Goal: Book appointment/travel/reservation

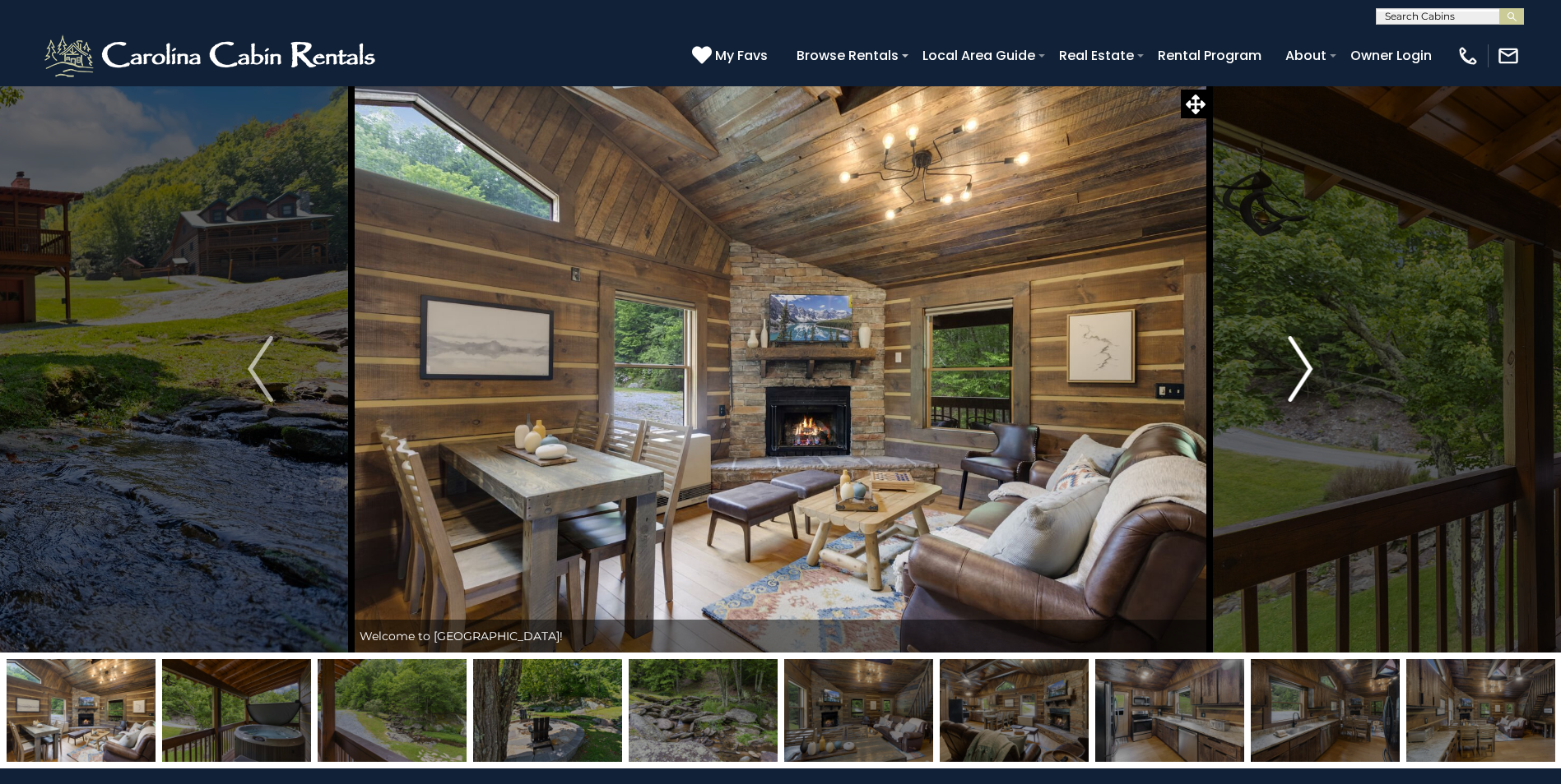
click at [1298, 373] on img "Next" at bounding box center [1300, 369] width 25 height 66
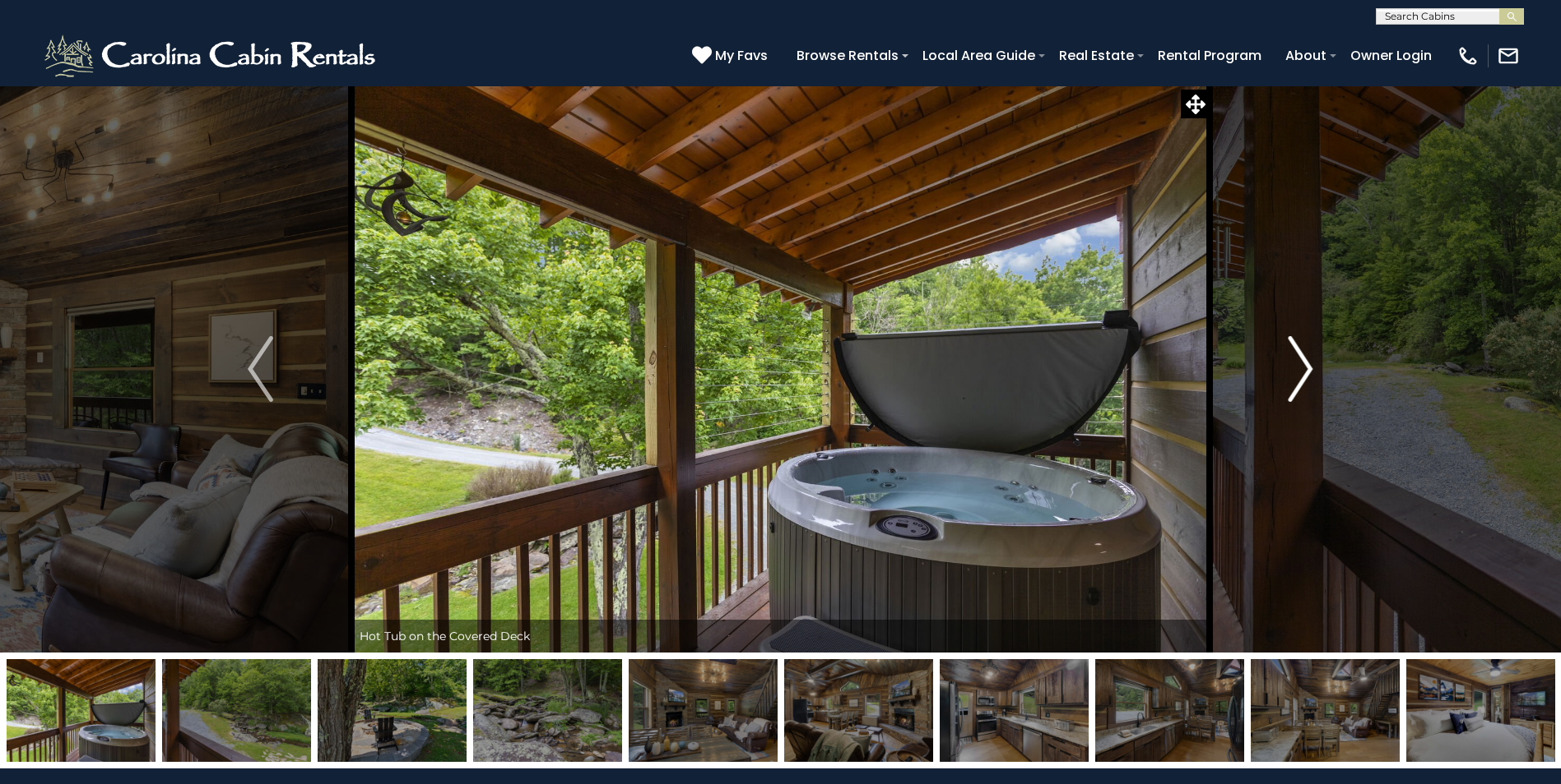
click at [1298, 373] on img "Next" at bounding box center [1300, 369] width 25 height 66
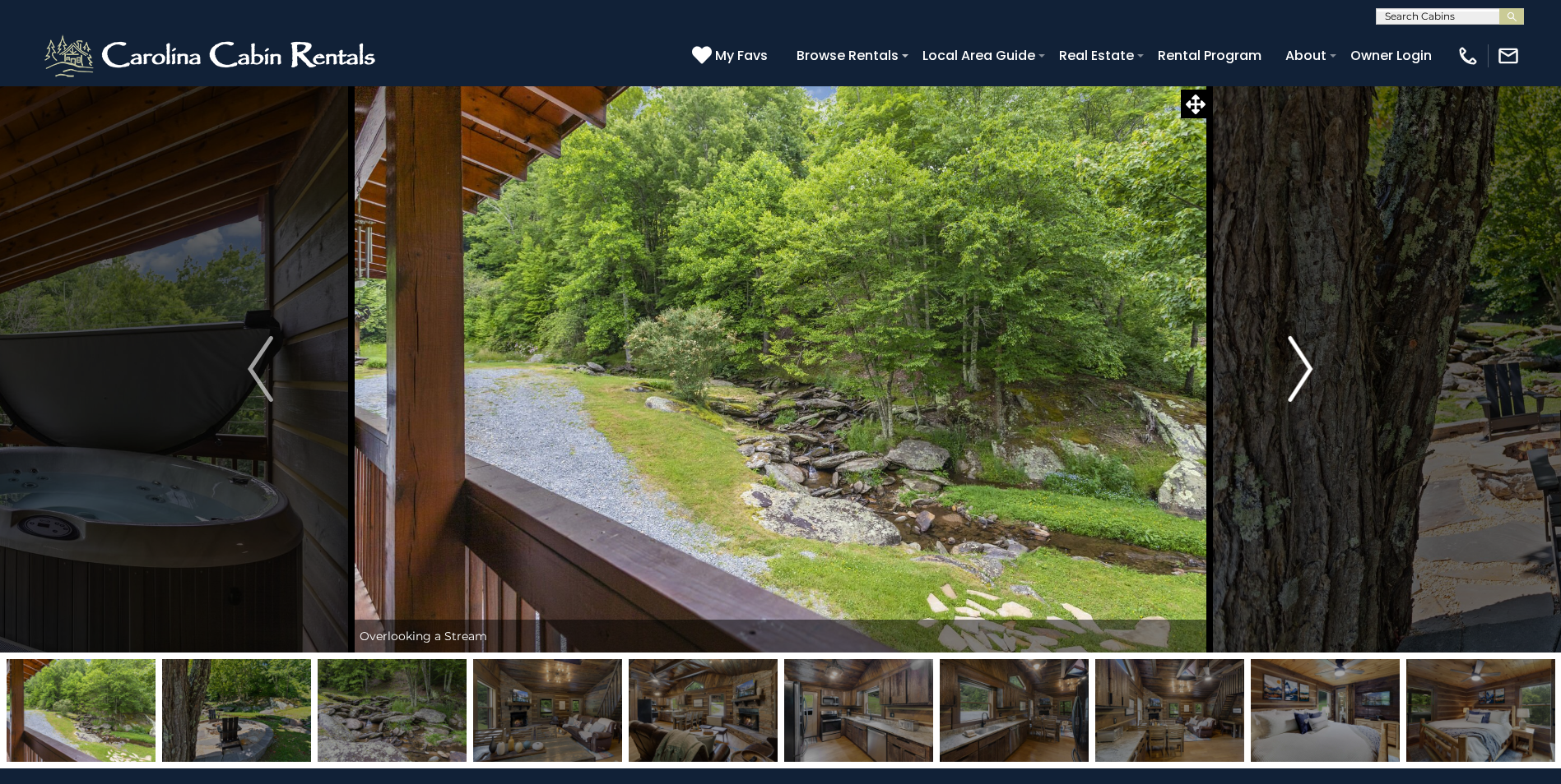
click at [1298, 373] on img "Next" at bounding box center [1300, 369] width 25 height 66
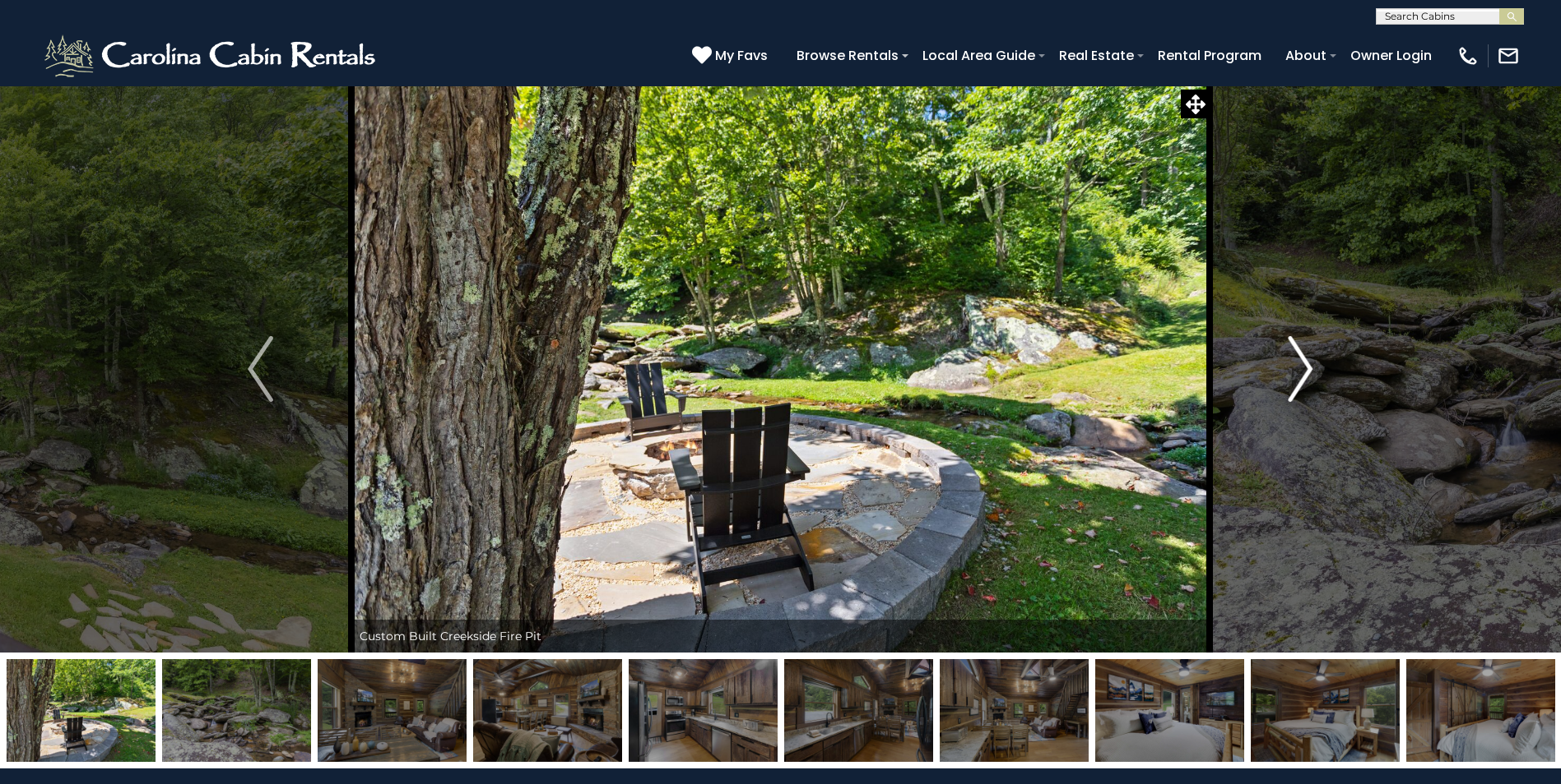
click at [1298, 373] on img "Next" at bounding box center [1300, 369] width 25 height 66
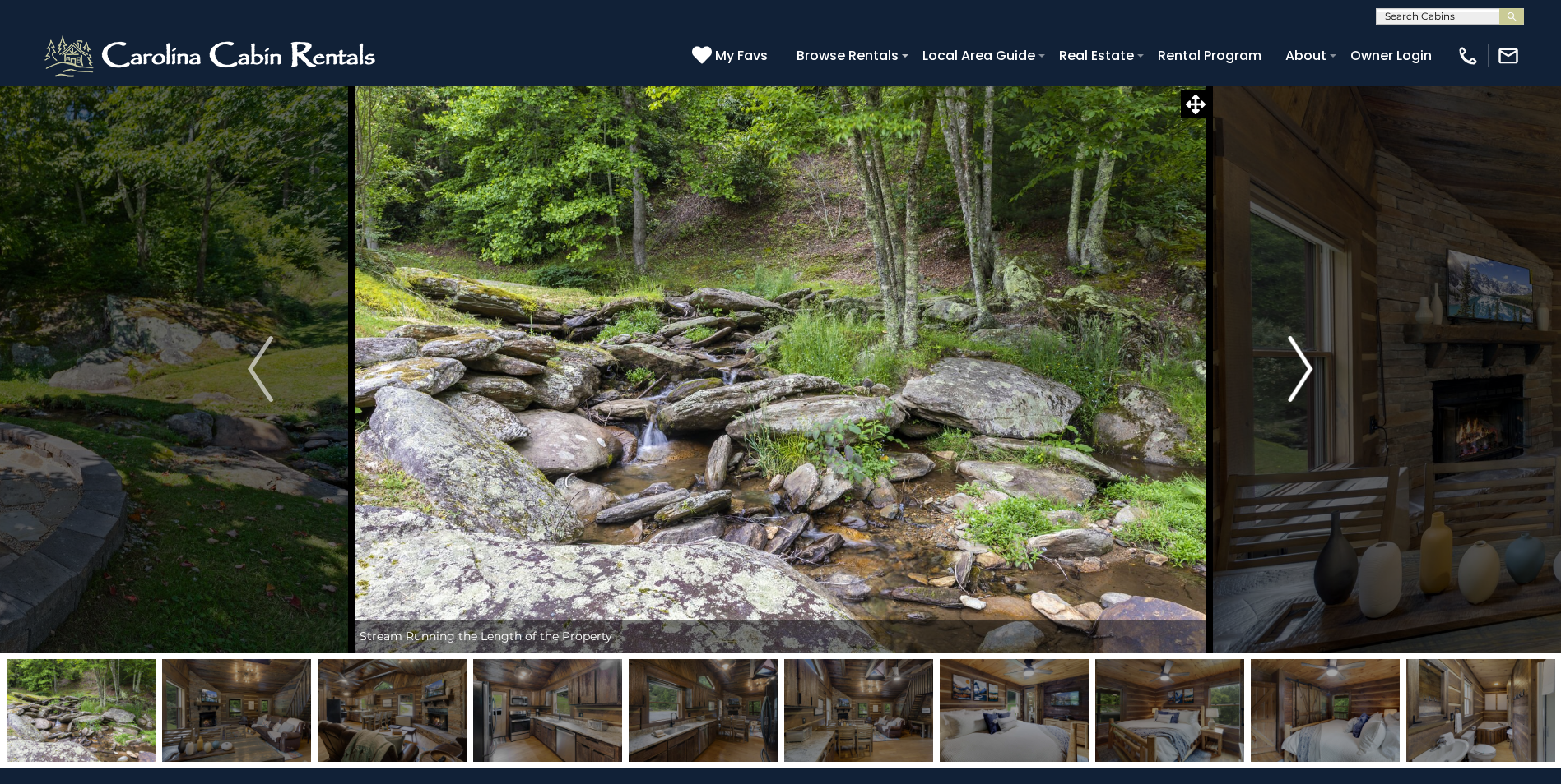
click at [1298, 373] on img "Next" at bounding box center [1300, 369] width 25 height 66
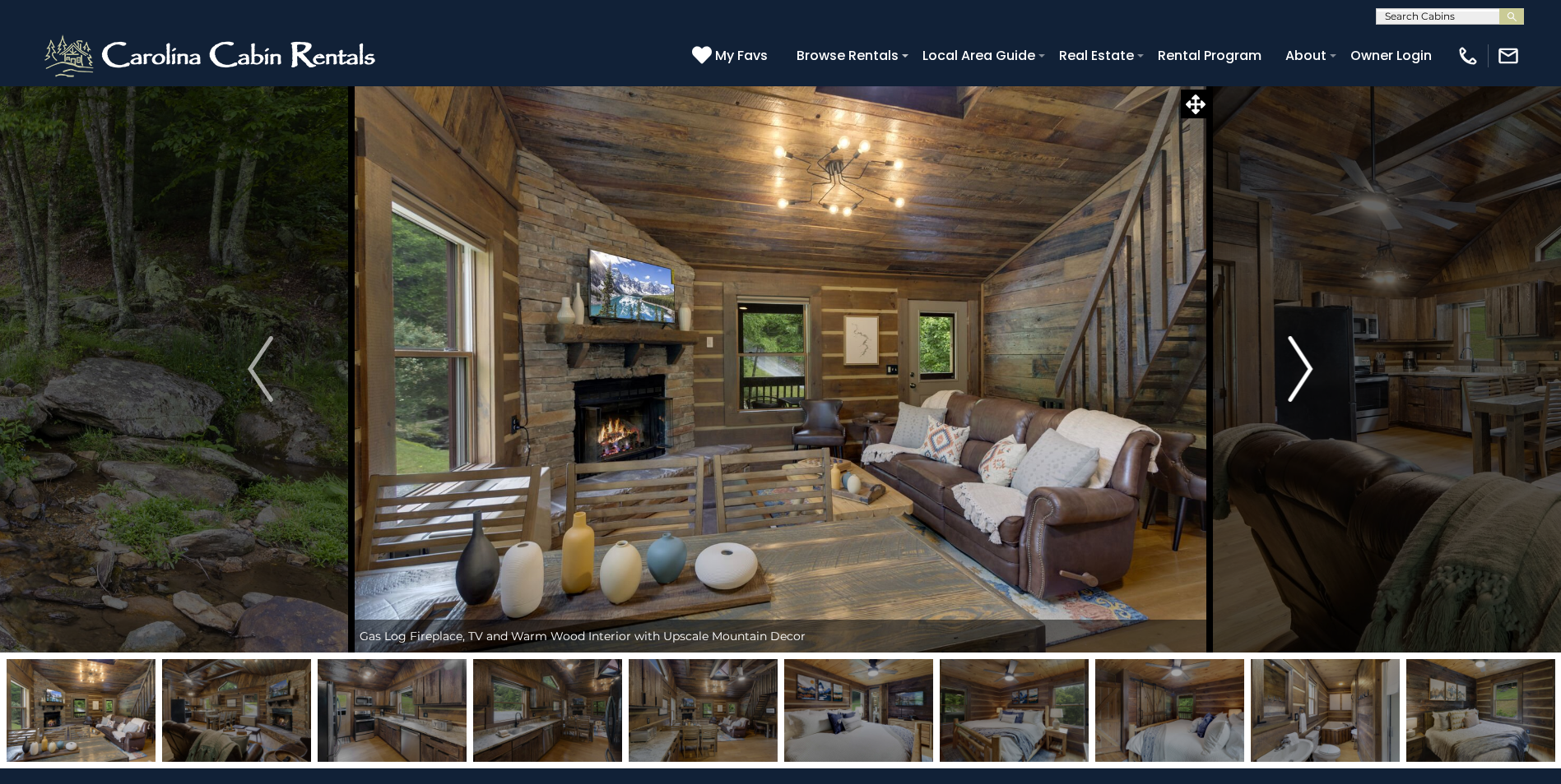
click at [1298, 373] on img "Next" at bounding box center [1300, 369] width 25 height 66
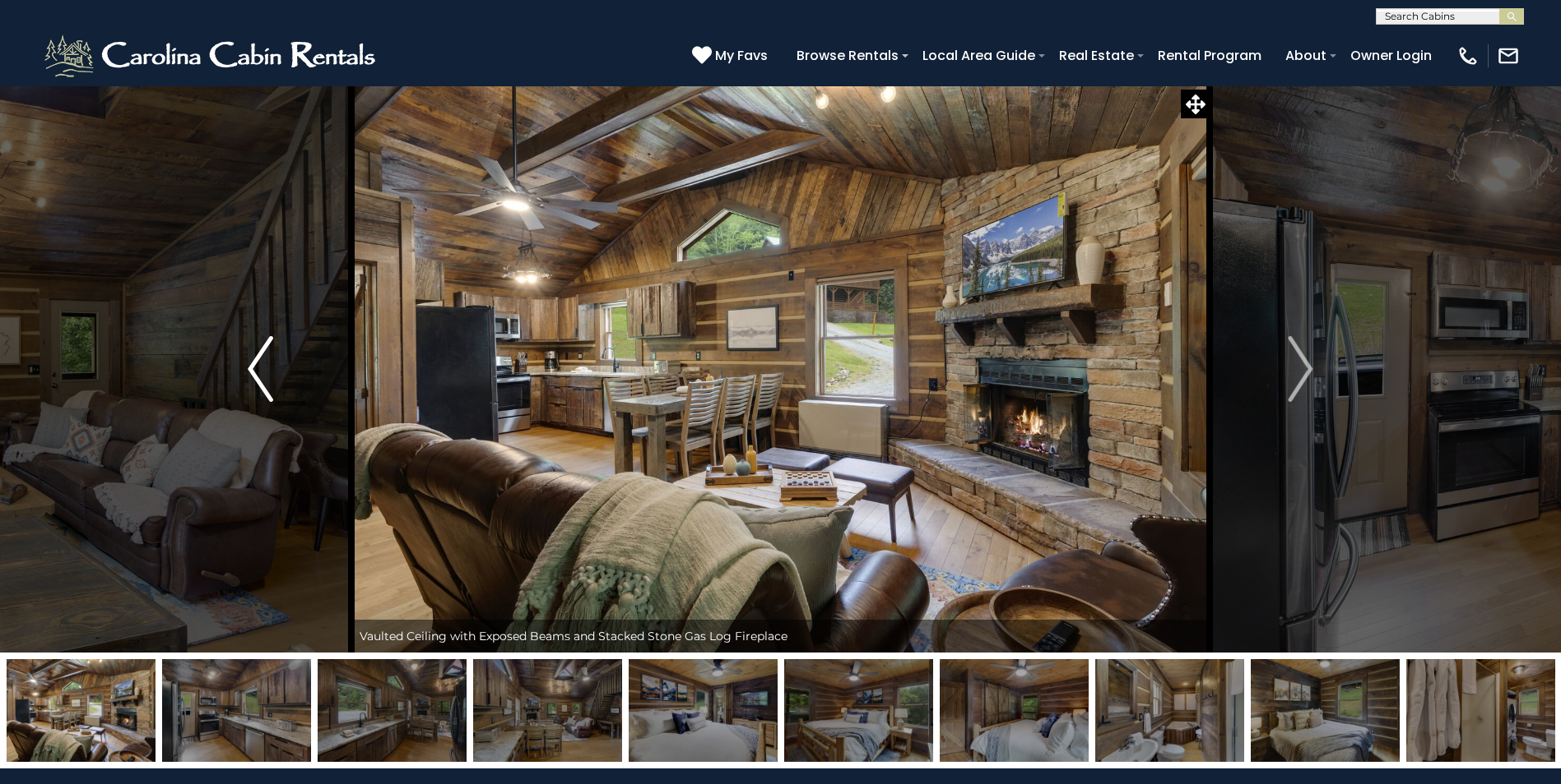
click at [260, 375] on img "Previous" at bounding box center [260, 369] width 25 height 66
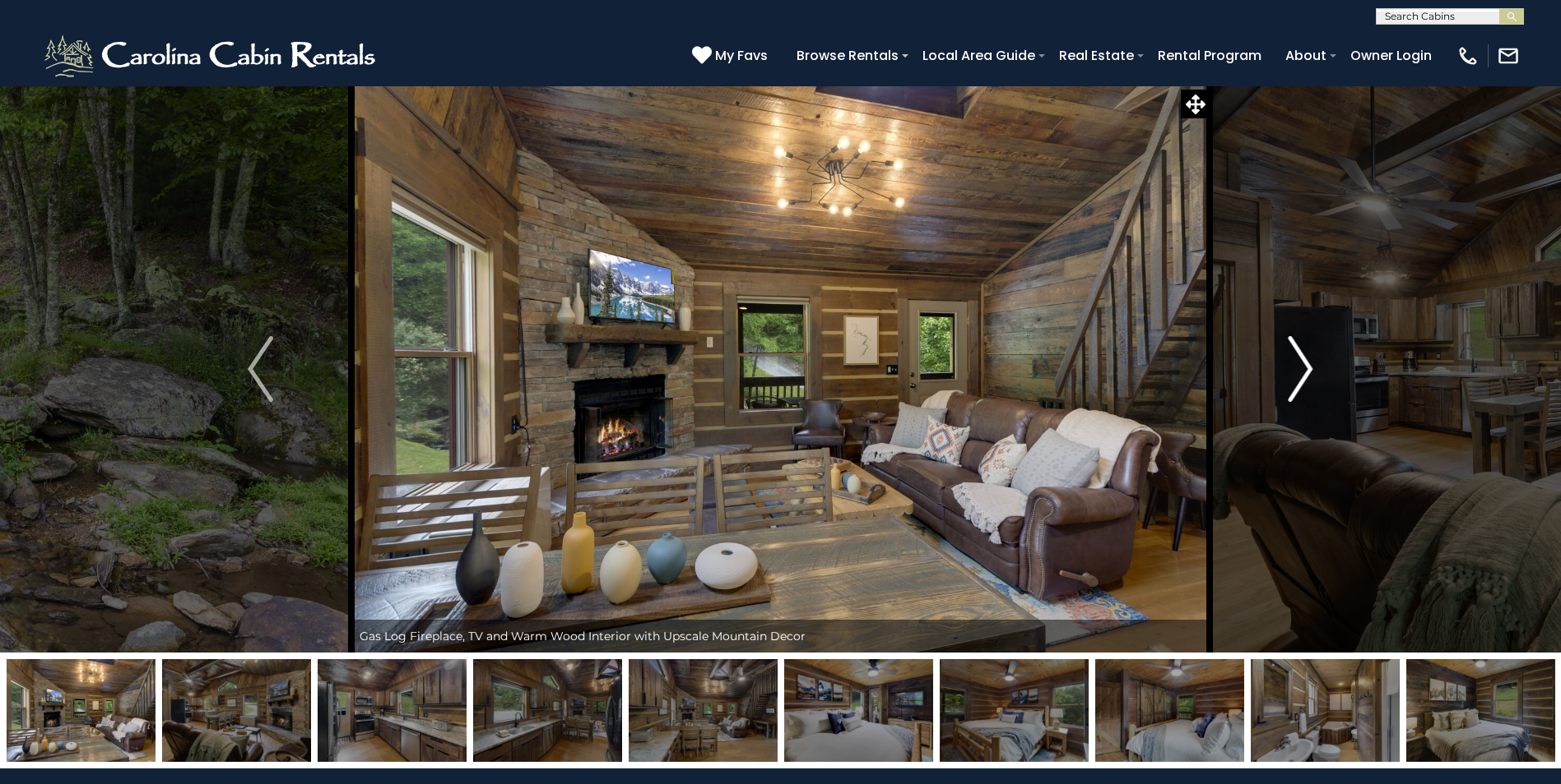
click at [1295, 382] on img "Next" at bounding box center [1300, 369] width 25 height 66
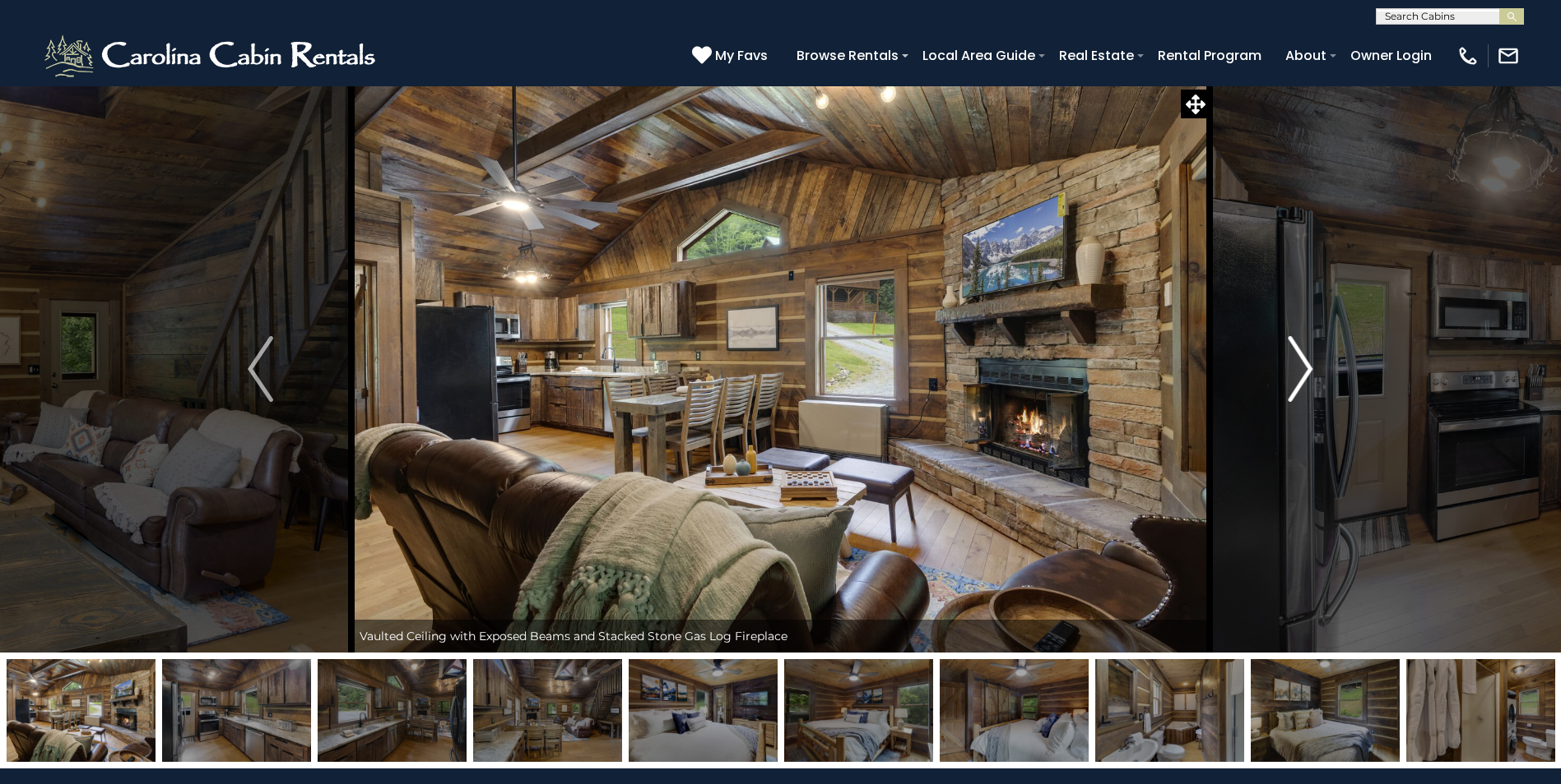
click at [1295, 382] on img "Next" at bounding box center [1300, 369] width 25 height 66
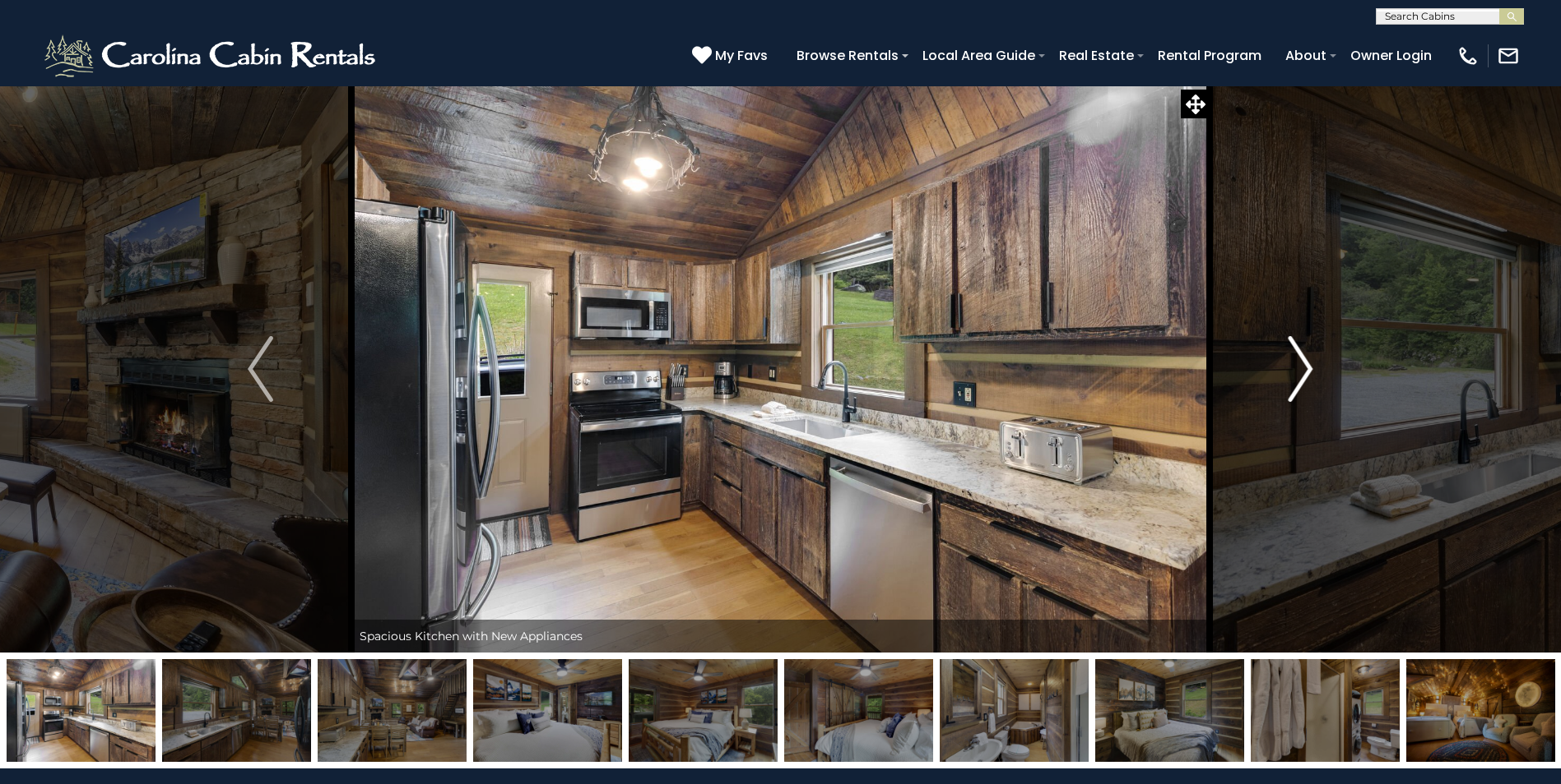
click at [1295, 382] on img "Next" at bounding box center [1300, 369] width 25 height 66
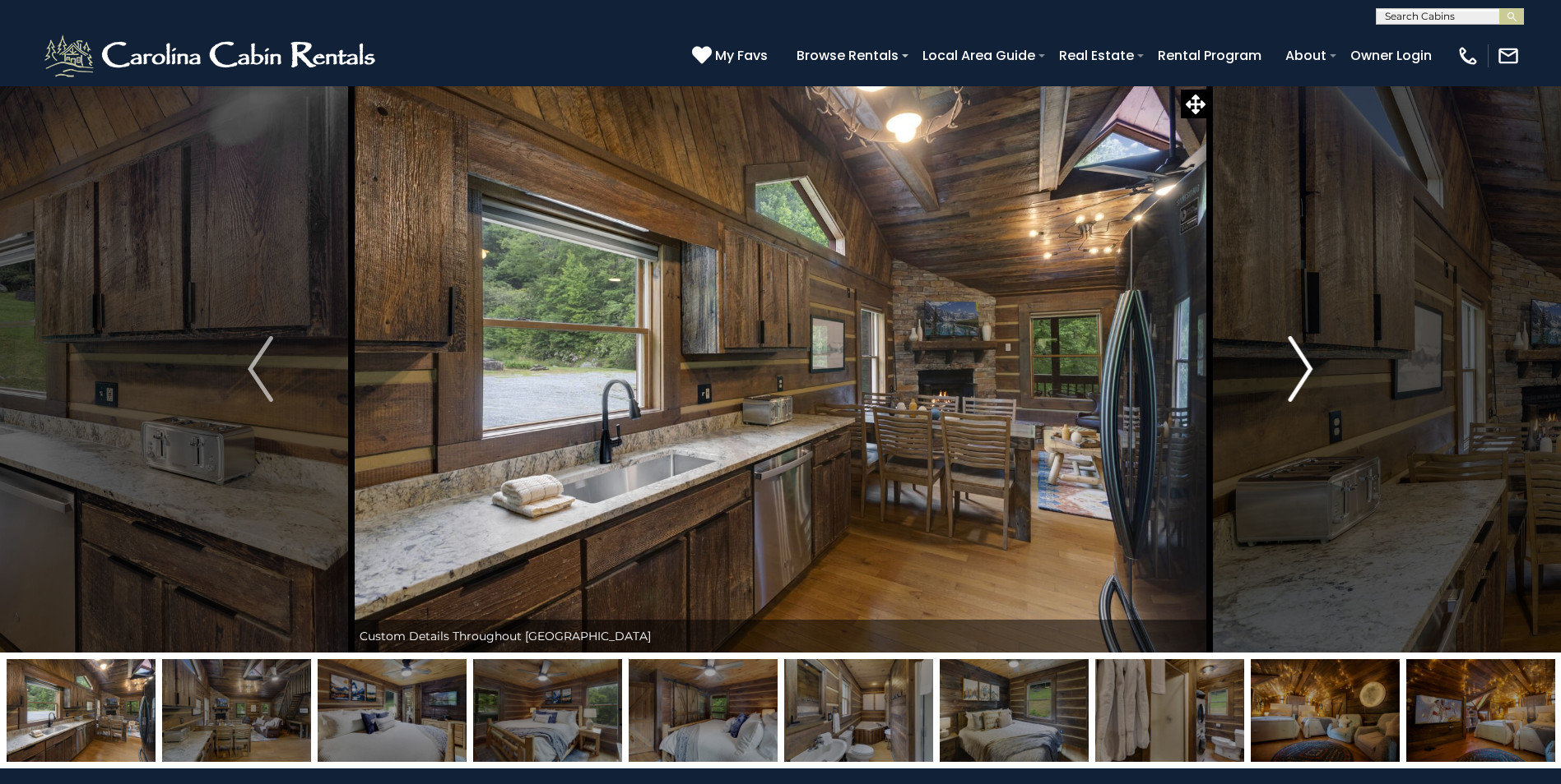
click at [1295, 382] on img "Next" at bounding box center [1300, 369] width 25 height 66
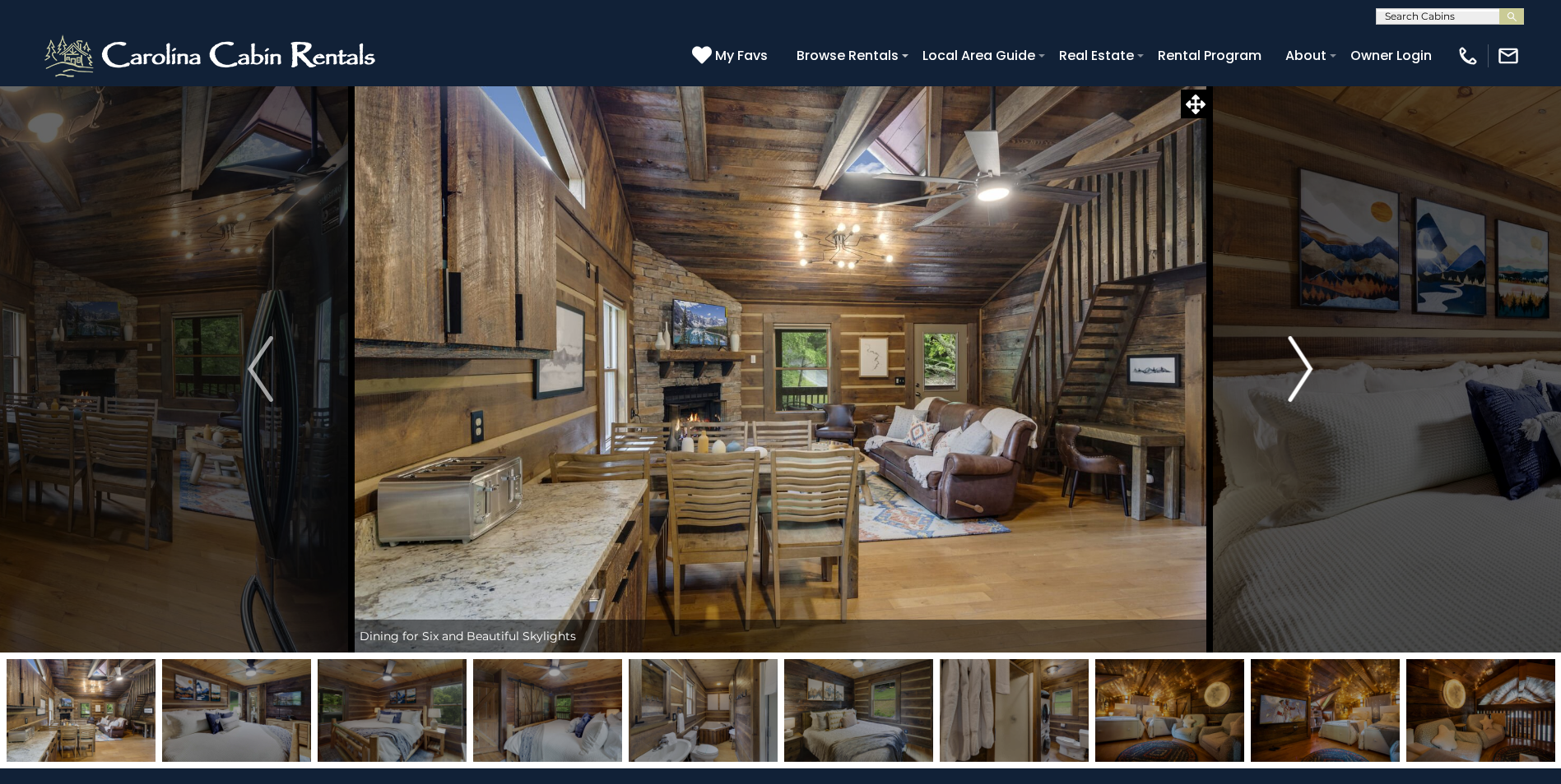
click at [1295, 382] on img "Next" at bounding box center [1300, 369] width 25 height 66
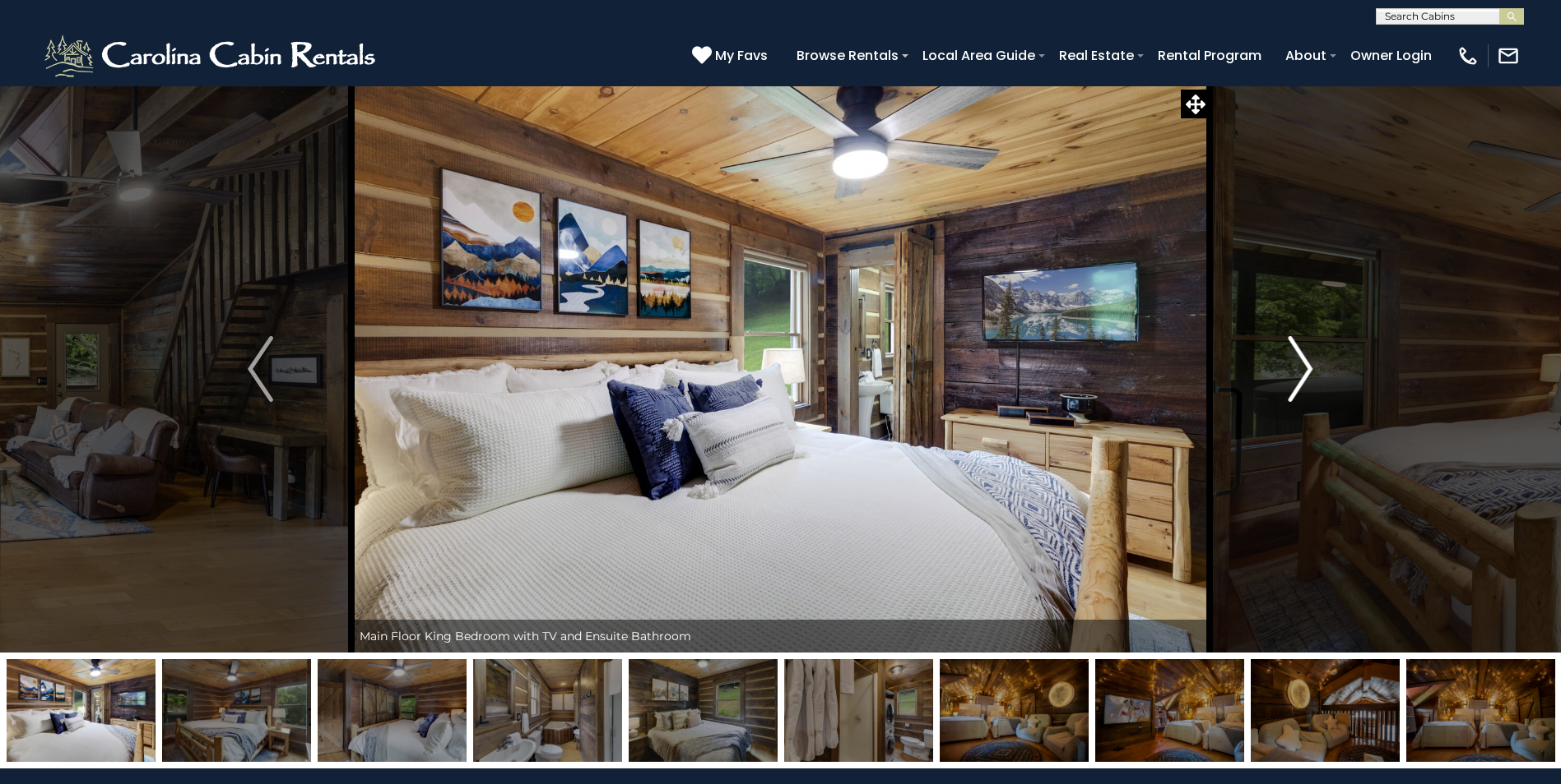
click at [1295, 382] on img "Next" at bounding box center [1300, 369] width 25 height 66
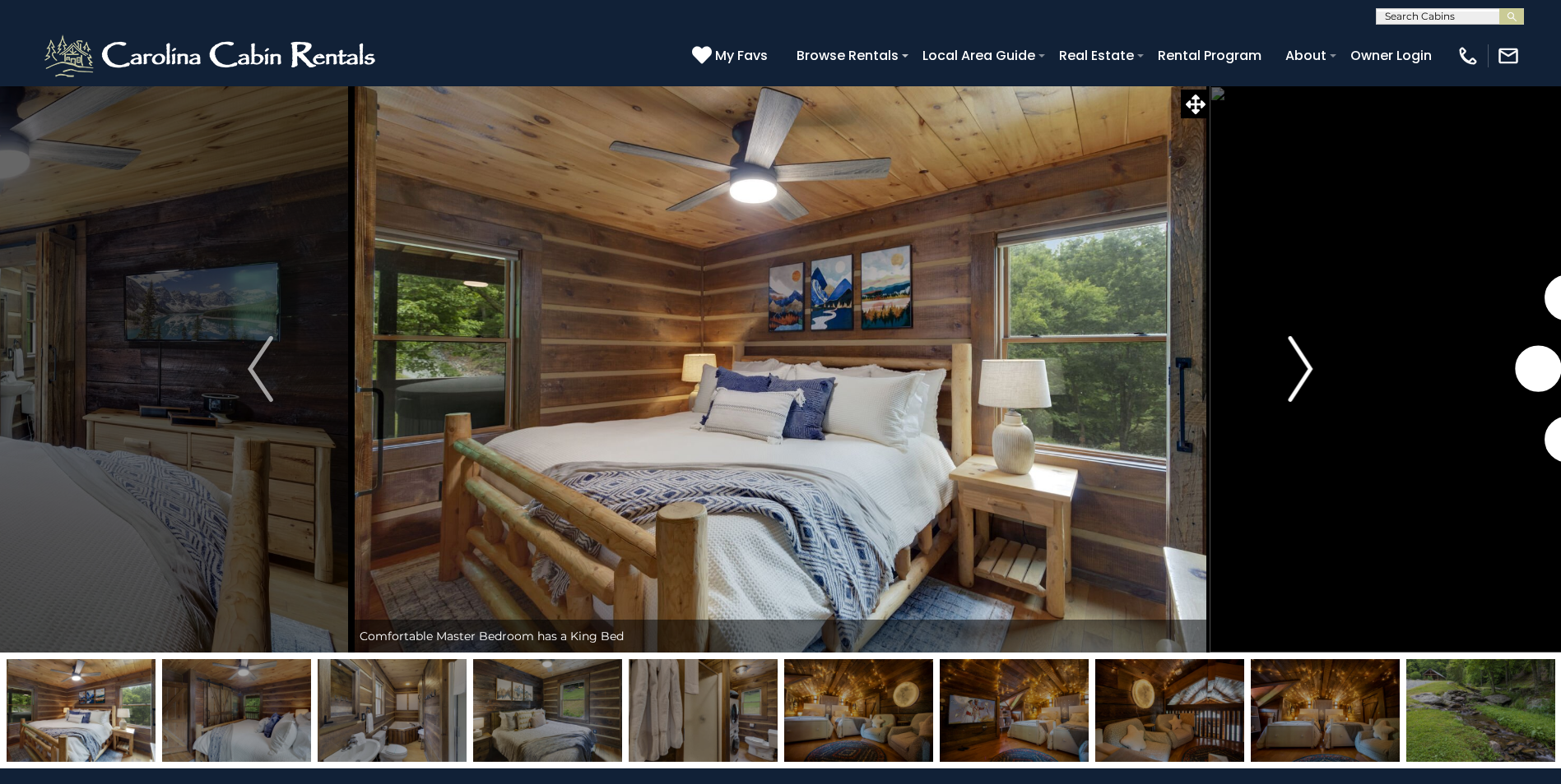
click at [1295, 382] on img "Next" at bounding box center [1300, 369] width 25 height 66
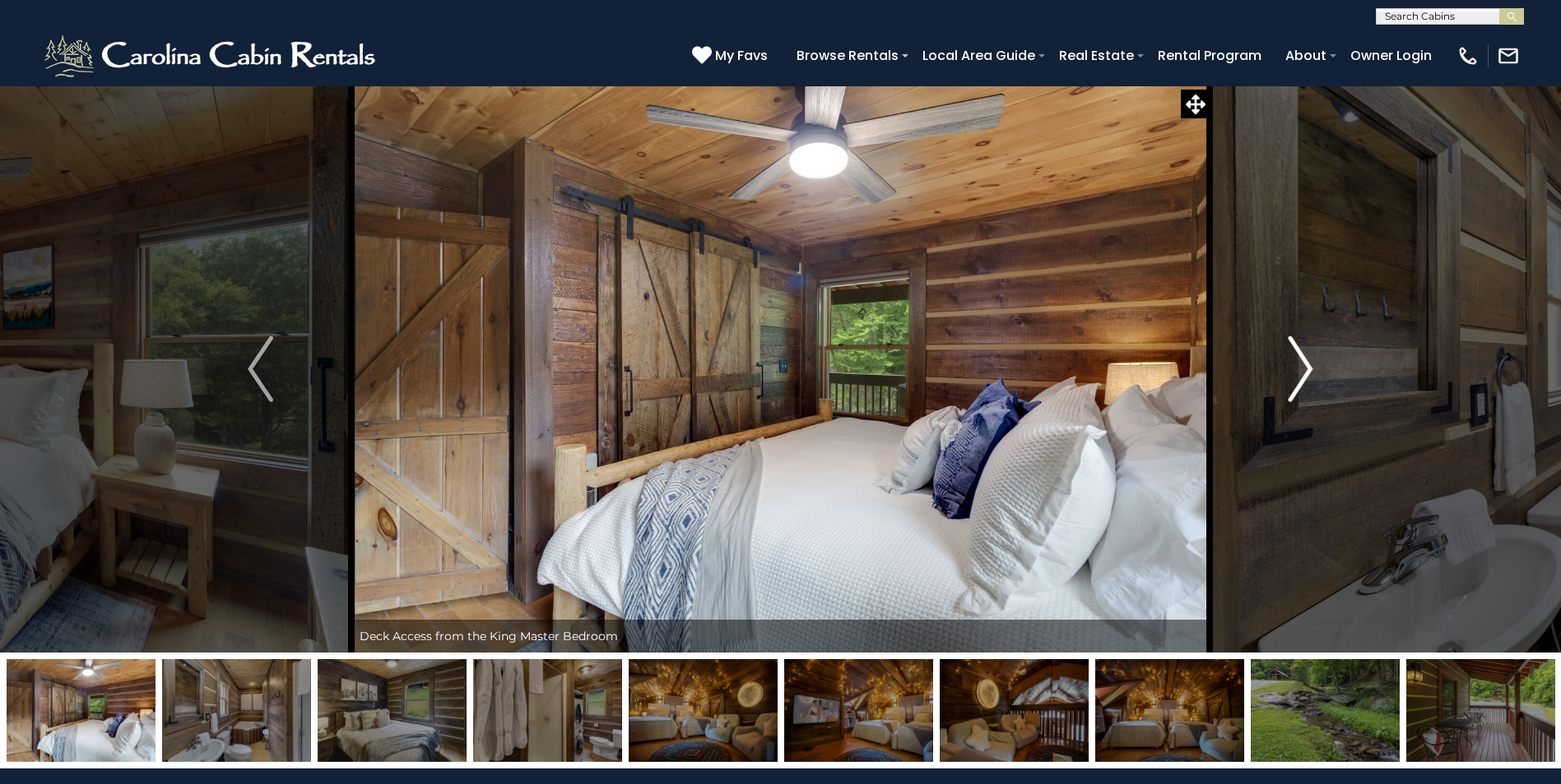
click at [1295, 382] on img "Next" at bounding box center [1300, 369] width 25 height 66
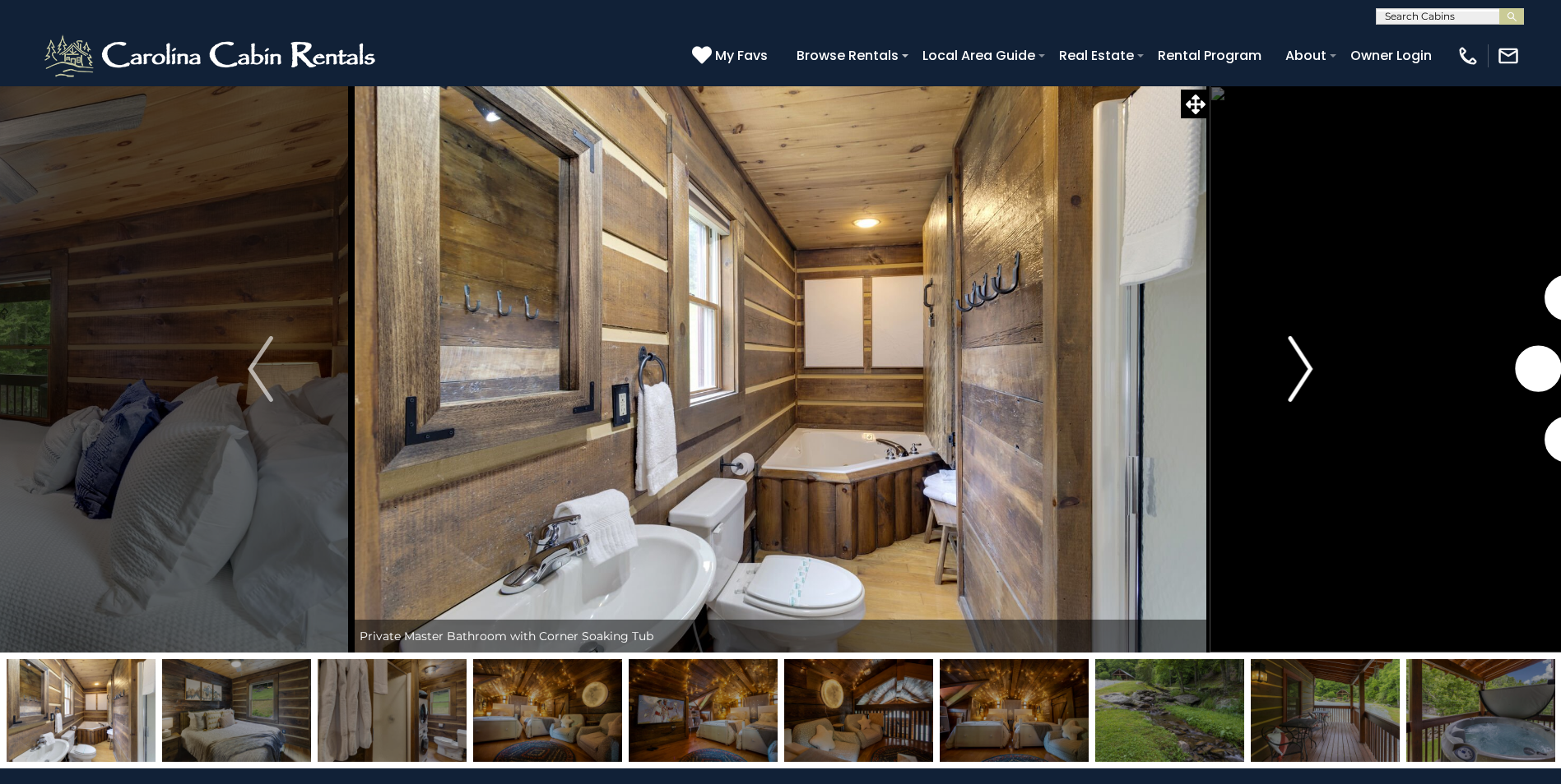
click at [1295, 382] on img "Next" at bounding box center [1300, 369] width 25 height 66
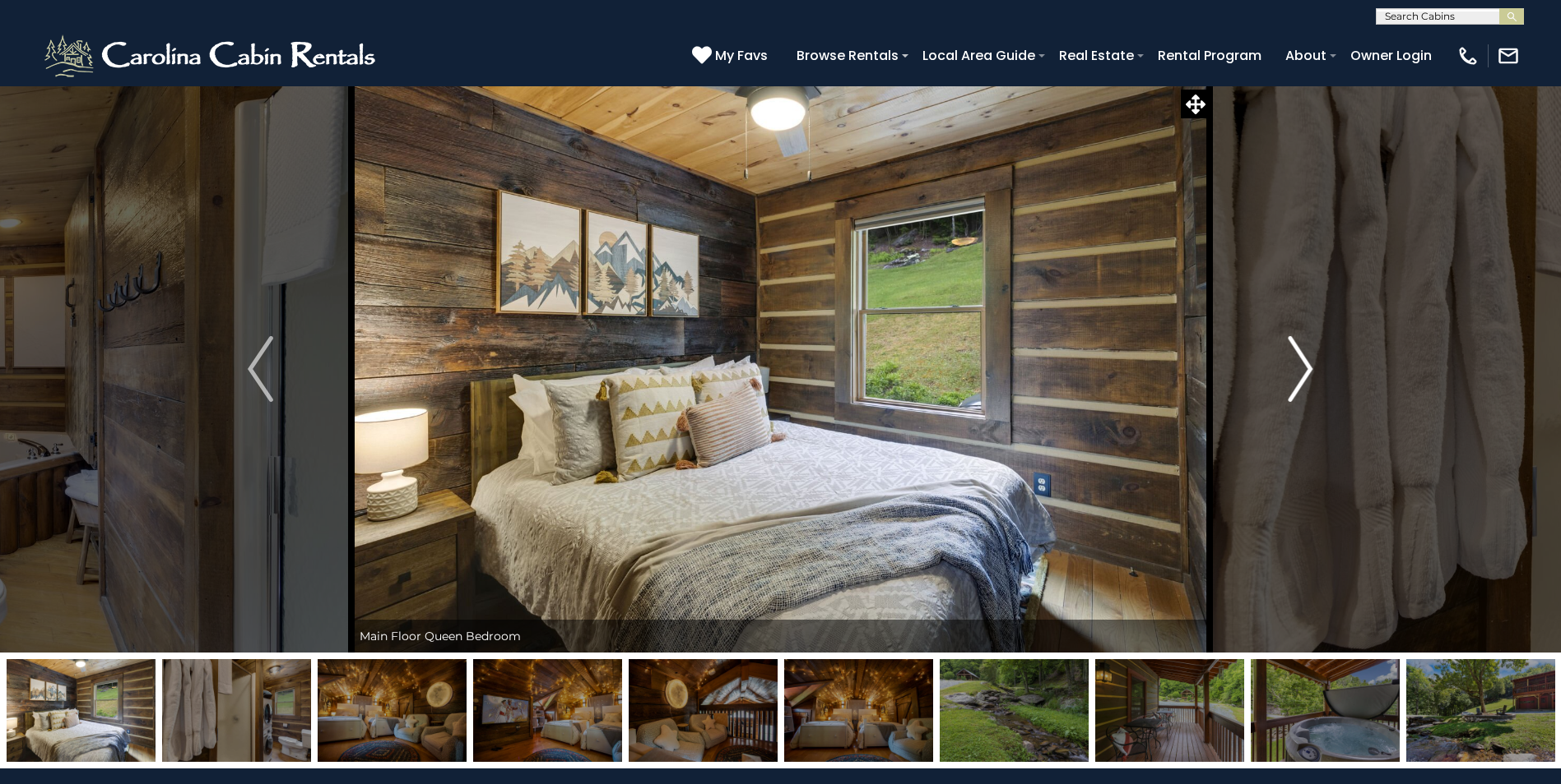
click at [1295, 382] on img "Next" at bounding box center [1300, 369] width 25 height 66
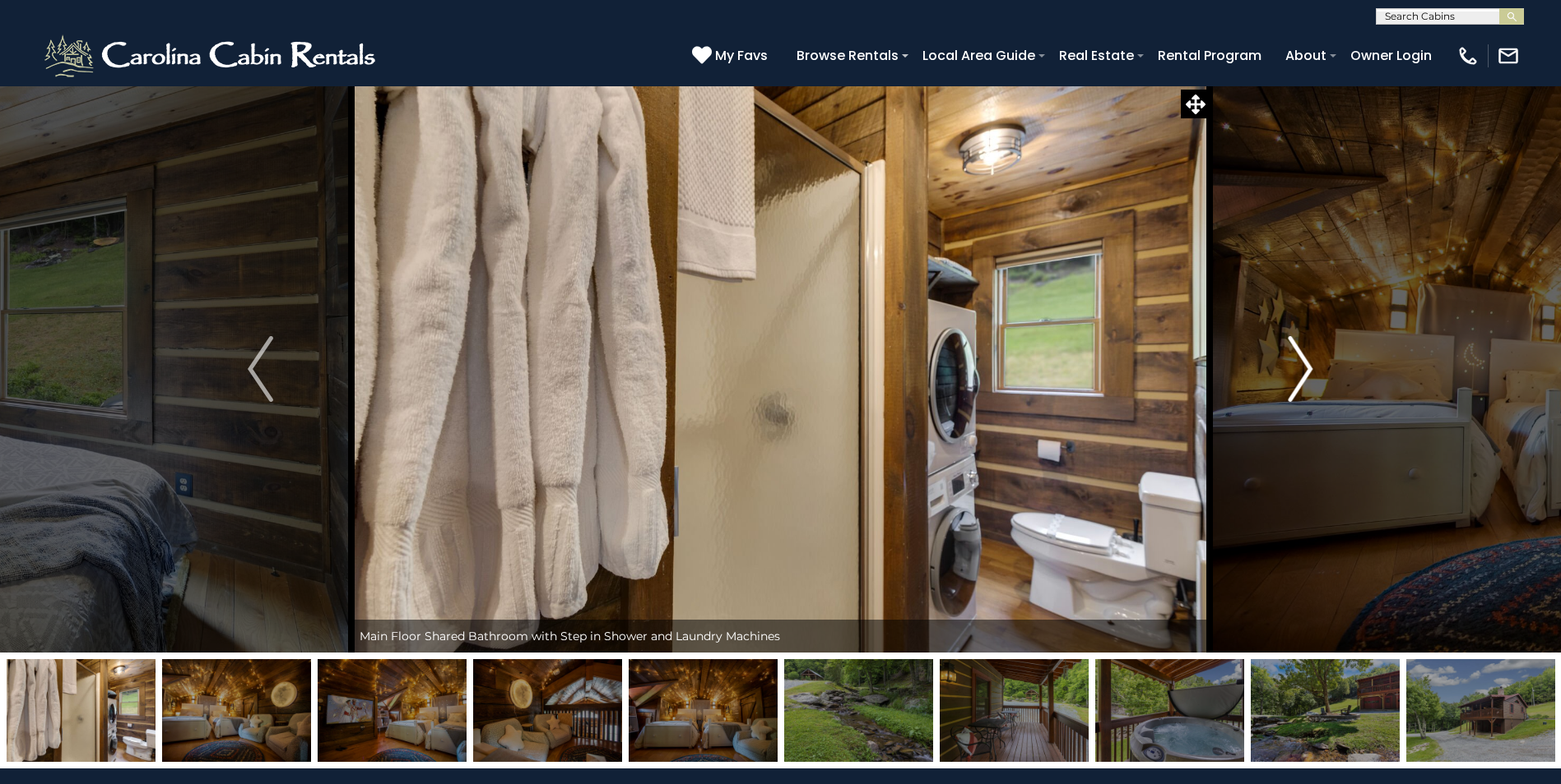
click at [1295, 382] on img "Next" at bounding box center [1300, 369] width 25 height 66
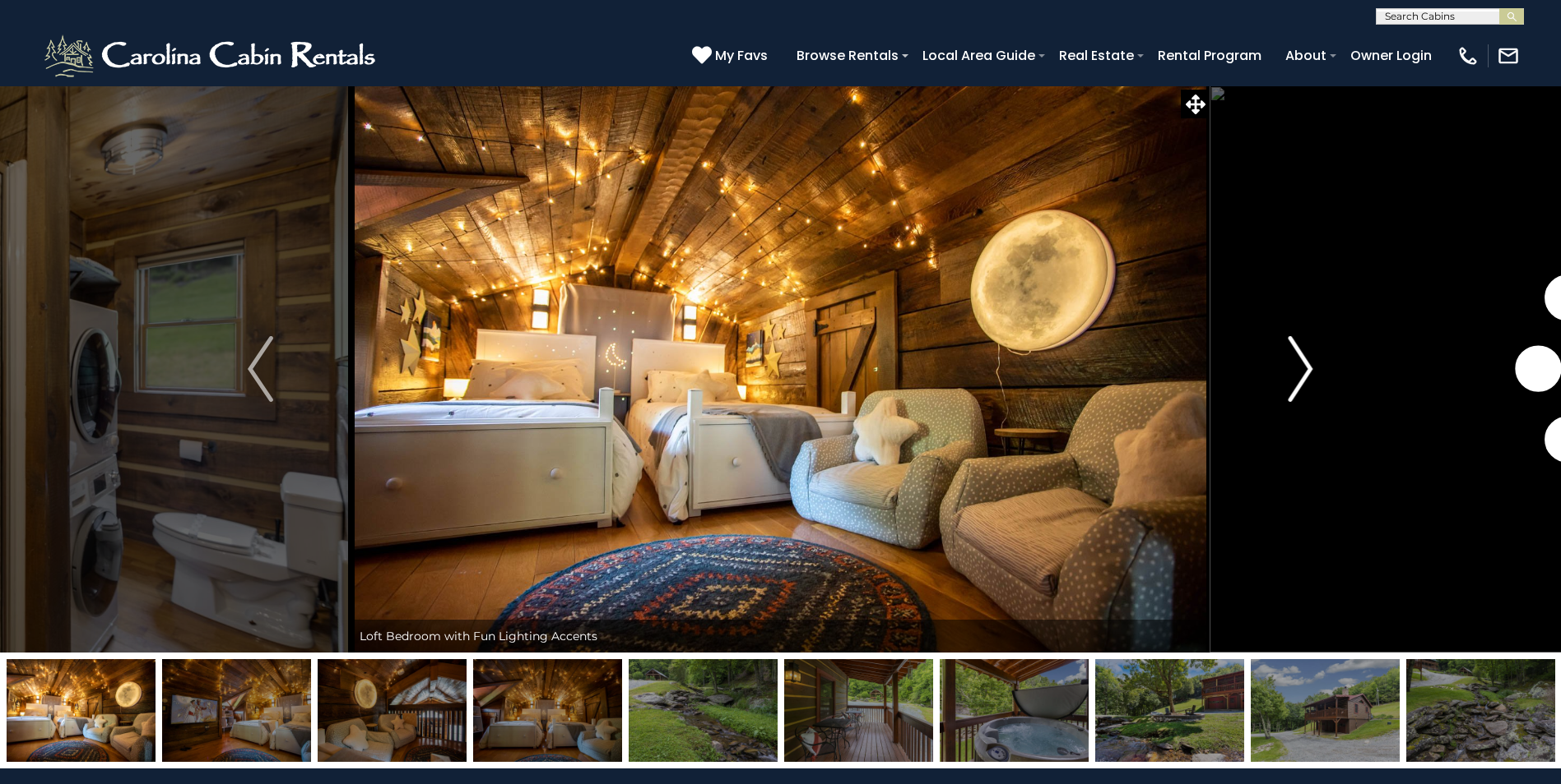
click at [1295, 382] on img "Next" at bounding box center [1300, 369] width 25 height 66
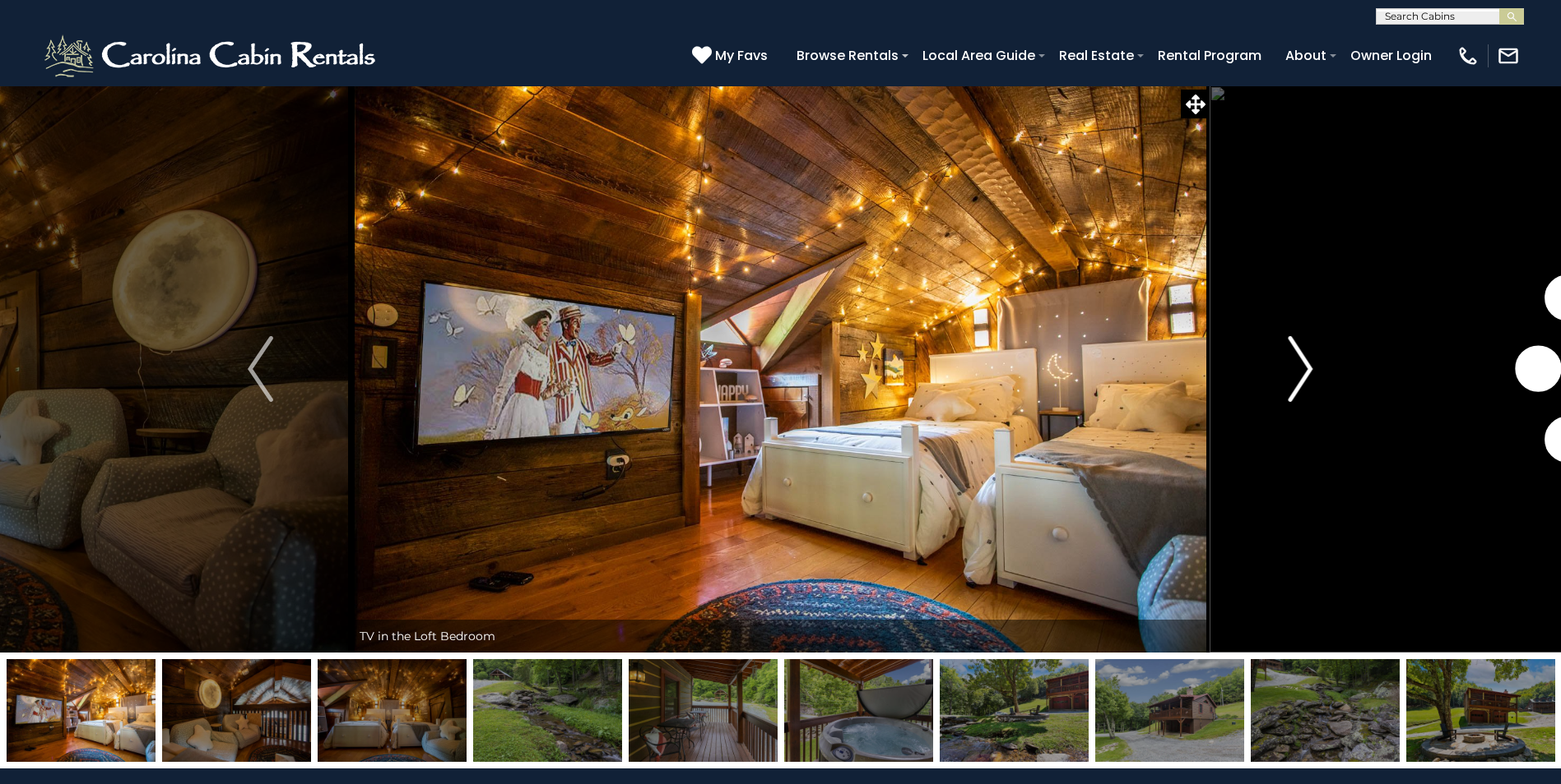
click at [1295, 382] on img "Next" at bounding box center [1300, 369] width 25 height 66
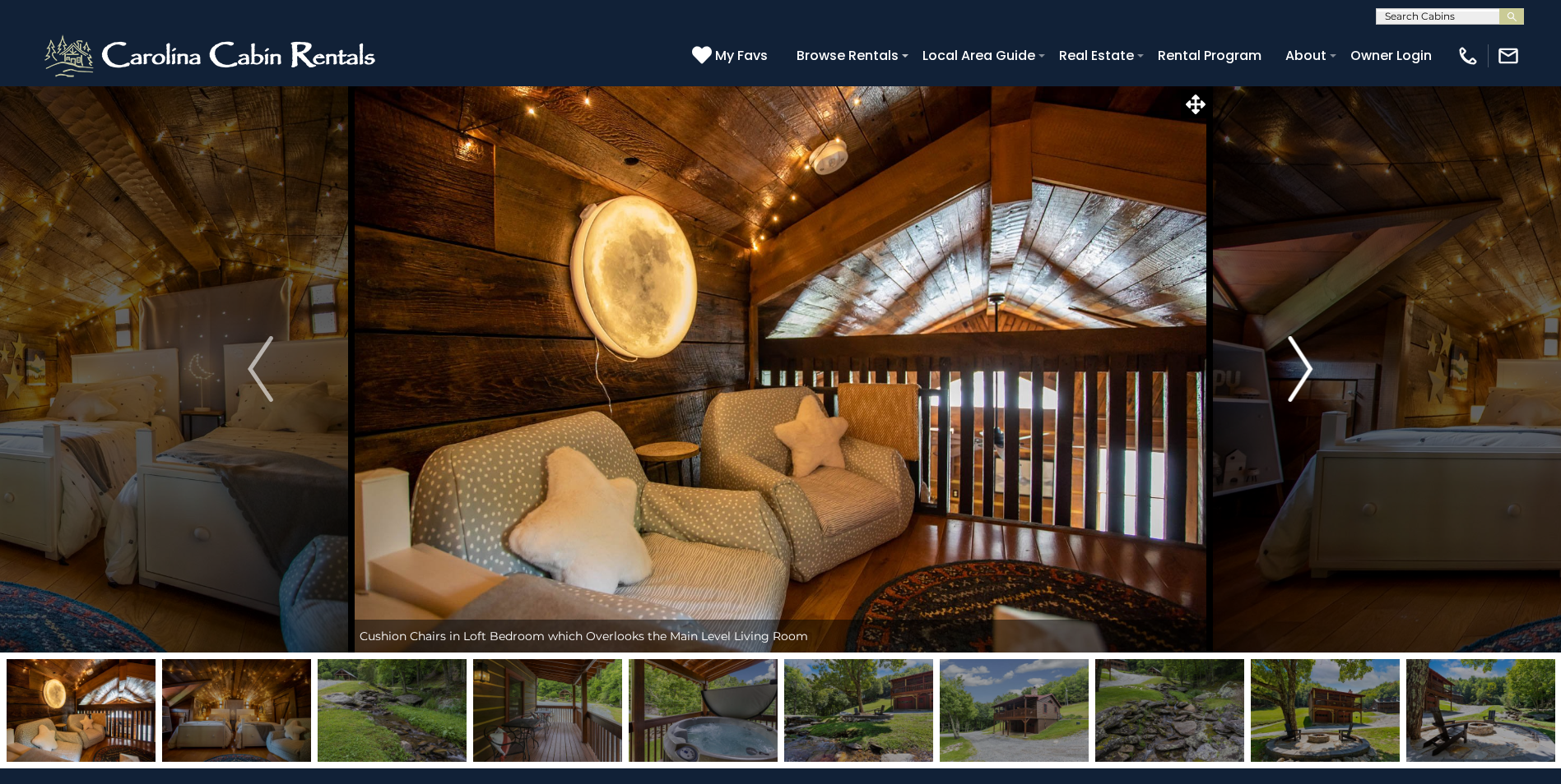
click at [1295, 382] on img "Next" at bounding box center [1300, 369] width 25 height 66
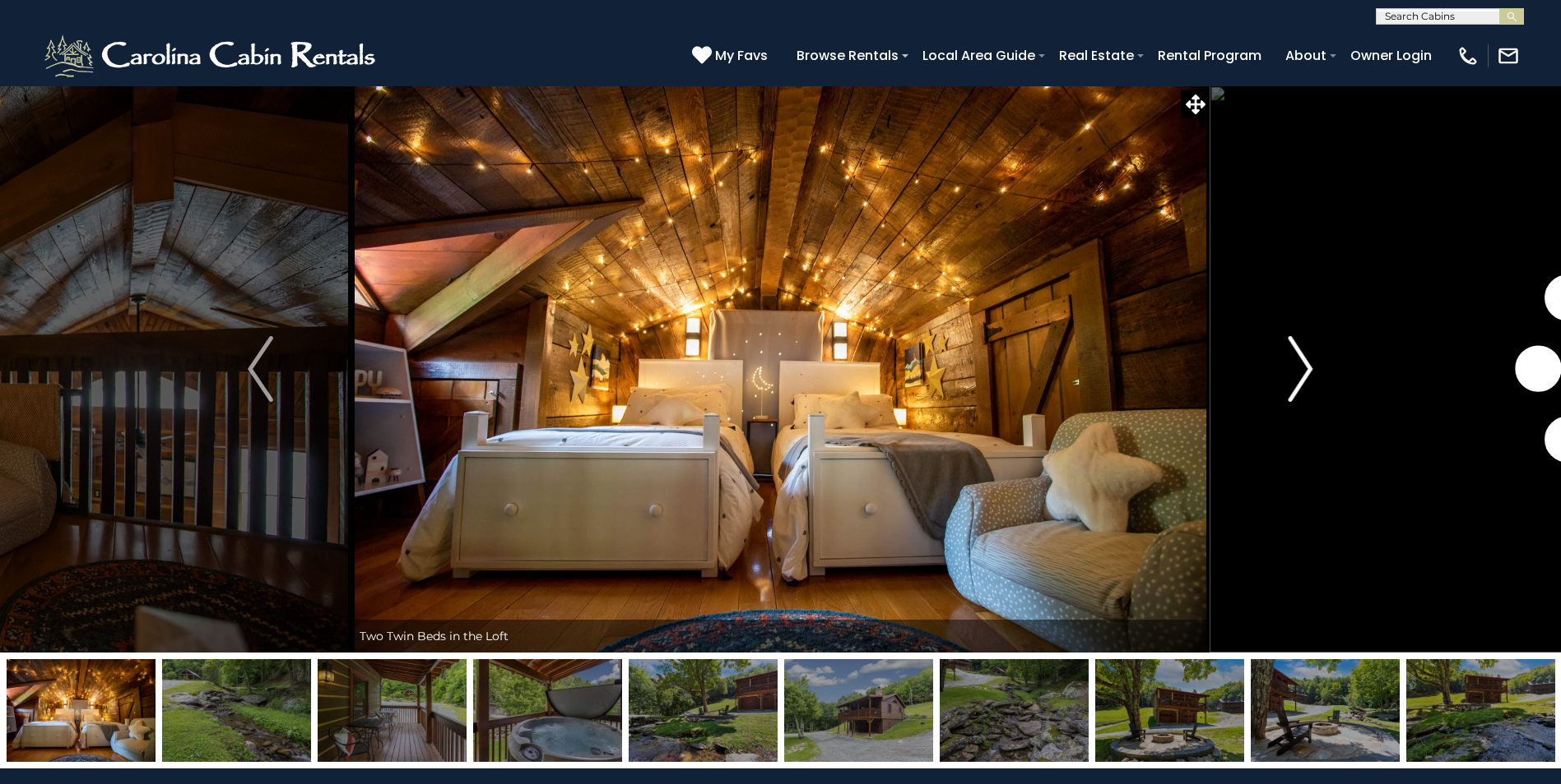
click at [1295, 382] on img "Next" at bounding box center [1300, 369] width 25 height 66
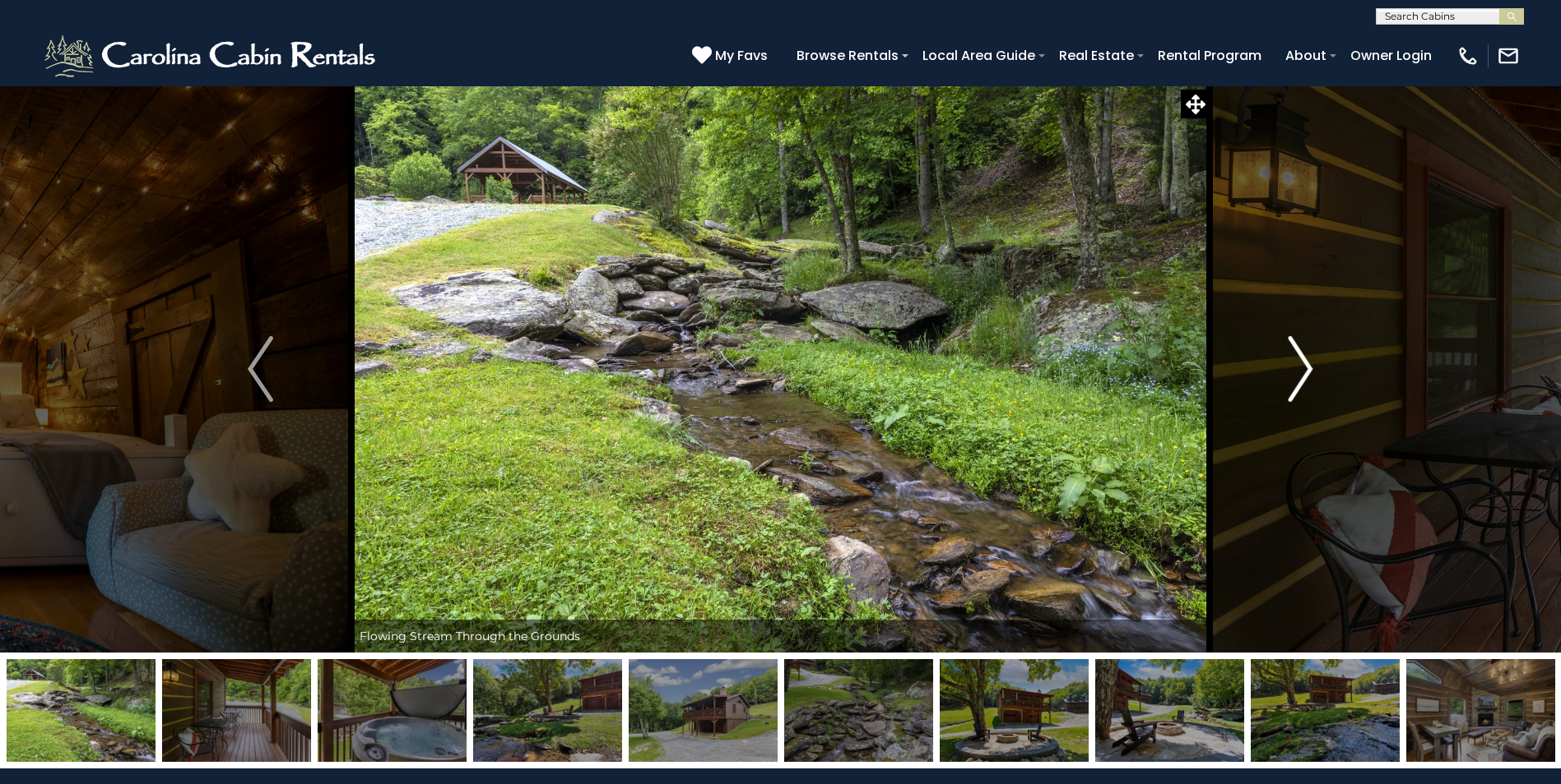
click at [1295, 382] on img "Next" at bounding box center [1300, 369] width 25 height 66
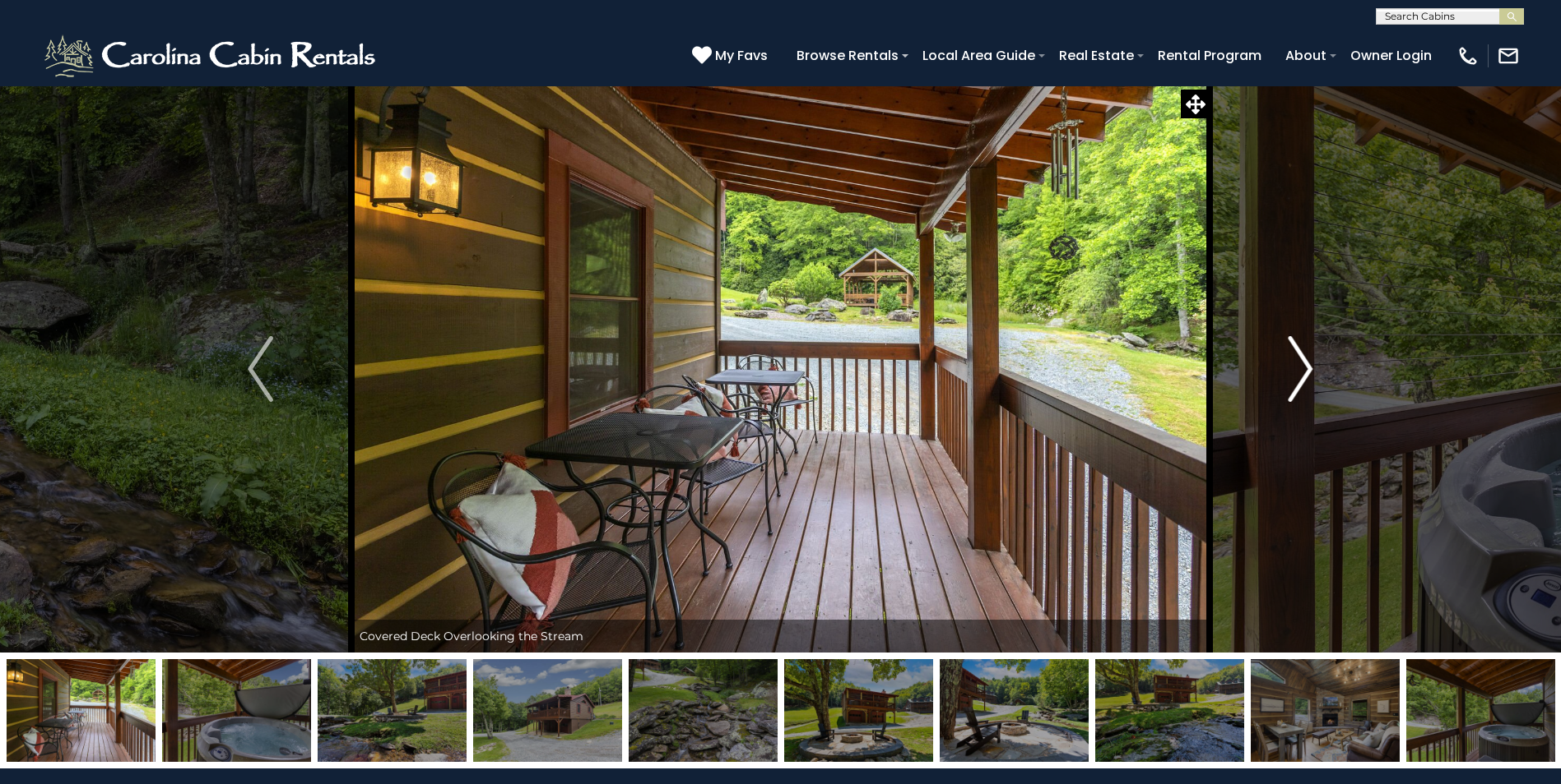
click at [1309, 378] on img "Next" at bounding box center [1300, 369] width 25 height 66
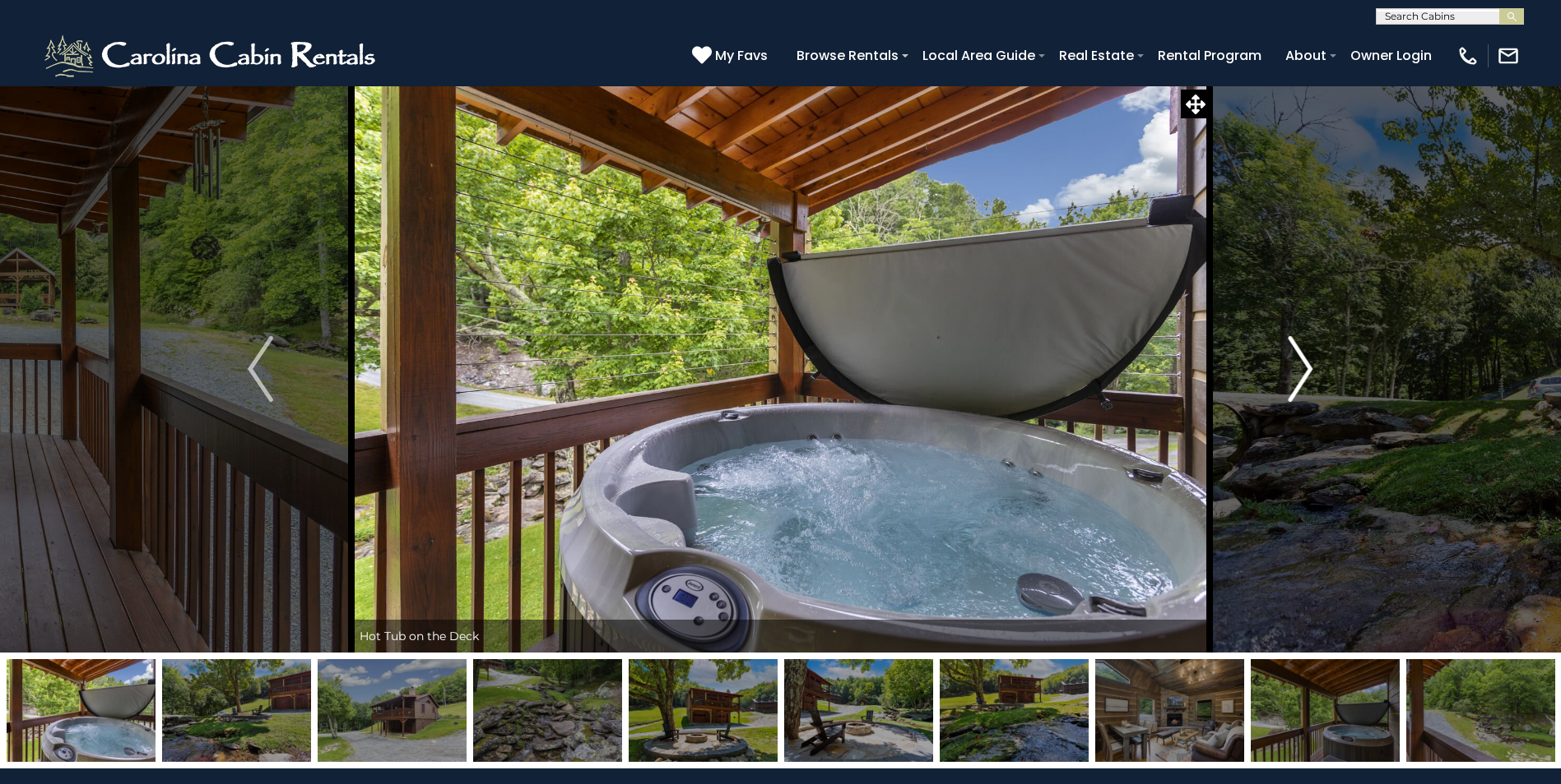
click at [1309, 378] on img "Next" at bounding box center [1300, 369] width 25 height 66
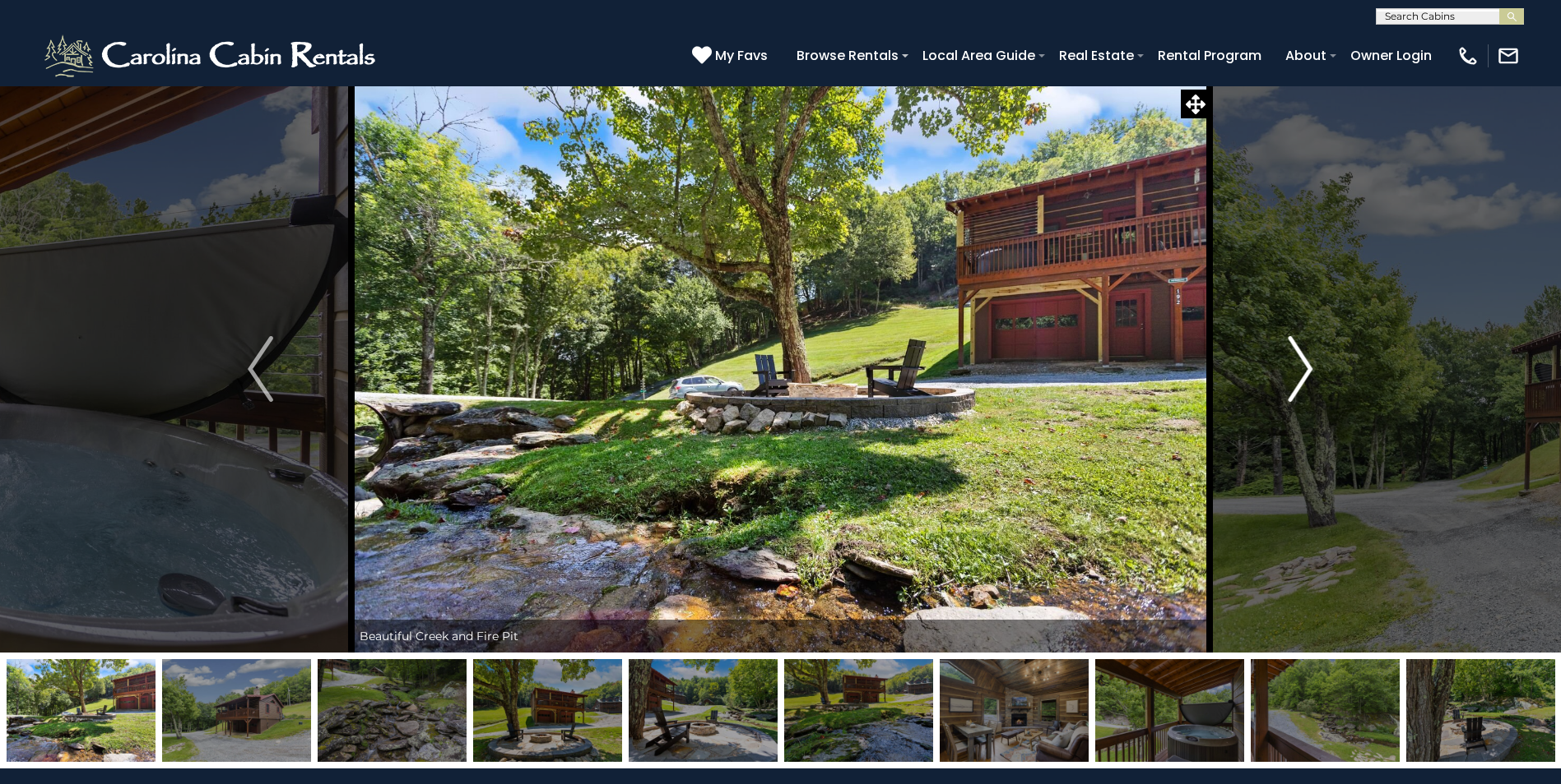
click at [1309, 378] on img "Next" at bounding box center [1300, 369] width 25 height 66
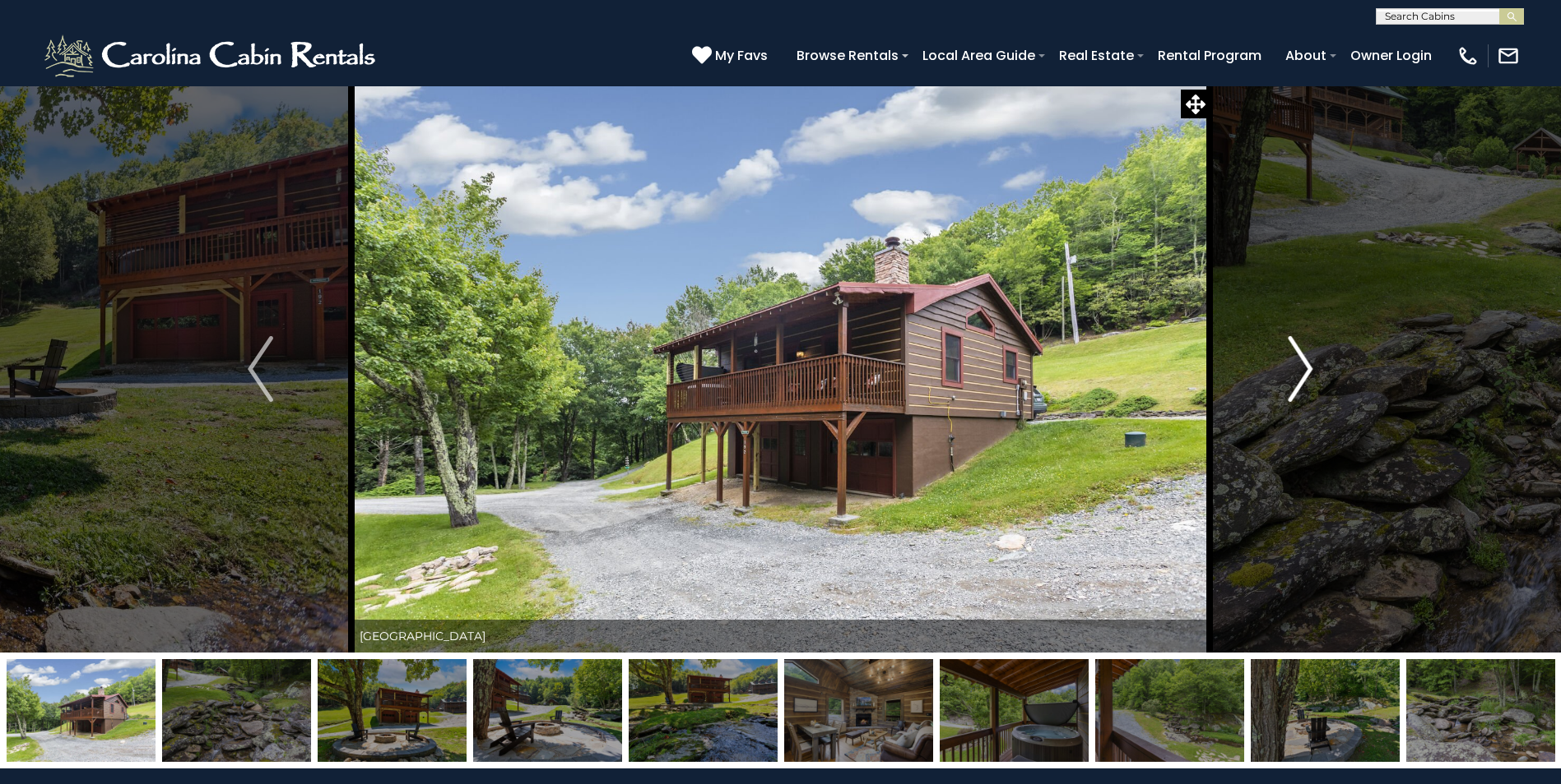
click at [1309, 378] on img "Next" at bounding box center [1300, 369] width 25 height 66
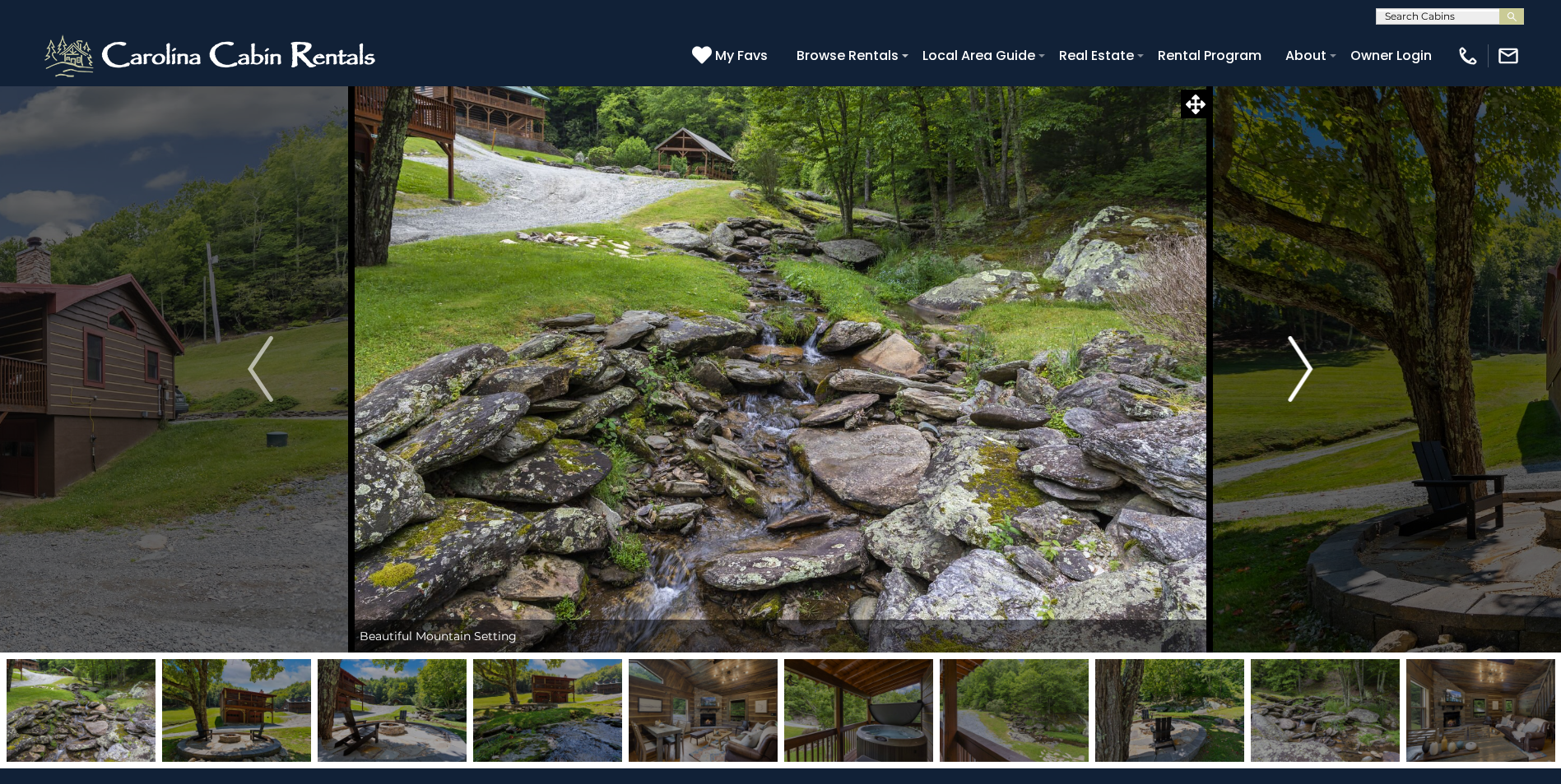
click at [1309, 378] on img "Next" at bounding box center [1300, 369] width 25 height 66
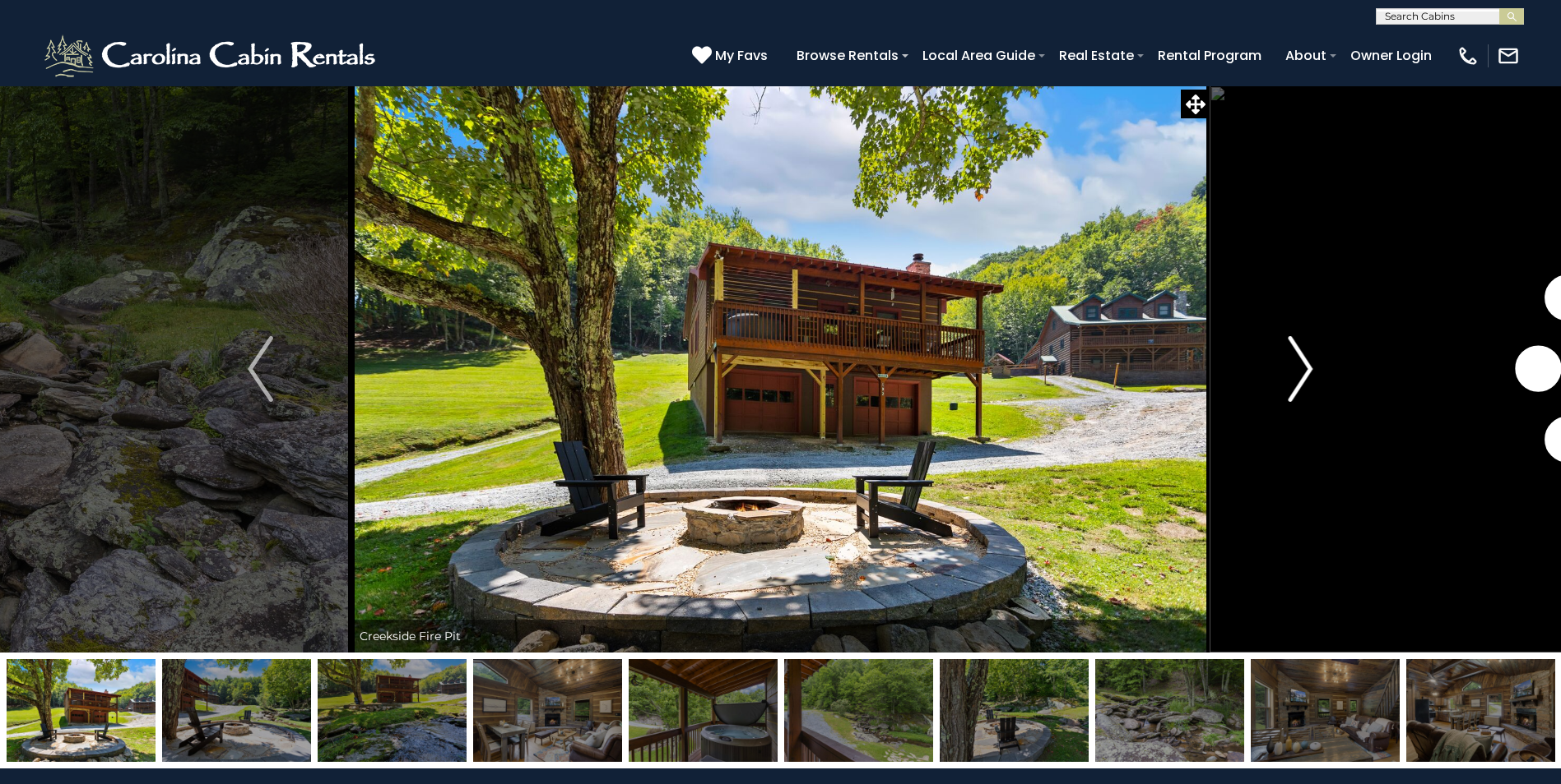
click at [1309, 378] on img "Next" at bounding box center [1300, 369] width 25 height 66
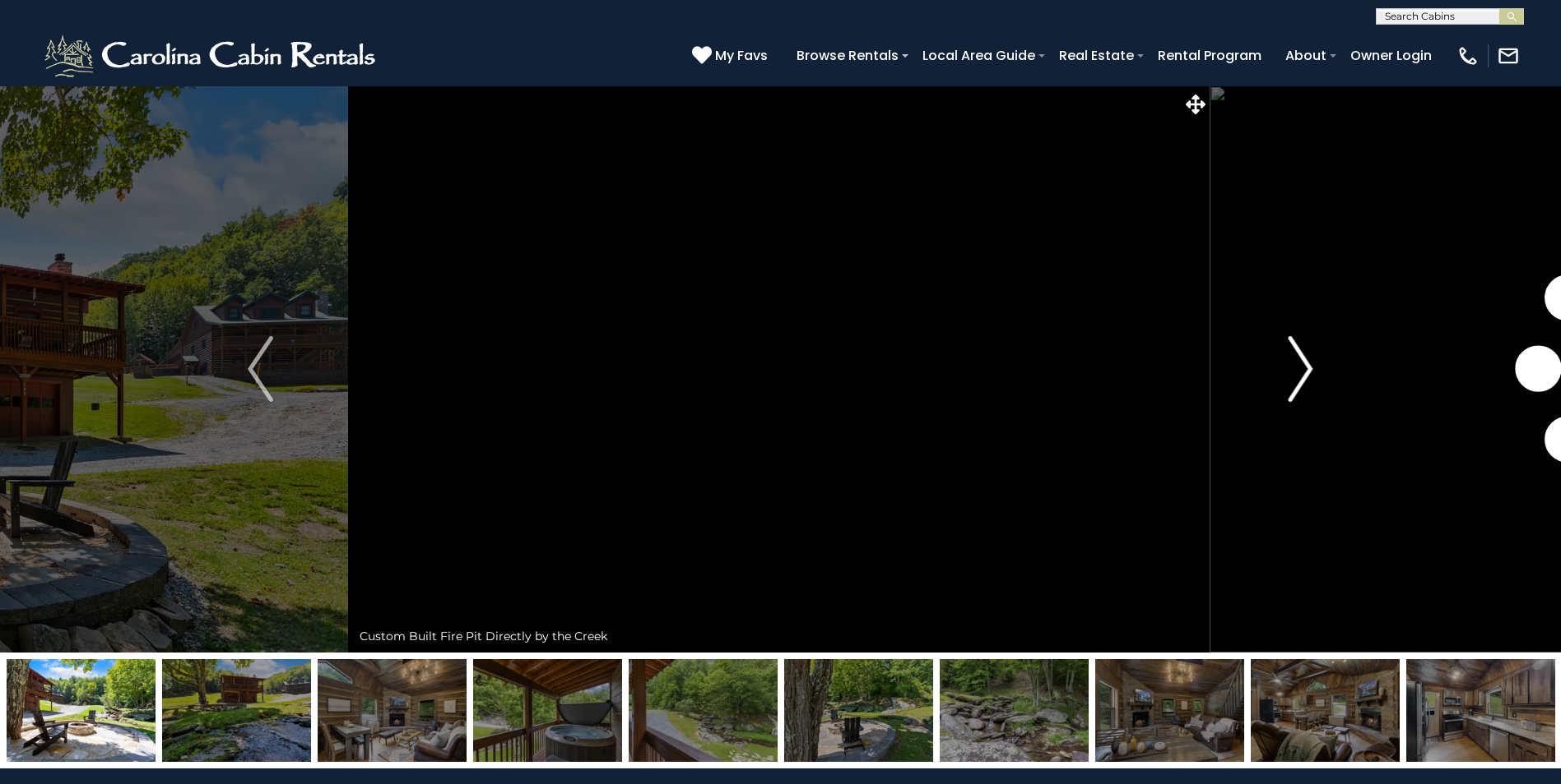
click at [1309, 378] on img "Next" at bounding box center [1300, 369] width 25 height 66
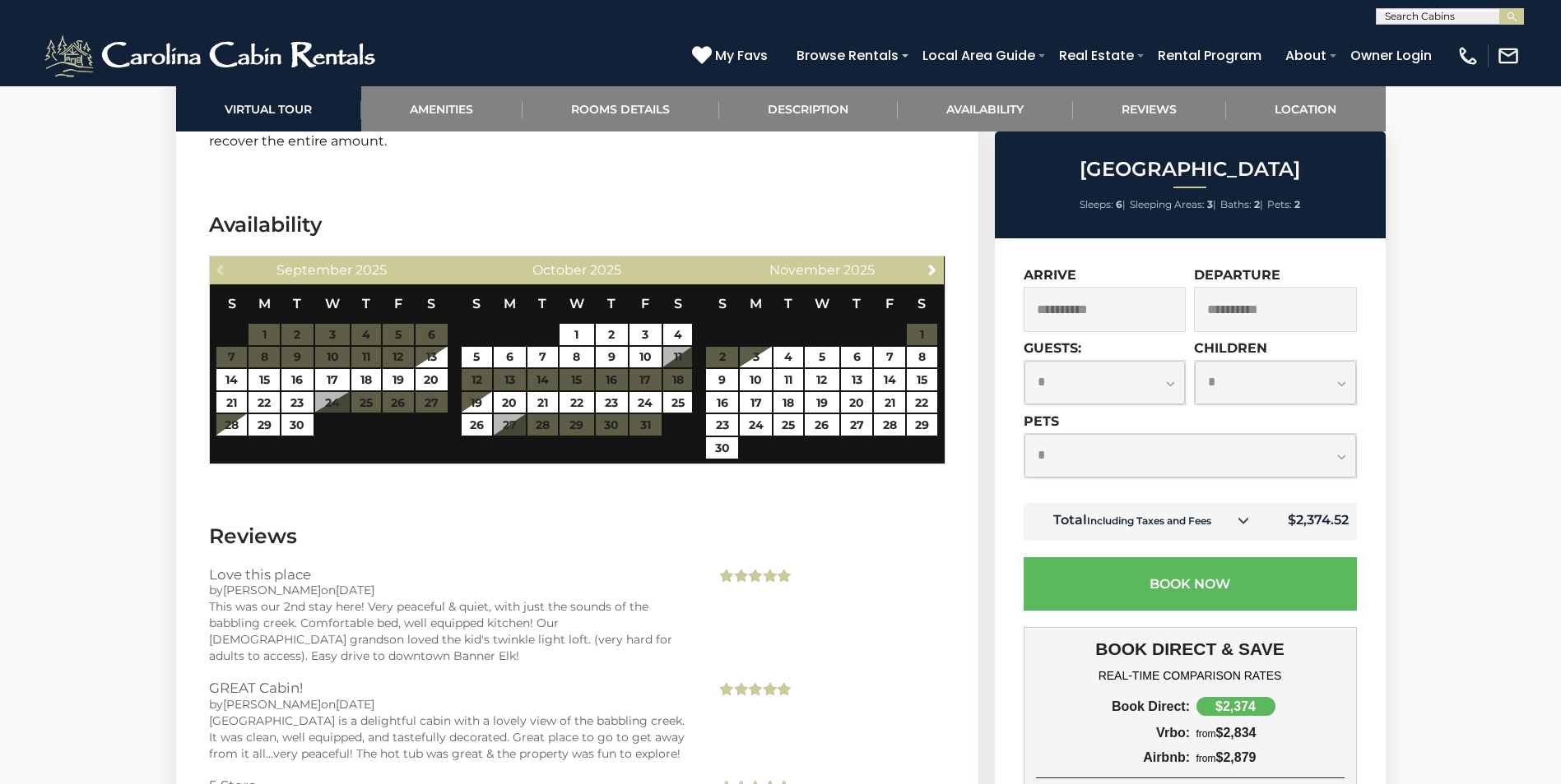
scroll to position [2960, 0]
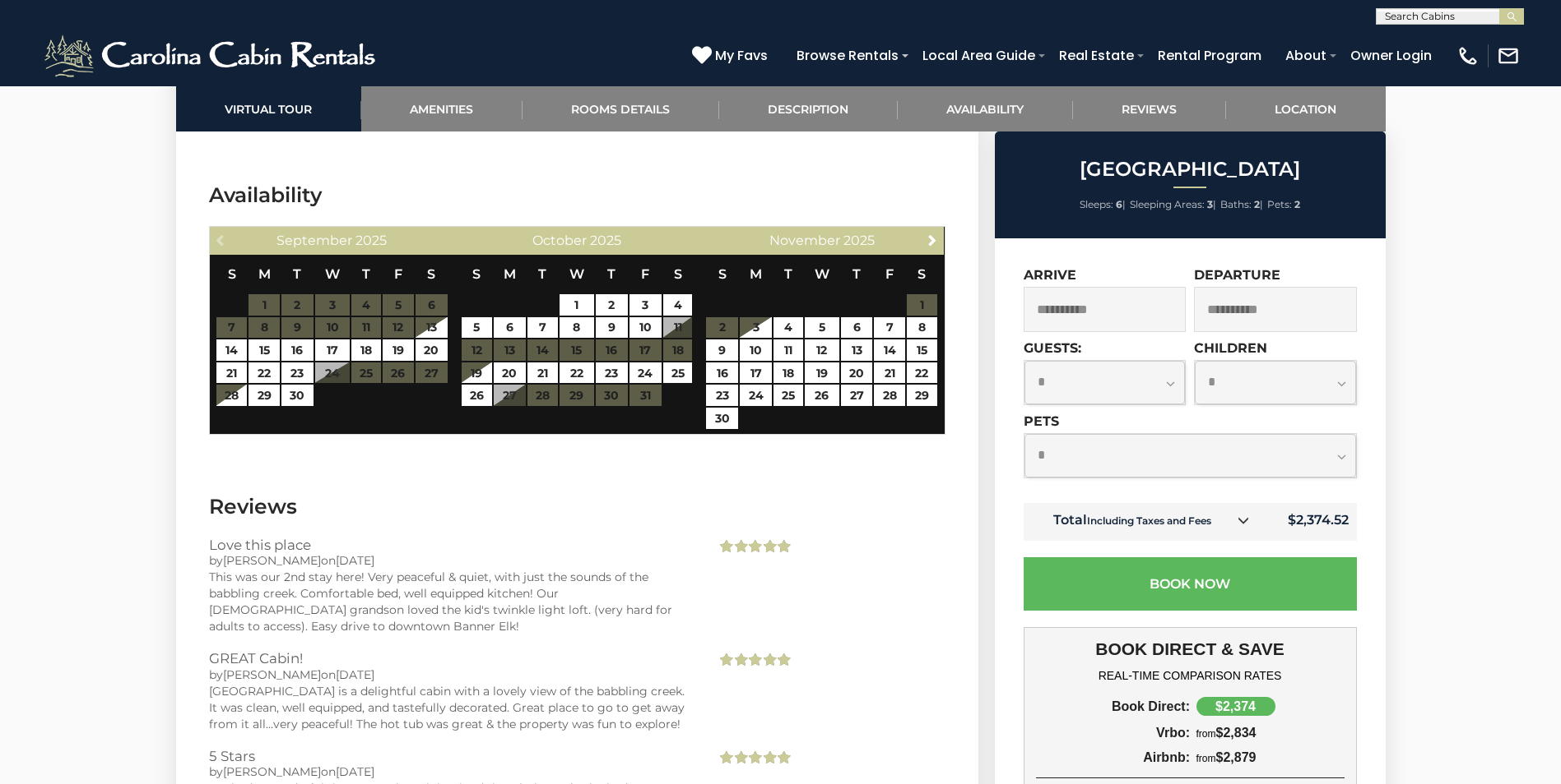
click at [1103, 316] on input "**********" at bounding box center [1105, 309] width 163 height 45
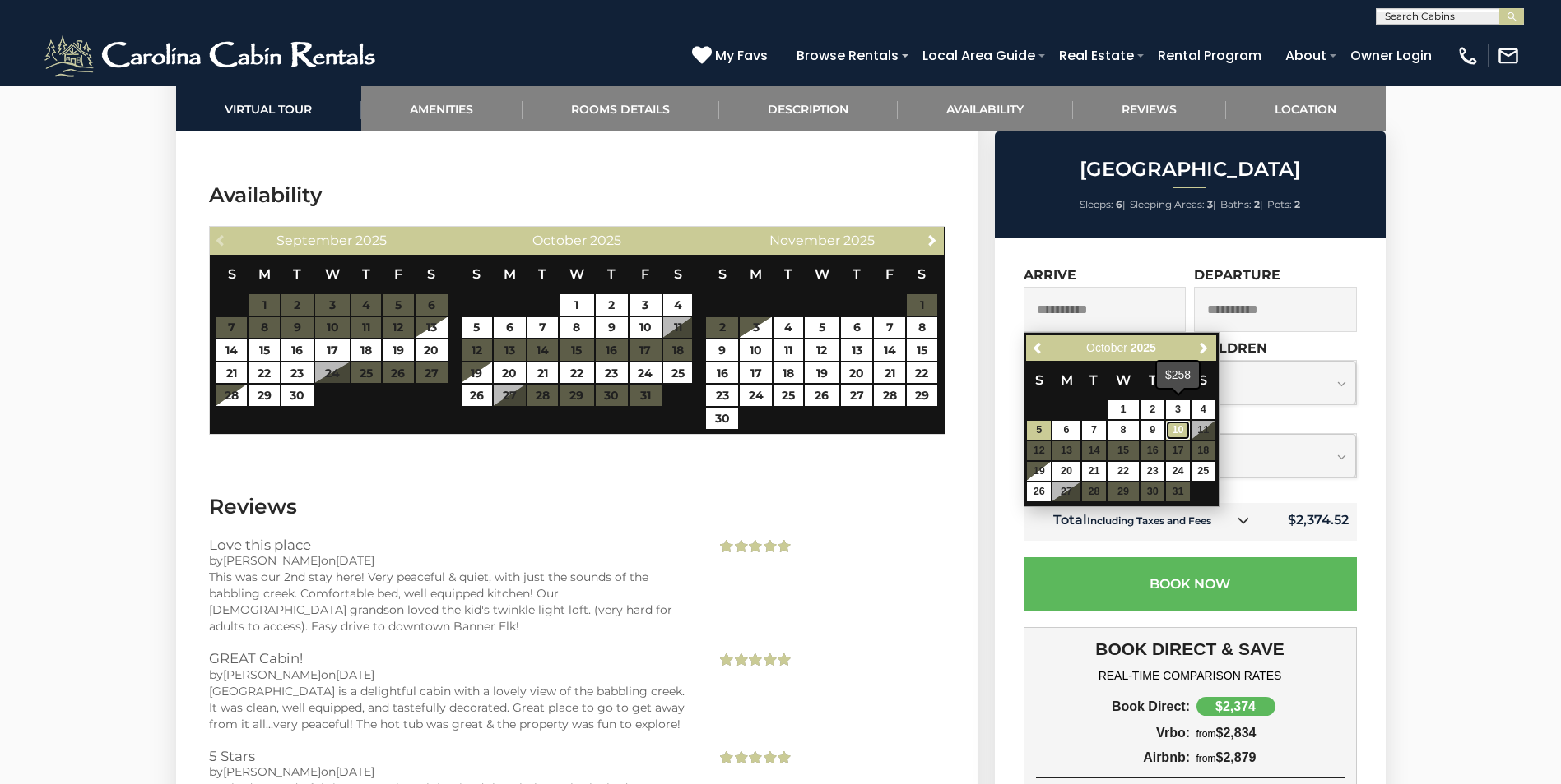
click at [1183, 428] on link "10" at bounding box center [1178, 431] width 24 height 19
type input "**********"
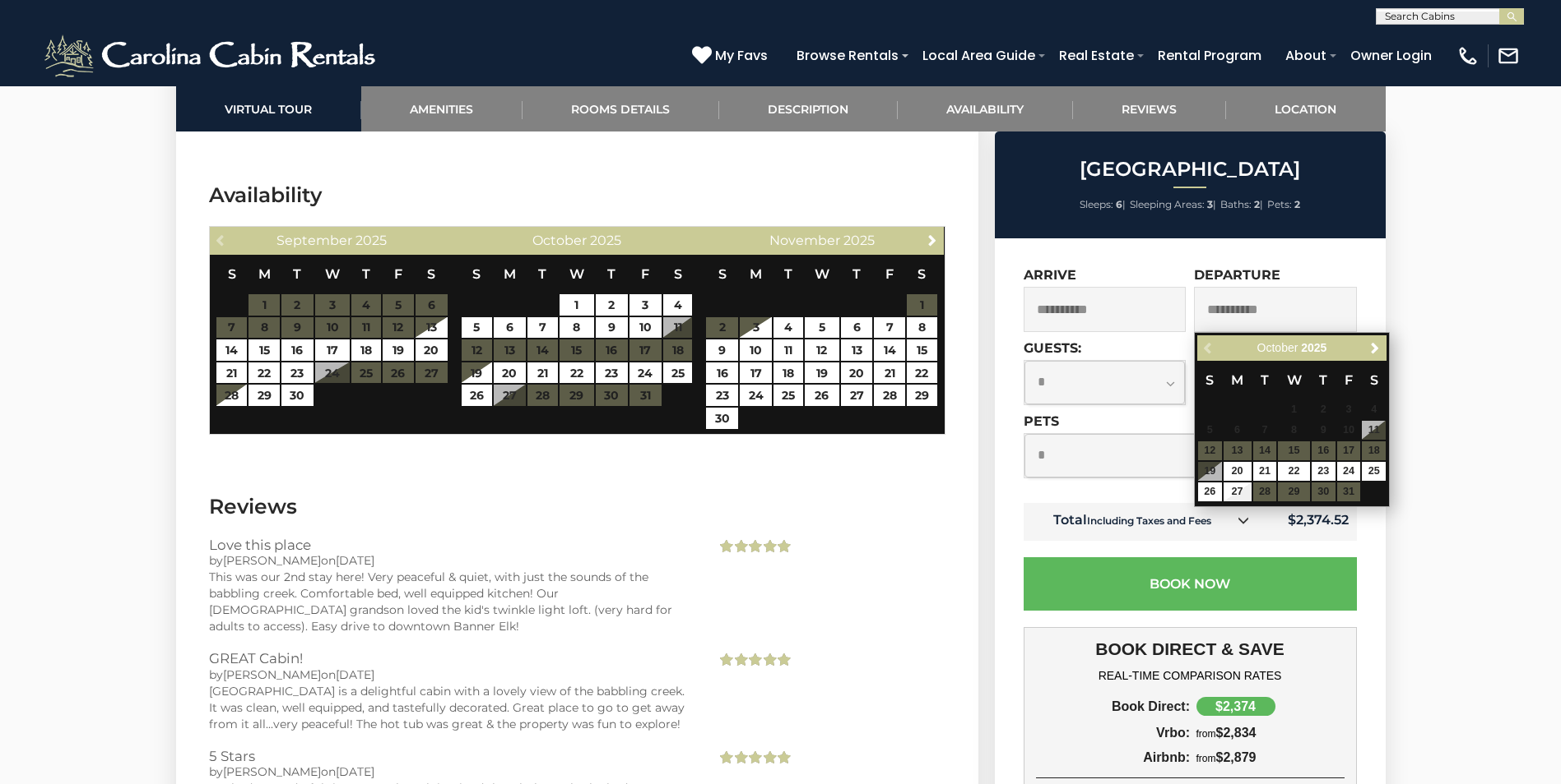
click at [1250, 455] on table "S M T W T F S 1 2 3 4 5 6 7 8 9 10 11 12 13 14 15 16 17 18 19 20 21 22 23 24 25…" at bounding box center [1291, 432] width 189 height 142
click at [1242, 474] on link "20" at bounding box center [1237, 472] width 28 height 19
type input "**********"
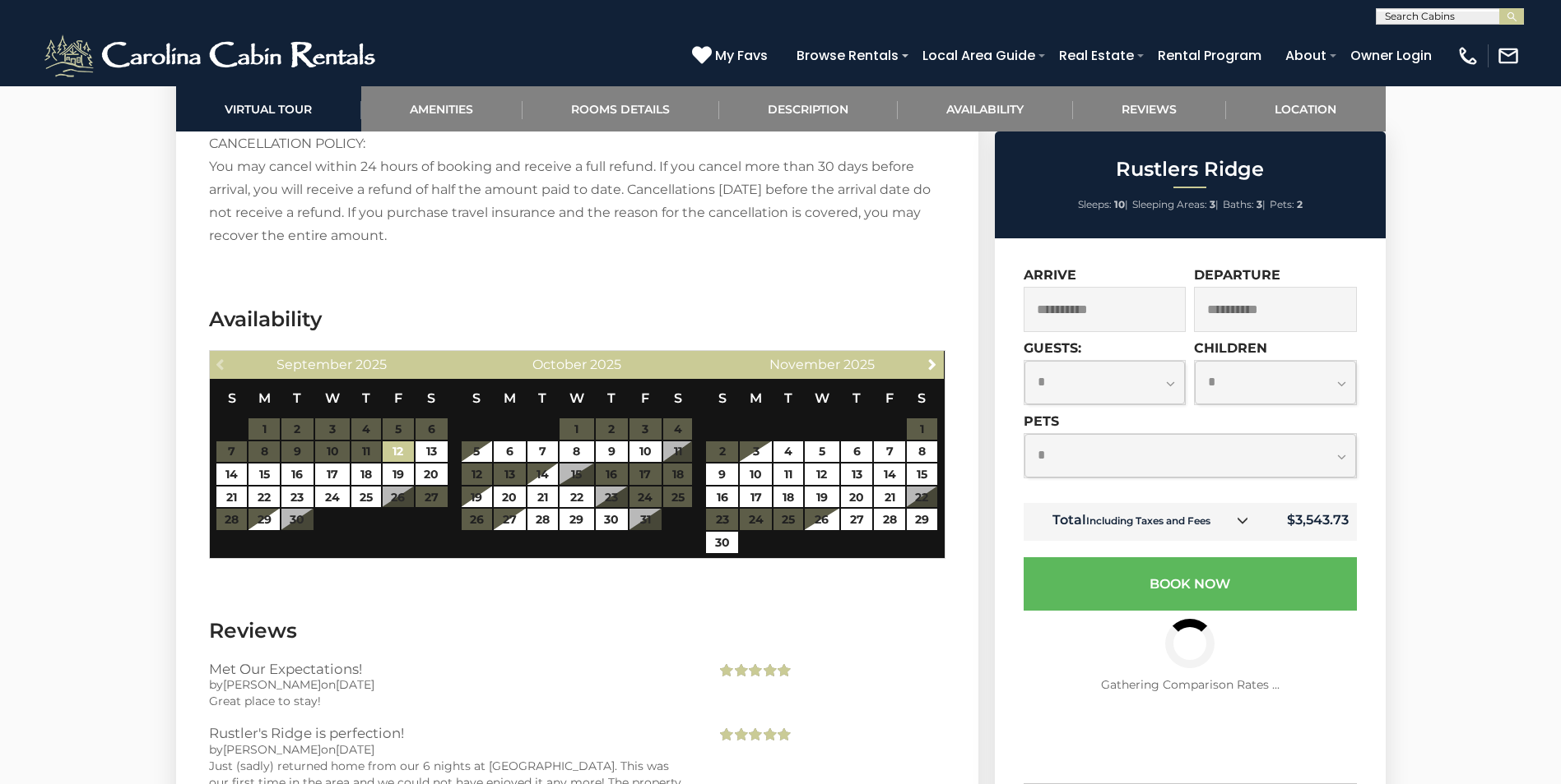
scroll to position [3536, 0]
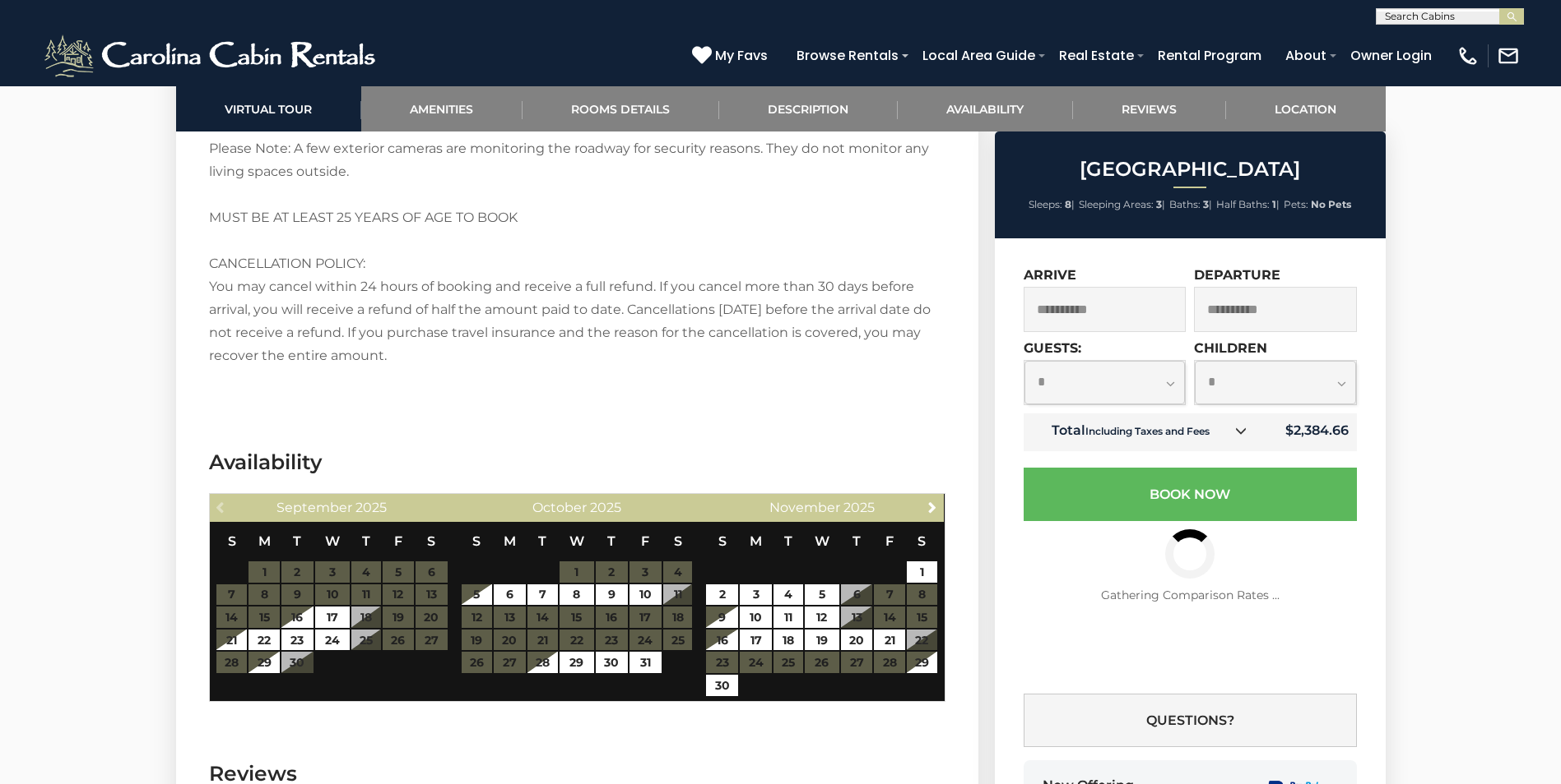
scroll to position [3289, 0]
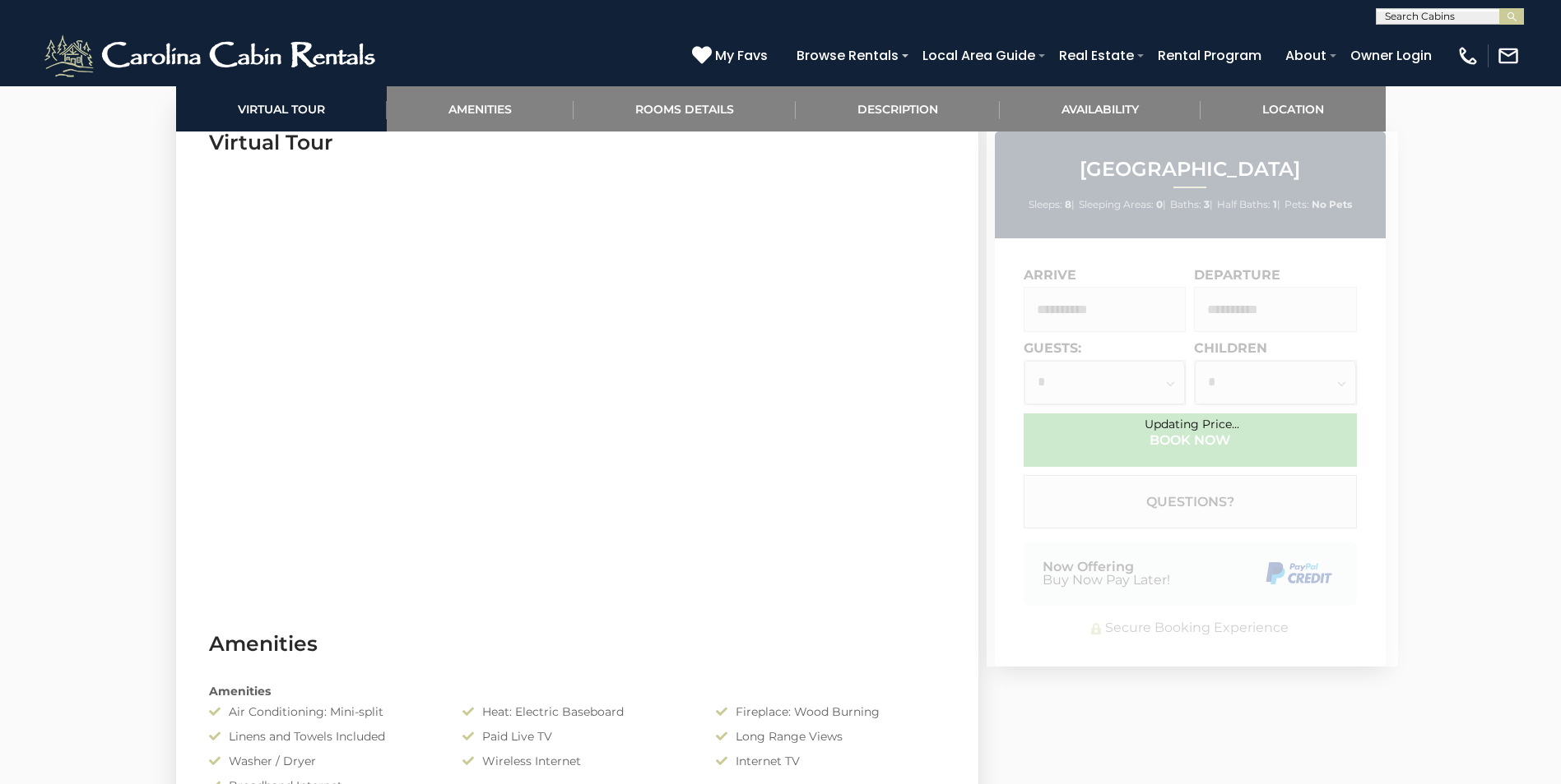
scroll to position [904, 0]
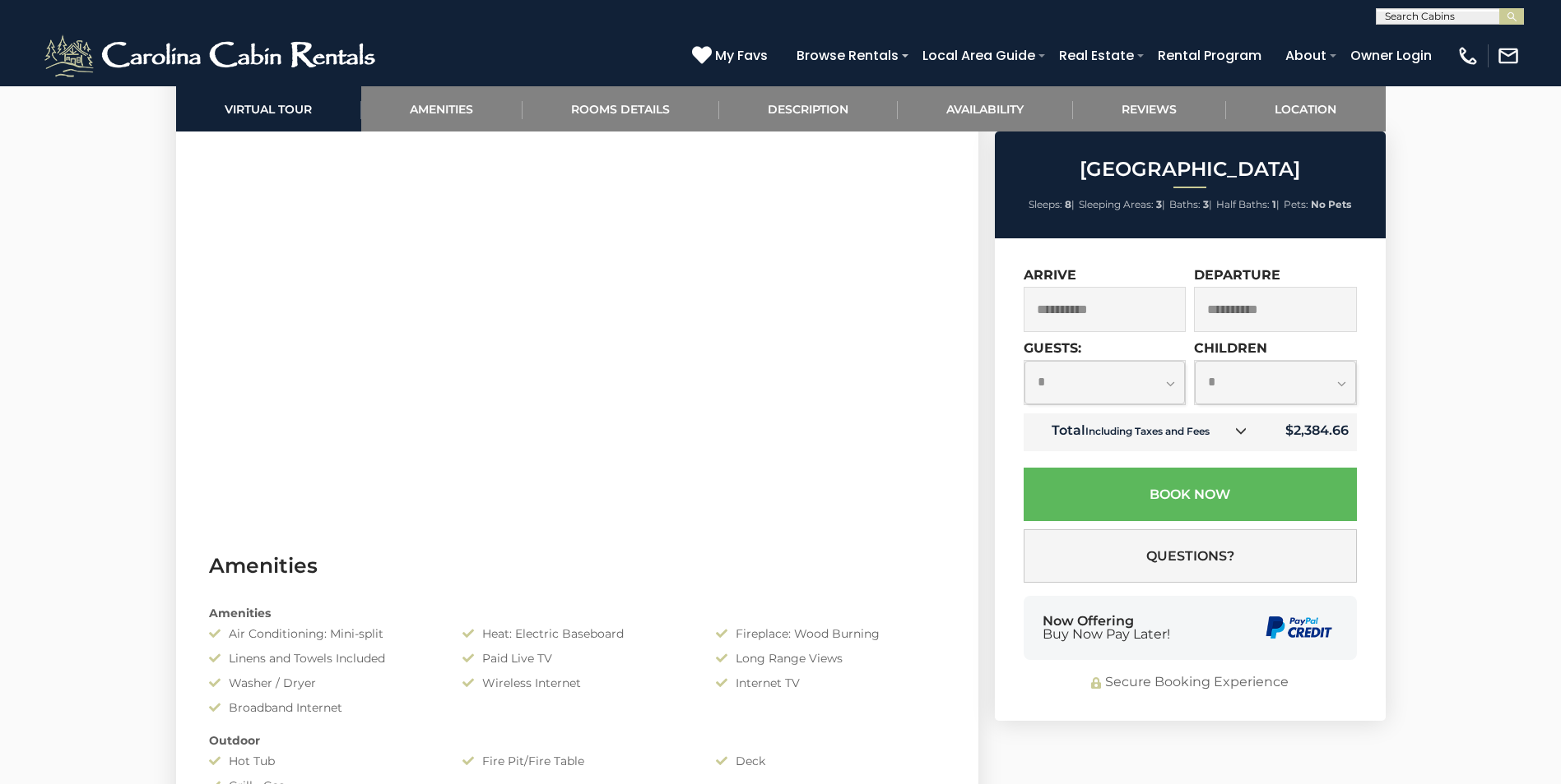
click at [1133, 314] on input "**********" at bounding box center [1105, 309] width 163 height 45
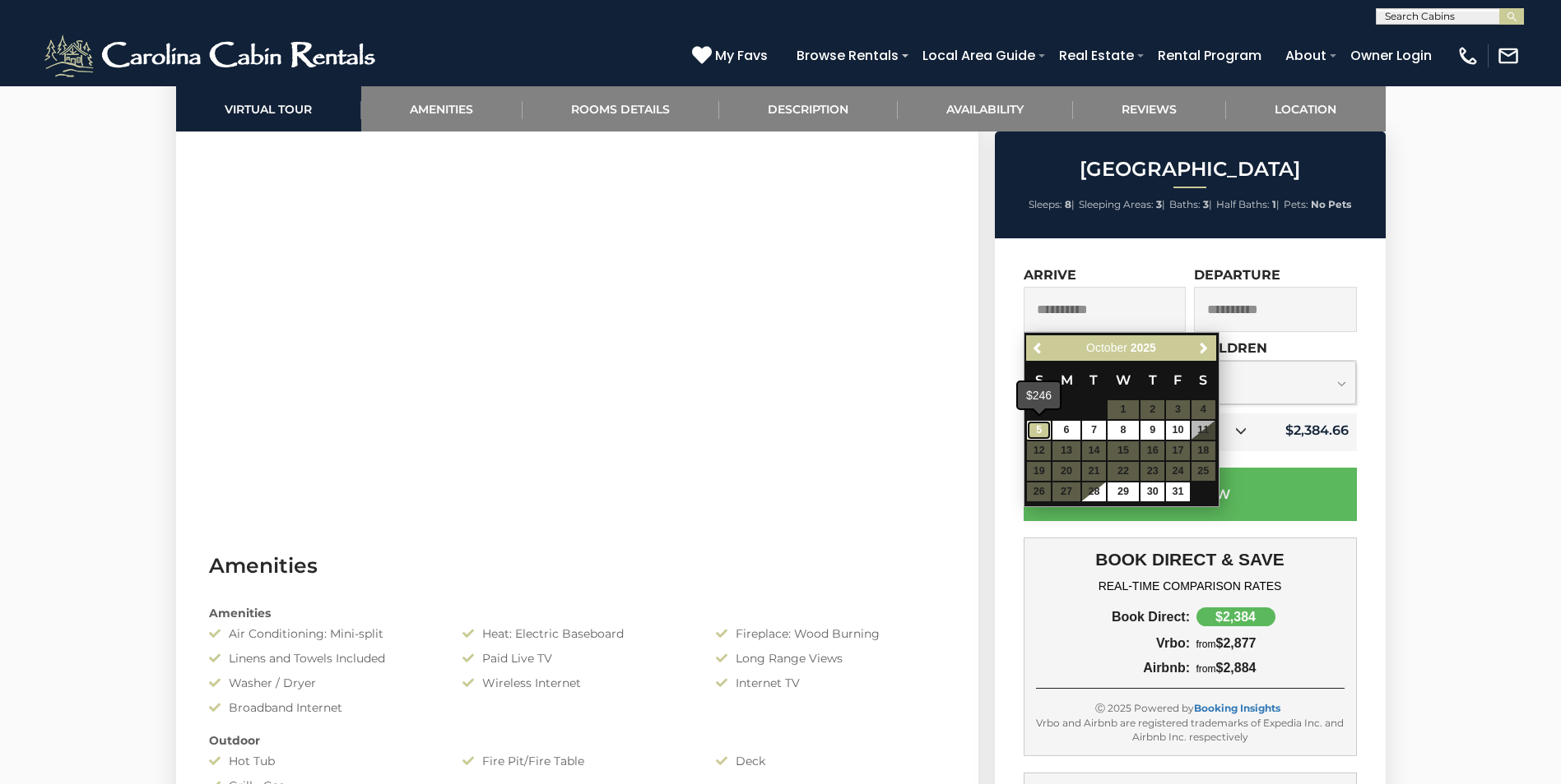
click at [1043, 428] on link "5" at bounding box center [1039, 431] width 24 height 19
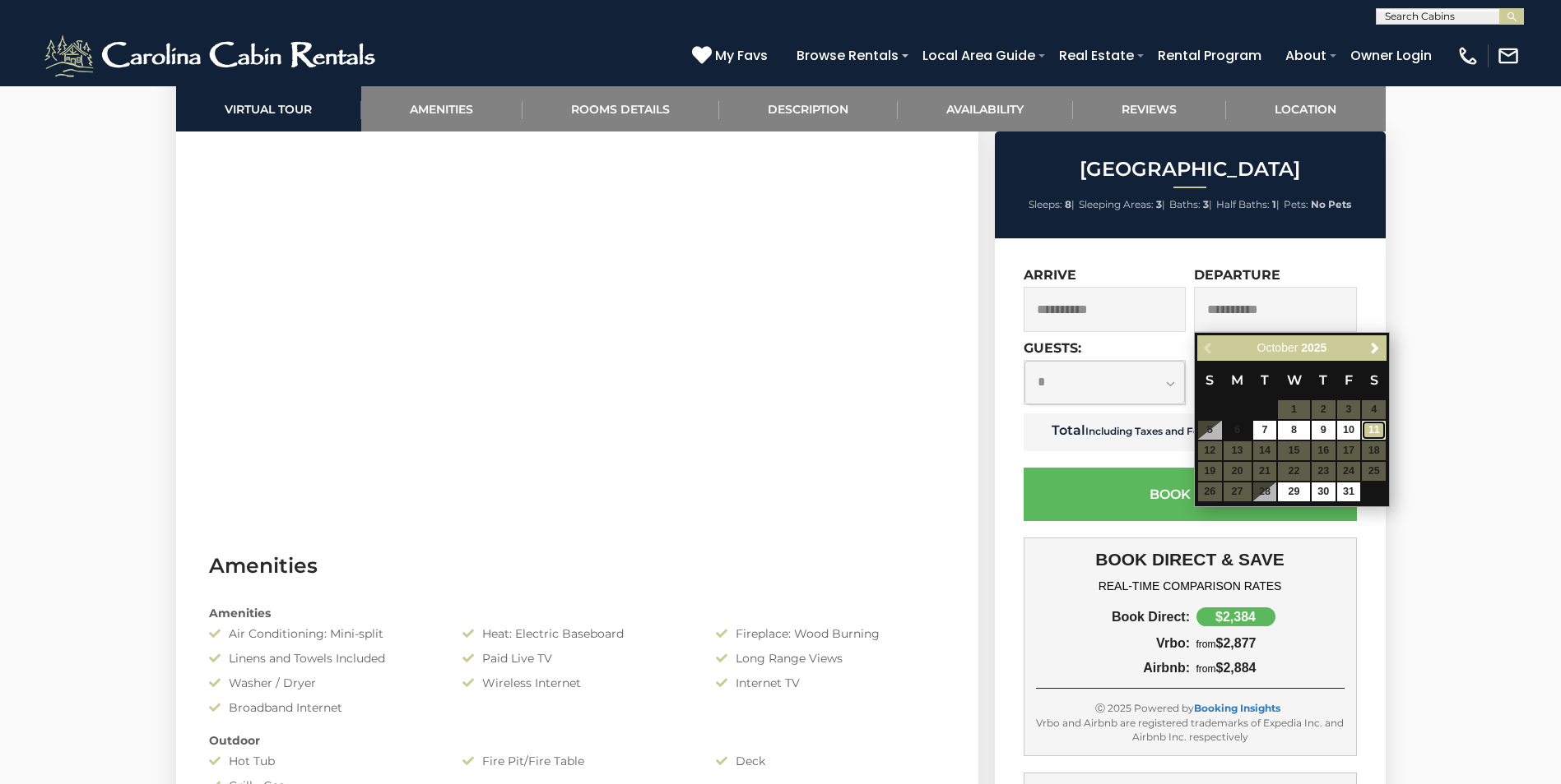
click at [1375, 429] on link "11" at bounding box center [1373, 431] width 24 height 19
type input "**********"
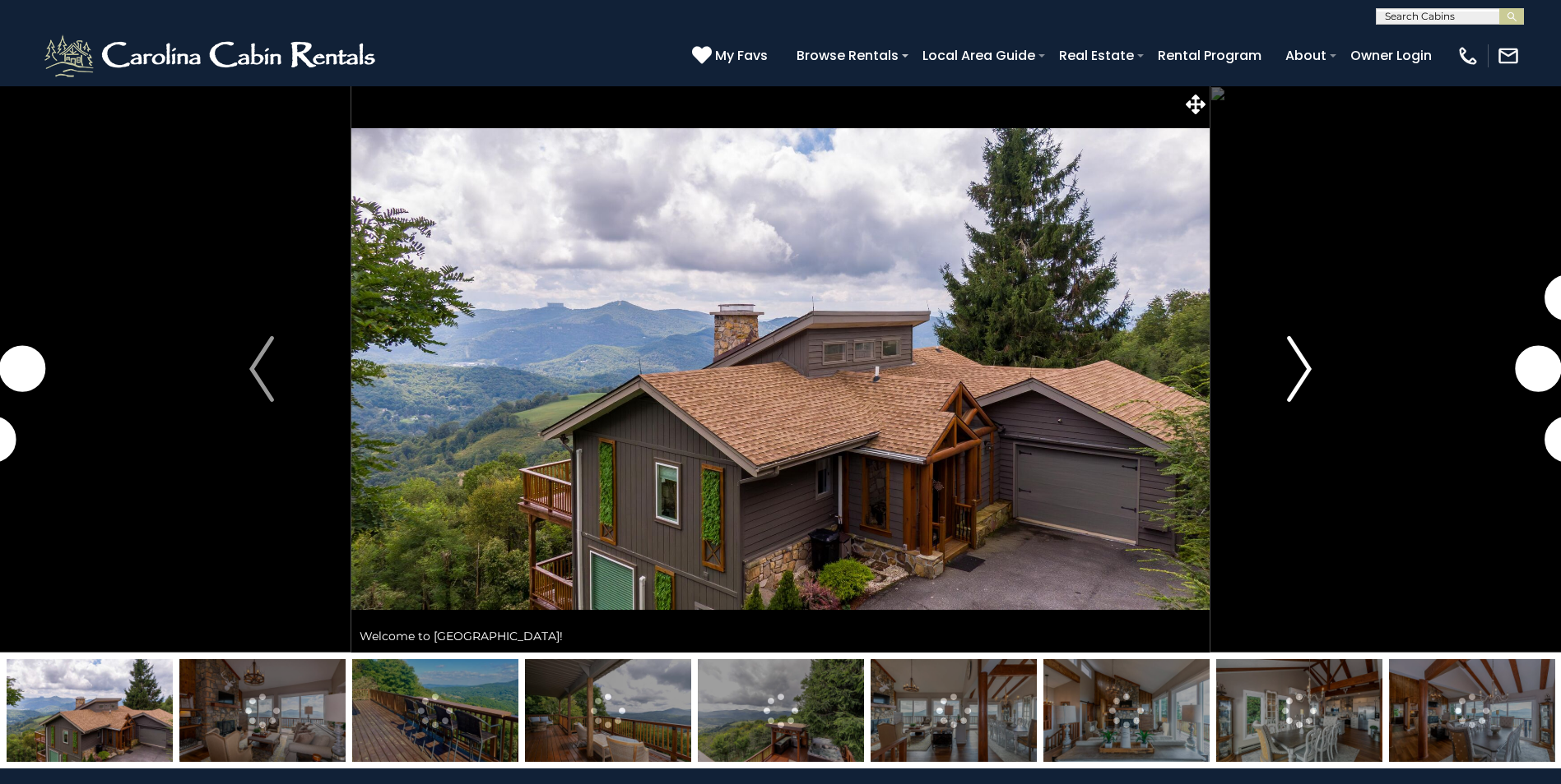
click at [1308, 373] on img "Next" at bounding box center [1299, 369] width 25 height 66
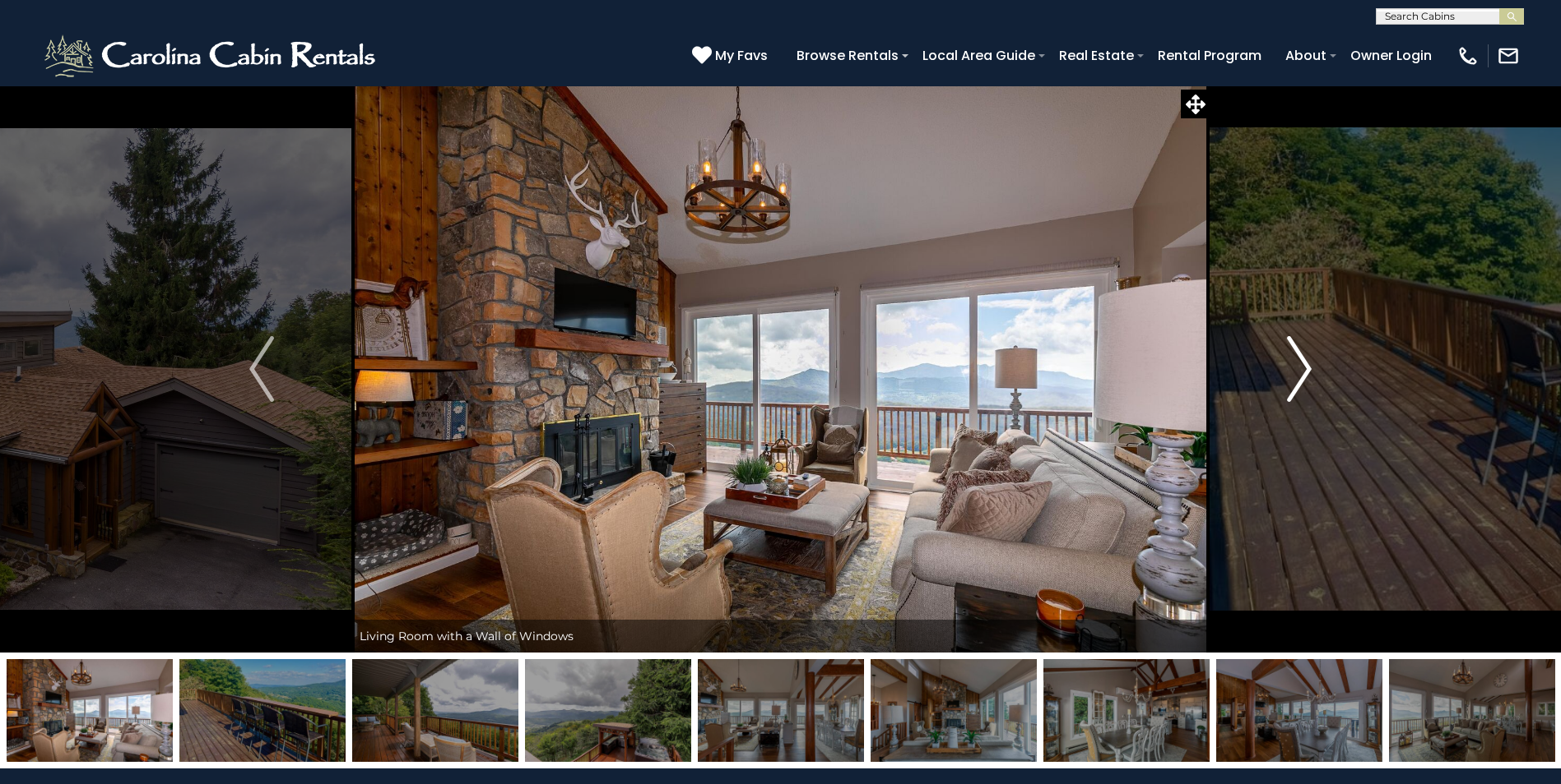
click at [1308, 373] on img "Next" at bounding box center [1299, 369] width 25 height 66
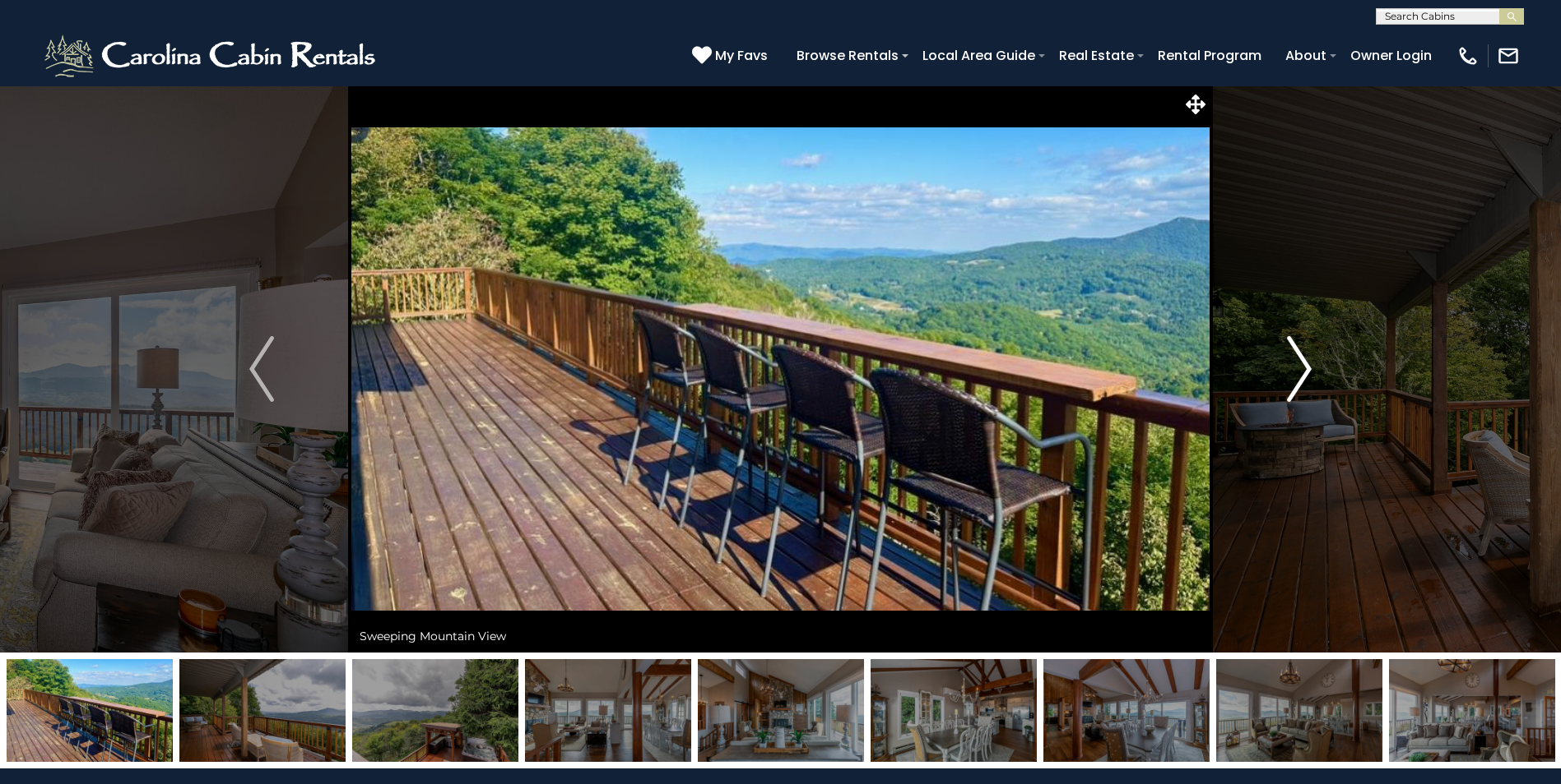
click at [1308, 373] on img "Next" at bounding box center [1299, 369] width 25 height 66
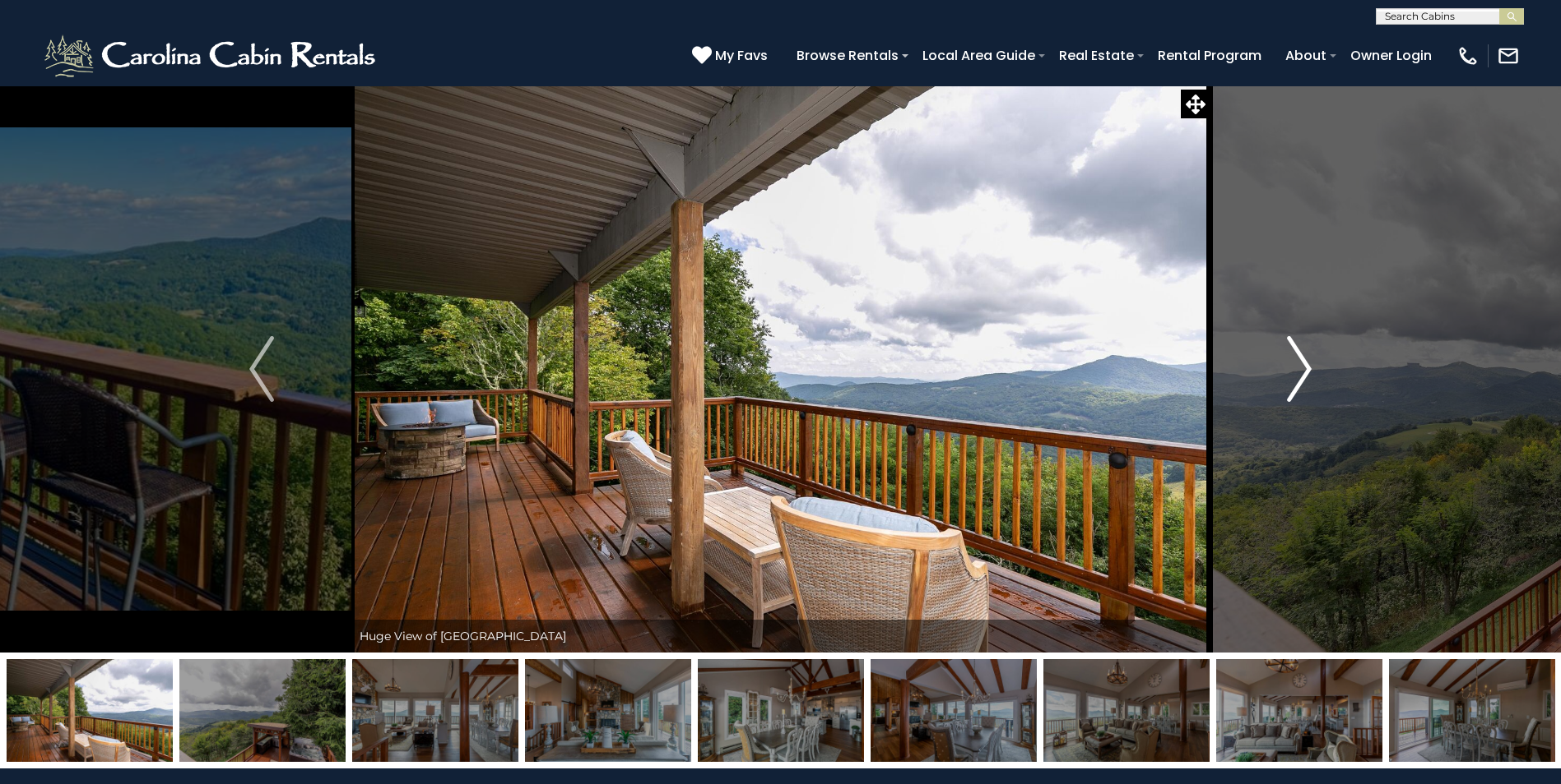
click at [1308, 373] on img "Next" at bounding box center [1299, 369] width 25 height 66
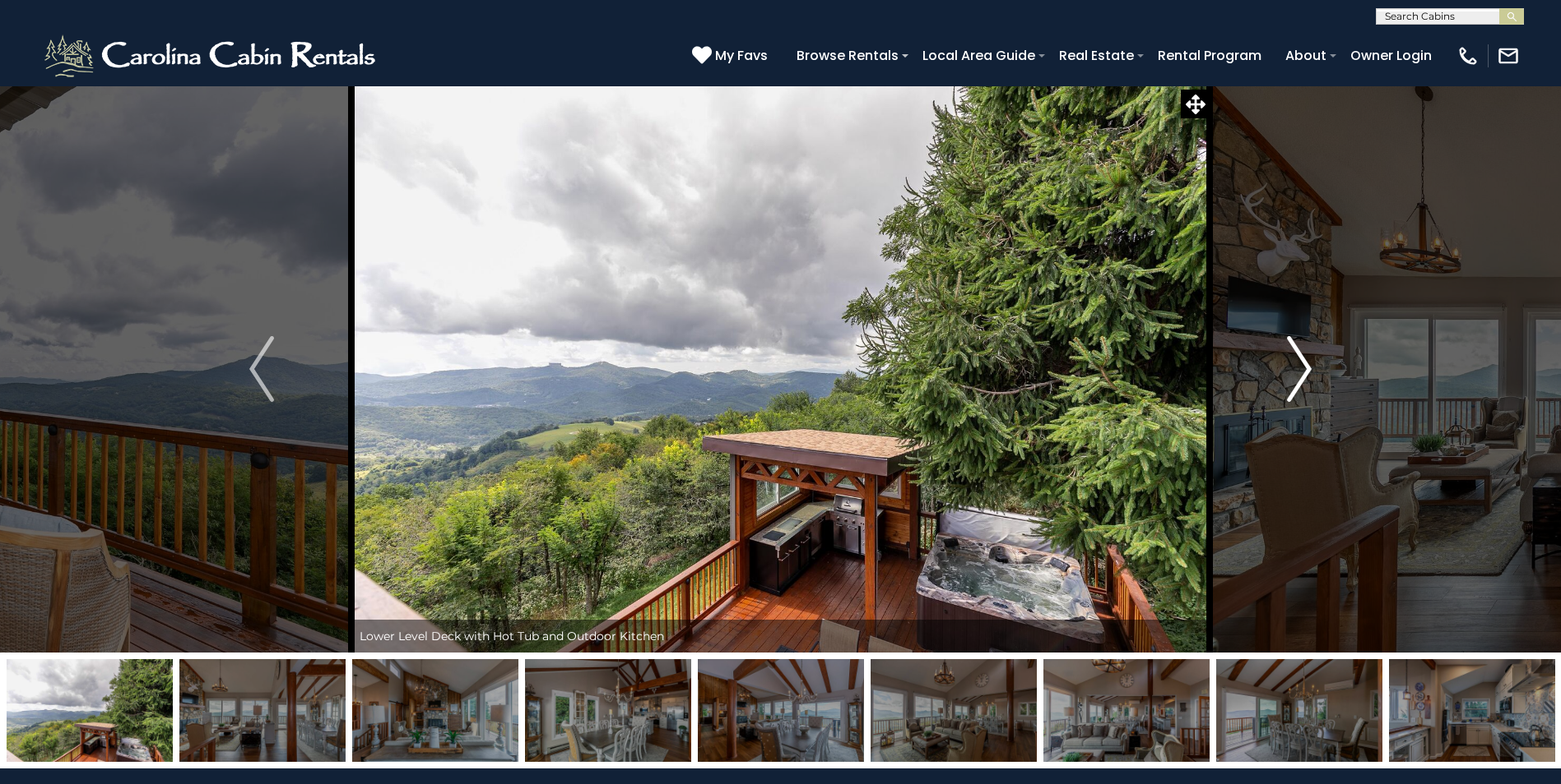
click at [1308, 373] on img "Next" at bounding box center [1299, 369] width 25 height 66
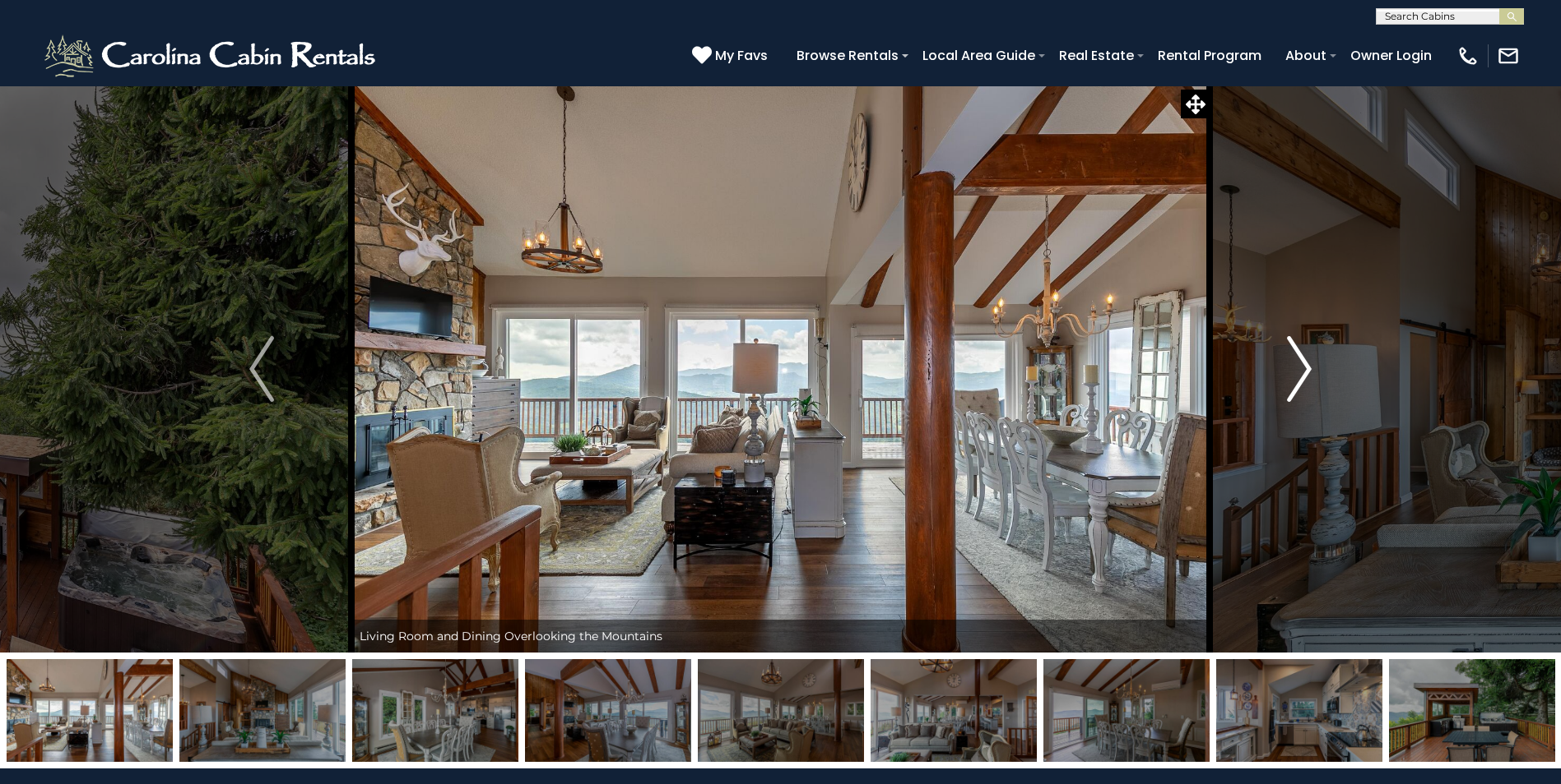
click at [1308, 373] on img "Next" at bounding box center [1299, 369] width 25 height 66
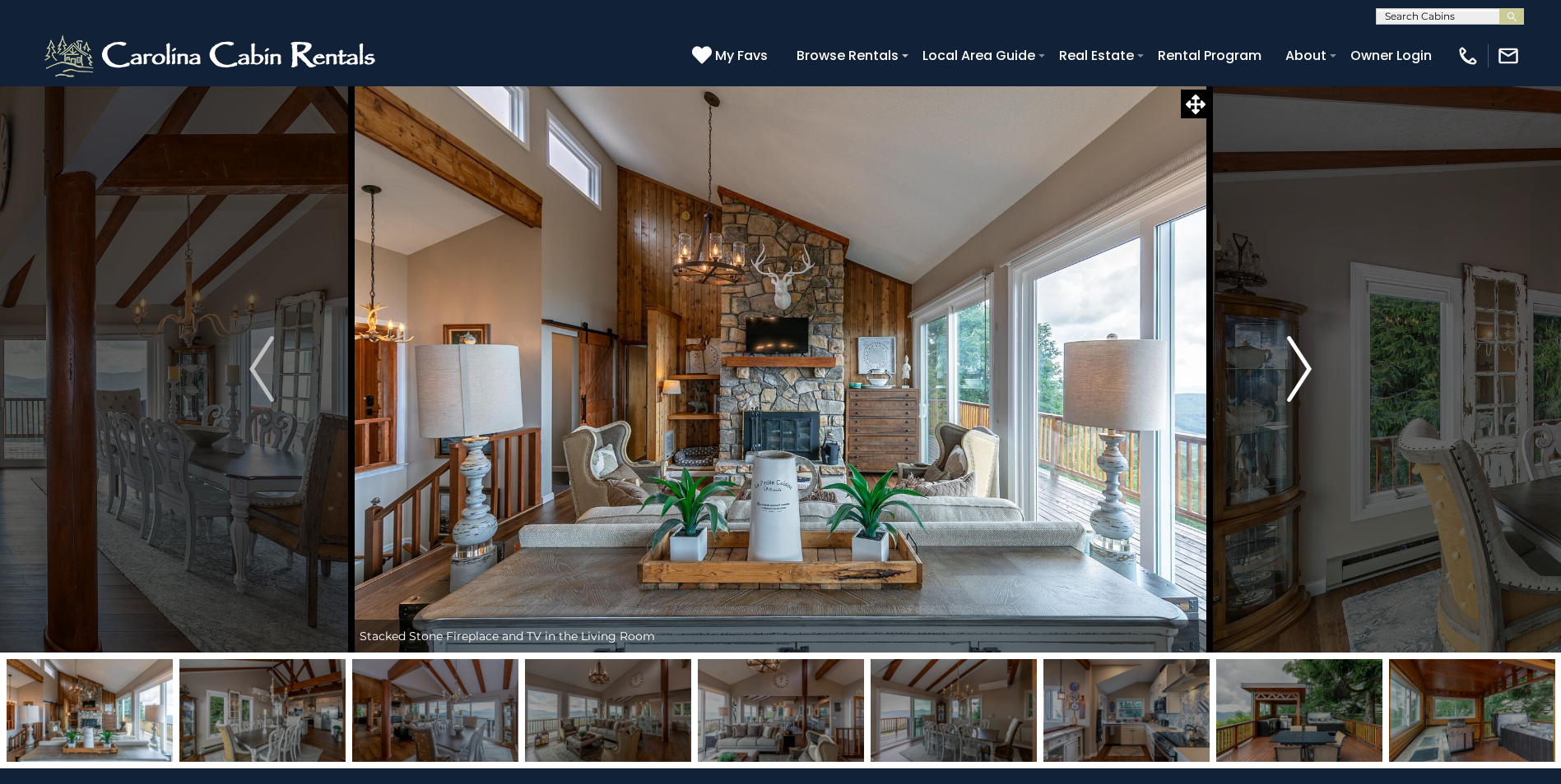
click at [1308, 373] on img "Next" at bounding box center [1299, 369] width 25 height 66
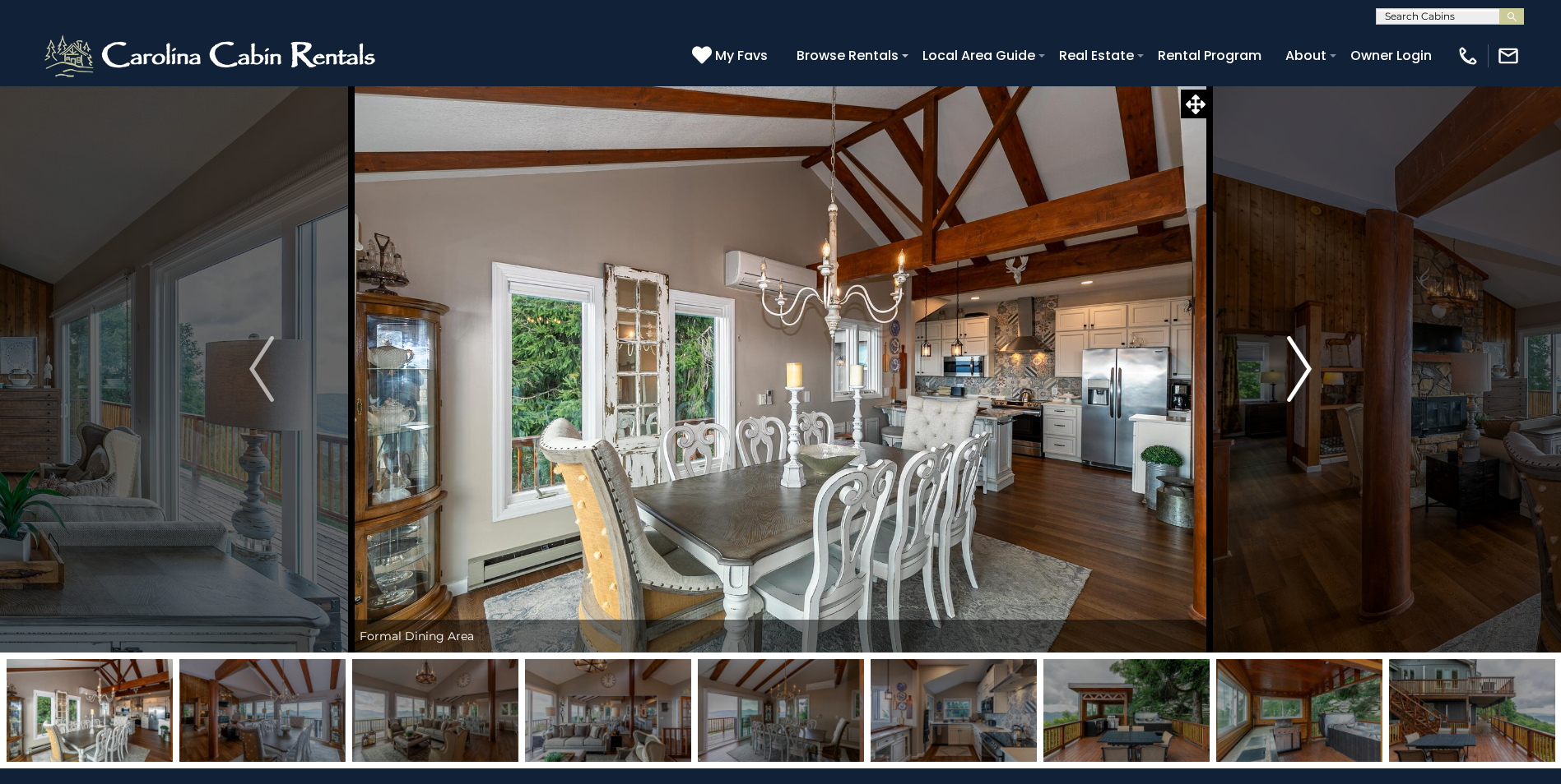
click at [1308, 373] on img "Next" at bounding box center [1299, 369] width 25 height 66
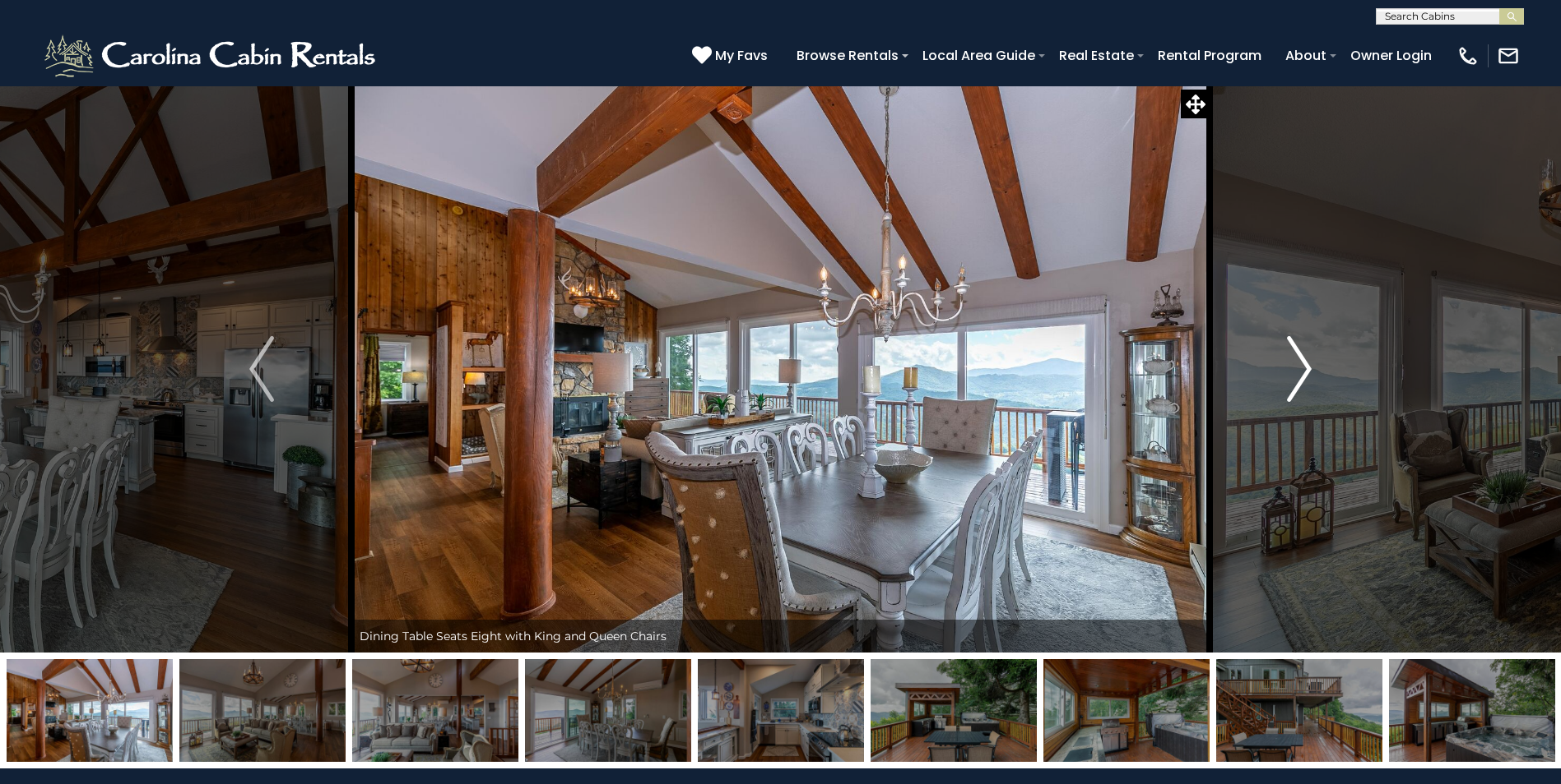
click at [1308, 373] on img "Next" at bounding box center [1299, 369] width 25 height 66
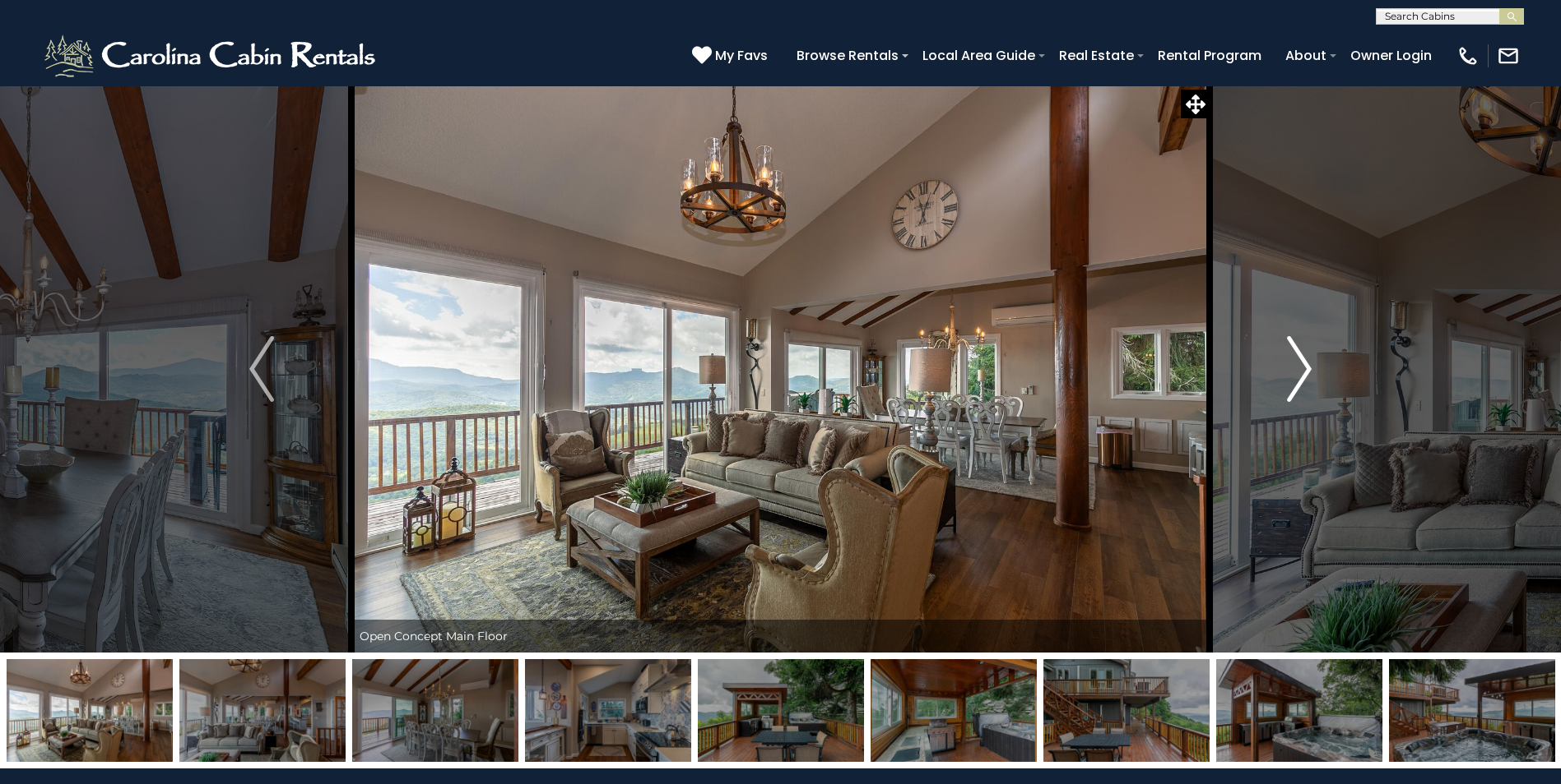
click at [1308, 373] on img "Next" at bounding box center [1299, 369] width 25 height 66
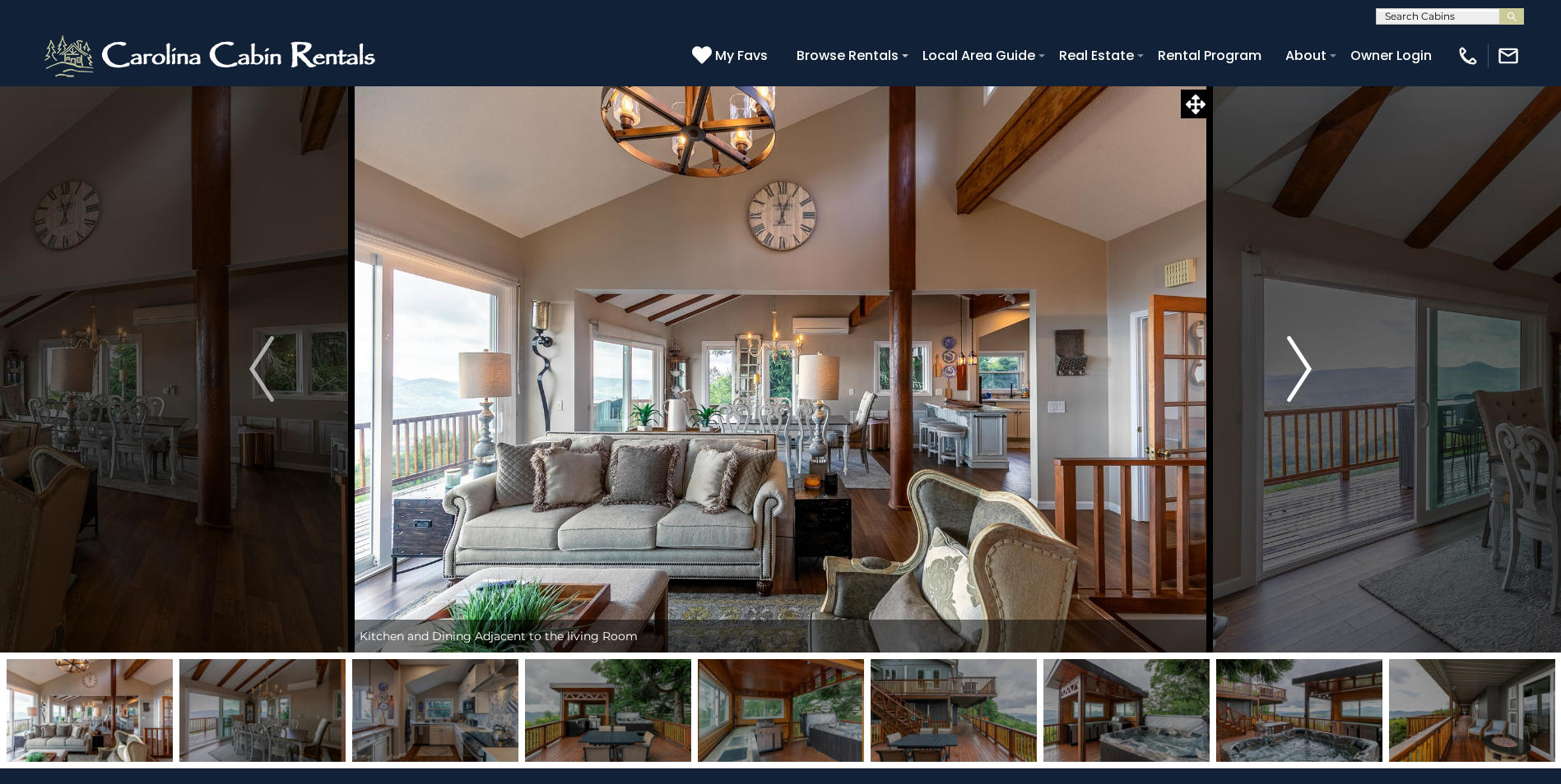
click at [1308, 373] on img "Next" at bounding box center [1299, 369] width 25 height 66
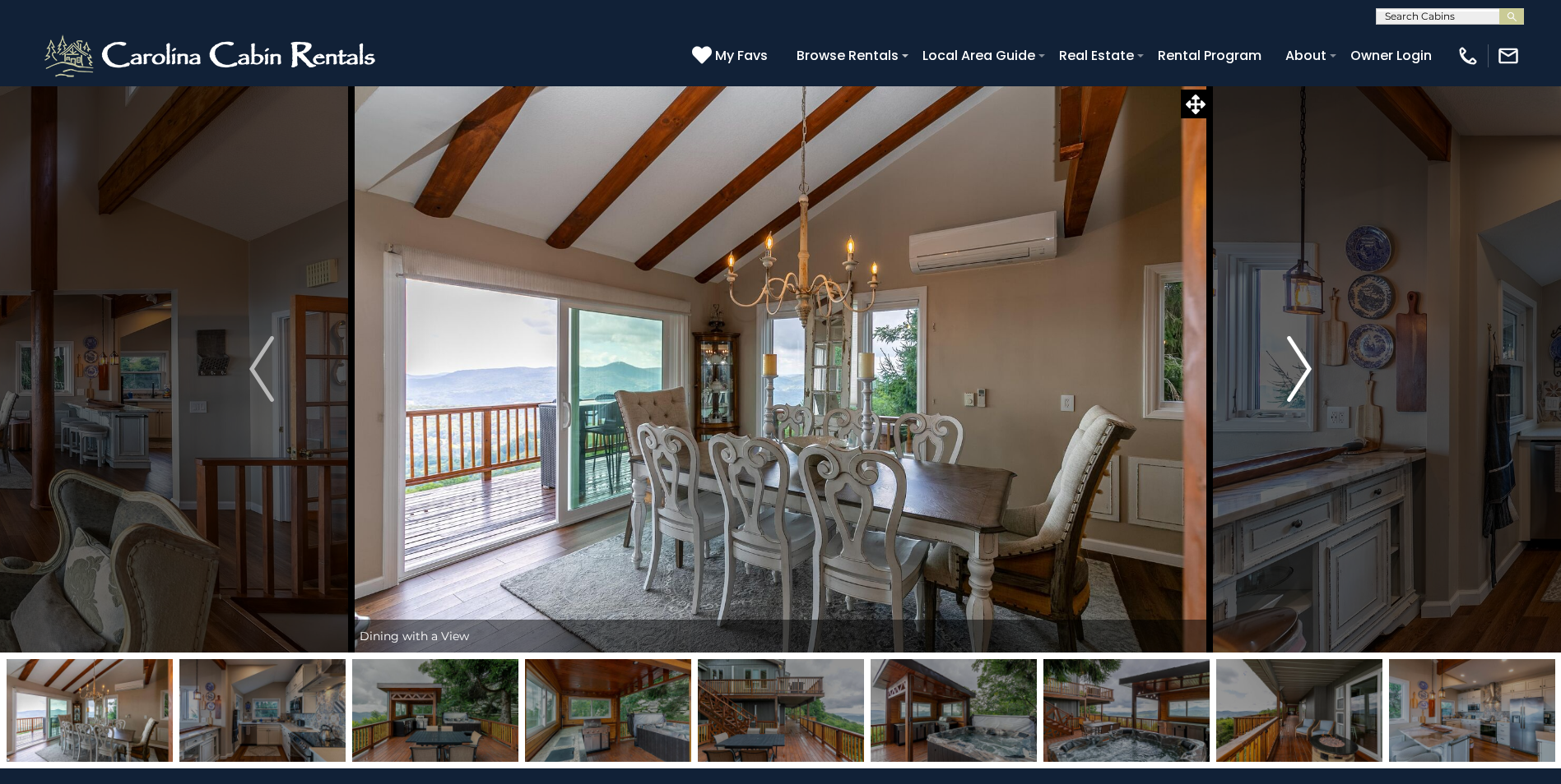
click at [1308, 373] on img "Next" at bounding box center [1299, 369] width 25 height 66
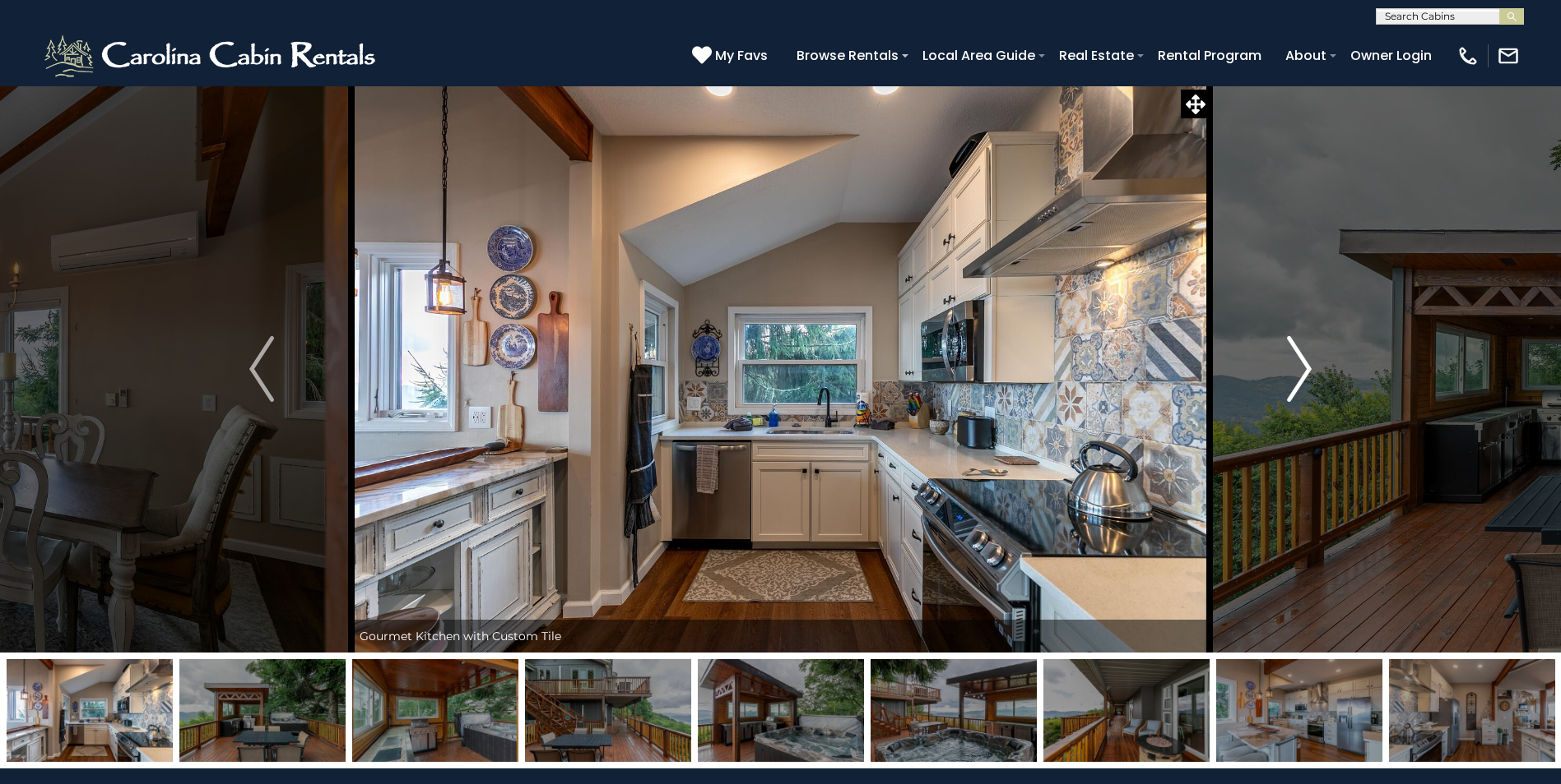
click at [1308, 373] on img "Next" at bounding box center [1299, 369] width 25 height 66
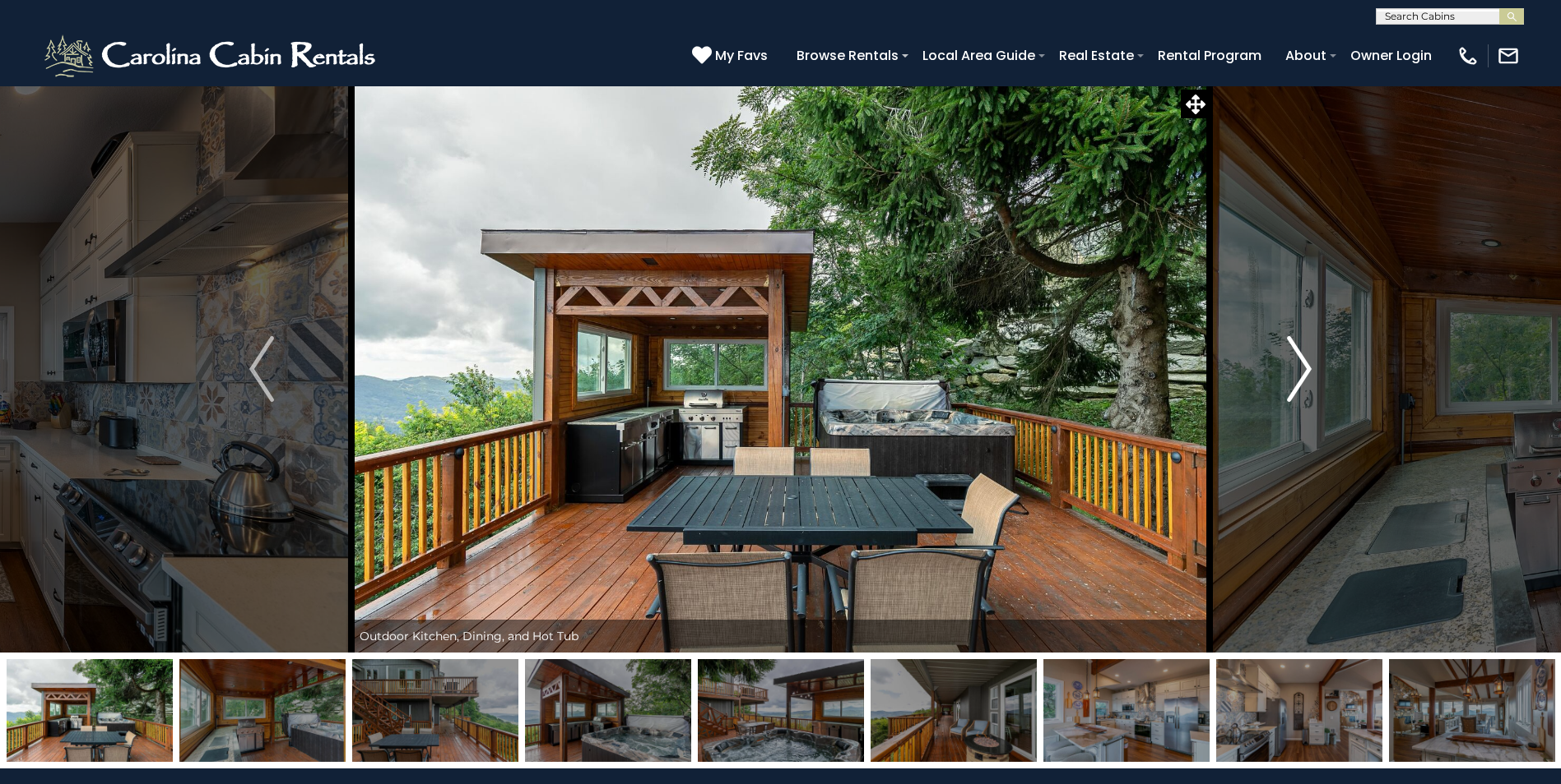
click at [1308, 373] on img "Next" at bounding box center [1299, 369] width 25 height 66
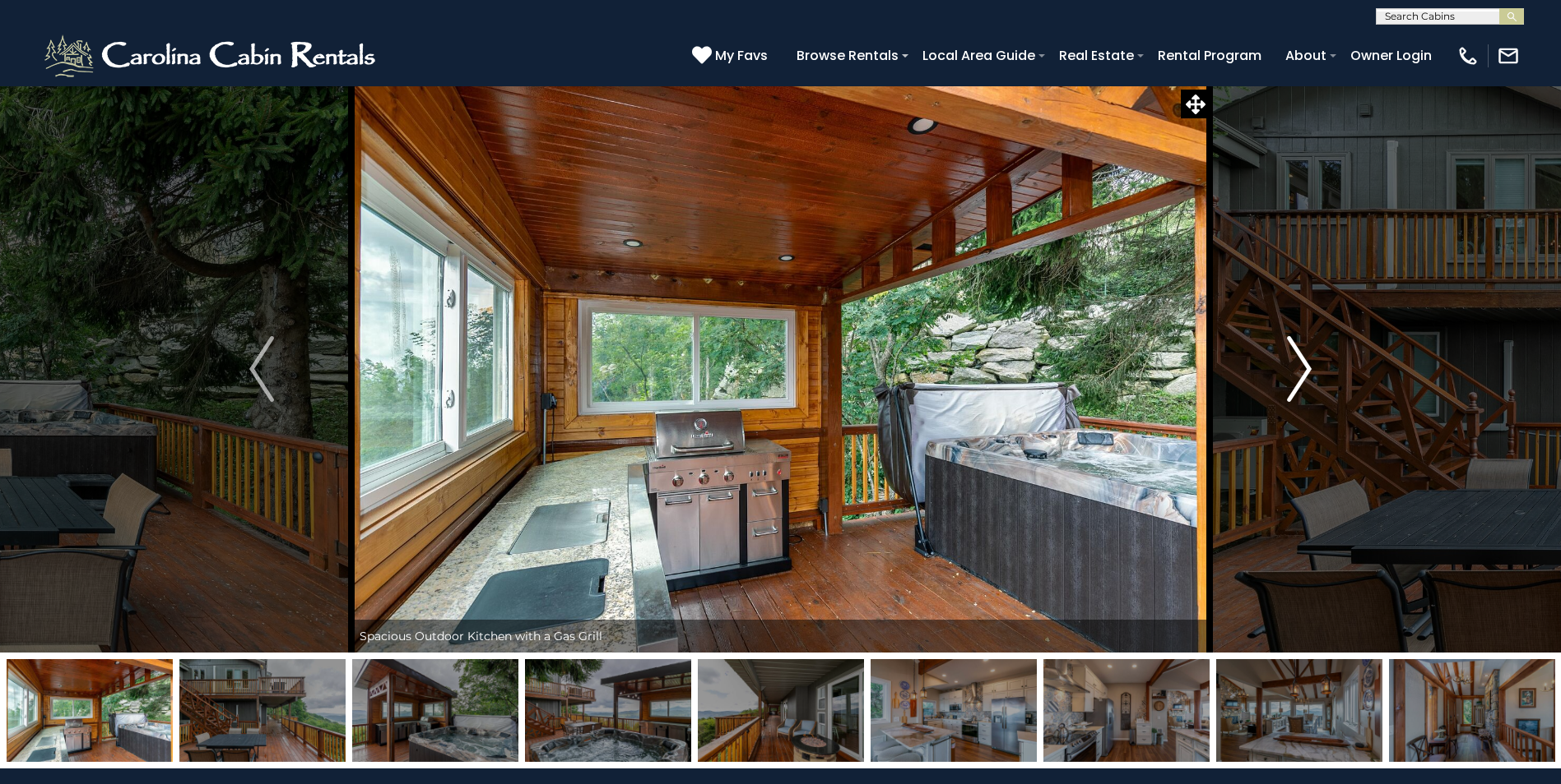
click at [1308, 373] on img "Next" at bounding box center [1299, 369] width 25 height 66
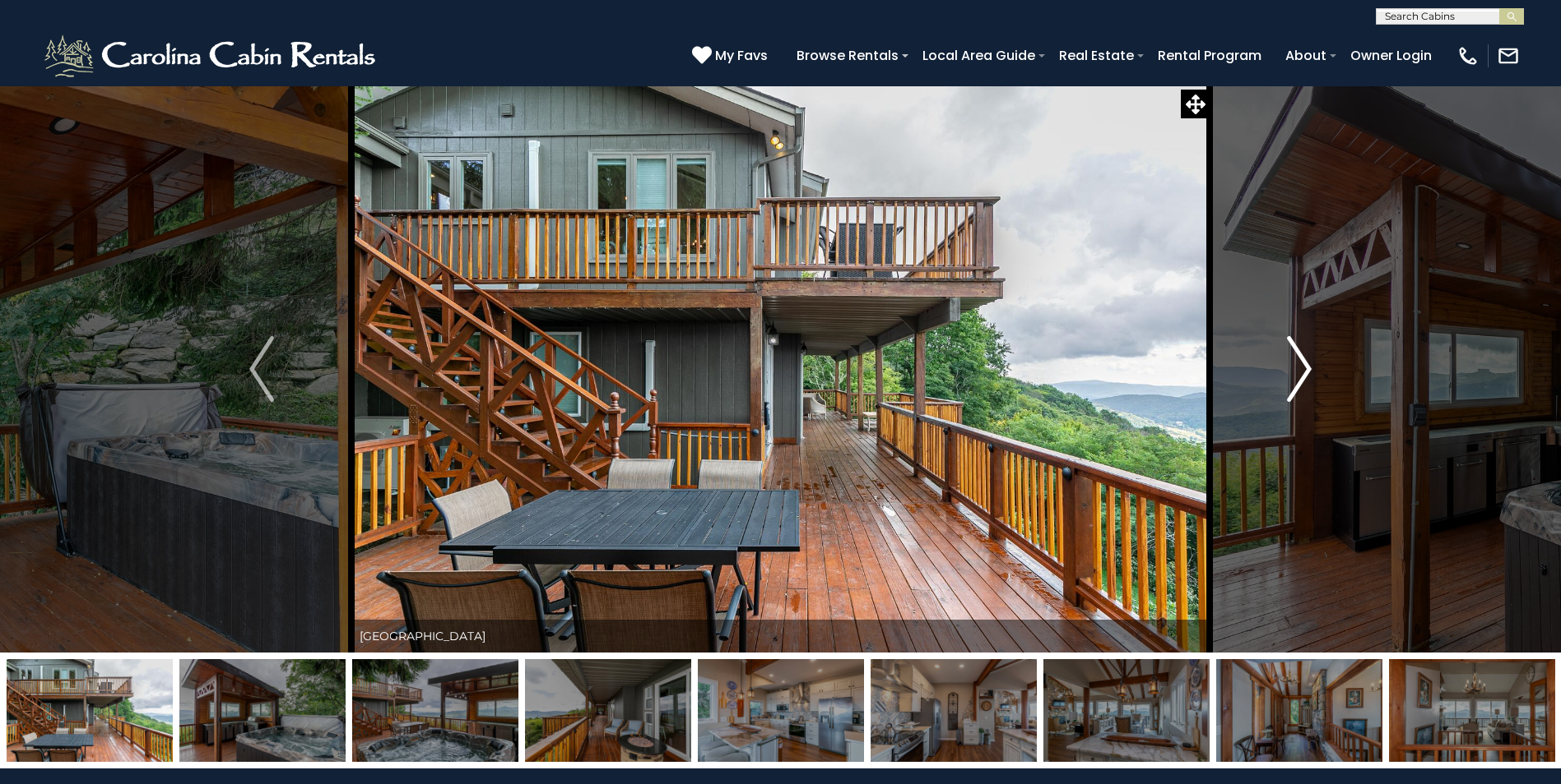
click at [1308, 373] on img "Next" at bounding box center [1299, 369] width 25 height 66
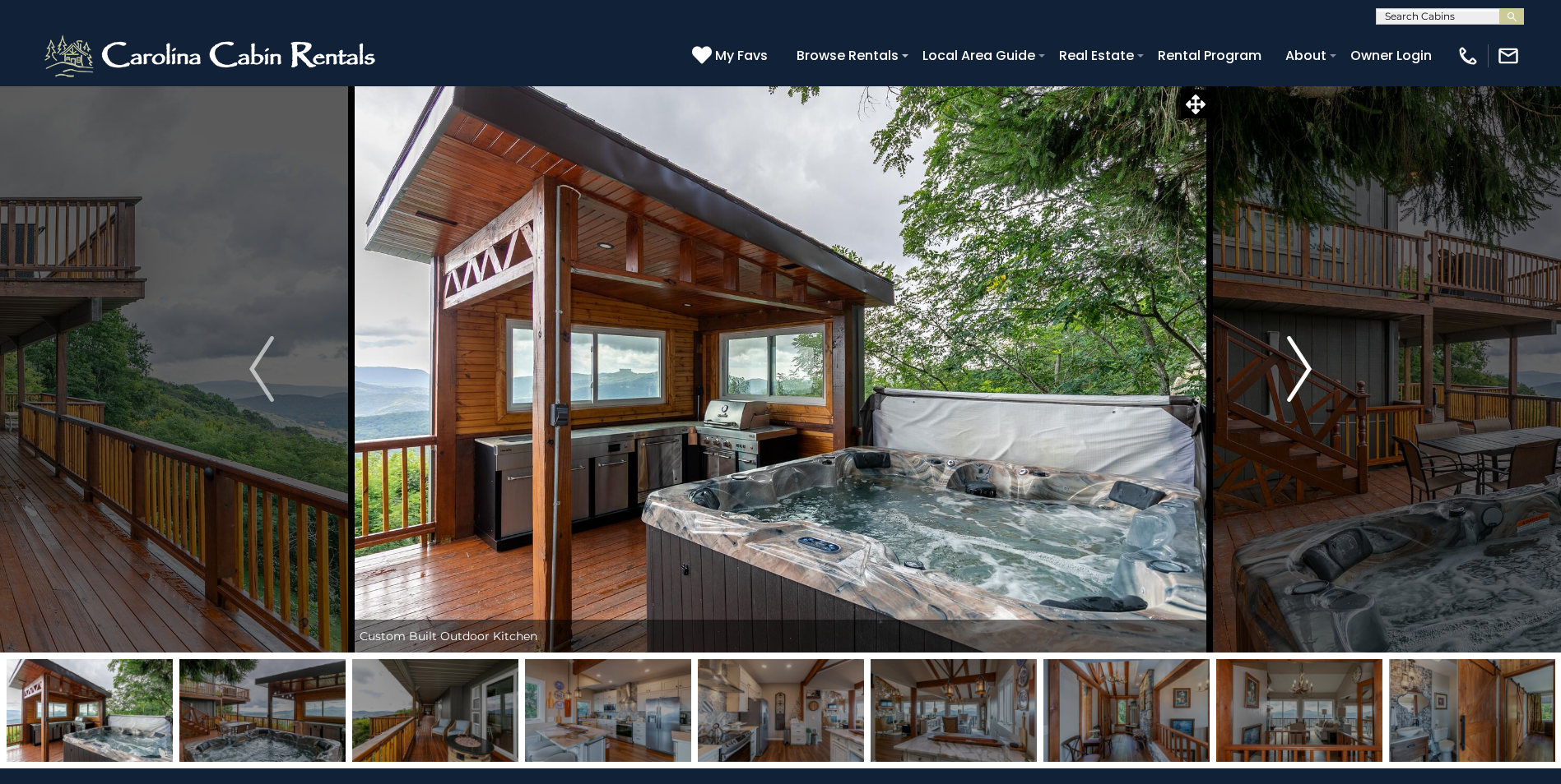
click at [1308, 373] on img "Next" at bounding box center [1299, 369] width 25 height 66
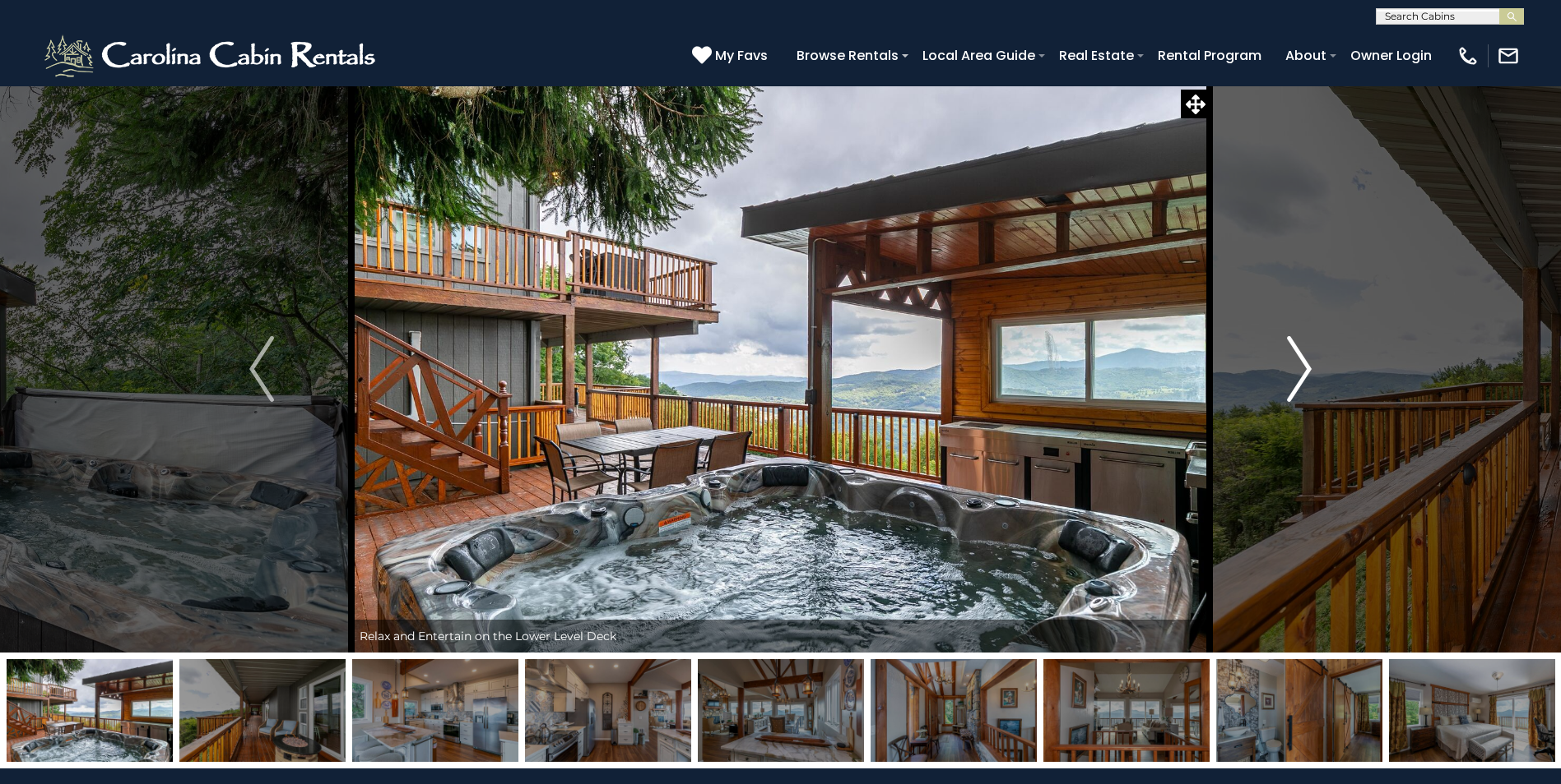
click at [1308, 373] on img "Next" at bounding box center [1299, 369] width 25 height 66
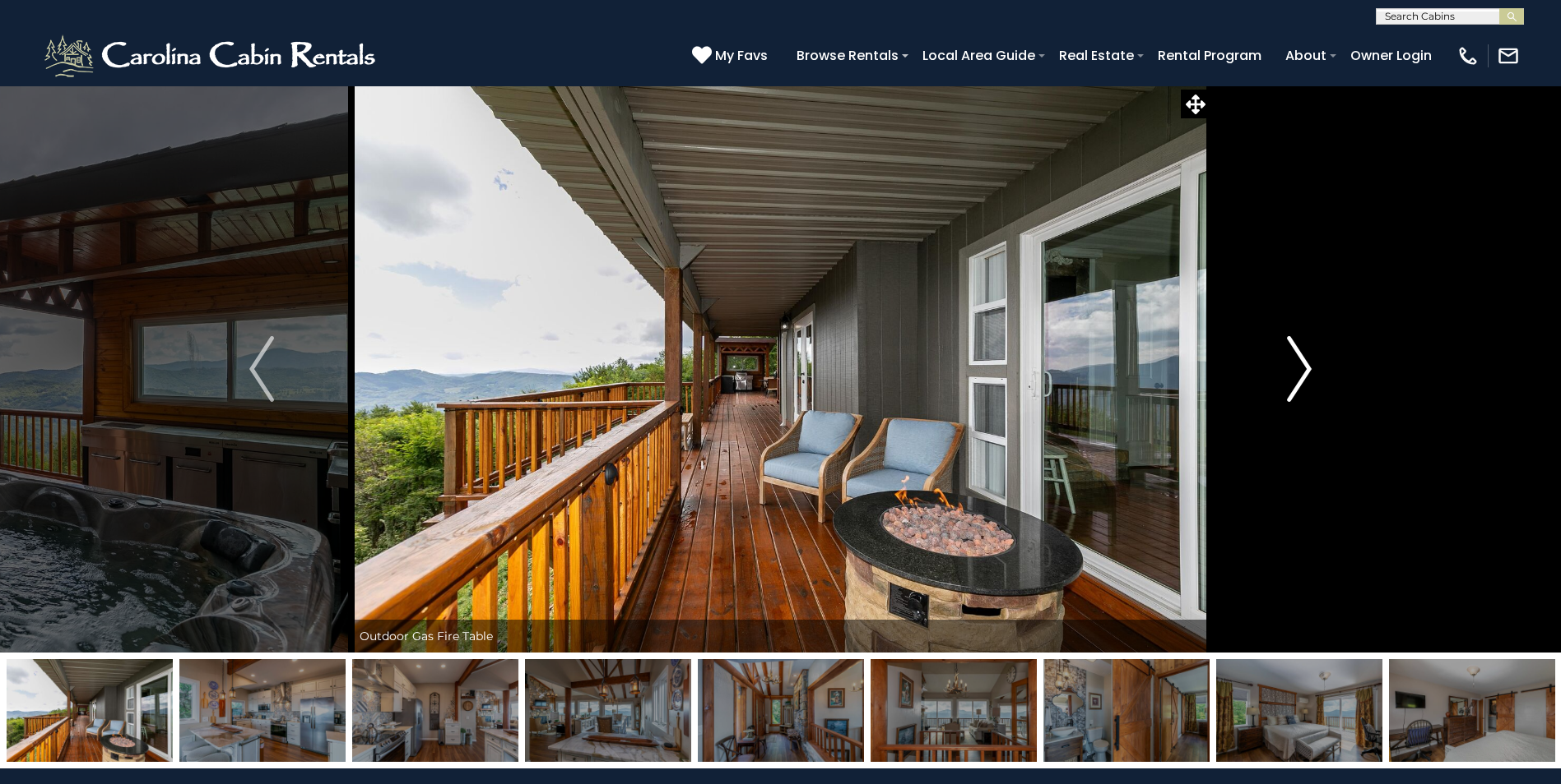
click at [1308, 373] on img "Next" at bounding box center [1299, 369] width 25 height 66
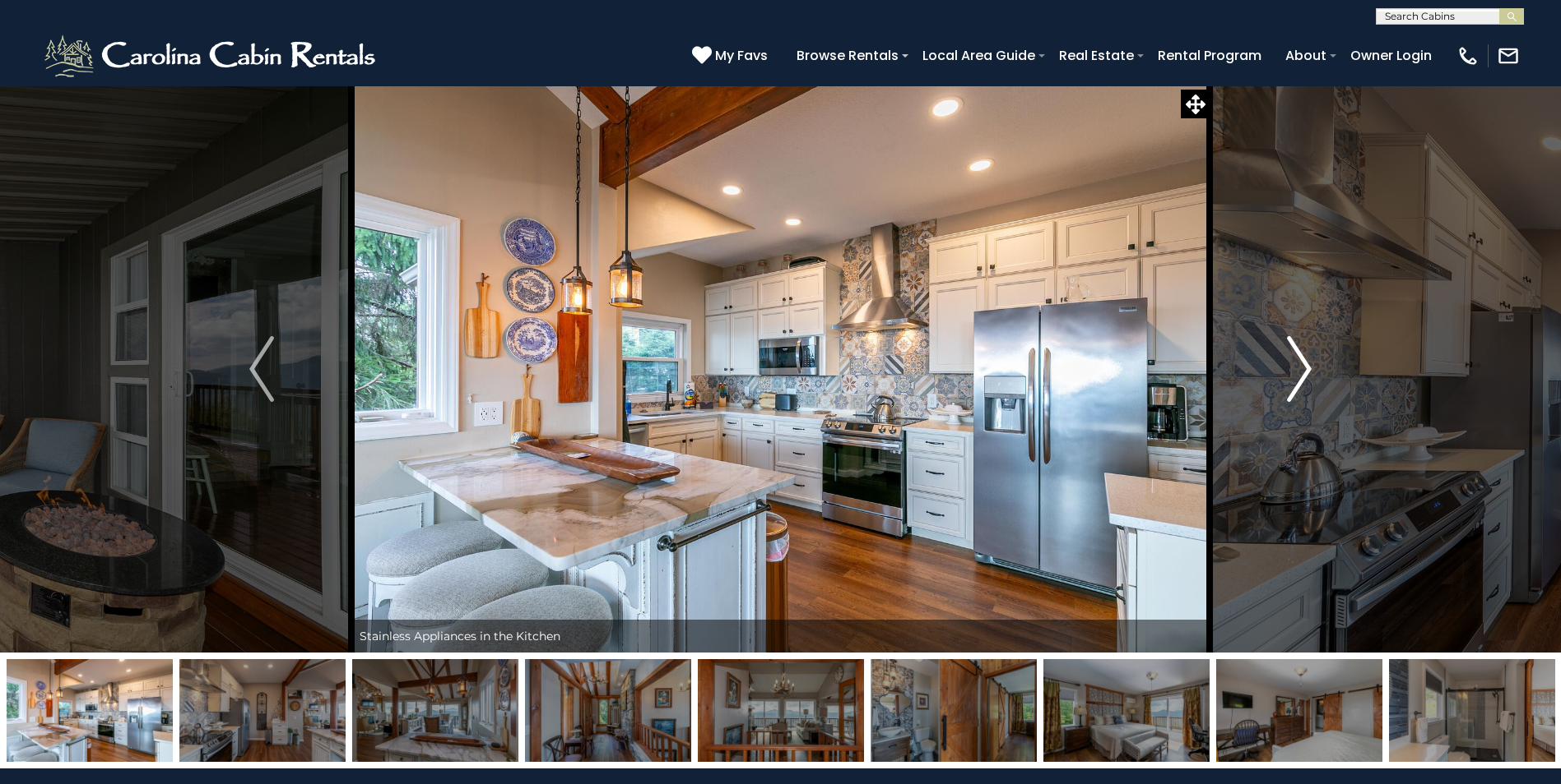
click at [1308, 373] on img "Next" at bounding box center [1299, 369] width 25 height 66
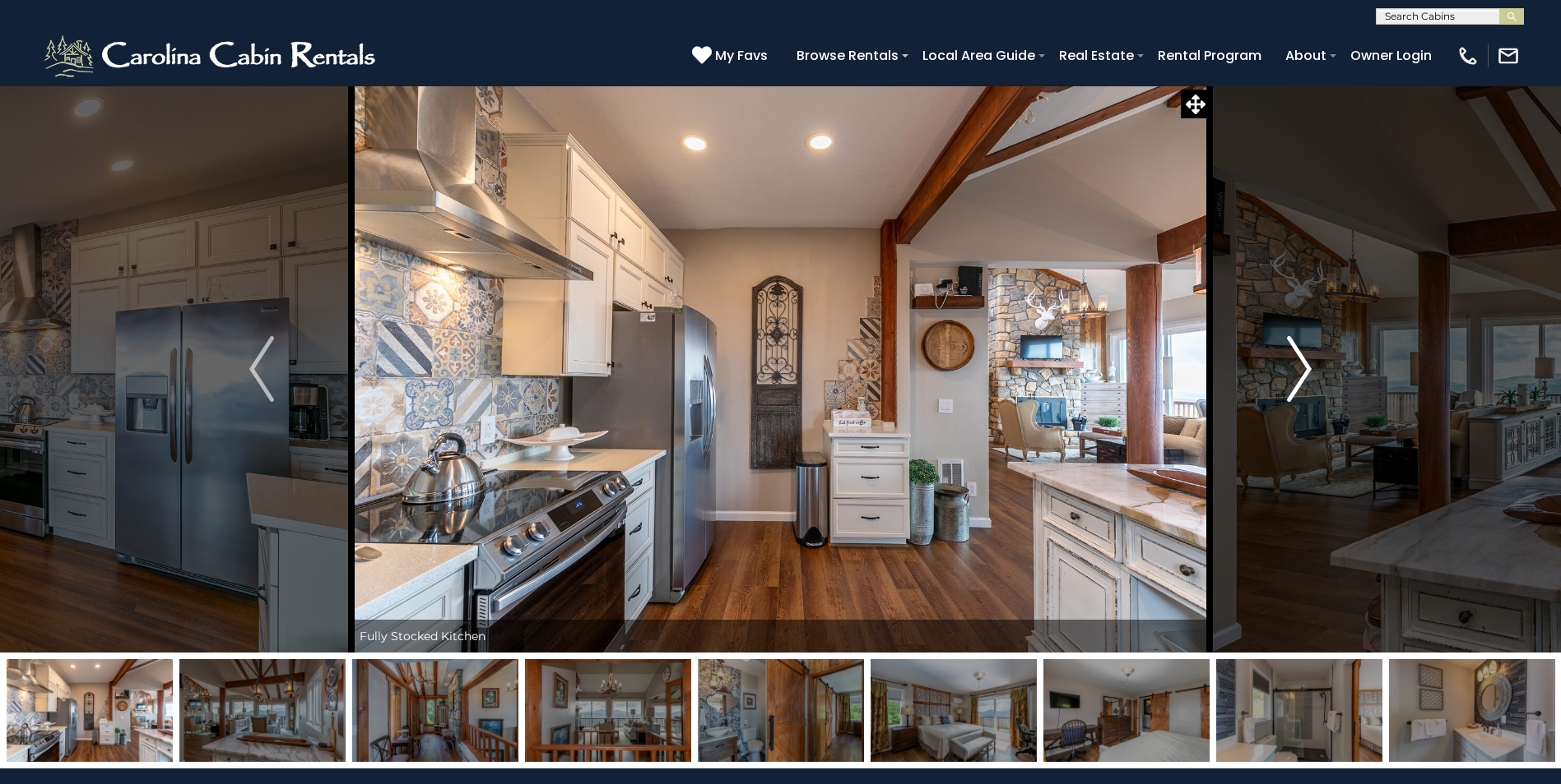
click at [1308, 373] on img "Next" at bounding box center [1299, 369] width 25 height 66
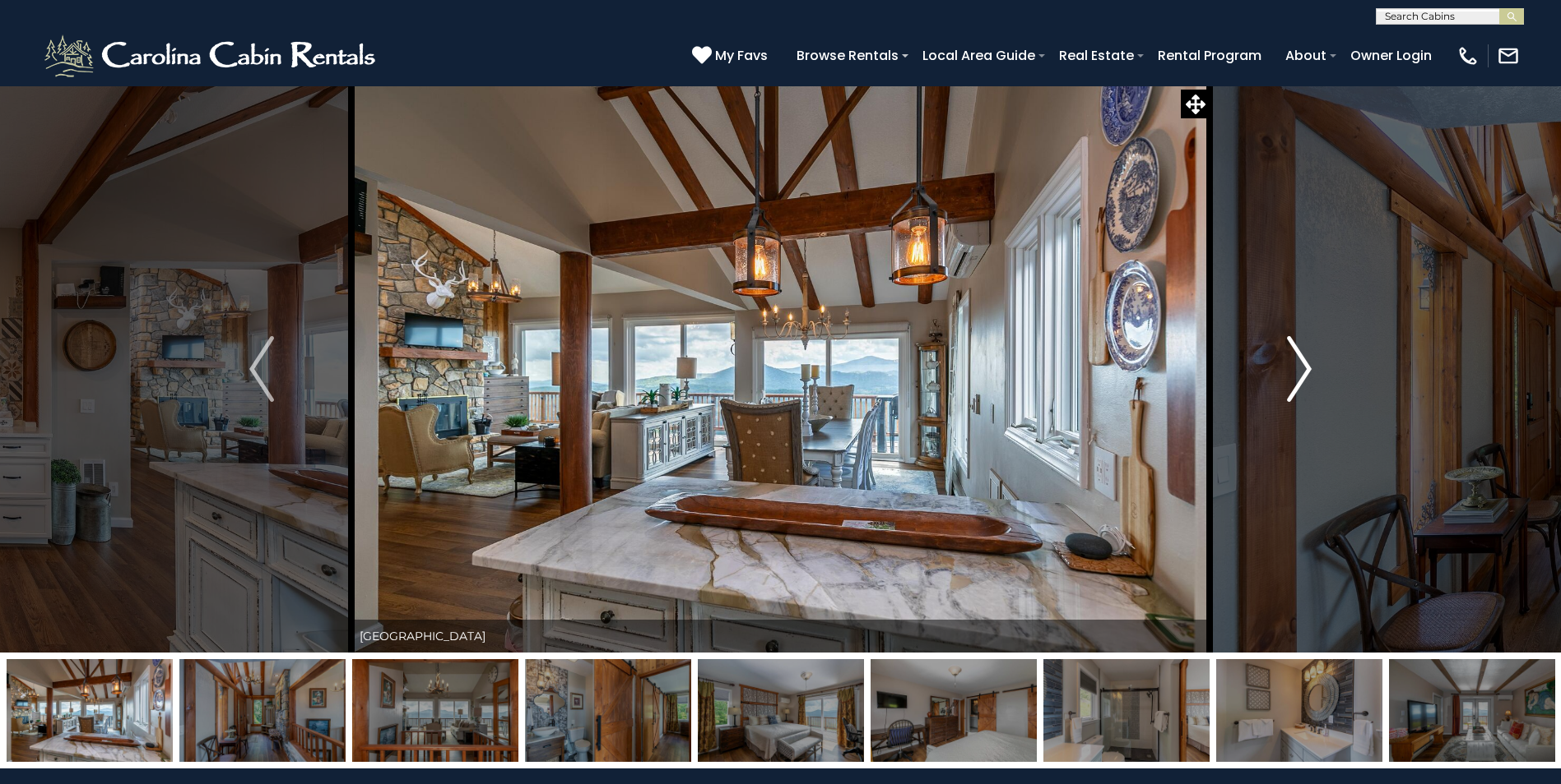
click at [1308, 373] on img "Next" at bounding box center [1299, 369] width 25 height 66
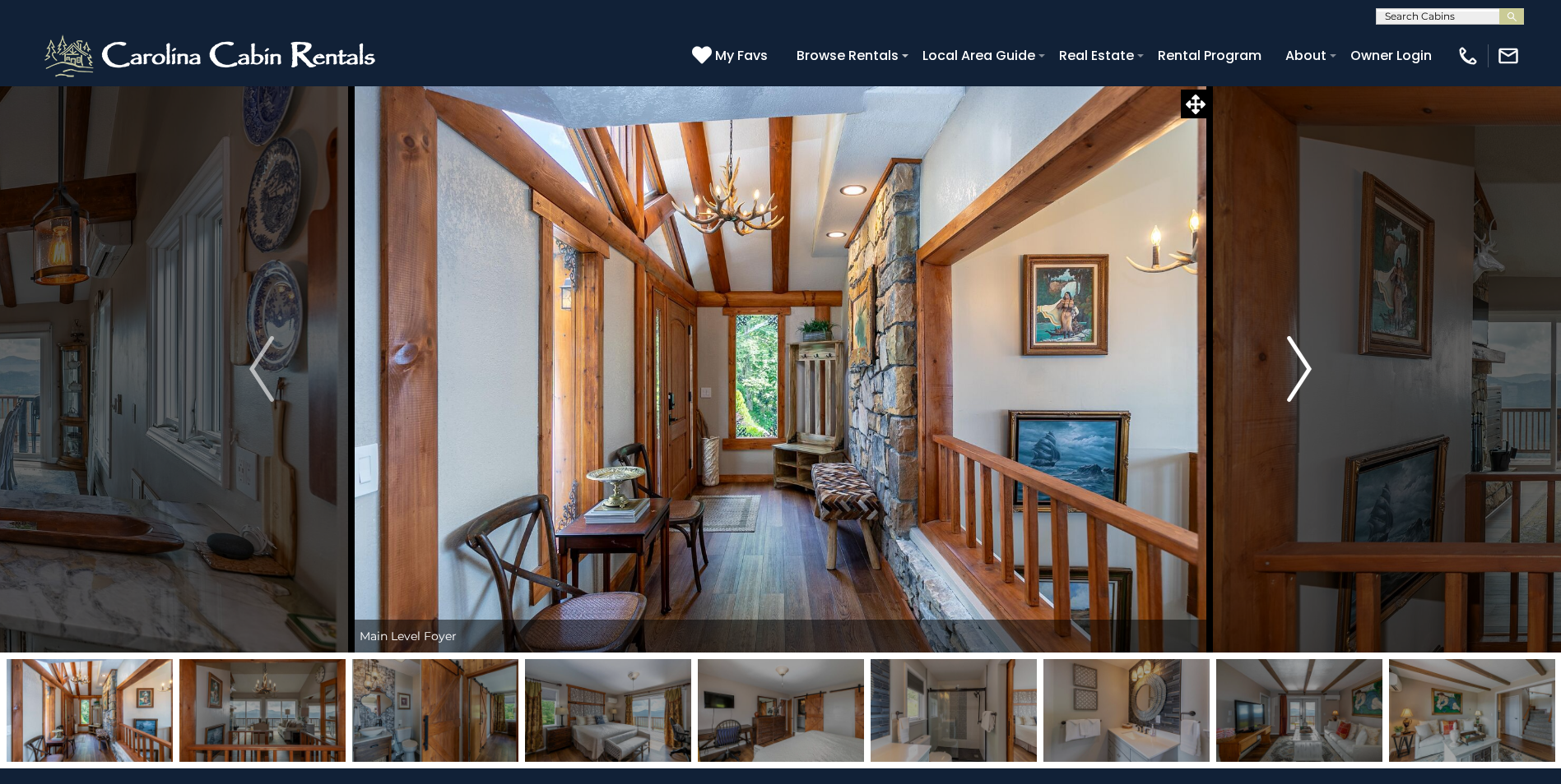
click at [1308, 373] on img "Next" at bounding box center [1299, 369] width 25 height 66
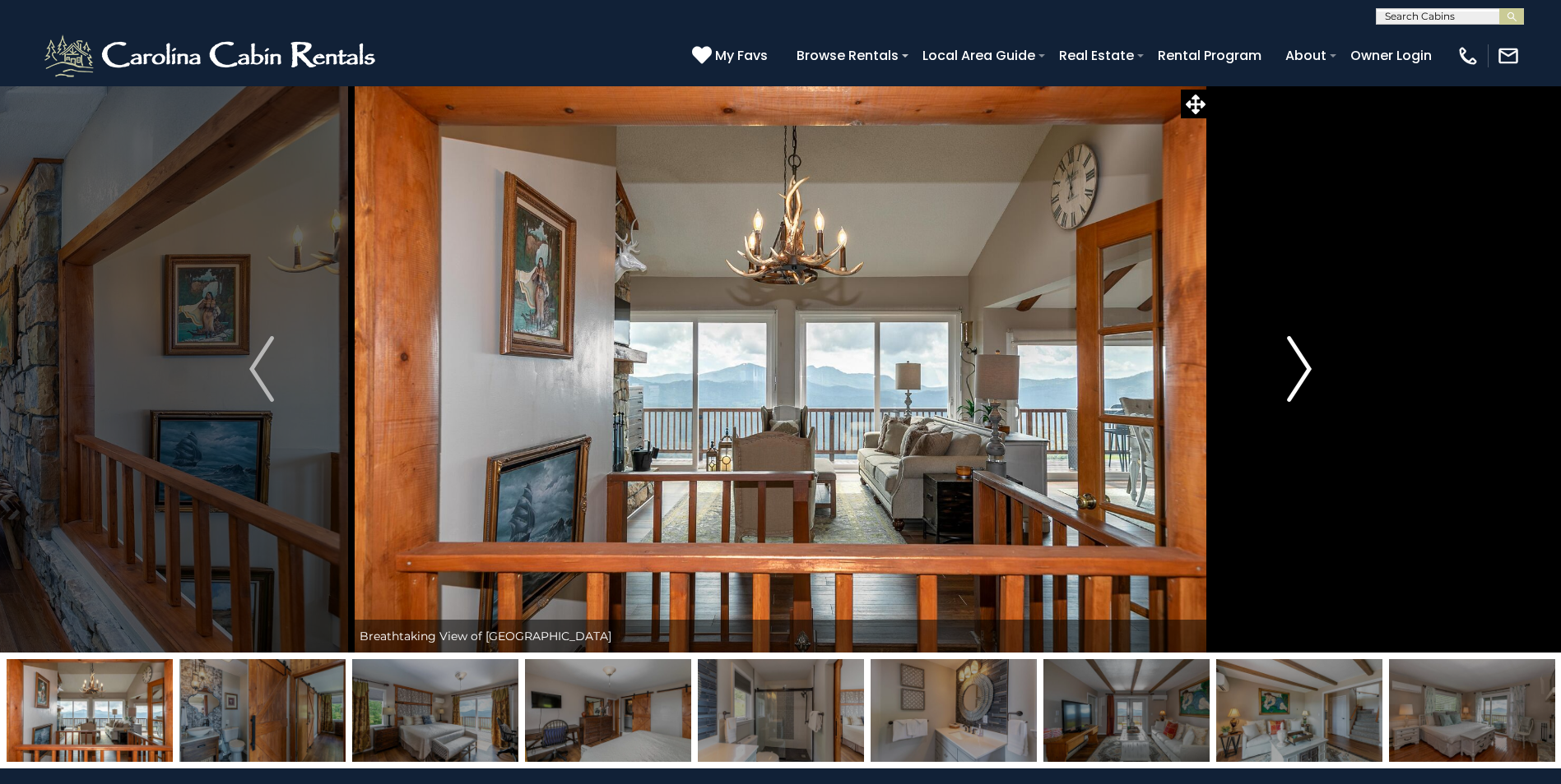
click at [1308, 373] on img "Next" at bounding box center [1299, 369] width 25 height 66
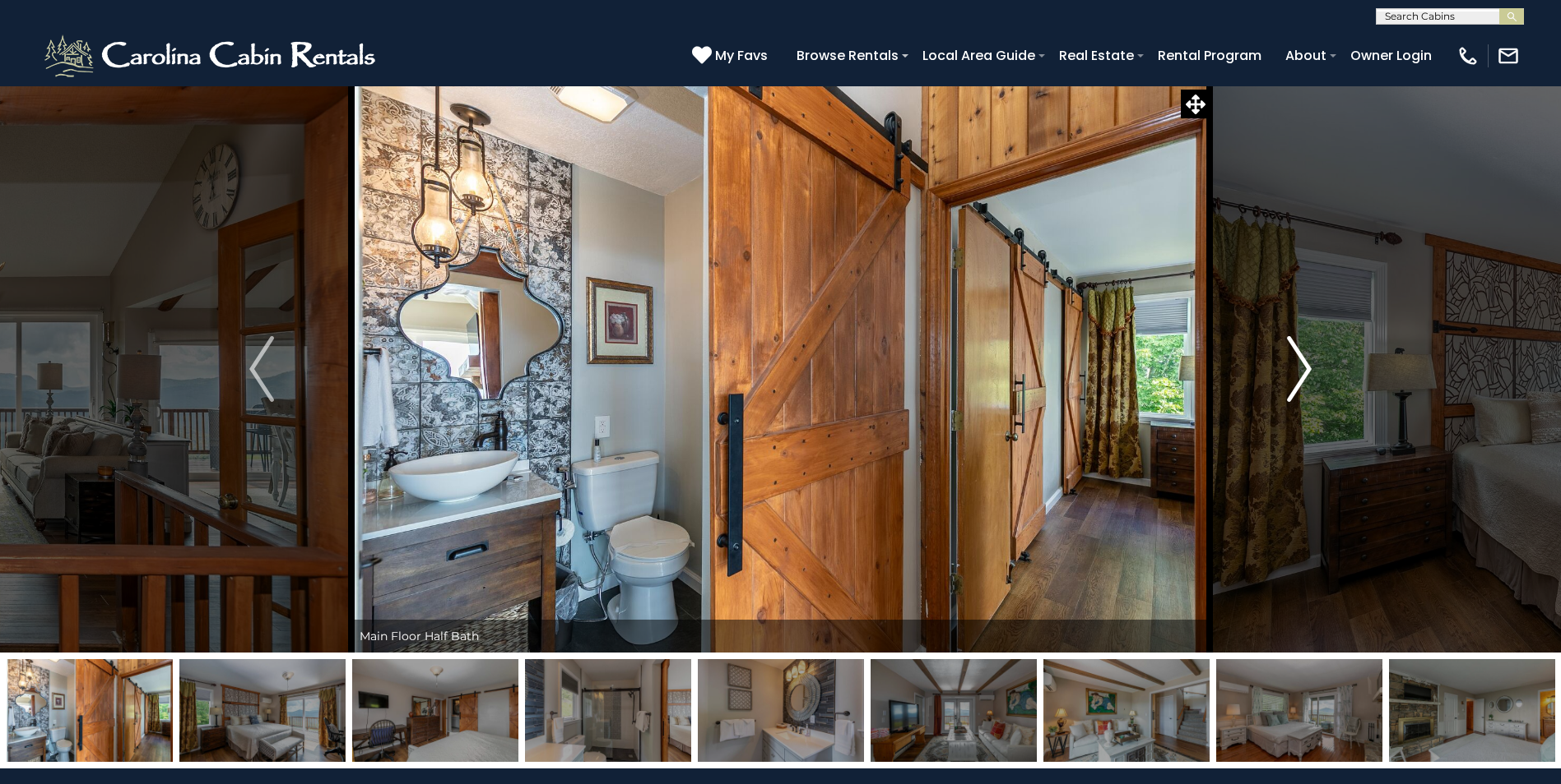
click at [1308, 373] on img "Next" at bounding box center [1299, 369] width 25 height 66
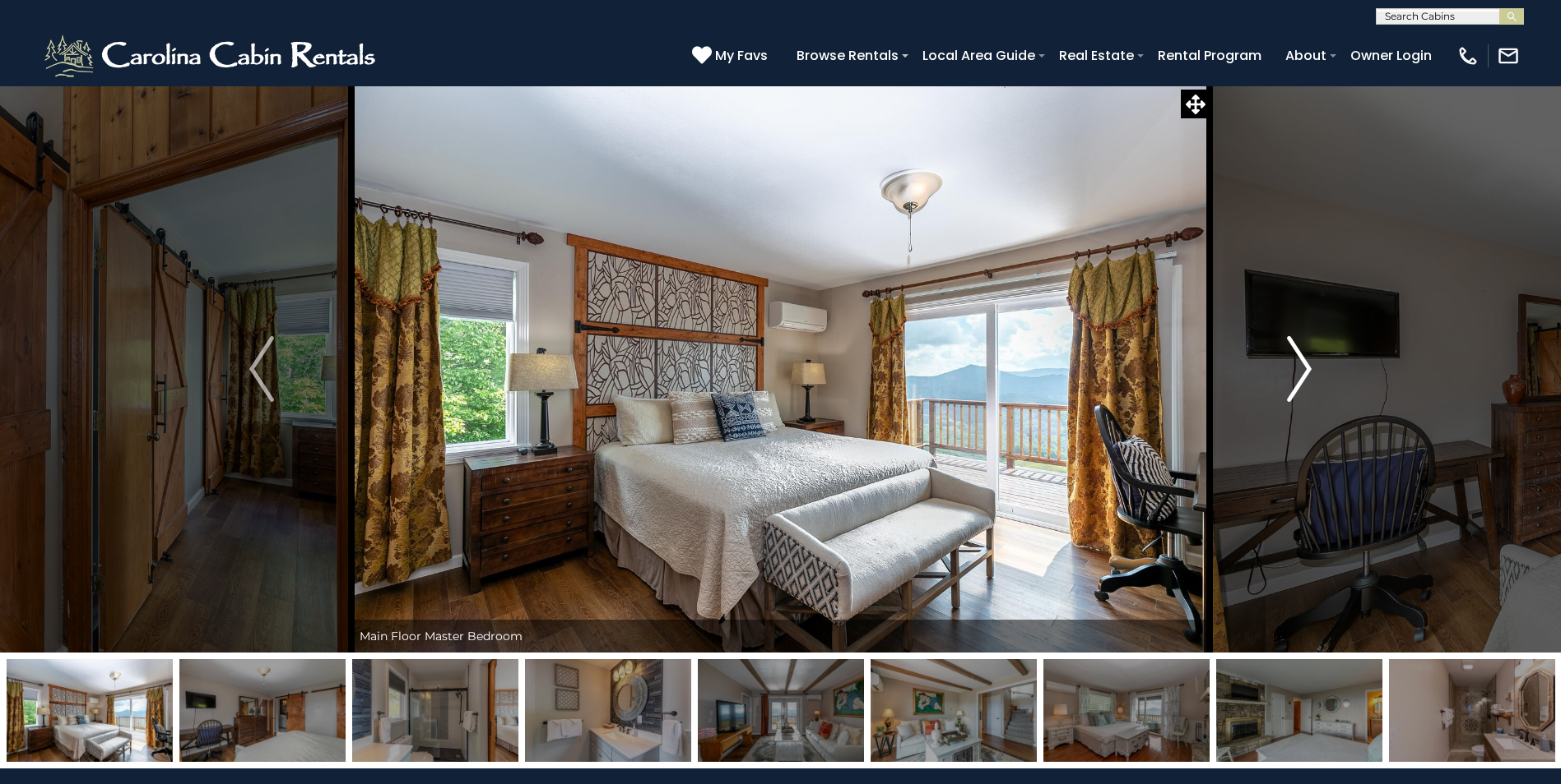
click at [1308, 373] on img "Next" at bounding box center [1299, 369] width 25 height 66
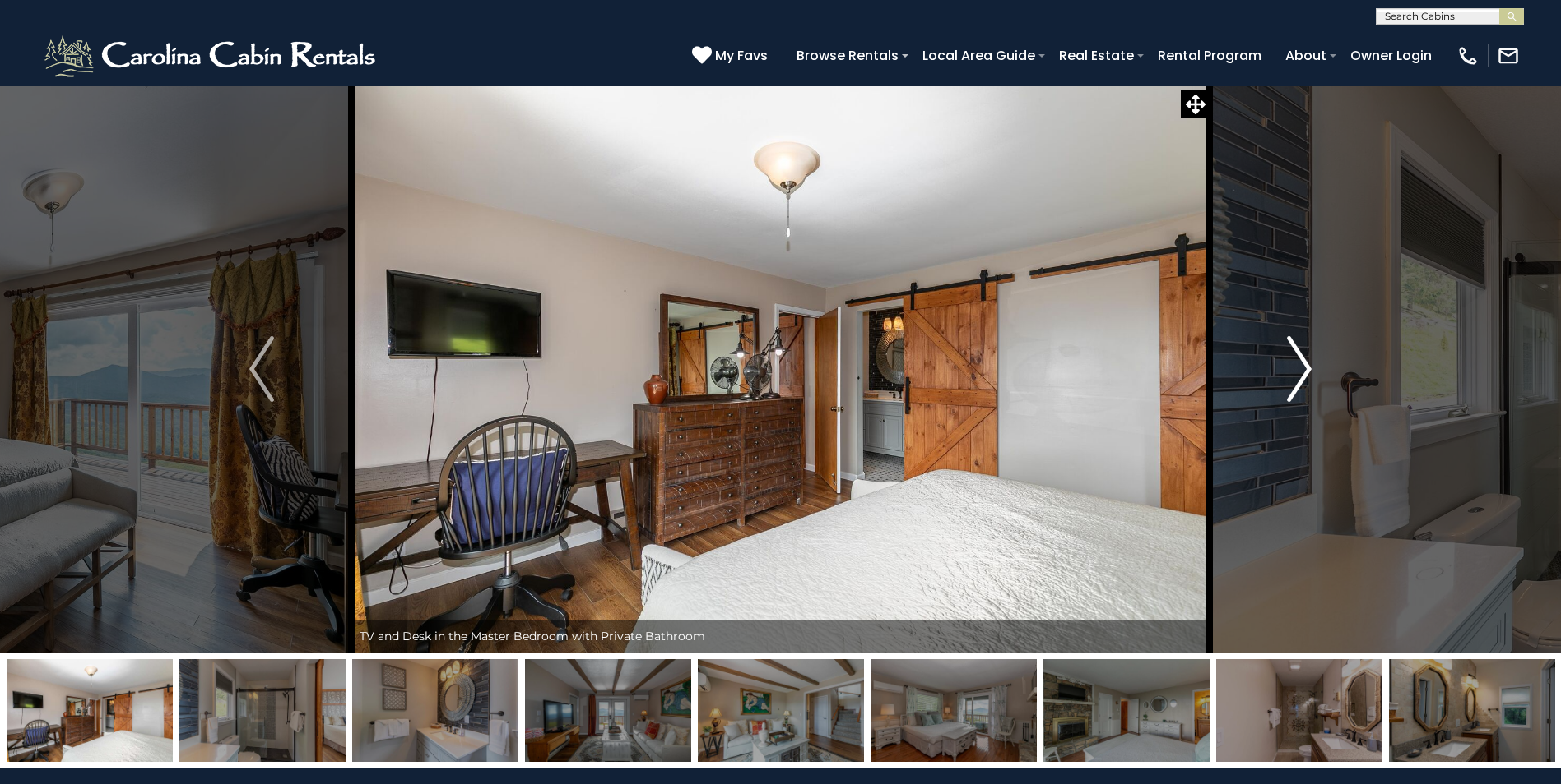
click at [1308, 373] on img "Next" at bounding box center [1299, 369] width 25 height 66
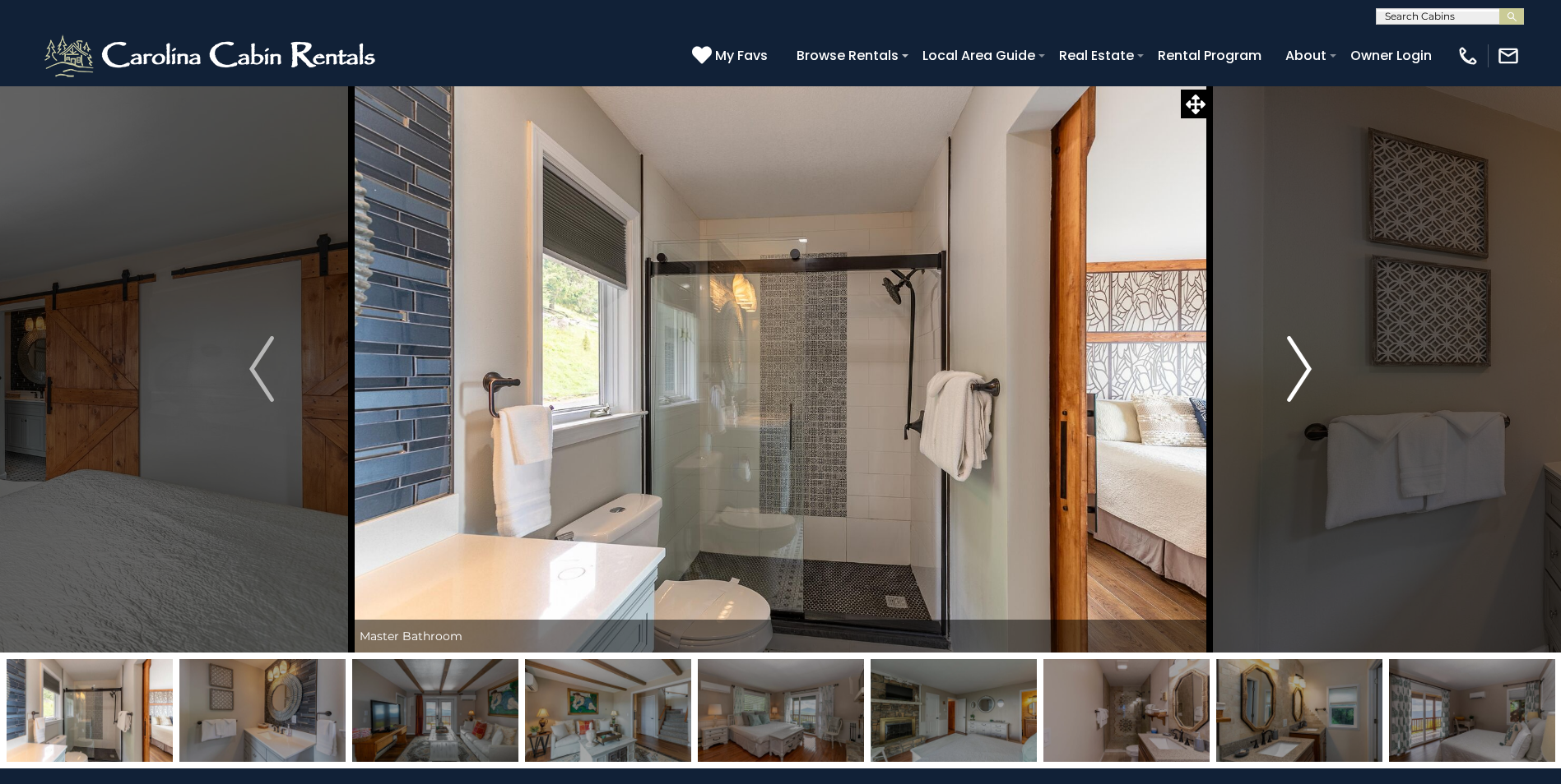
click at [1308, 373] on img "Next" at bounding box center [1299, 369] width 25 height 66
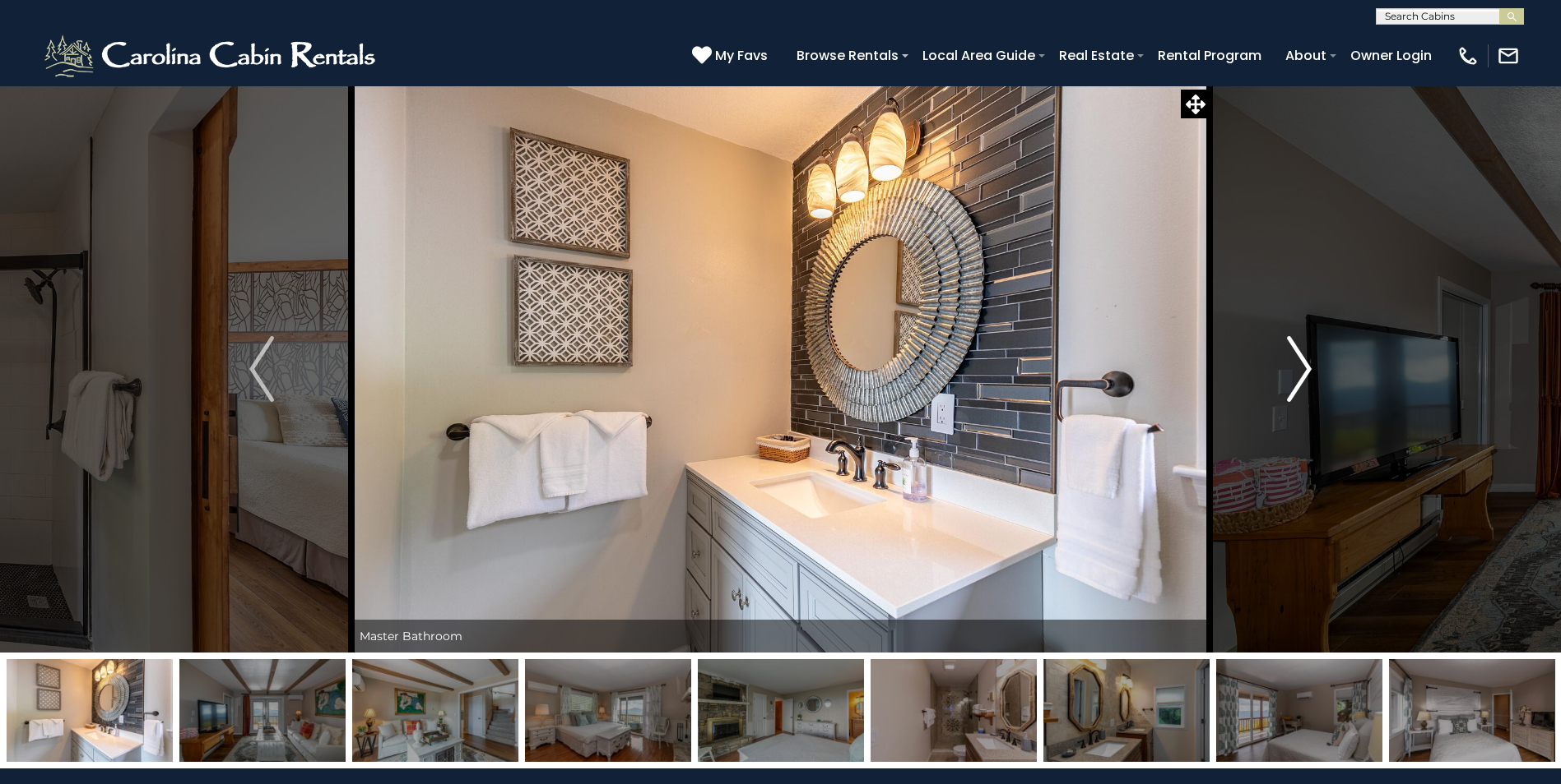
click at [1308, 373] on img "Next" at bounding box center [1299, 369] width 25 height 66
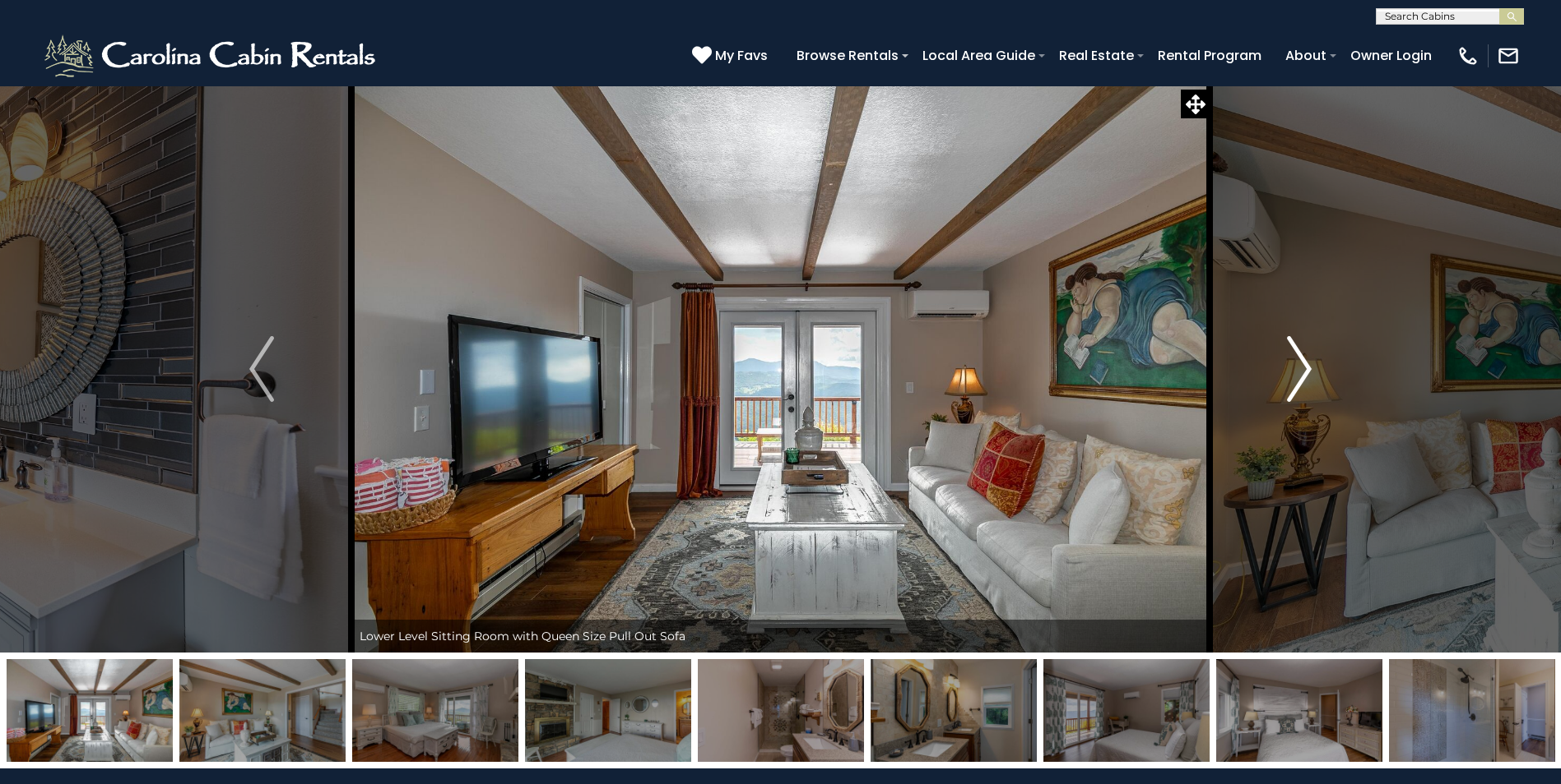
click at [1308, 373] on img "Next" at bounding box center [1299, 369] width 25 height 66
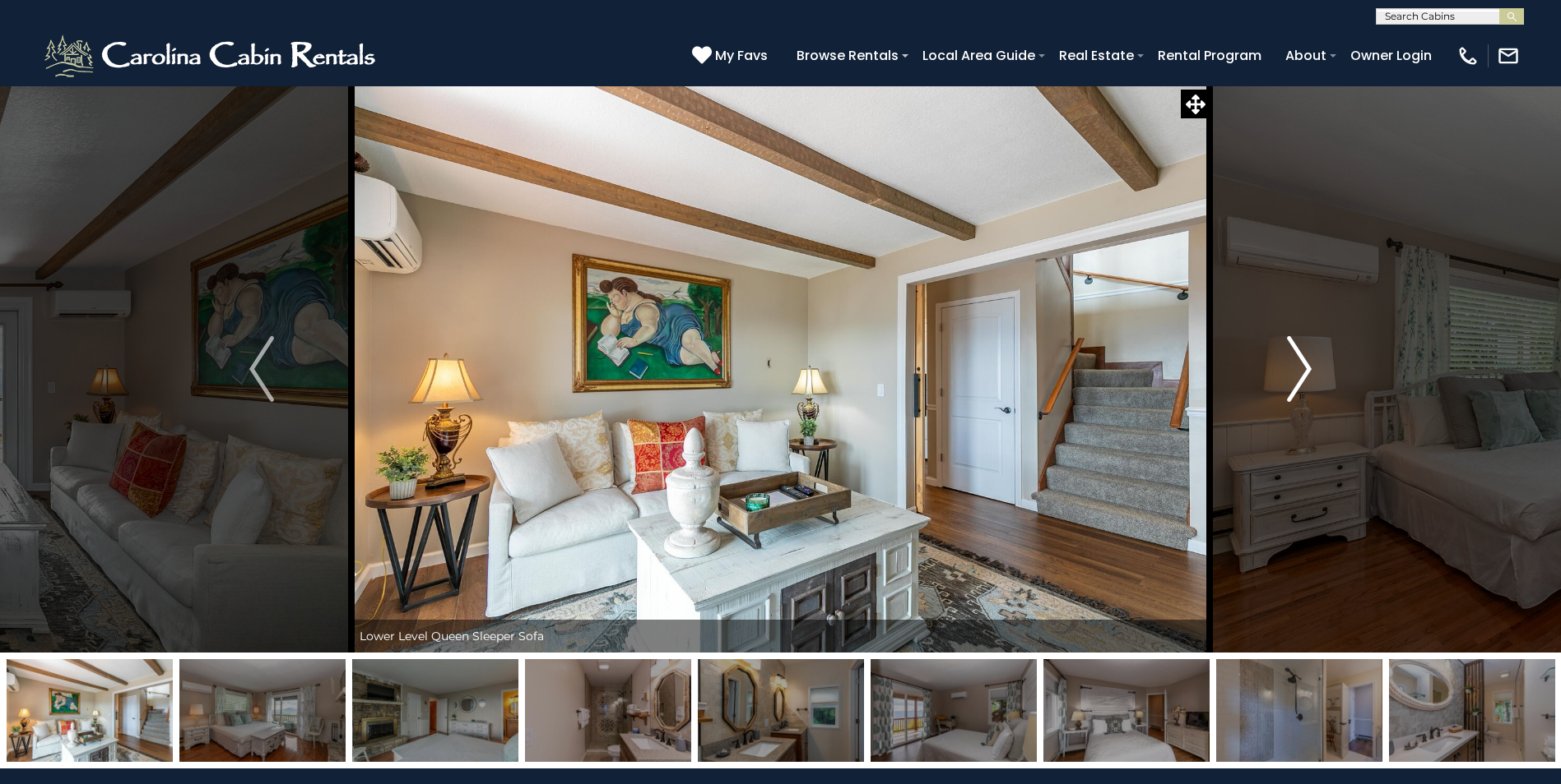
click at [1308, 373] on img "Next" at bounding box center [1299, 369] width 25 height 66
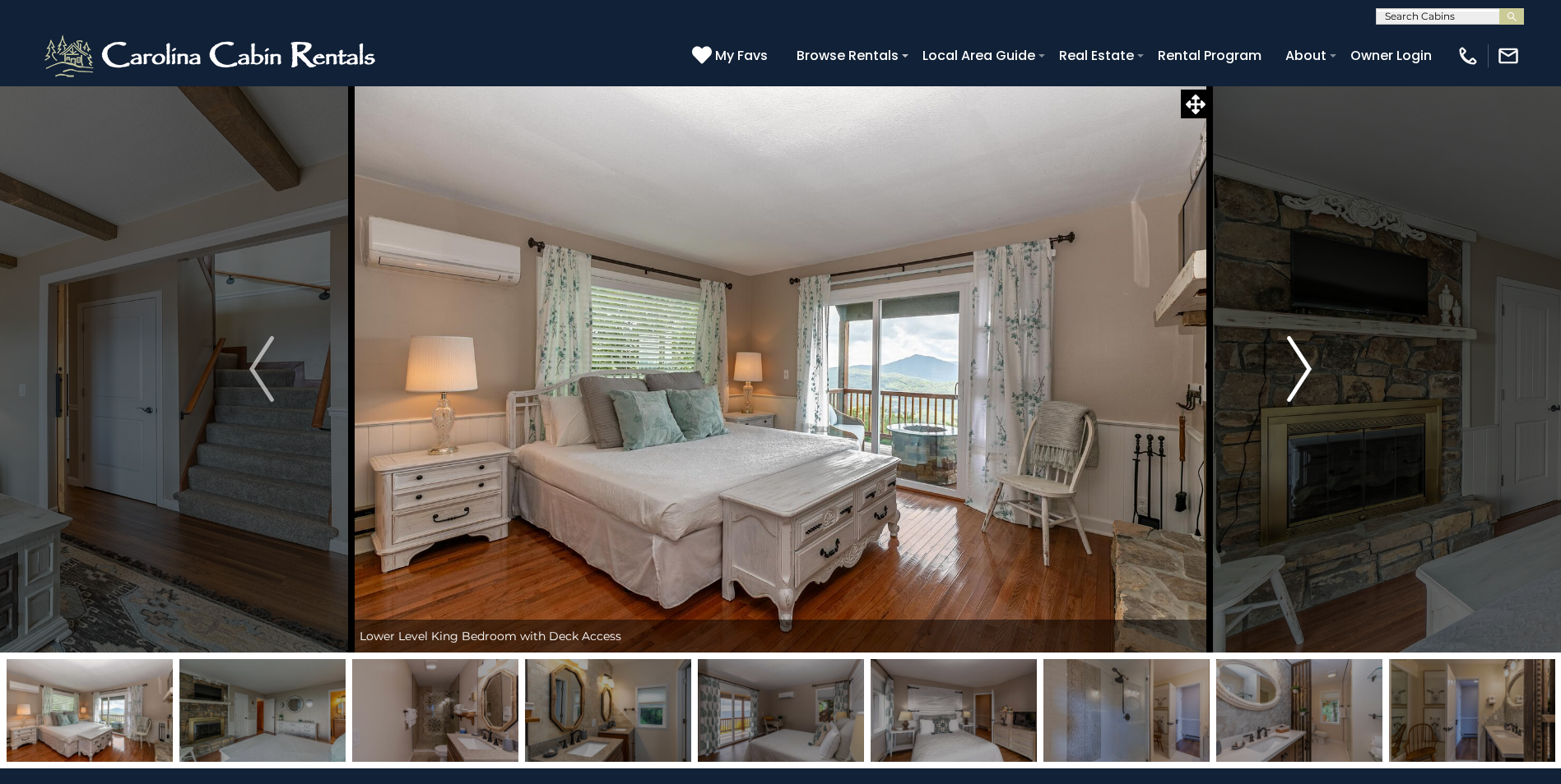
click at [1308, 373] on img "Next" at bounding box center [1299, 369] width 25 height 66
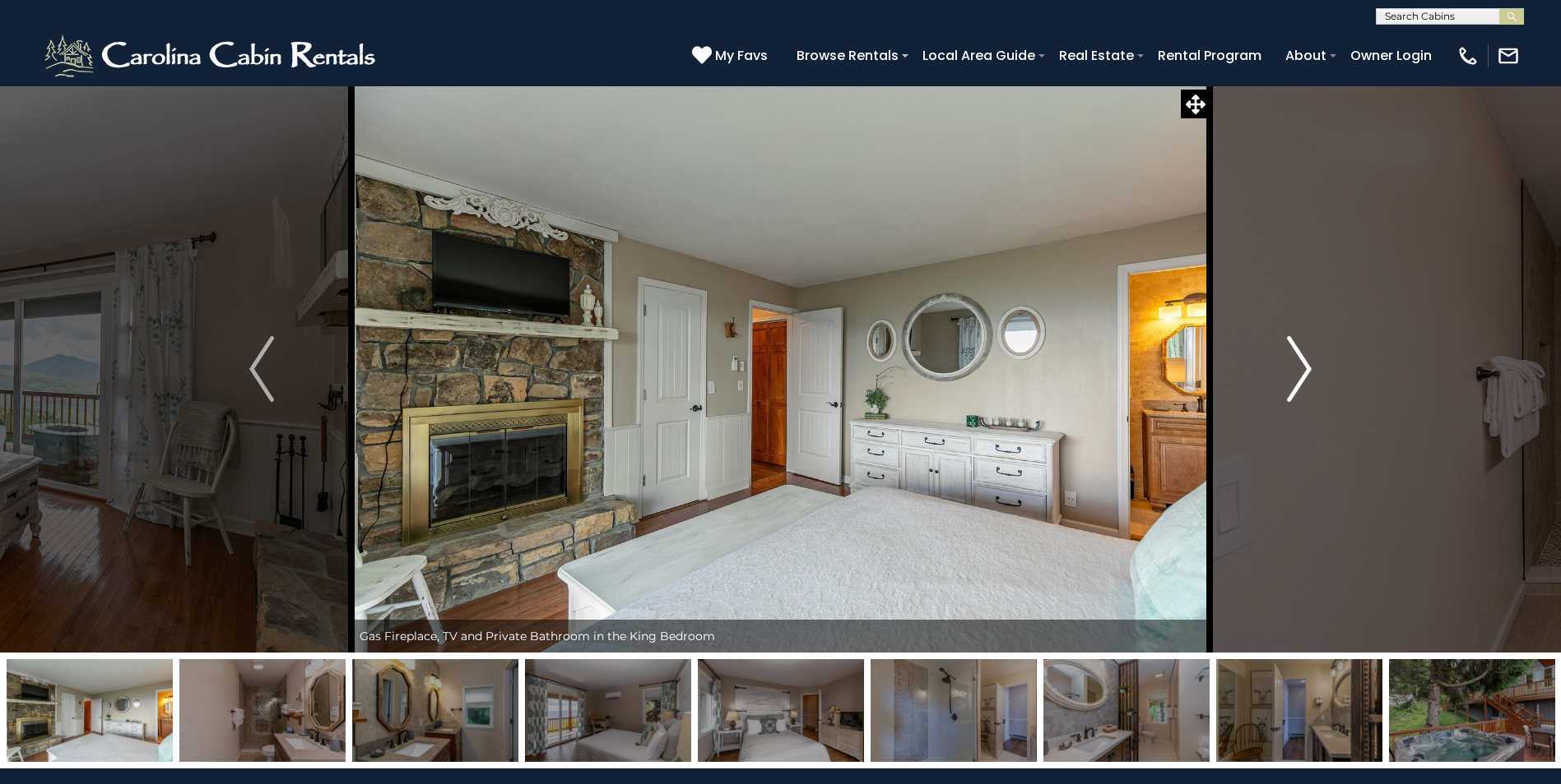
click at [1308, 373] on img "Next" at bounding box center [1299, 369] width 25 height 66
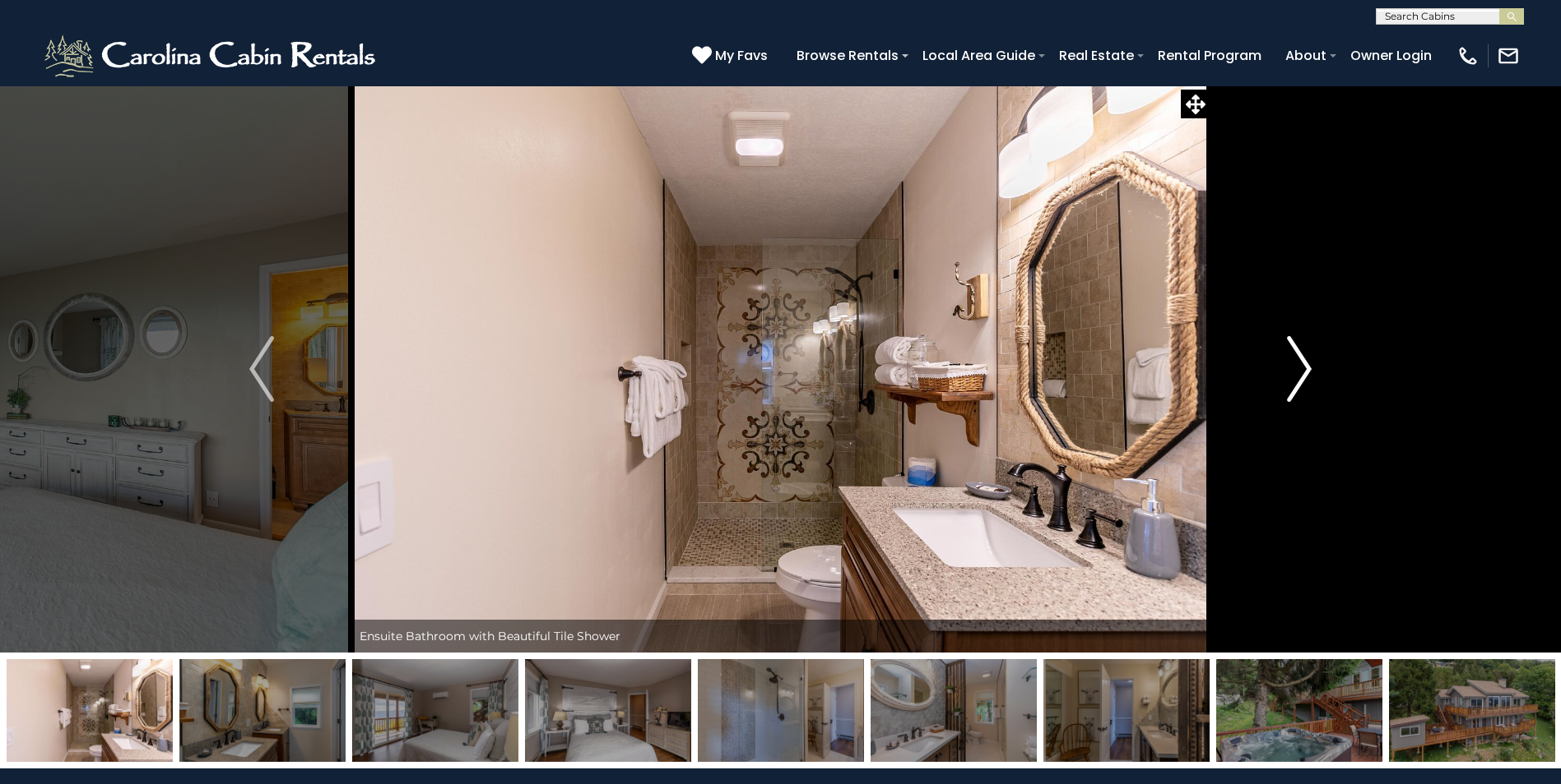
click at [1308, 373] on img "Next" at bounding box center [1299, 369] width 25 height 66
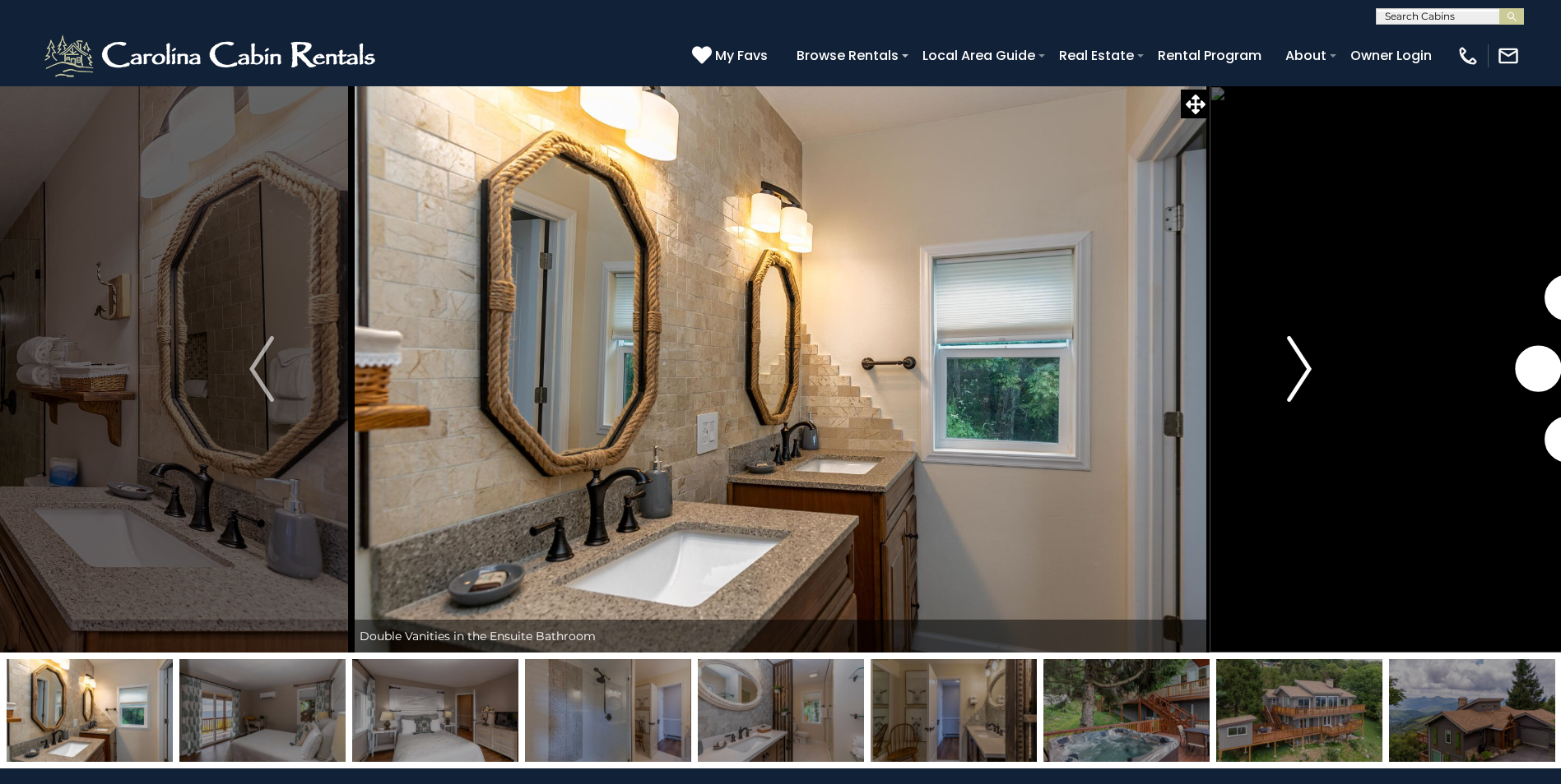
click at [1308, 373] on img "Next" at bounding box center [1299, 369] width 25 height 66
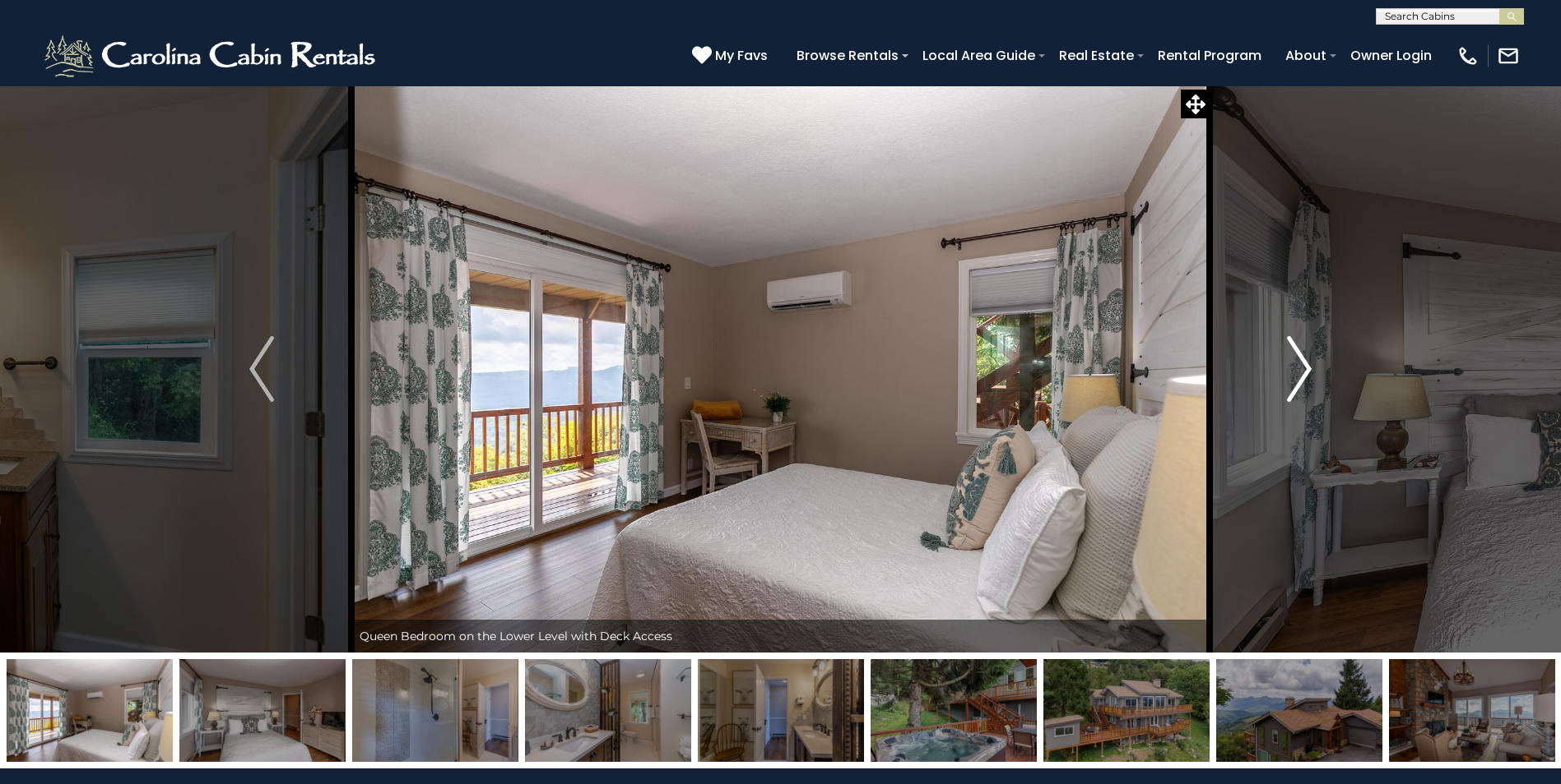
click at [1308, 373] on img "Next" at bounding box center [1299, 369] width 25 height 66
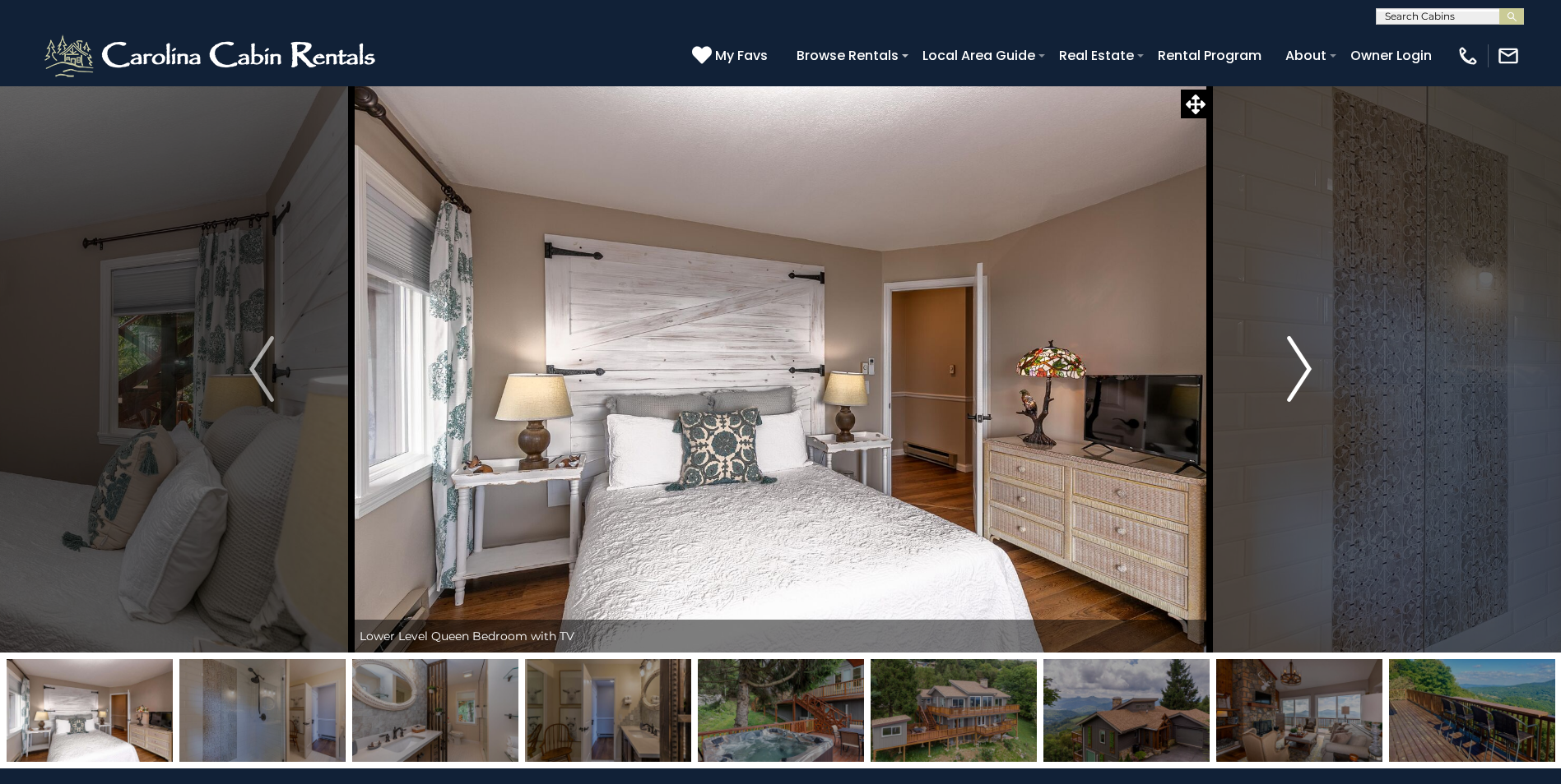
click at [1308, 373] on img "Next" at bounding box center [1299, 369] width 25 height 66
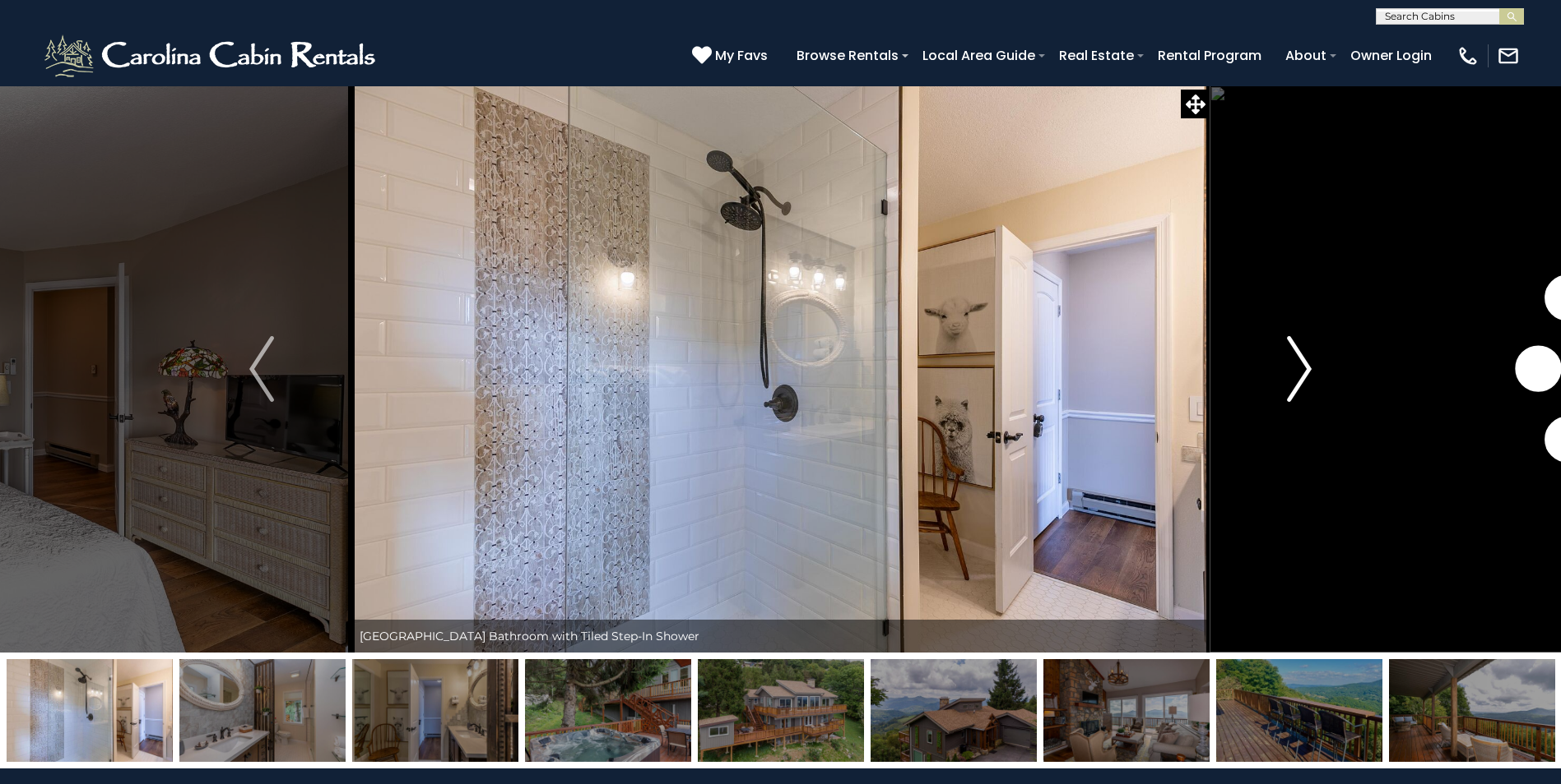
click at [1308, 373] on img "Next" at bounding box center [1299, 369] width 25 height 66
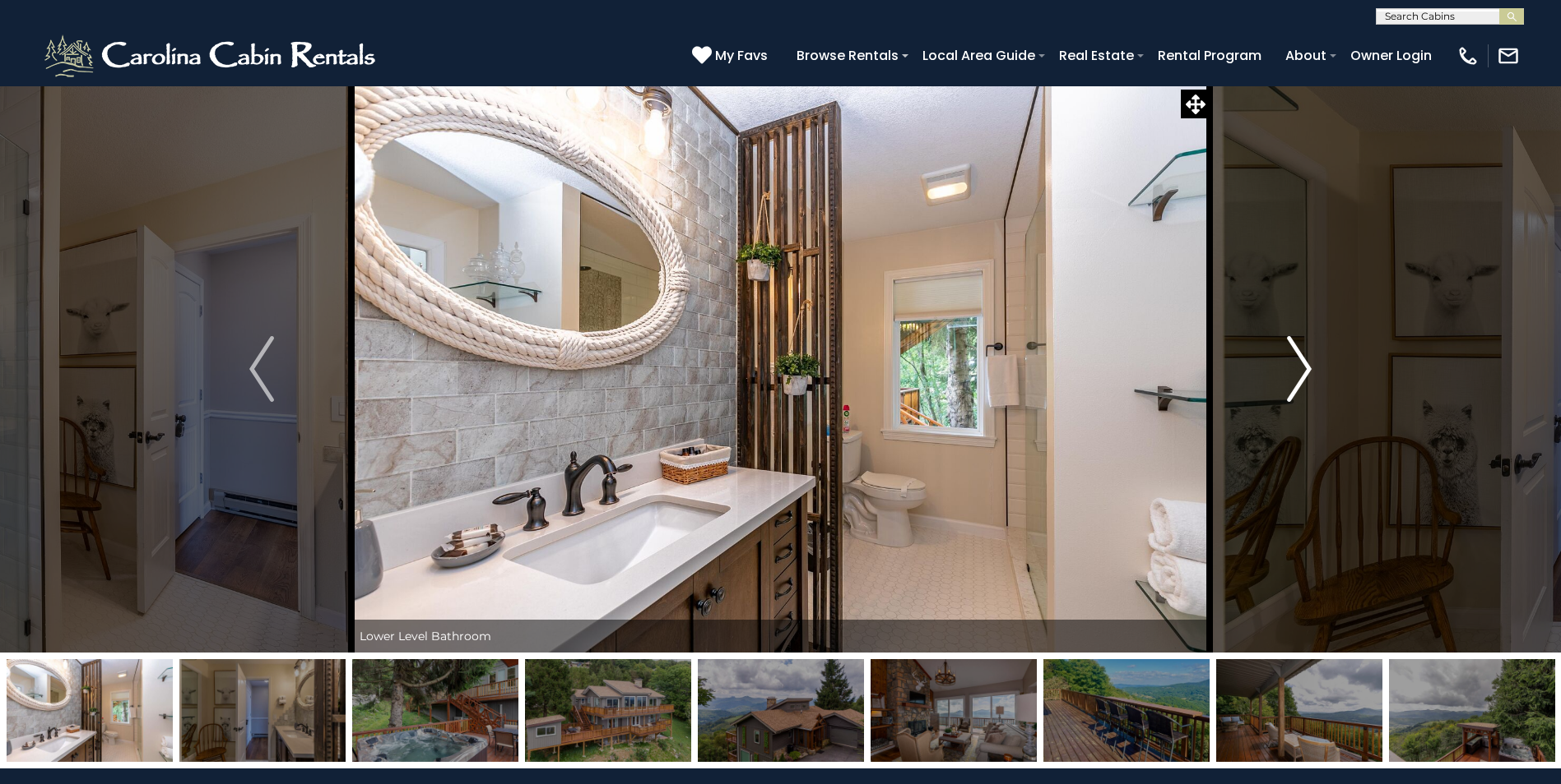
click at [1308, 373] on img "Next" at bounding box center [1299, 369] width 25 height 66
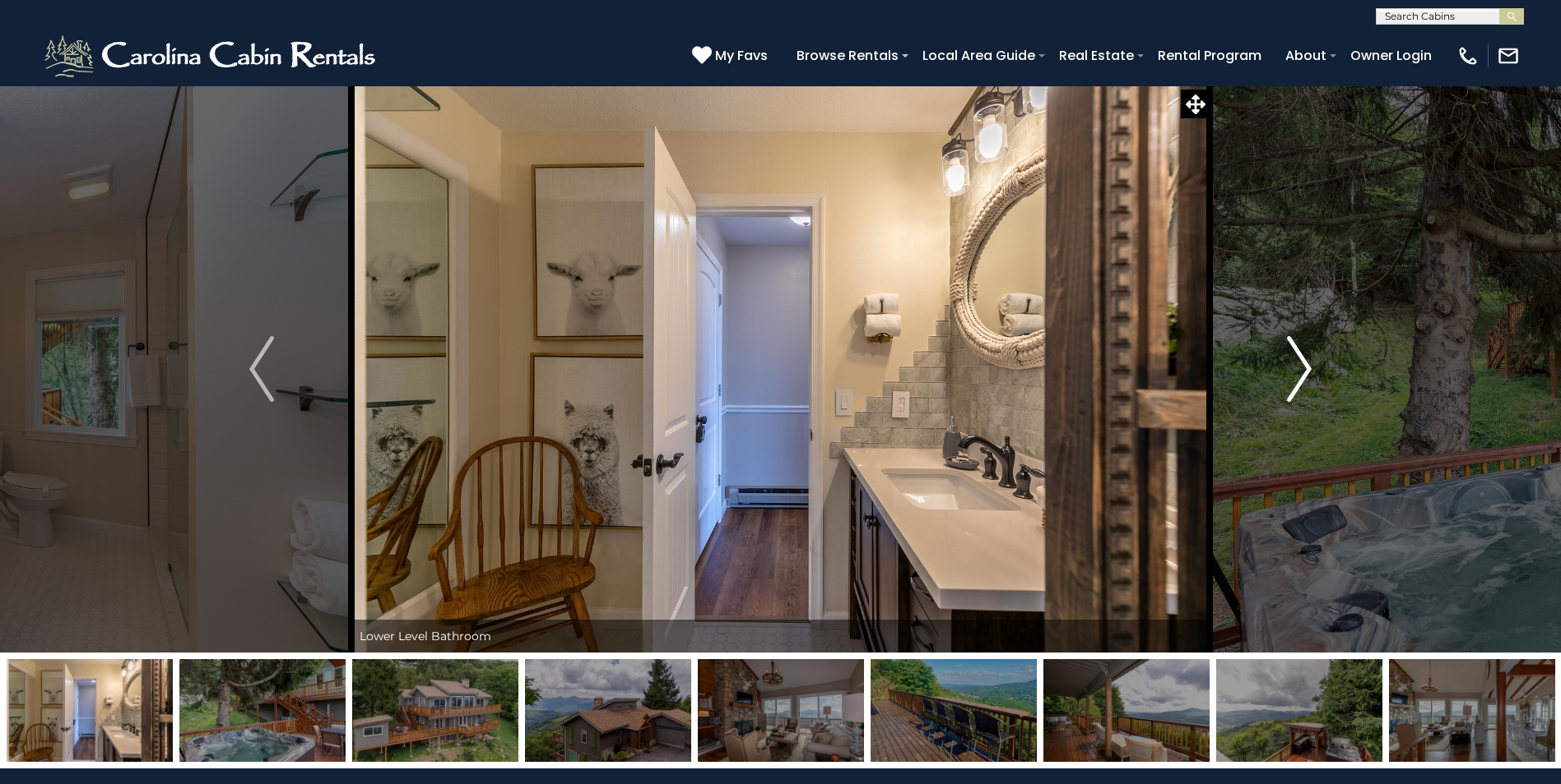
click at [1308, 373] on img "Next" at bounding box center [1299, 369] width 25 height 66
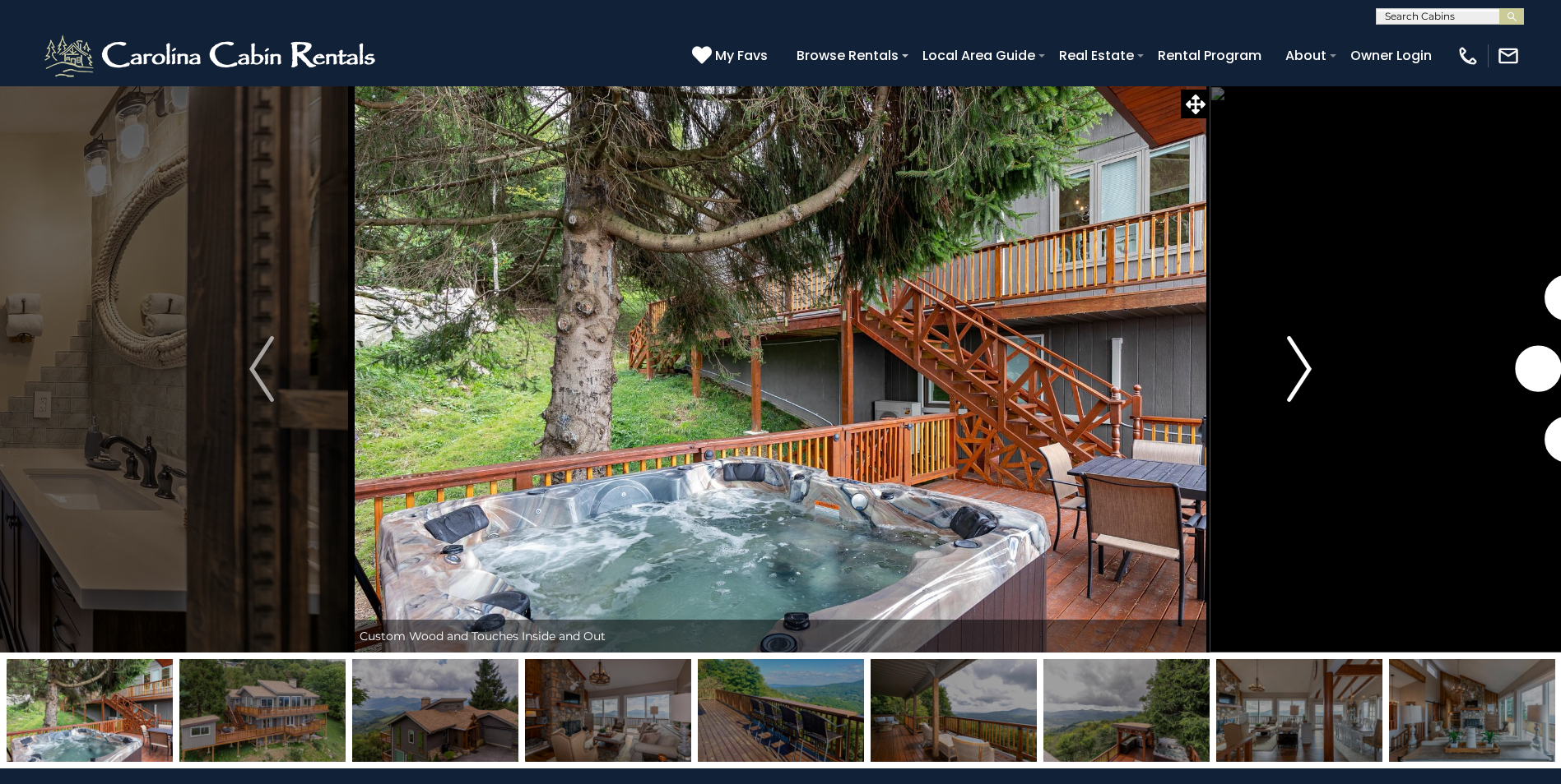
click at [1308, 373] on img "Next" at bounding box center [1299, 369] width 25 height 66
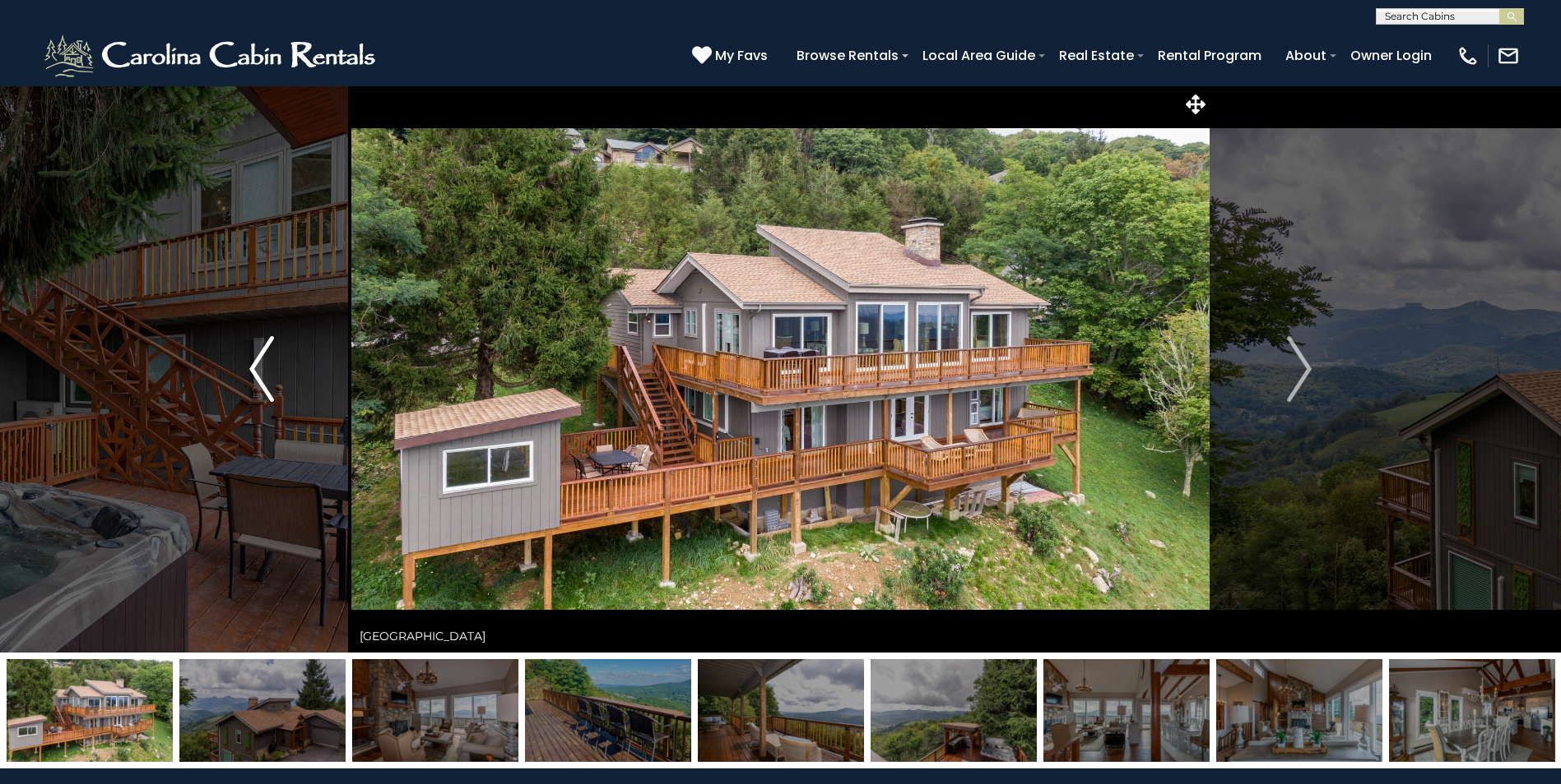
click at [274, 365] on button "Previous" at bounding box center [262, 369] width 179 height 568
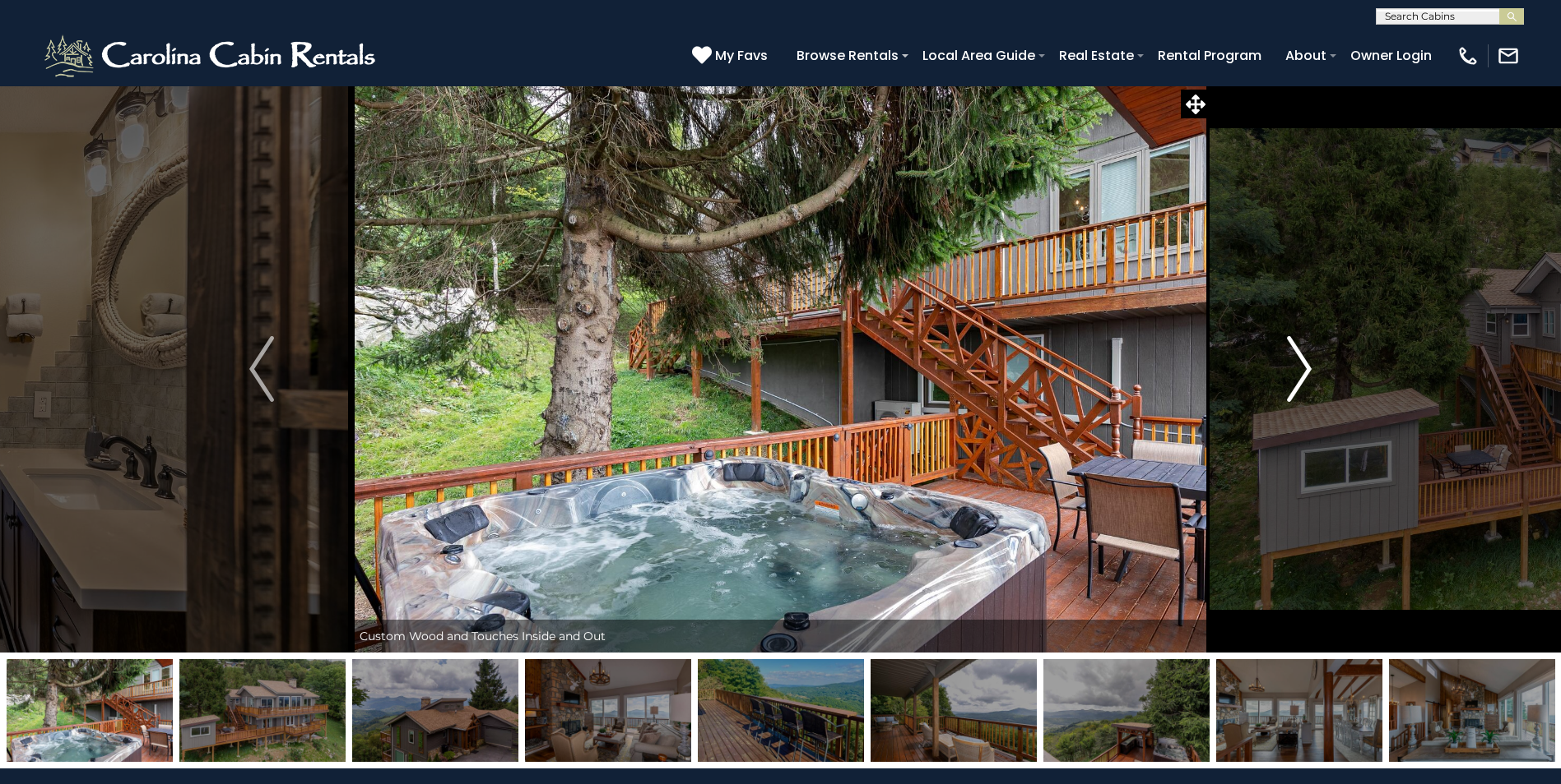
click at [1299, 384] on img "Next" at bounding box center [1299, 369] width 25 height 66
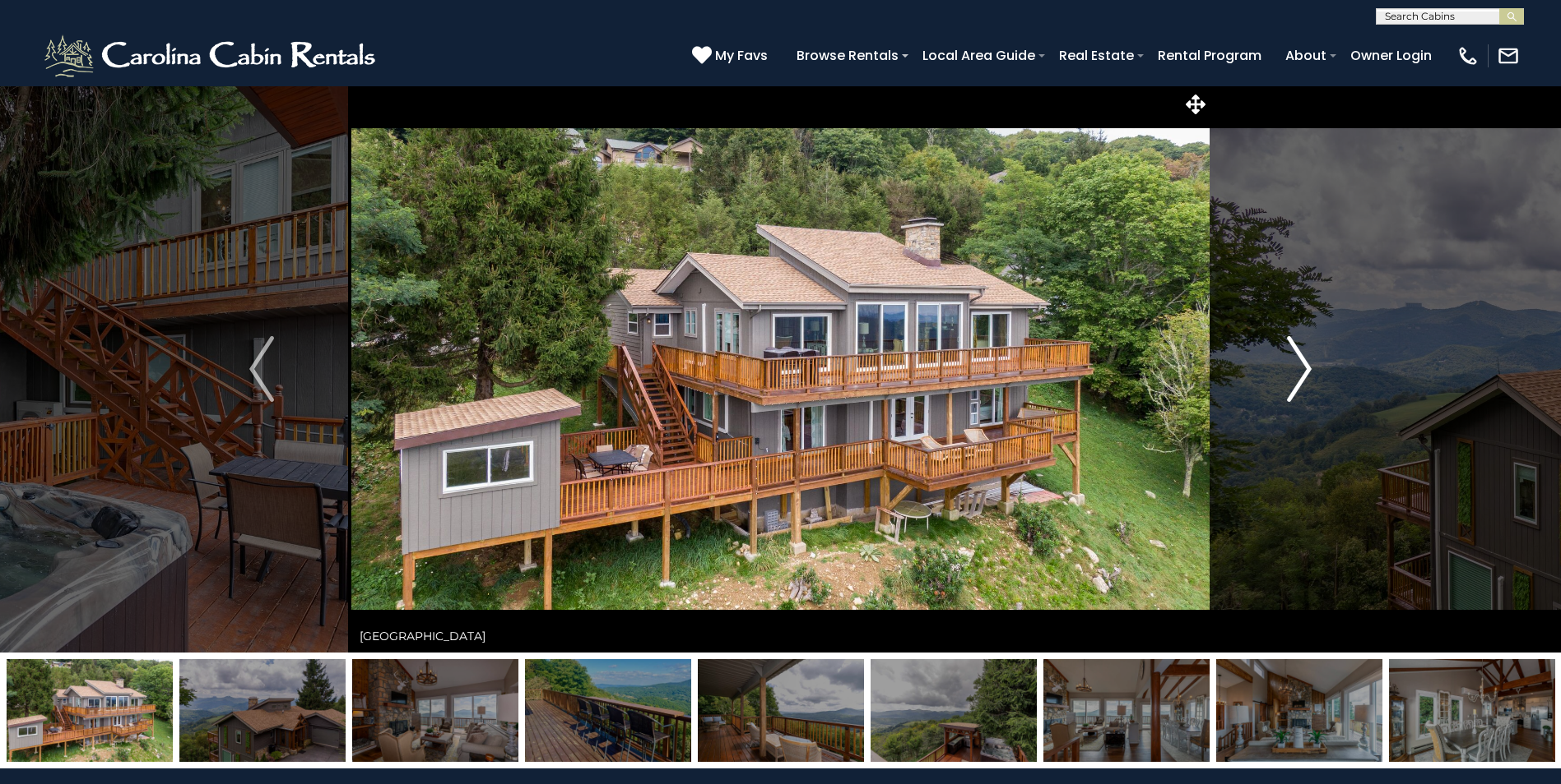
click at [1299, 384] on img "Next" at bounding box center [1299, 369] width 25 height 66
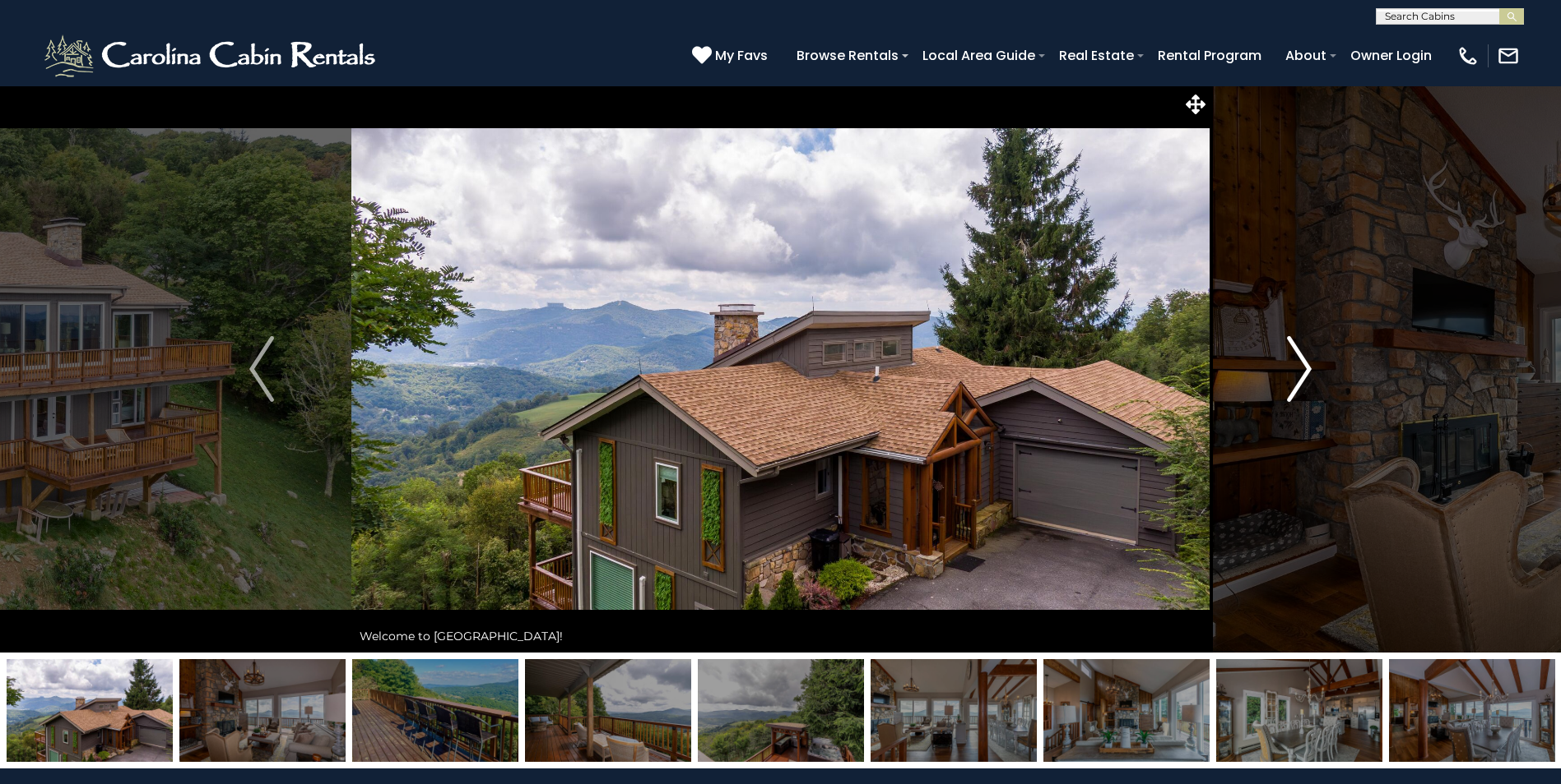
click at [1299, 384] on img "Next" at bounding box center [1299, 369] width 25 height 66
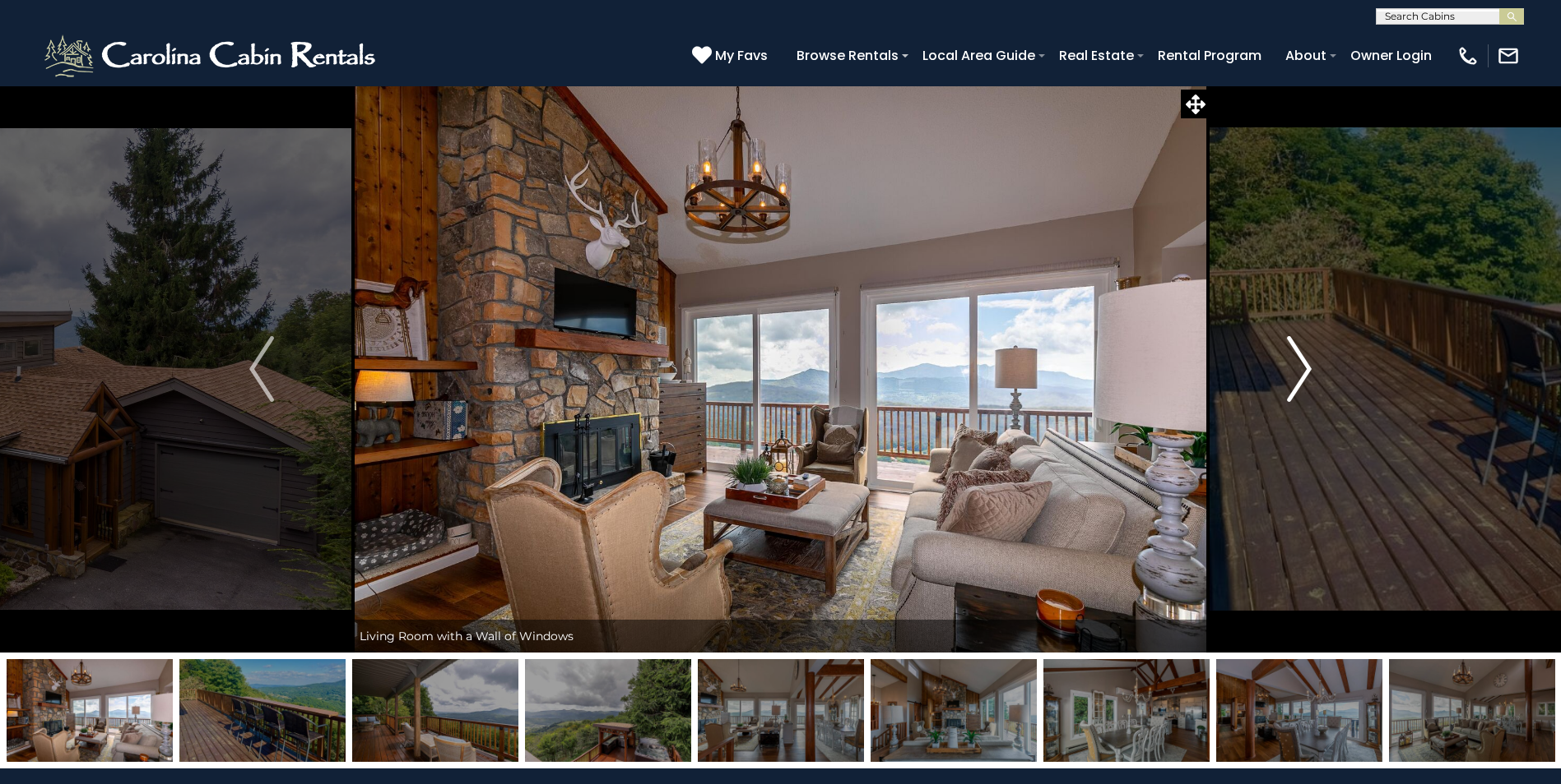
click at [1299, 384] on img "Next" at bounding box center [1299, 369] width 25 height 66
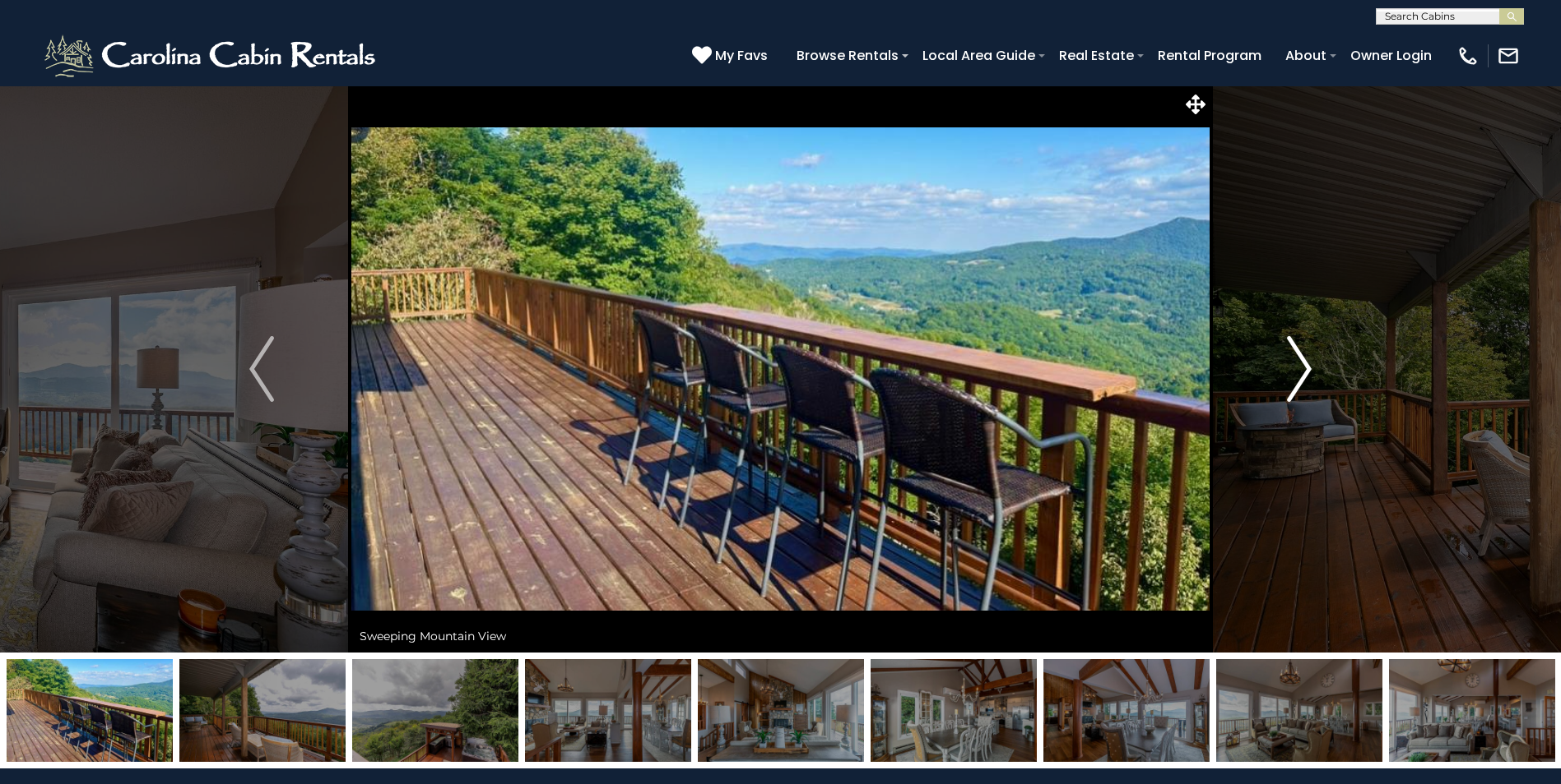
click at [1299, 384] on img "Next" at bounding box center [1299, 369] width 25 height 66
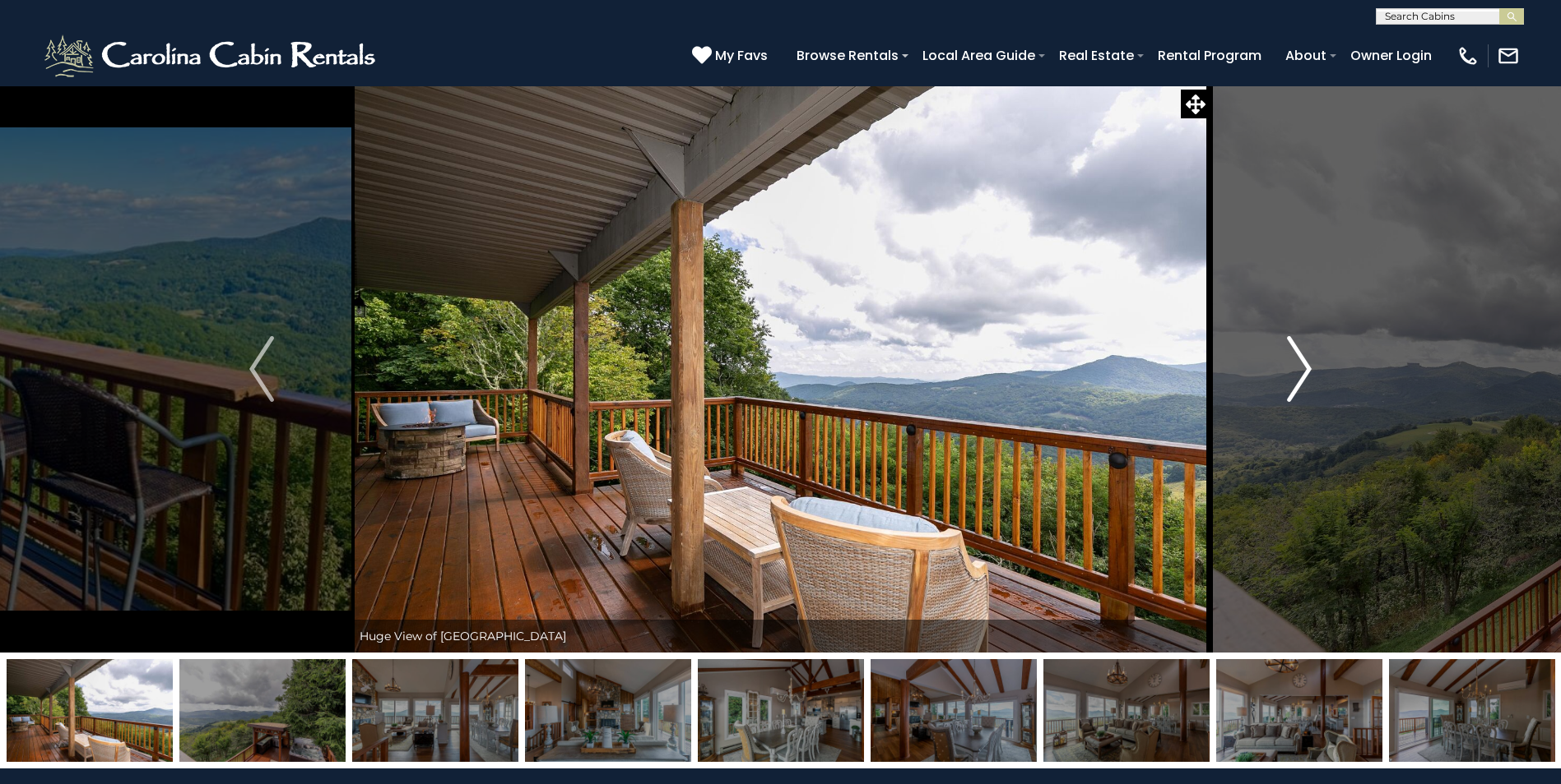
click at [1299, 384] on img "Next" at bounding box center [1299, 369] width 25 height 66
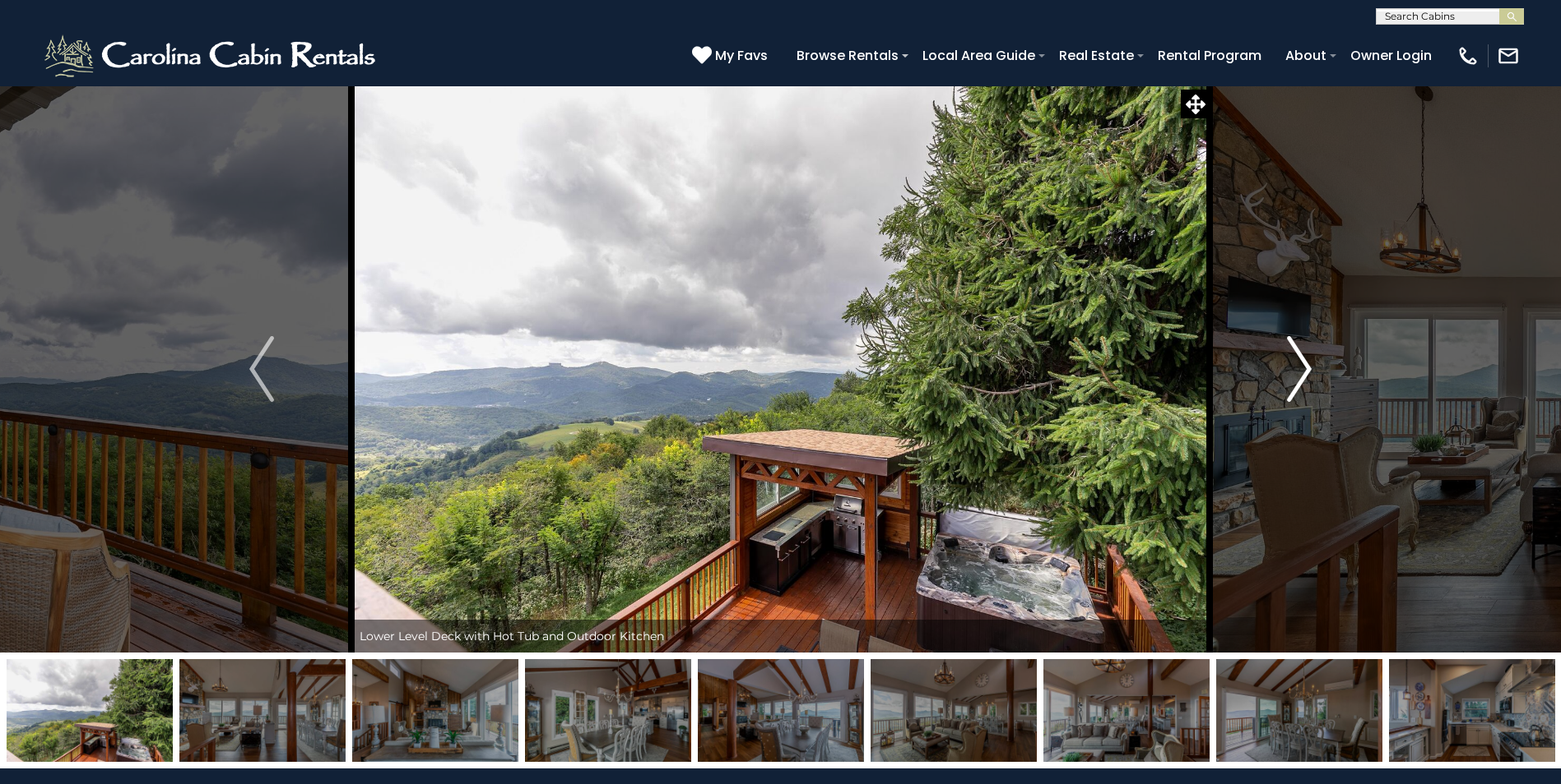
click at [1299, 384] on img "Next" at bounding box center [1299, 369] width 25 height 66
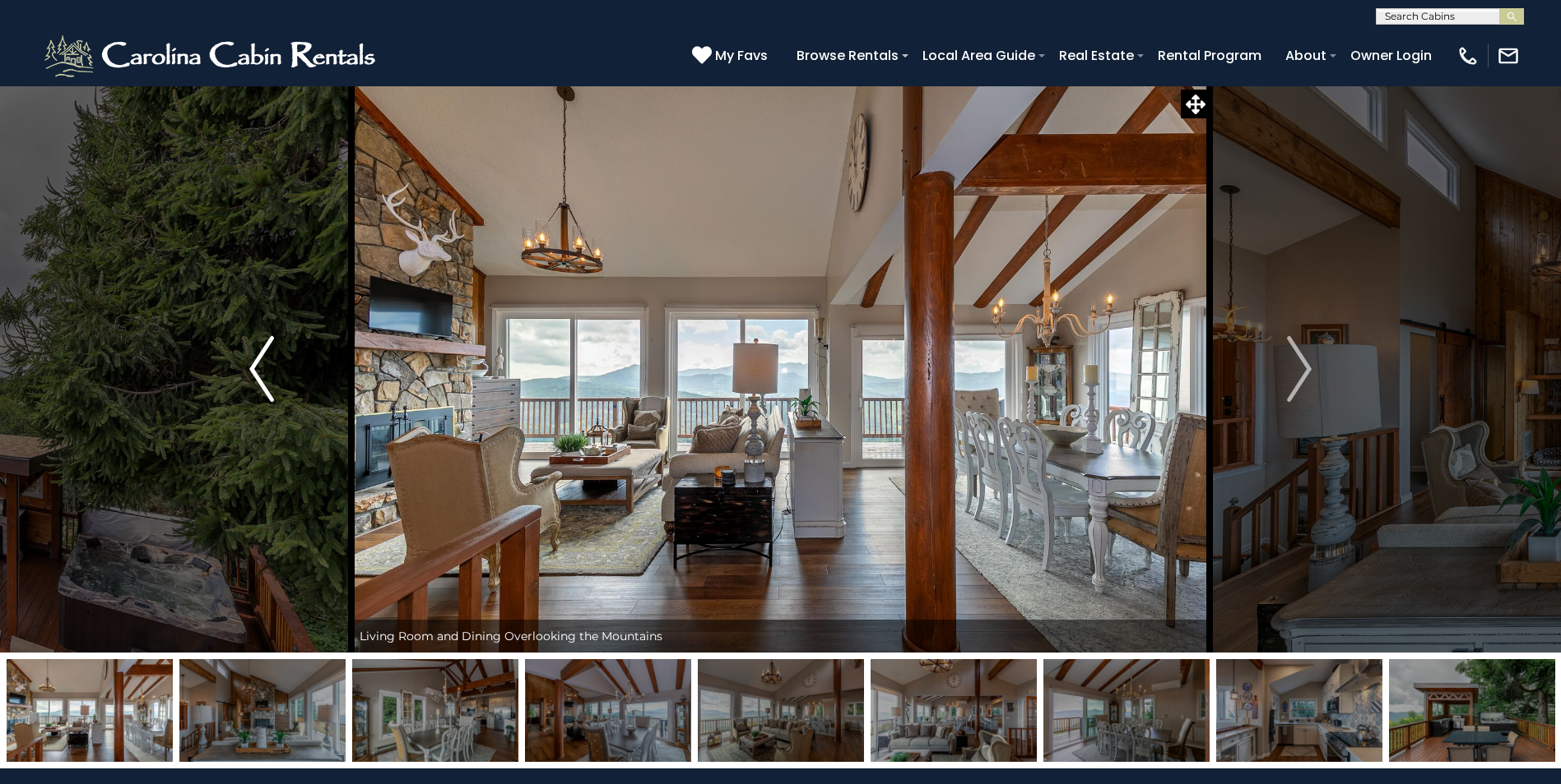
click at [266, 379] on img "Previous" at bounding box center [261, 369] width 25 height 66
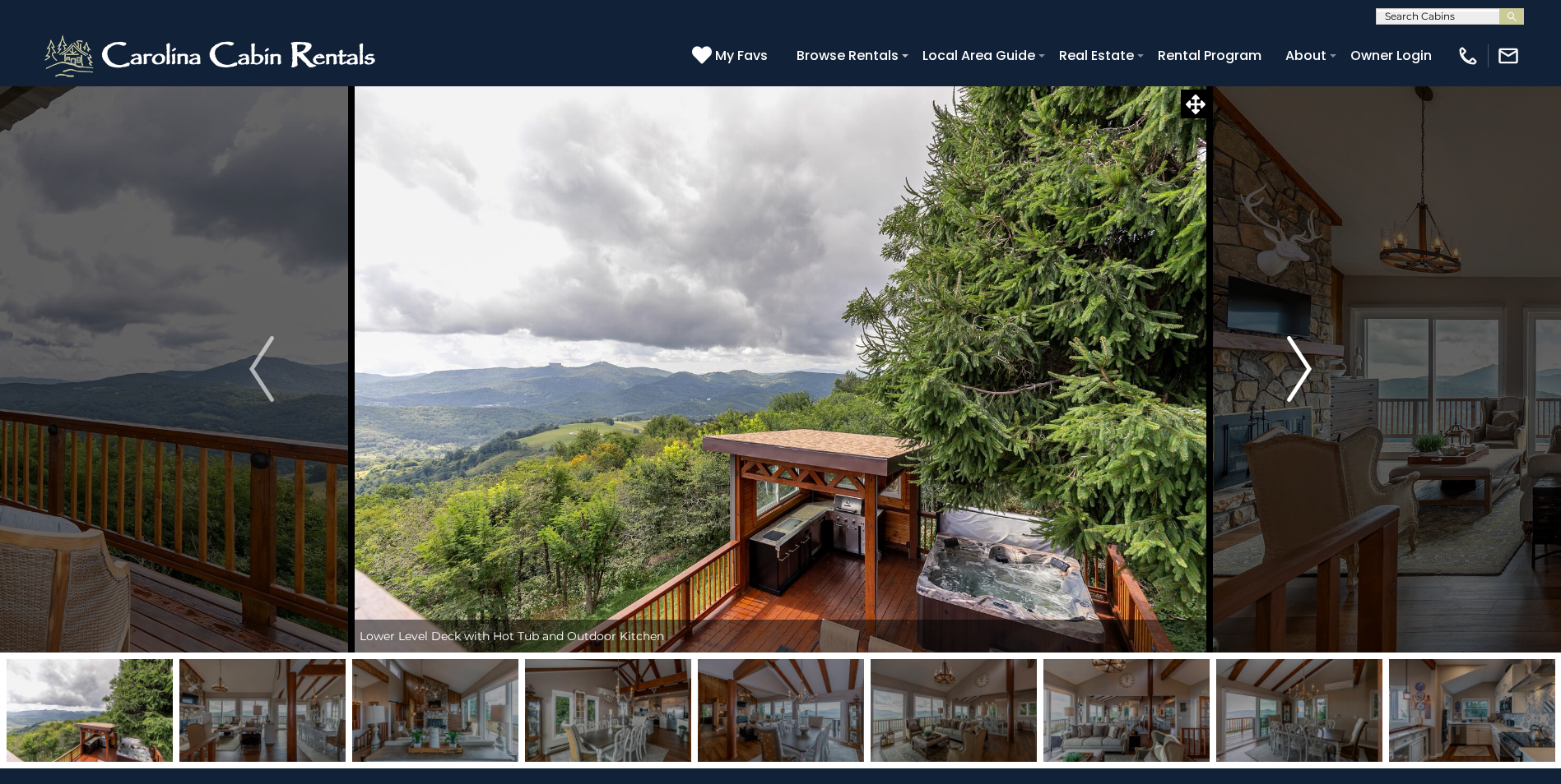
click at [1297, 368] on img "Next" at bounding box center [1299, 369] width 25 height 66
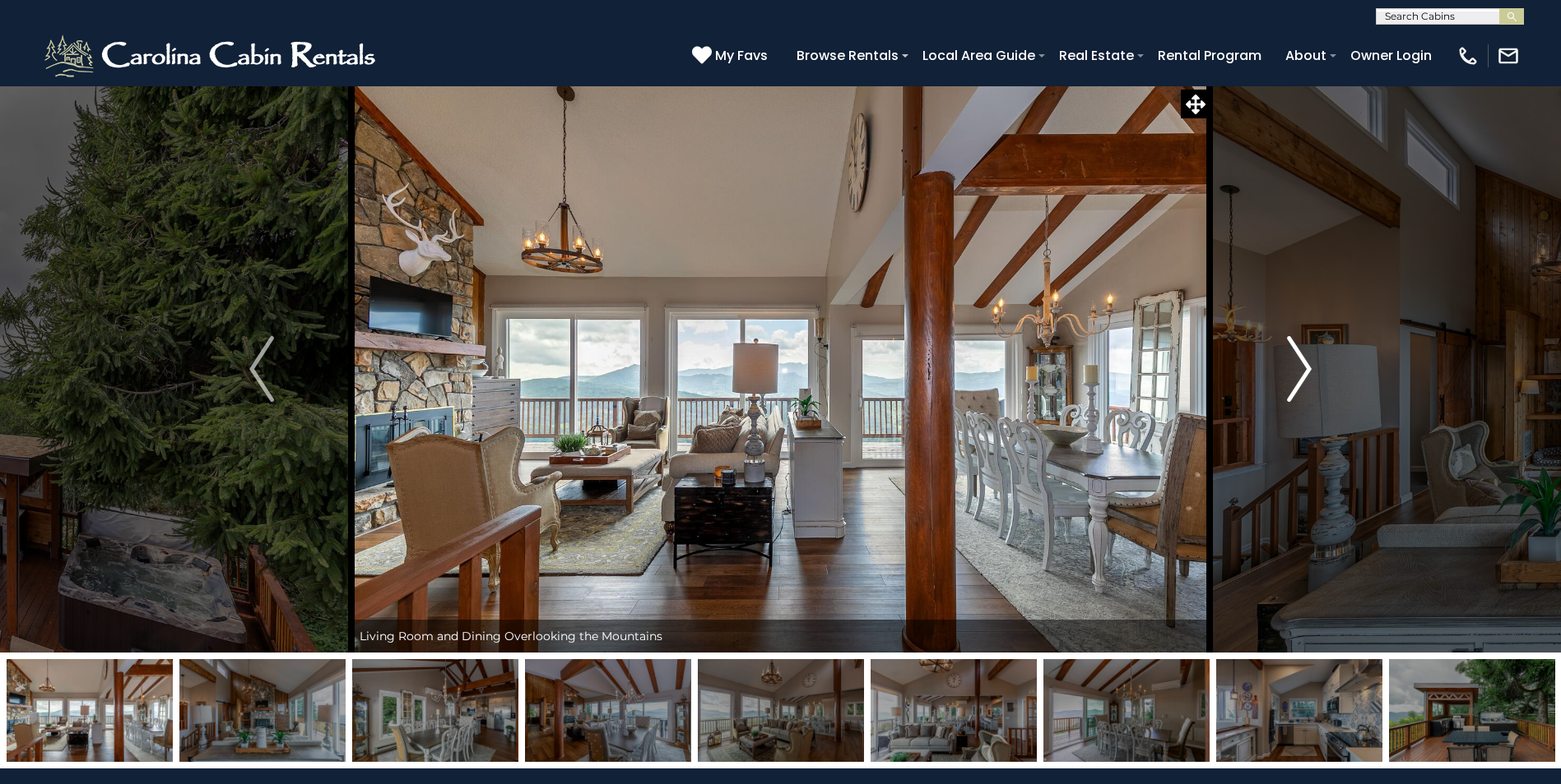
click at [1297, 368] on img "Next" at bounding box center [1299, 369] width 25 height 66
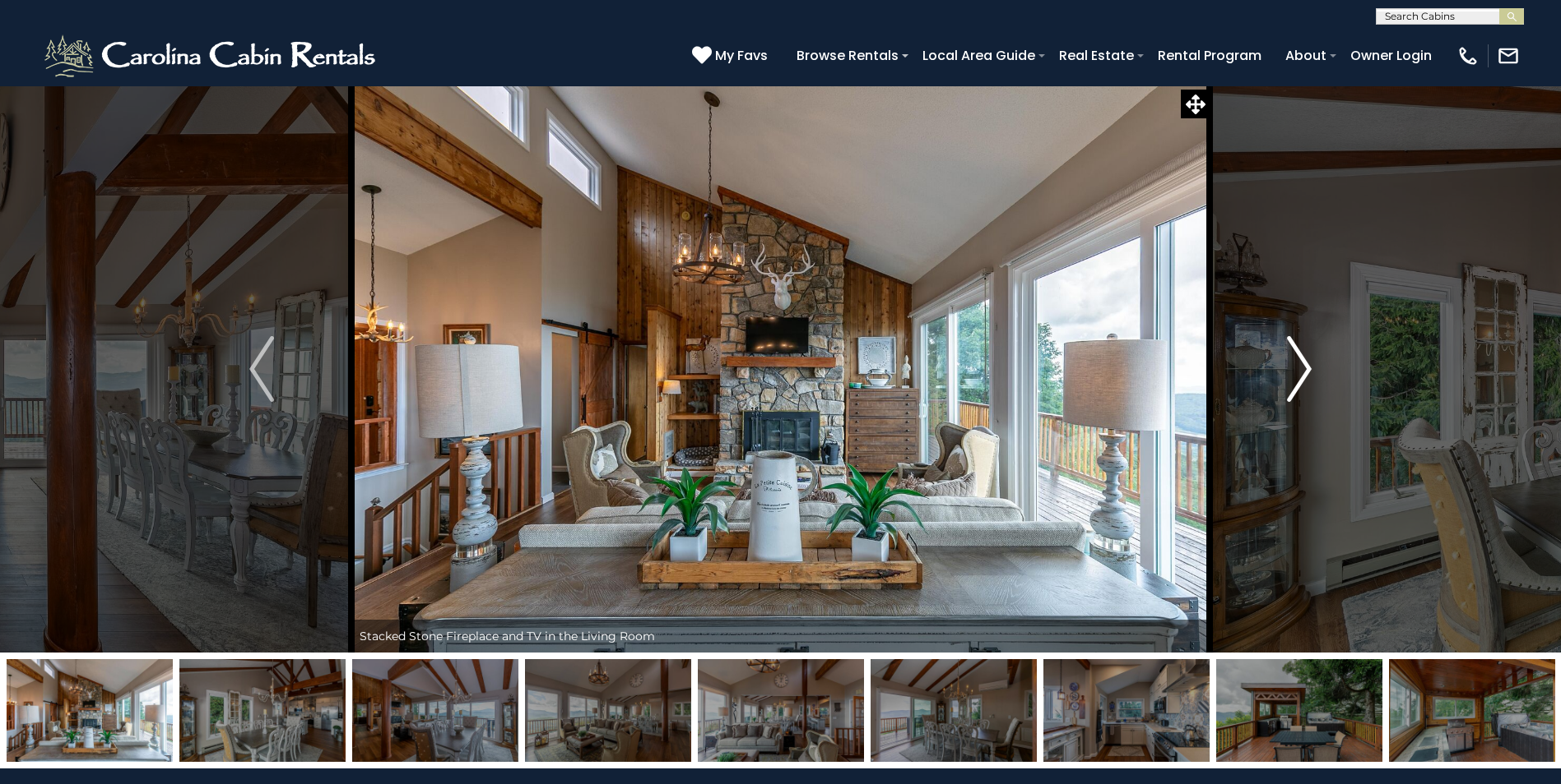
click at [1297, 368] on img "Next" at bounding box center [1299, 369] width 25 height 66
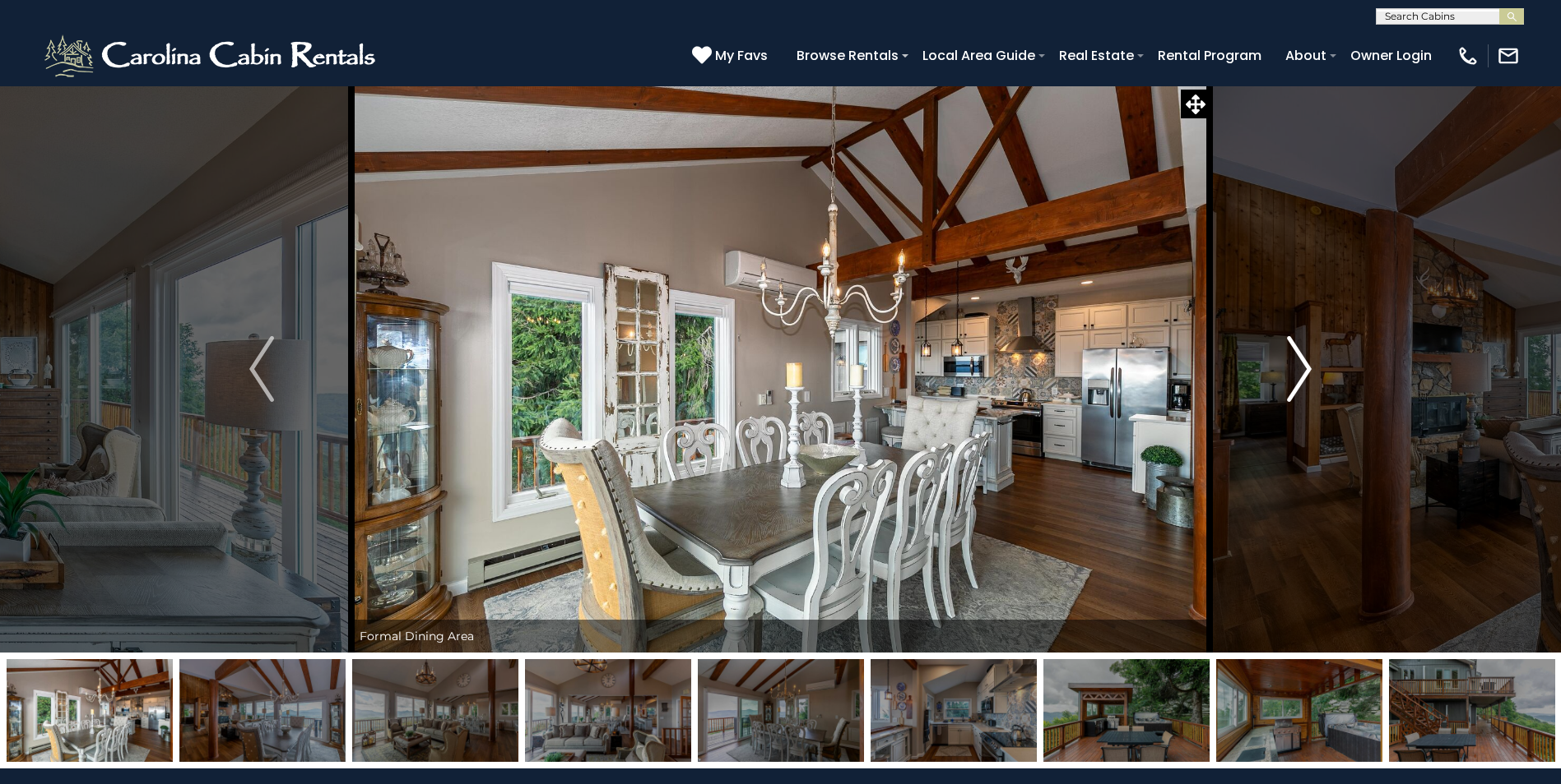
click at [1297, 368] on img "Next" at bounding box center [1299, 369] width 25 height 66
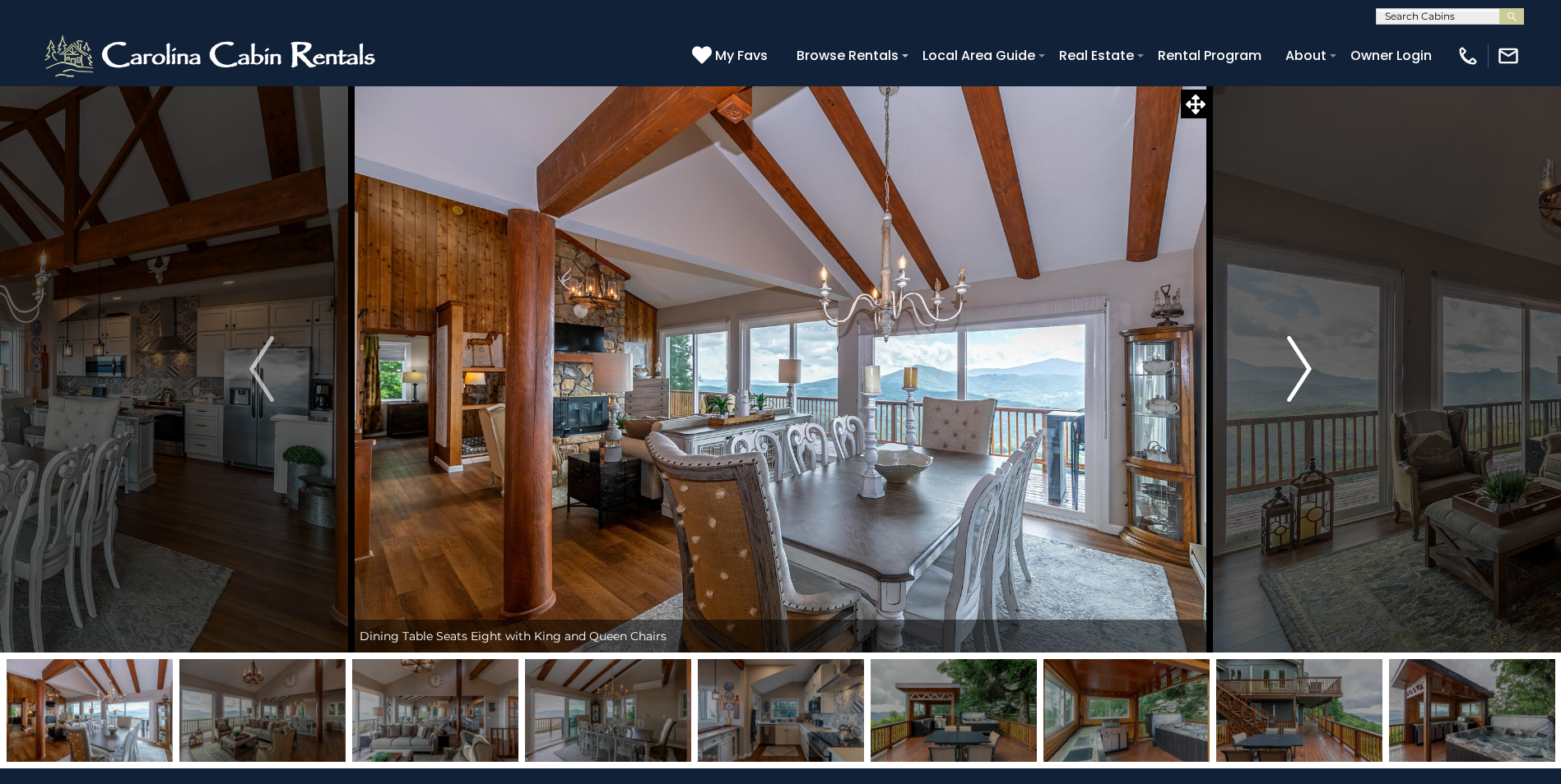
click at [1297, 368] on img "Next" at bounding box center [1299, 369] width 25 height 66
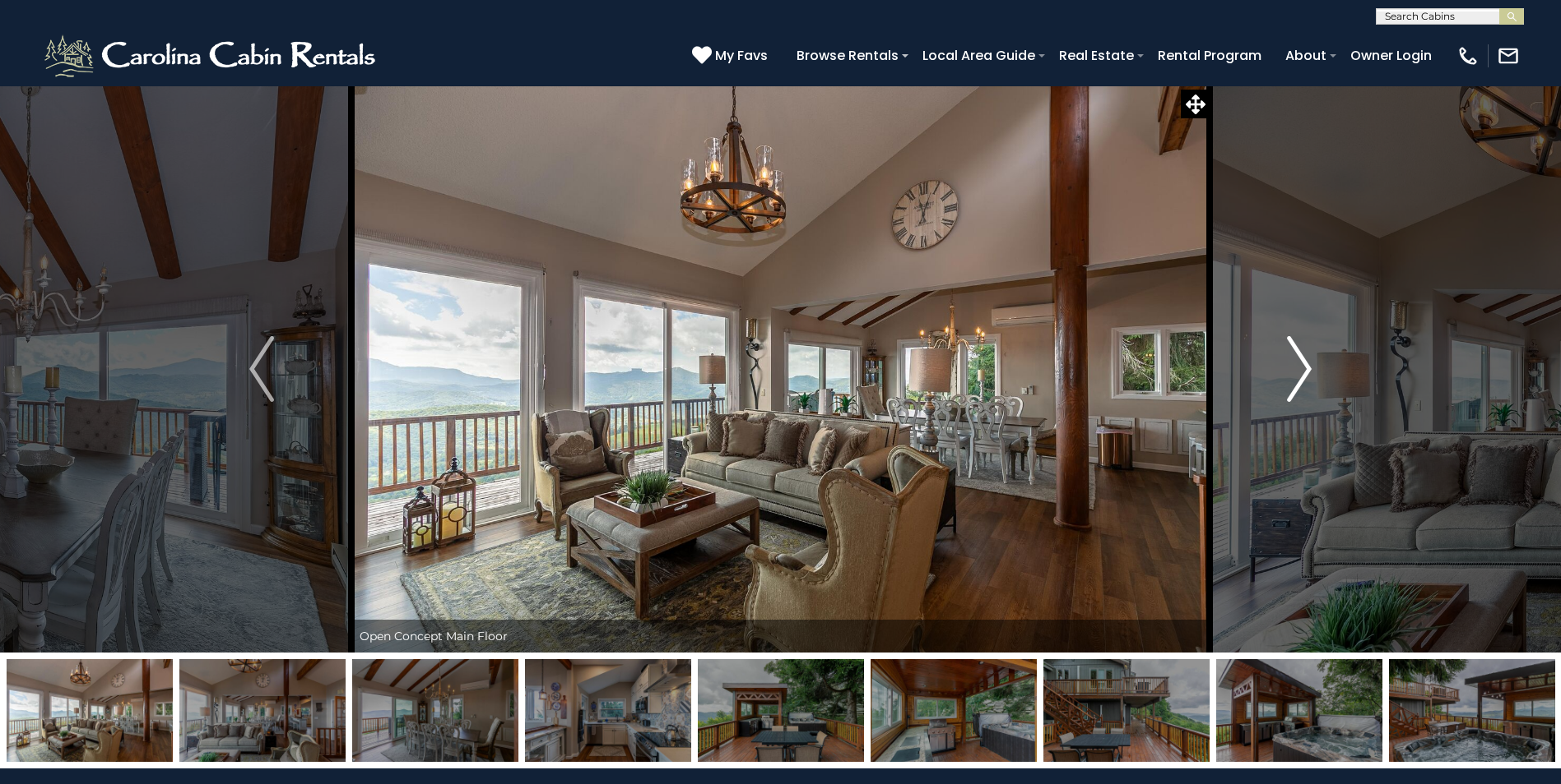
click at [1295, 367] on img "Next" at bounding box center [1299, 369] width 25 height 66
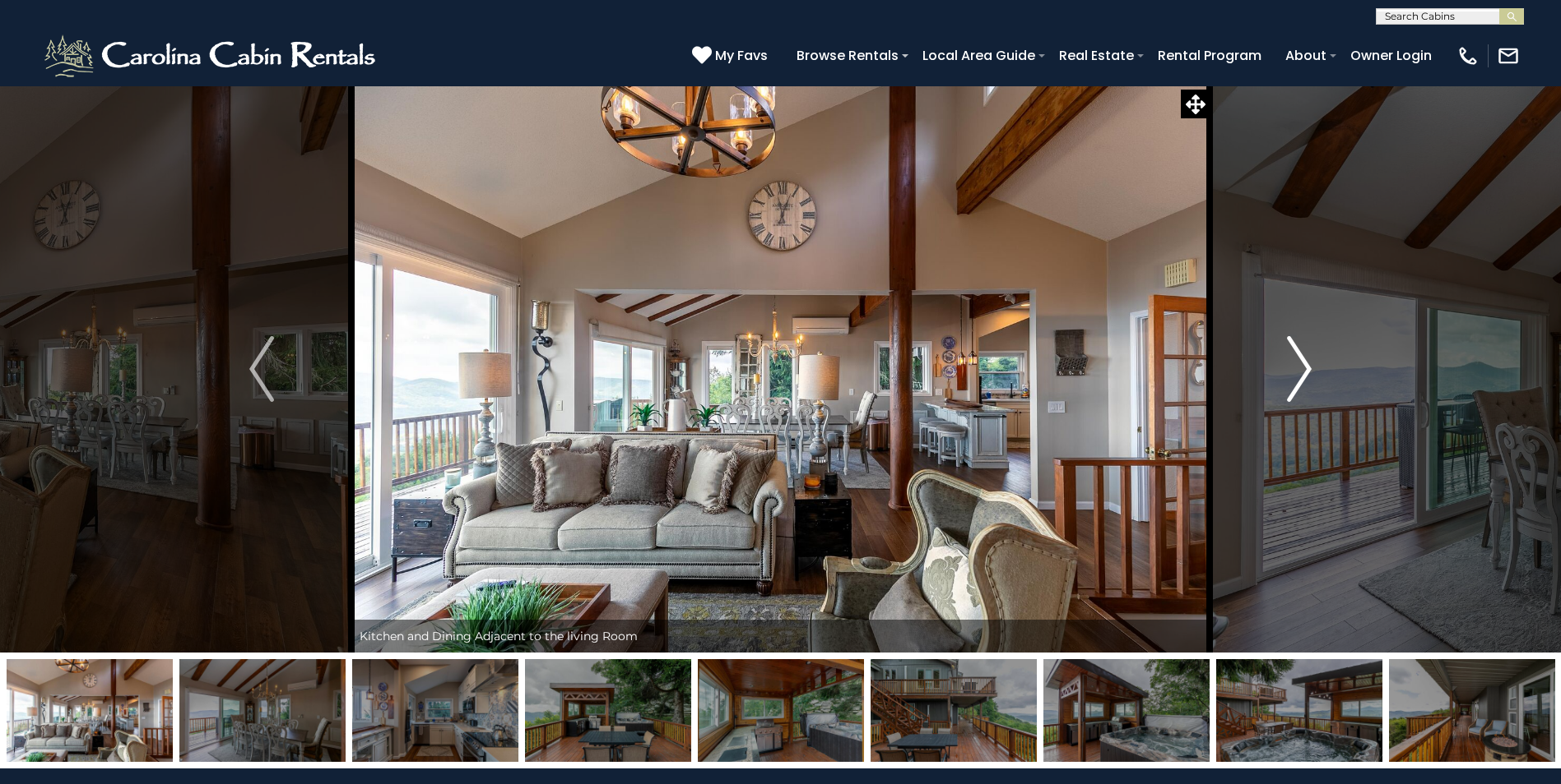
click at [1302, 363] on img "Next" at bounding box center [1299, 369] width 25 height 66
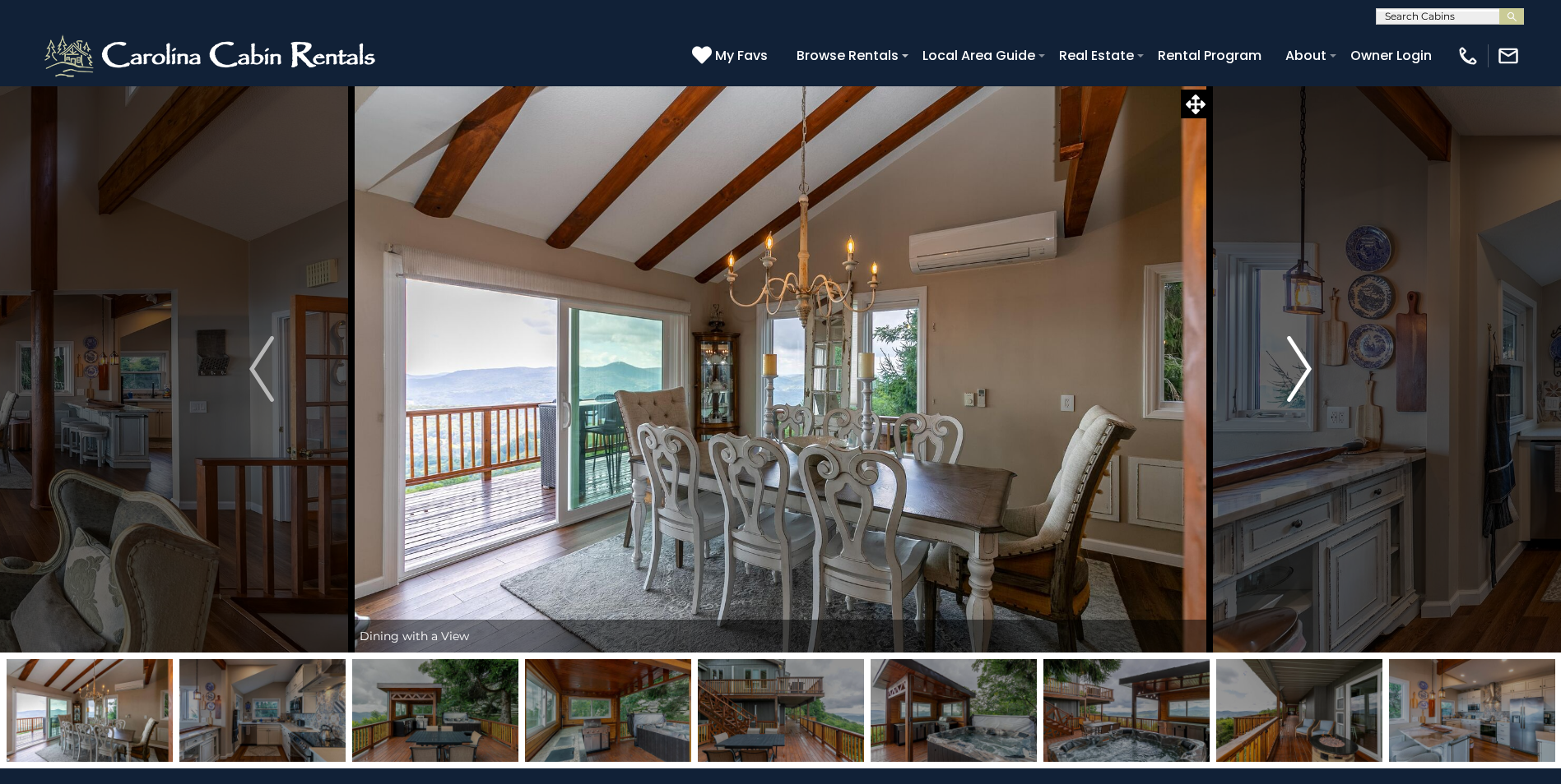
click at [1302, 363] on img "Next" at bounding box center [1299, 369] width 25 height 66
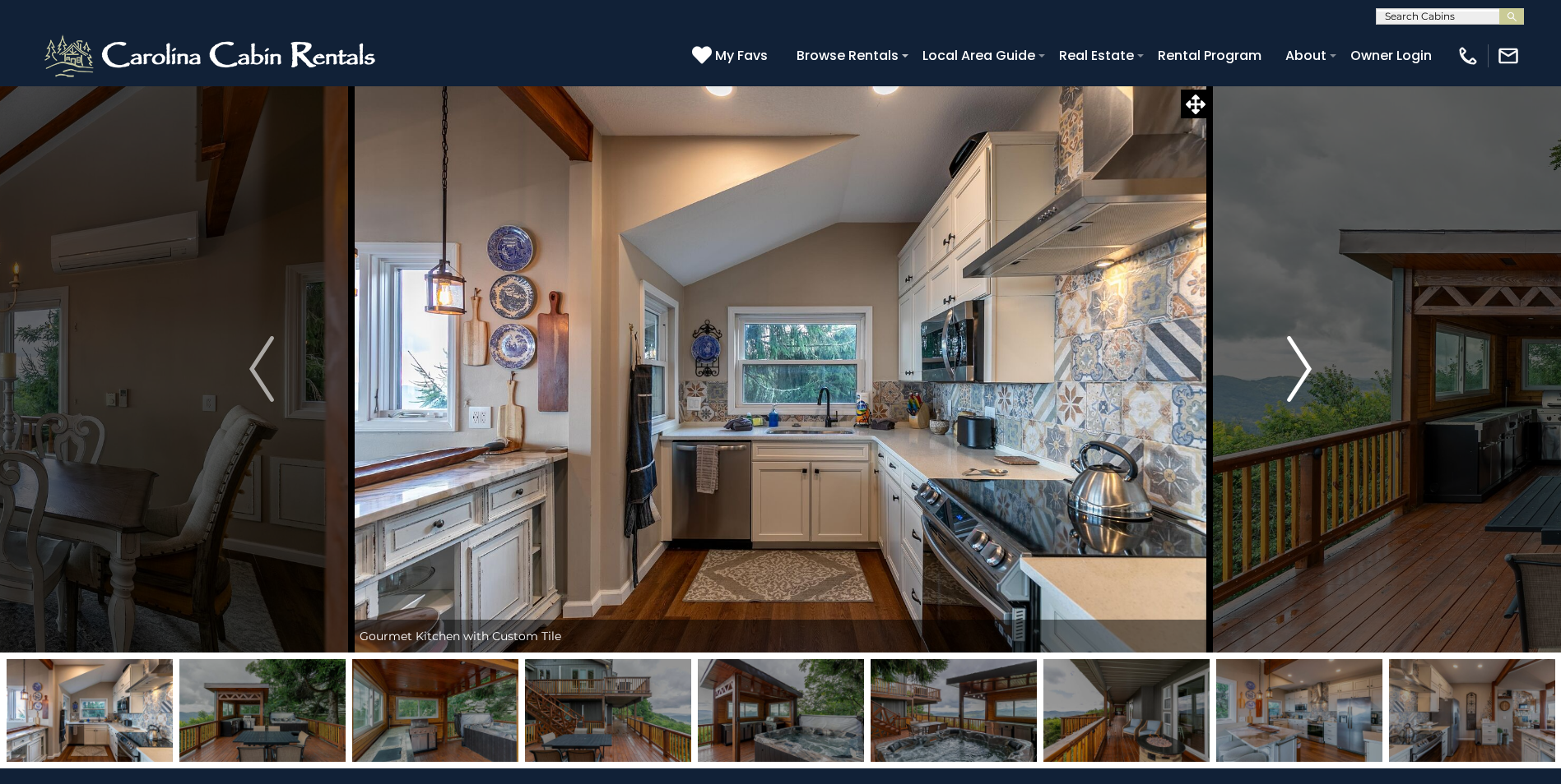
click at [1302, 363] on img "Next" at bounding box center [1299, 369] width 25 height 66
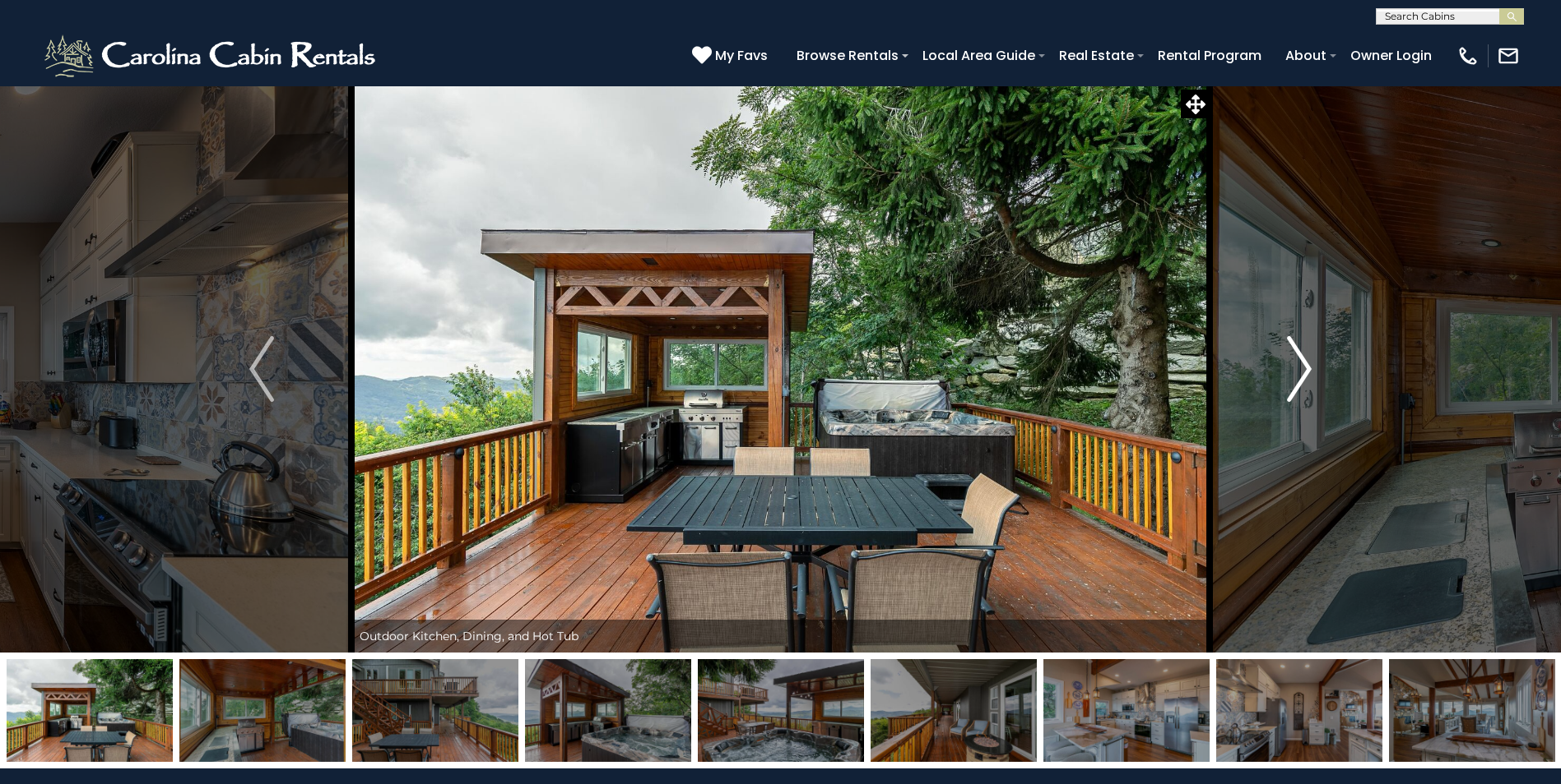
click at [1313, 367] on button "Next" at bounding box center [1299, 369] width 179 height 568
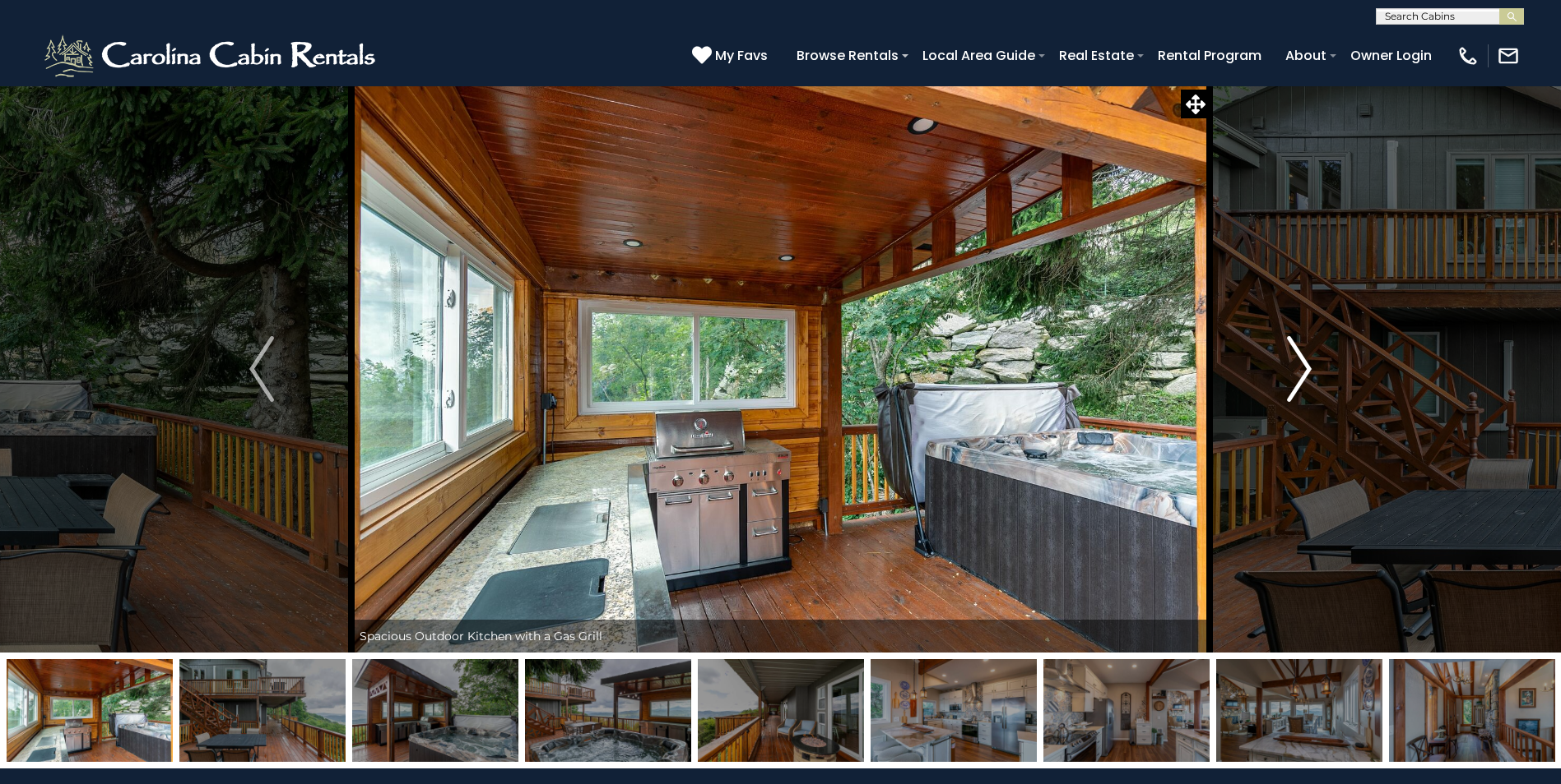
click at [1313, 367] on button "Next" at bounding box center [1299, 369] width 179 height 568
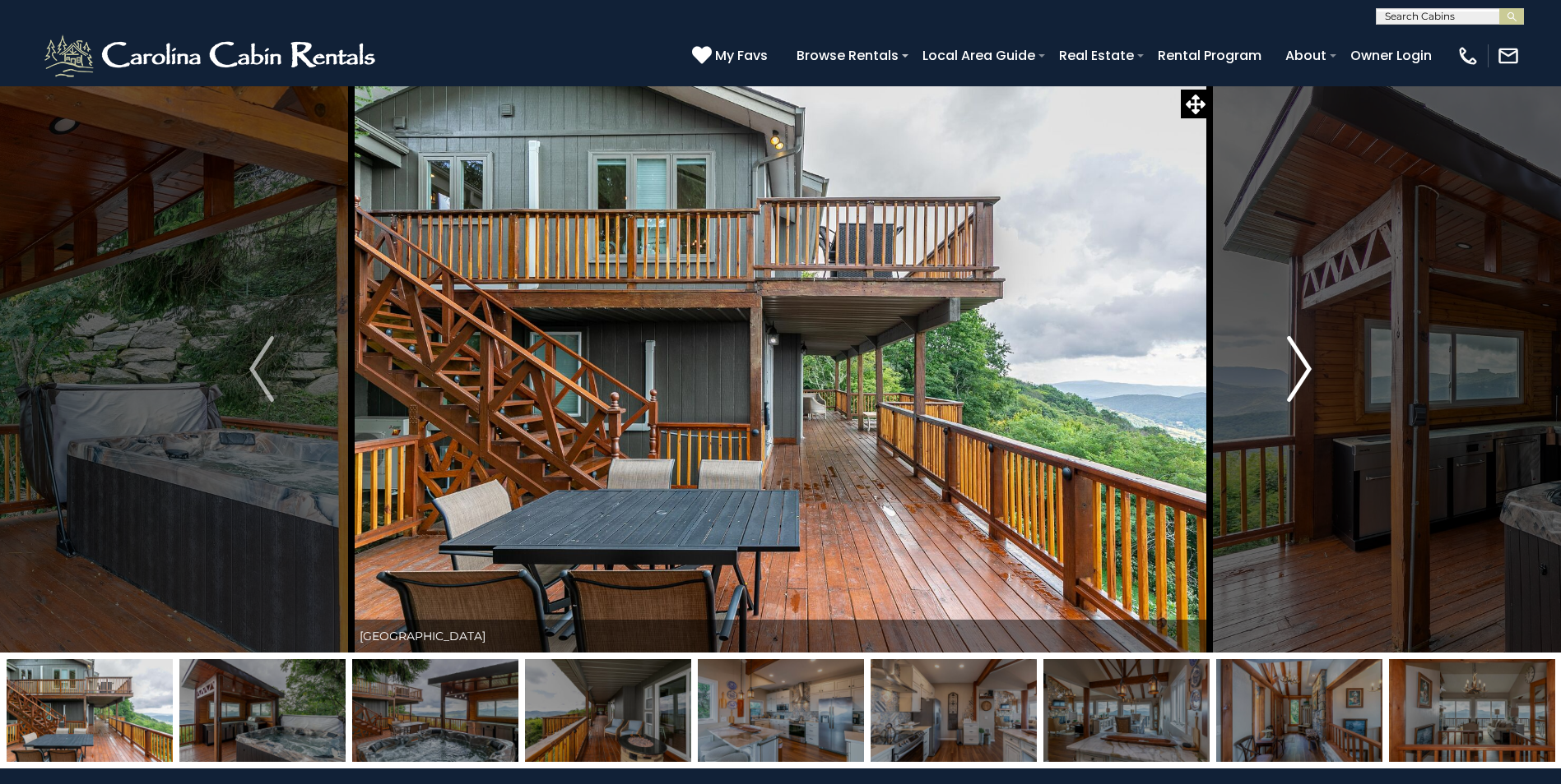
click at [1313, 367] on button "Next" at bounding box center [1299, 369] width 179 height 568
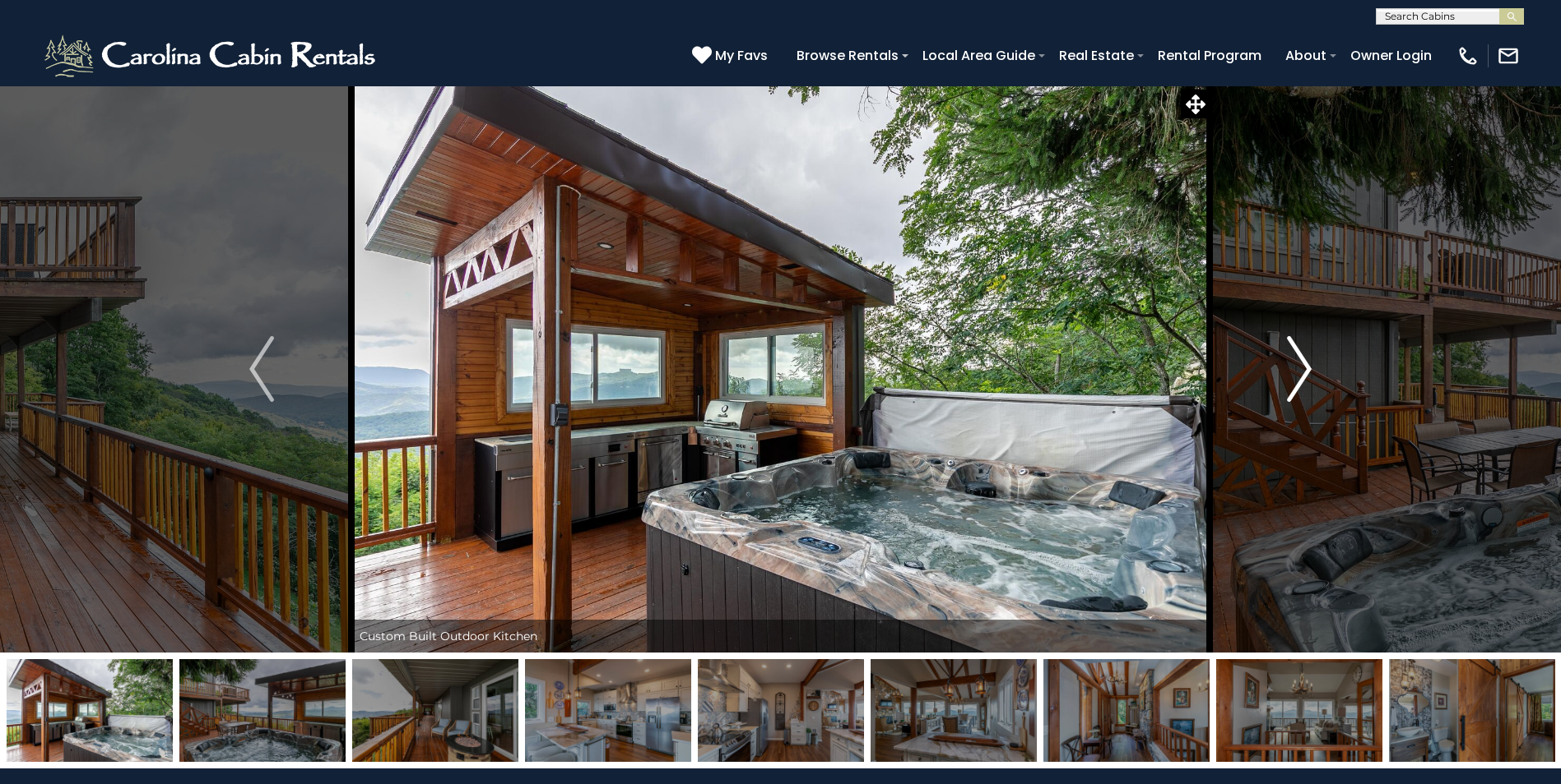
click at [1313, 367] on button "Next" at bounding box center [1299, 369] width 179 height 568
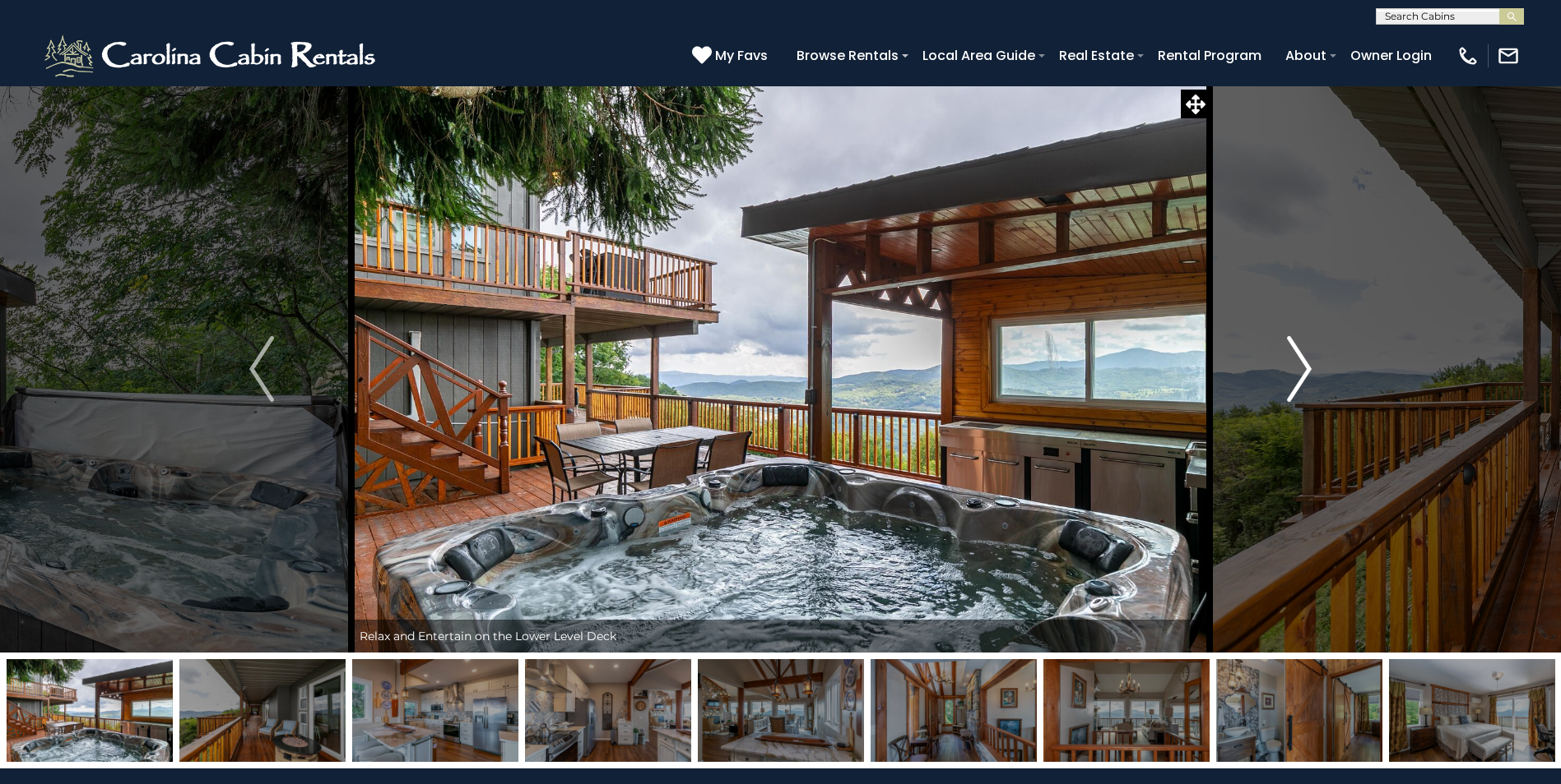
click at [1313, 367] on button "Next" at bounding box center [1299, 369] width 179 height 568
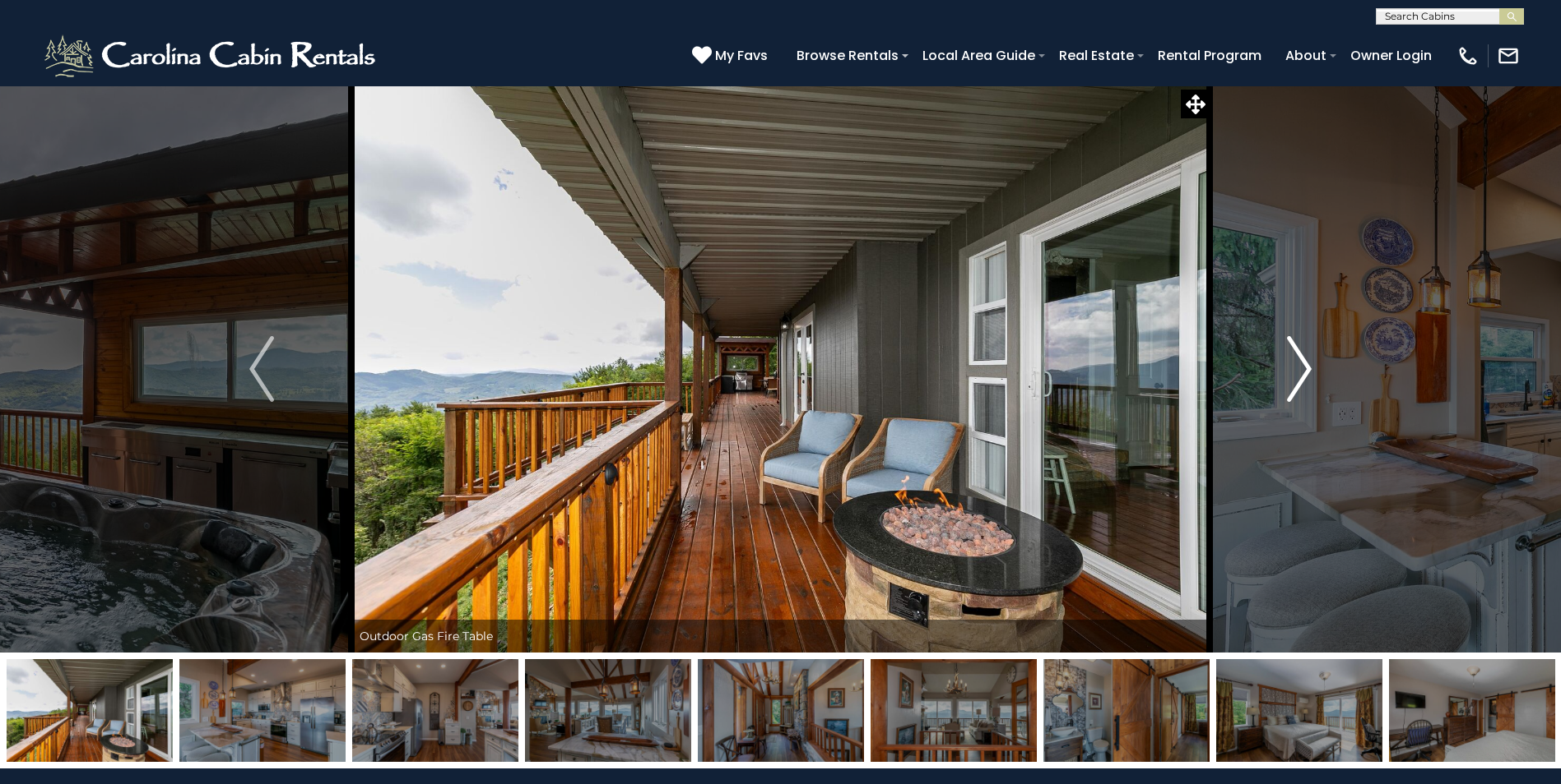
click at [1313, 367] on button "Next" at bounding box center [1299, 369] width 179 height 568
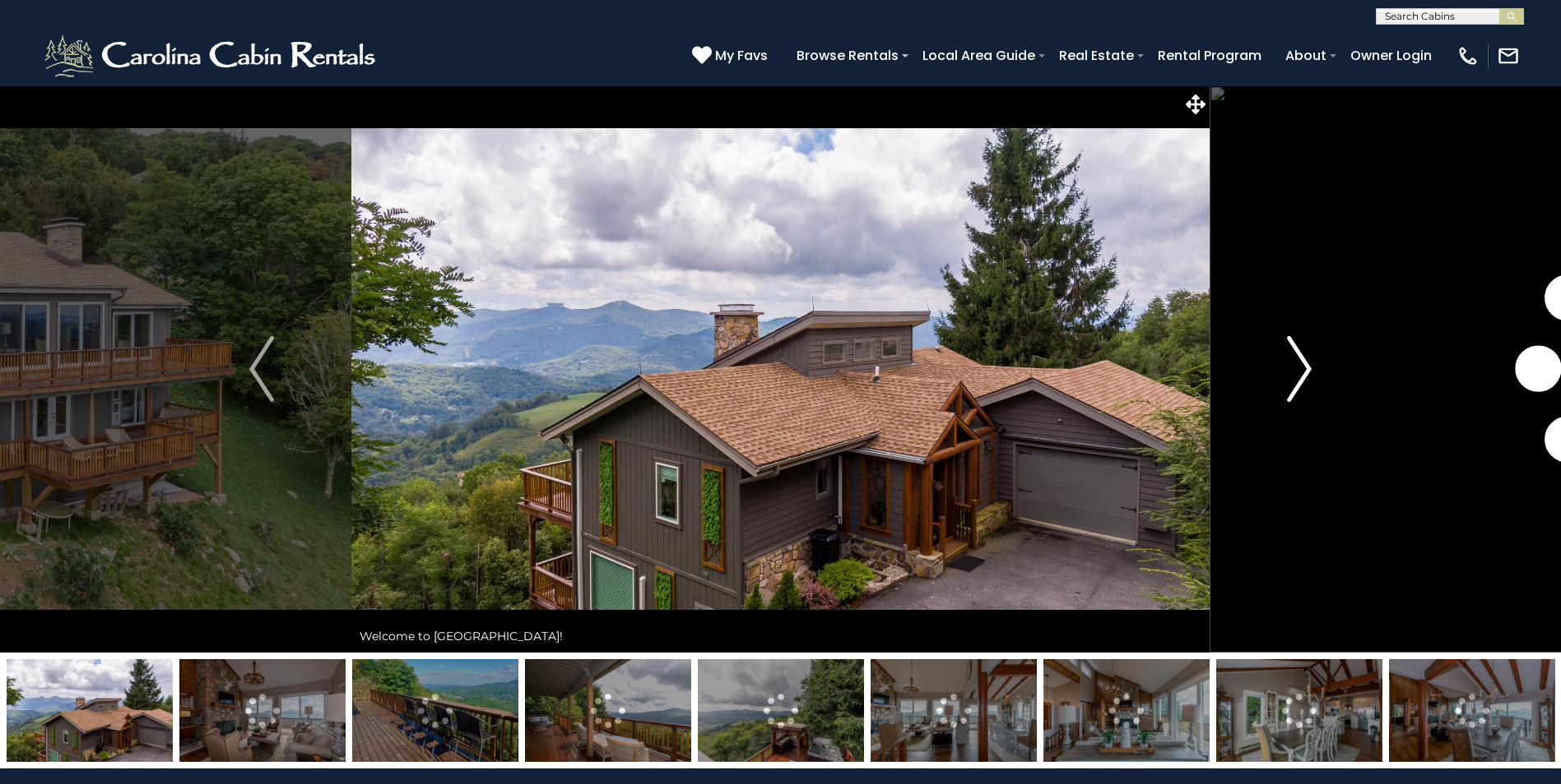
click at [1306, 366] on img "Next" at bounding box center [1299, 369] width 25 height 66
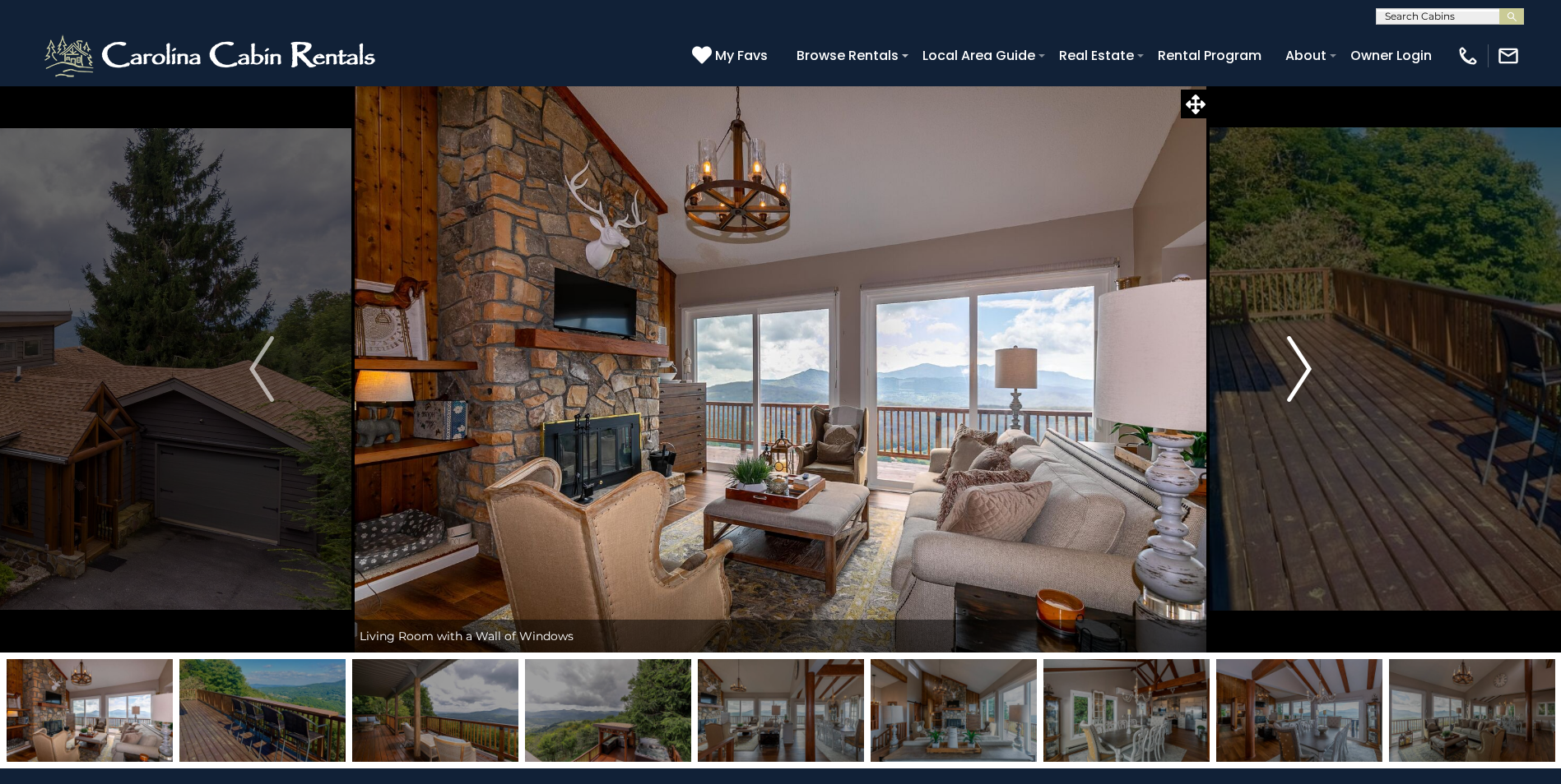
click at [1306, 366] on img "Next" at bounding box center [1299, 369] width 25 height 66
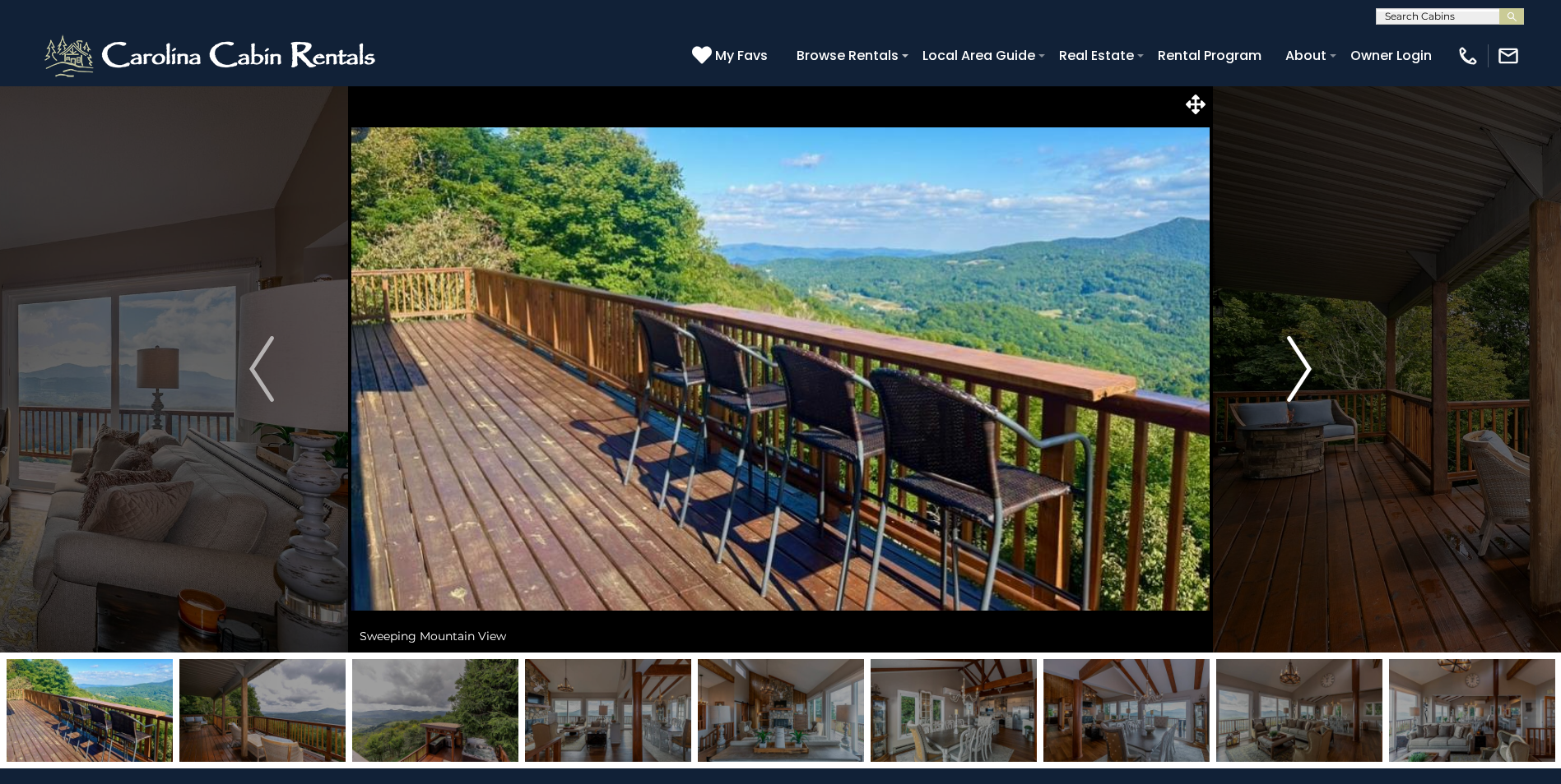
click at [1306, 366] on img "Next" at bounding box center [1299, 369] width 25 height 66
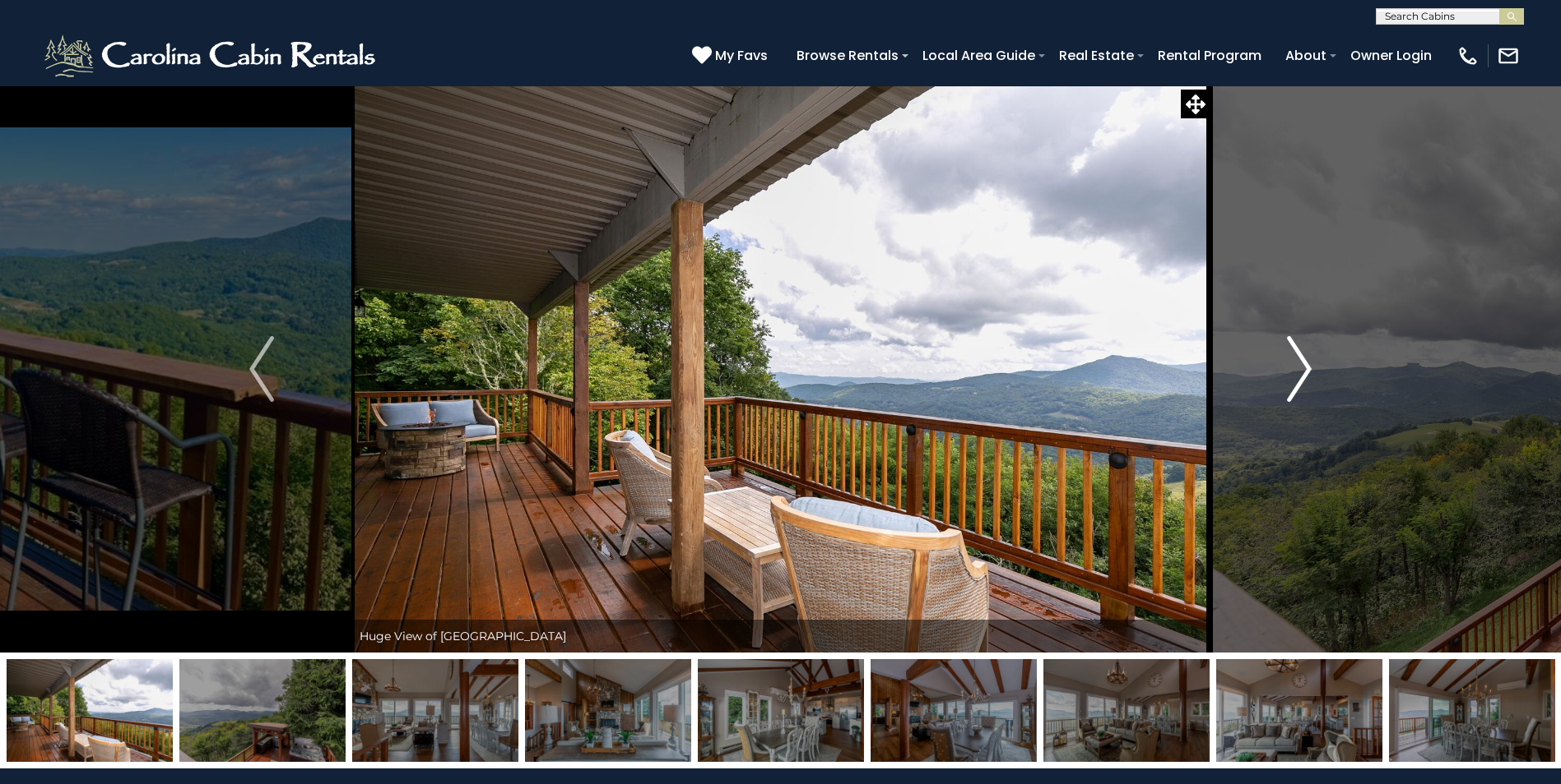
click at [1306, 366] on img "Next" at bounding box center [1299, 369] width 25 height 66
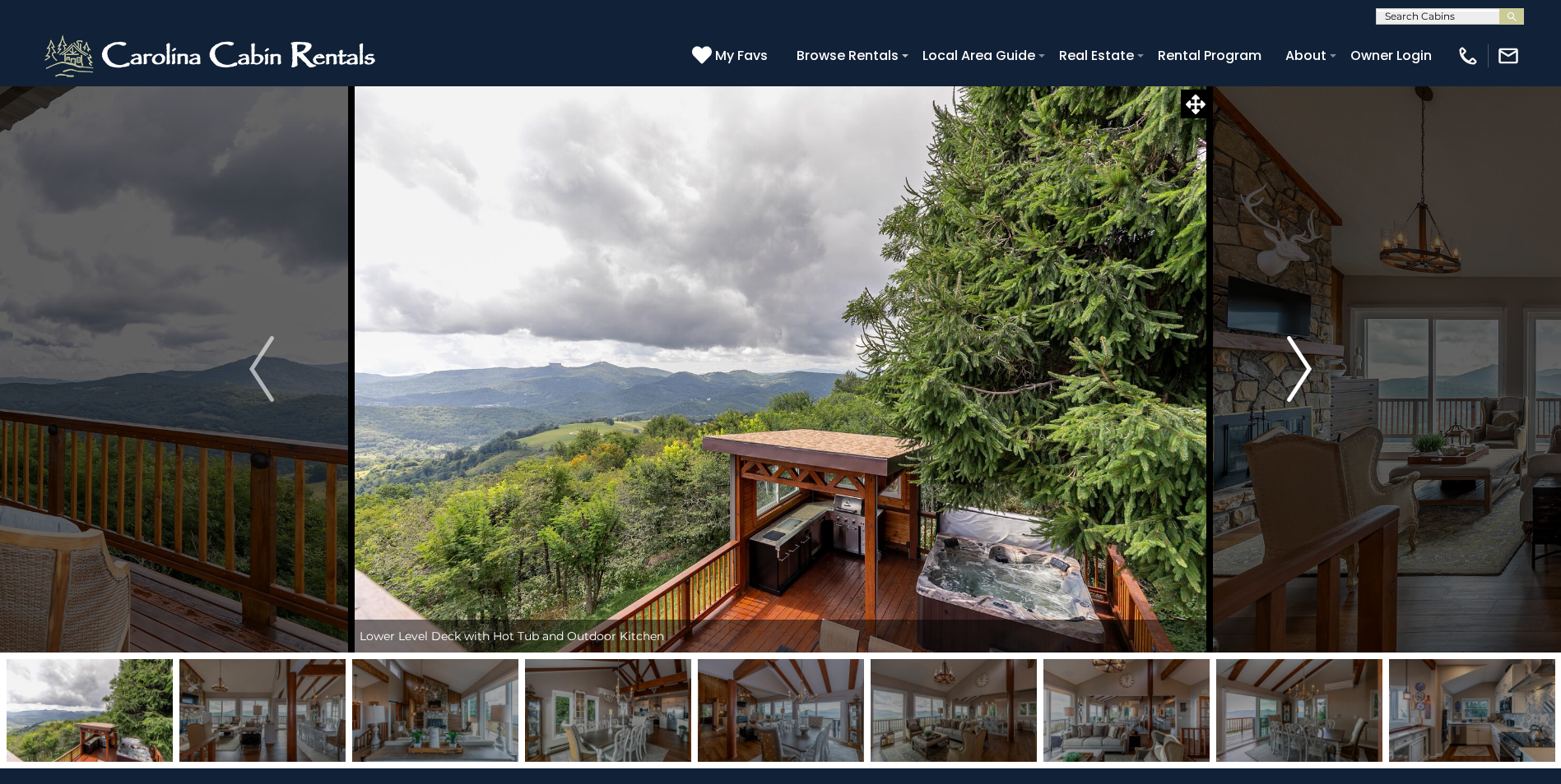
click at [1306, 366] on img "Next" at bounding box center [1299, 369] width 25 height 66
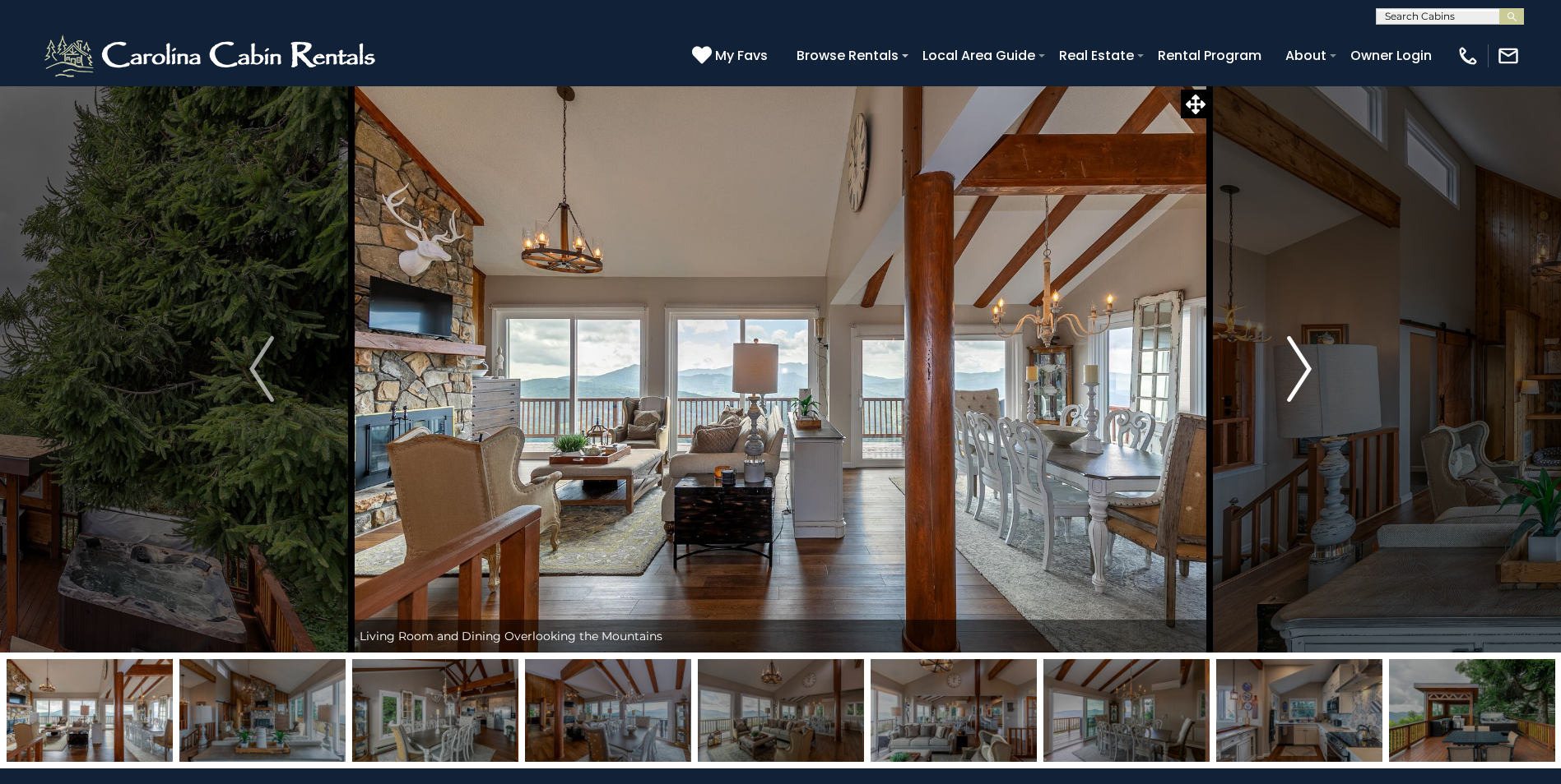
click at [1306, 366] on img "Next" at bounding box center [1299, 369] width 25 height 66
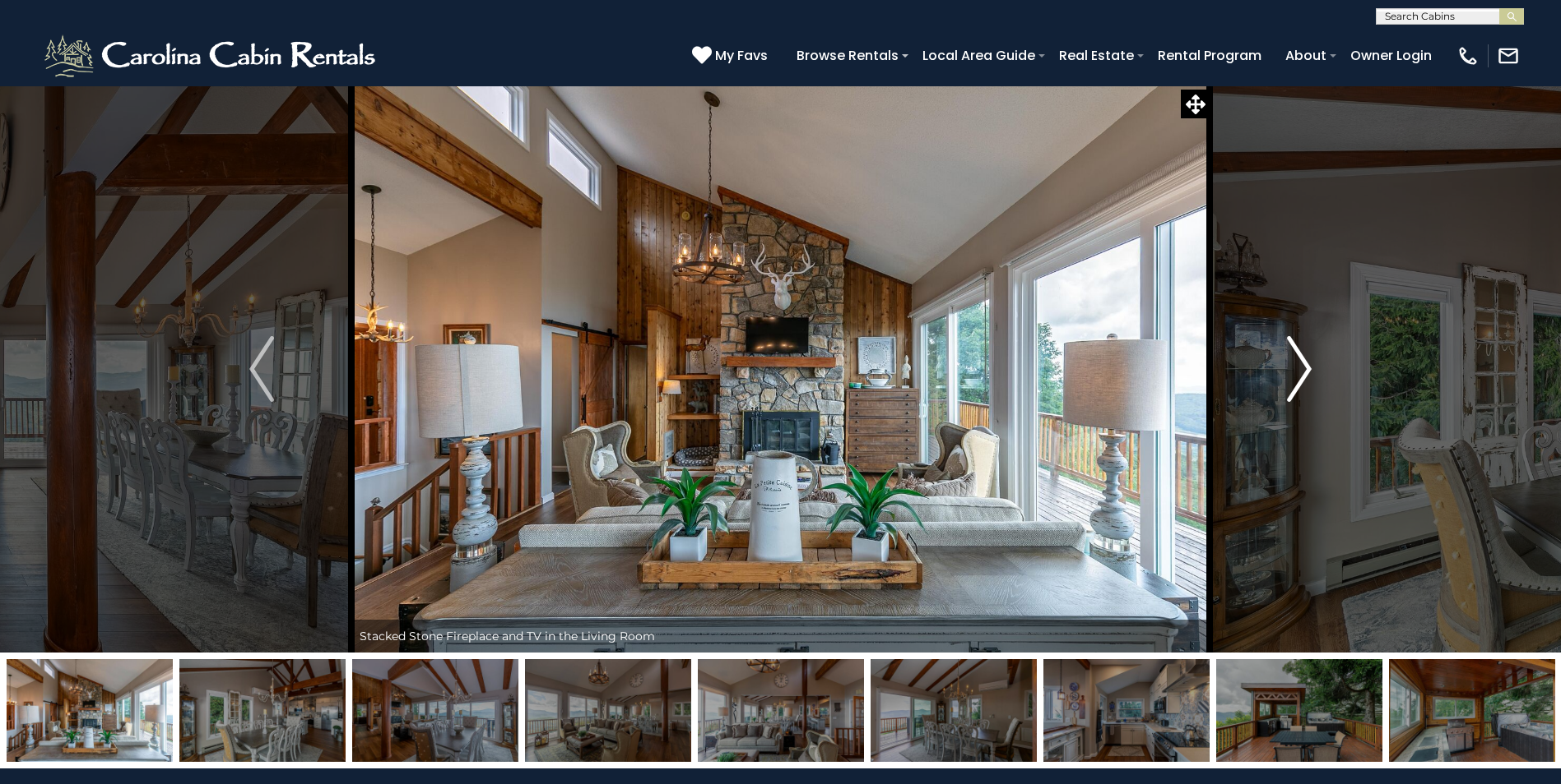
click at [1306, 366] on img "Next" at bounding box center [1299, 369] width 25 height 66
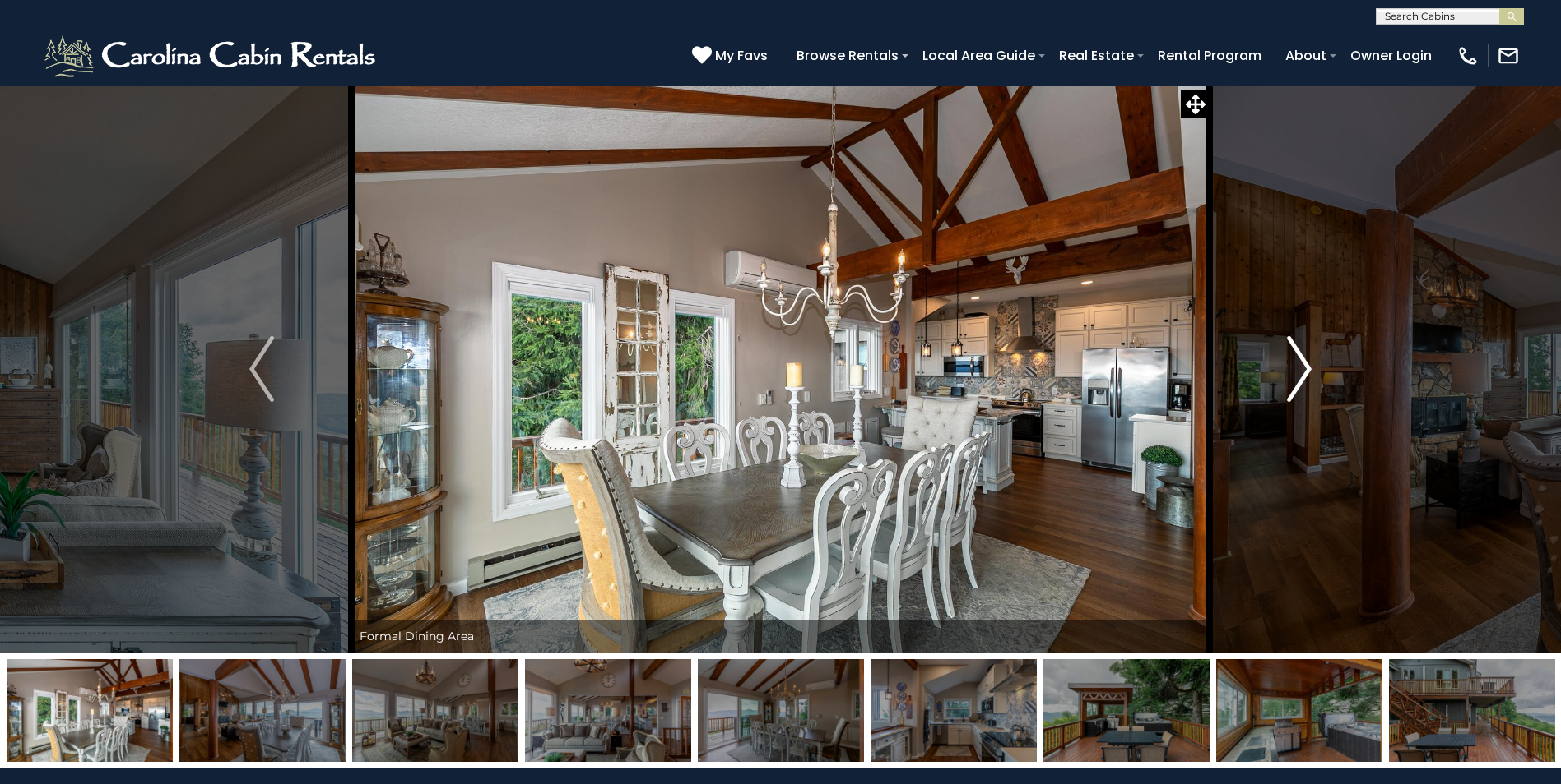
click at [1306, 366] on img "Next" at bounding box center [1299, 369] width 25 height 66
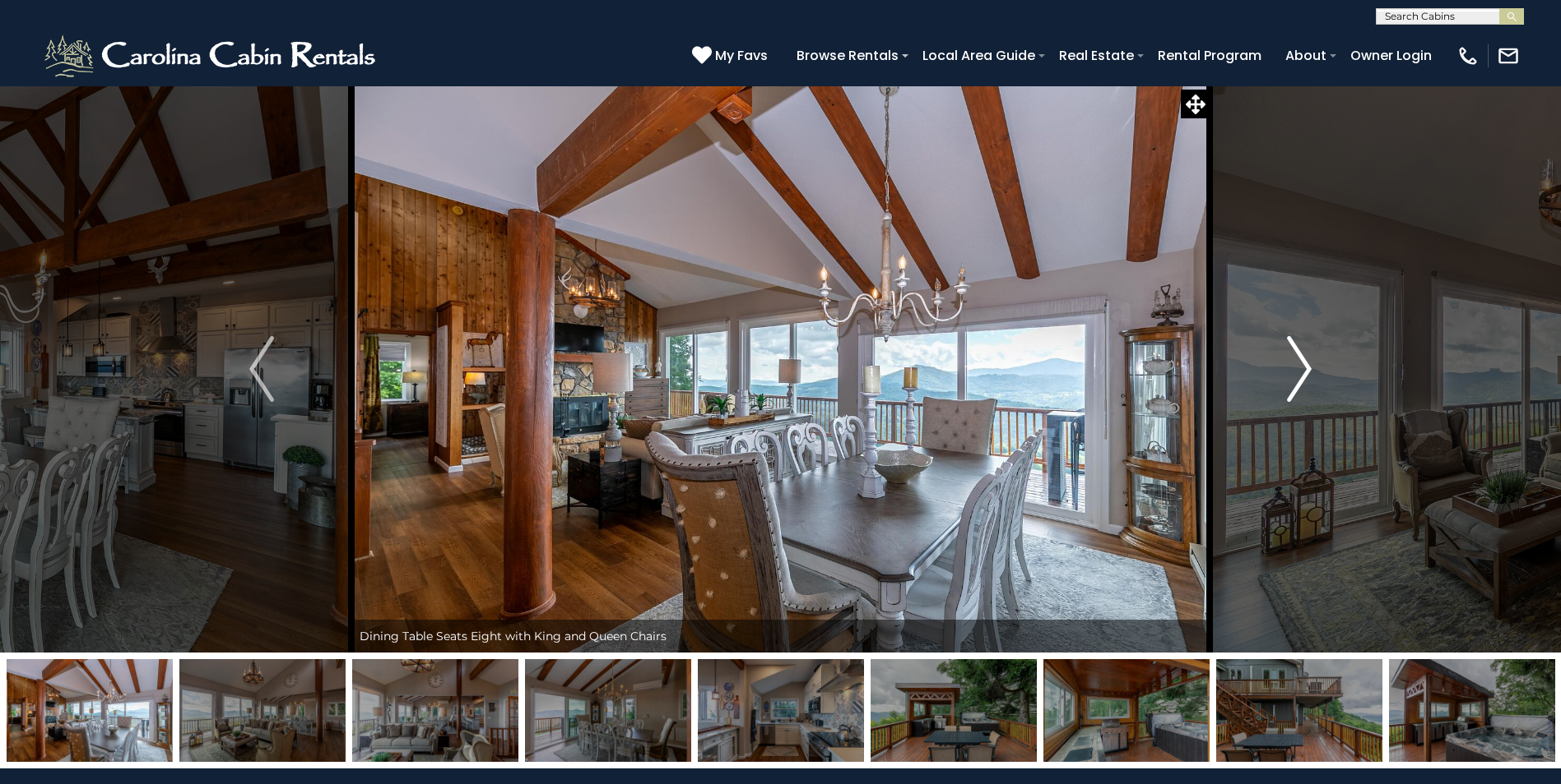
click at [1306, 366] on img "Next" at bounding box center [1299, 369] width 25 height 66
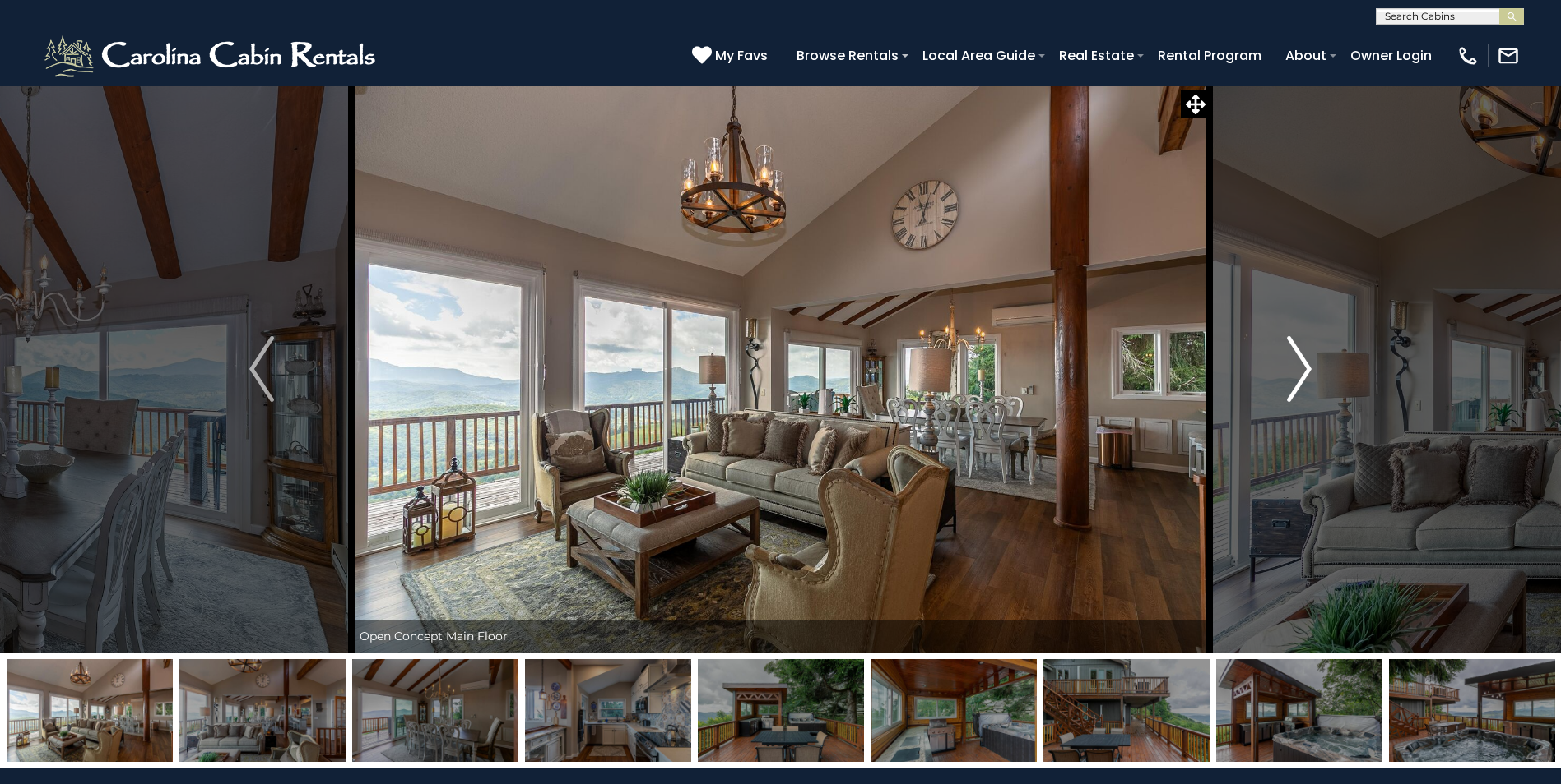
click at [1306, 366] on img "Next" at bounding box center [1299, 369] width 25 height 66
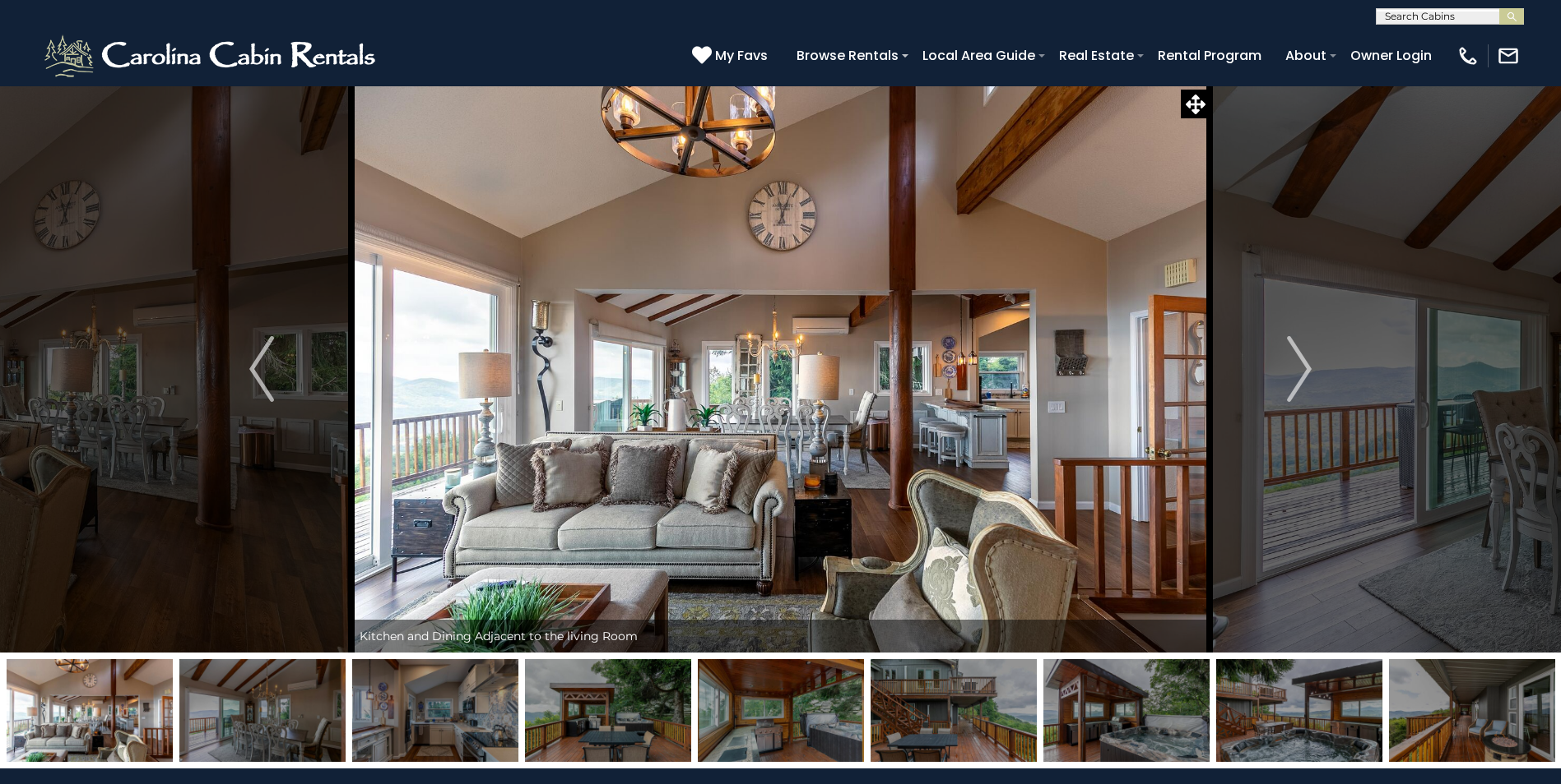
click at [1167, 712] on img at bounding box center [1126, 710] width 166 height 103
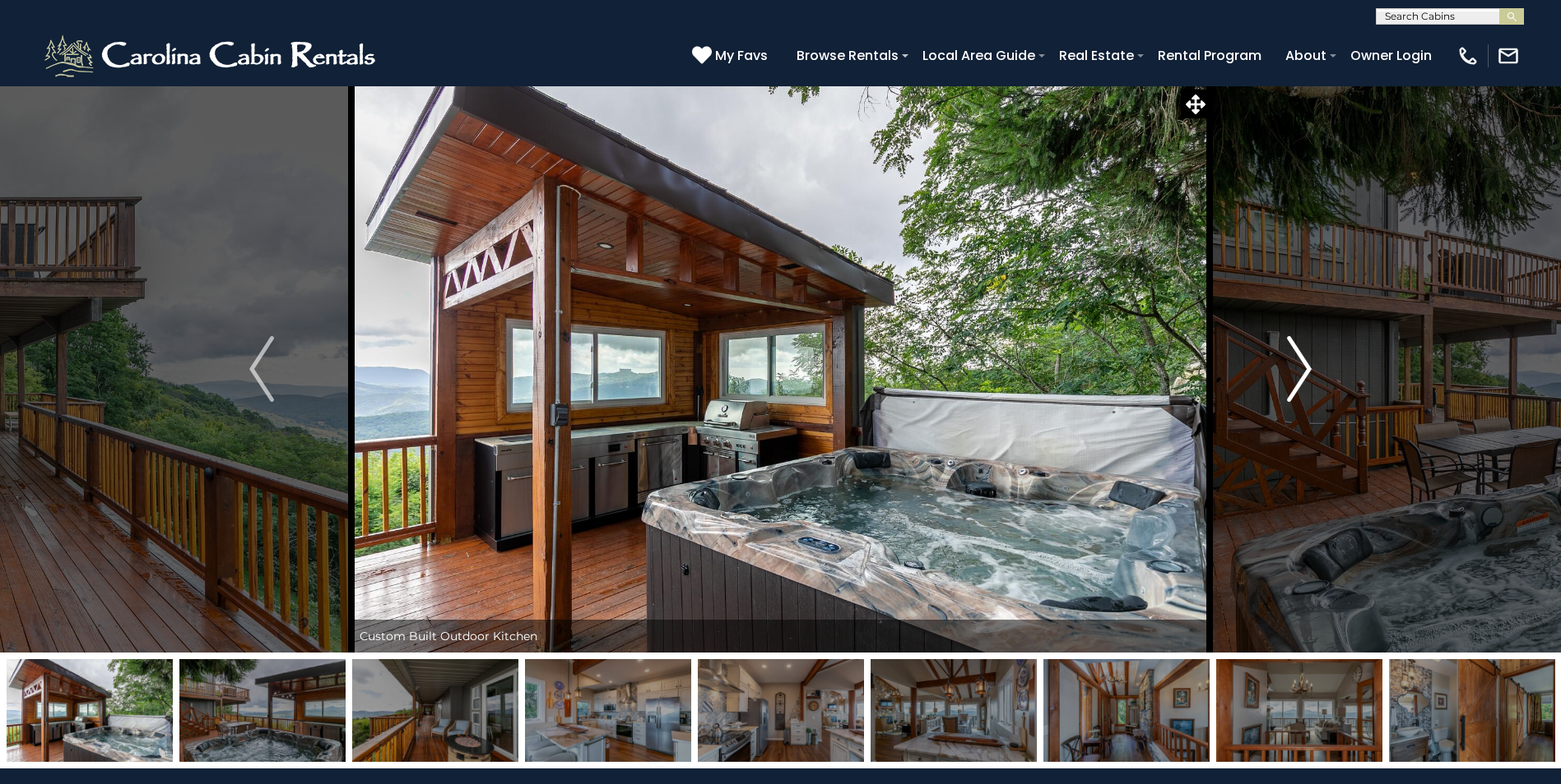
click at [1306, 382] on img "Next" at bounding box center [1299, 369] width 25 height 66
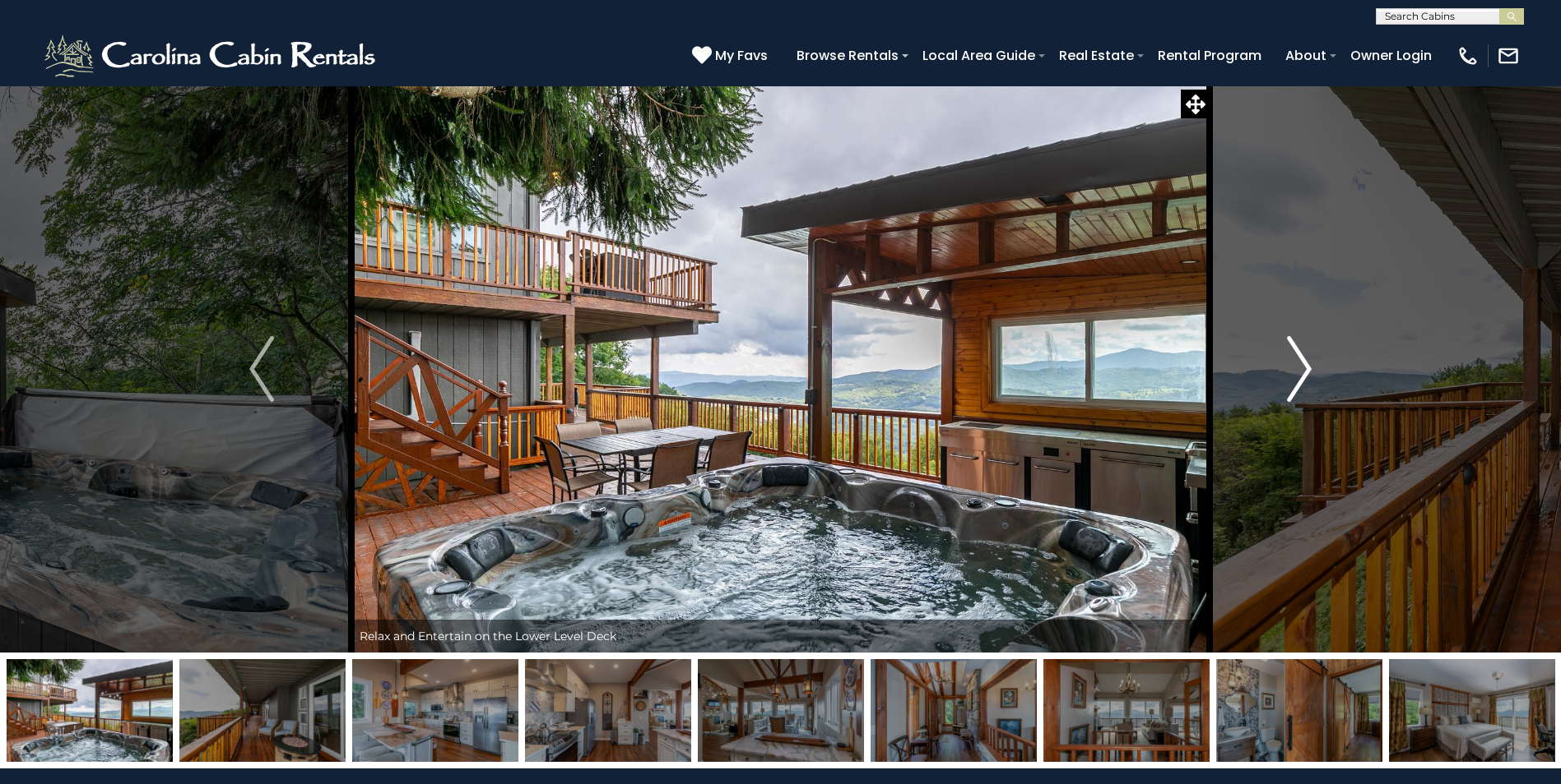
click at [1313, 380] on button "Next" at bounding box center [1299, 369] width 179 height 568
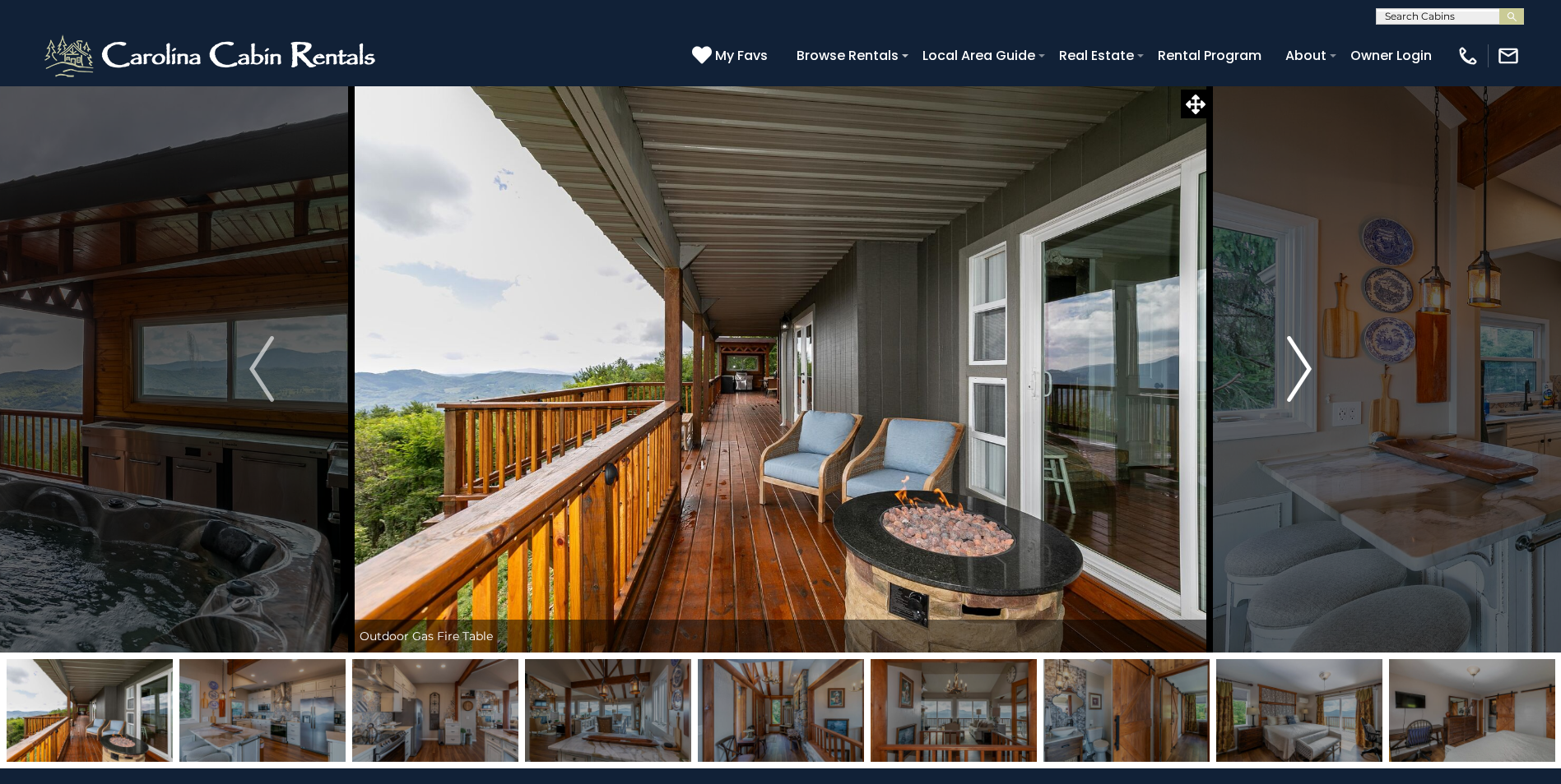
click at [1313, 380] on button "Next" at bounding box center [1299, 369] width 179 height 568
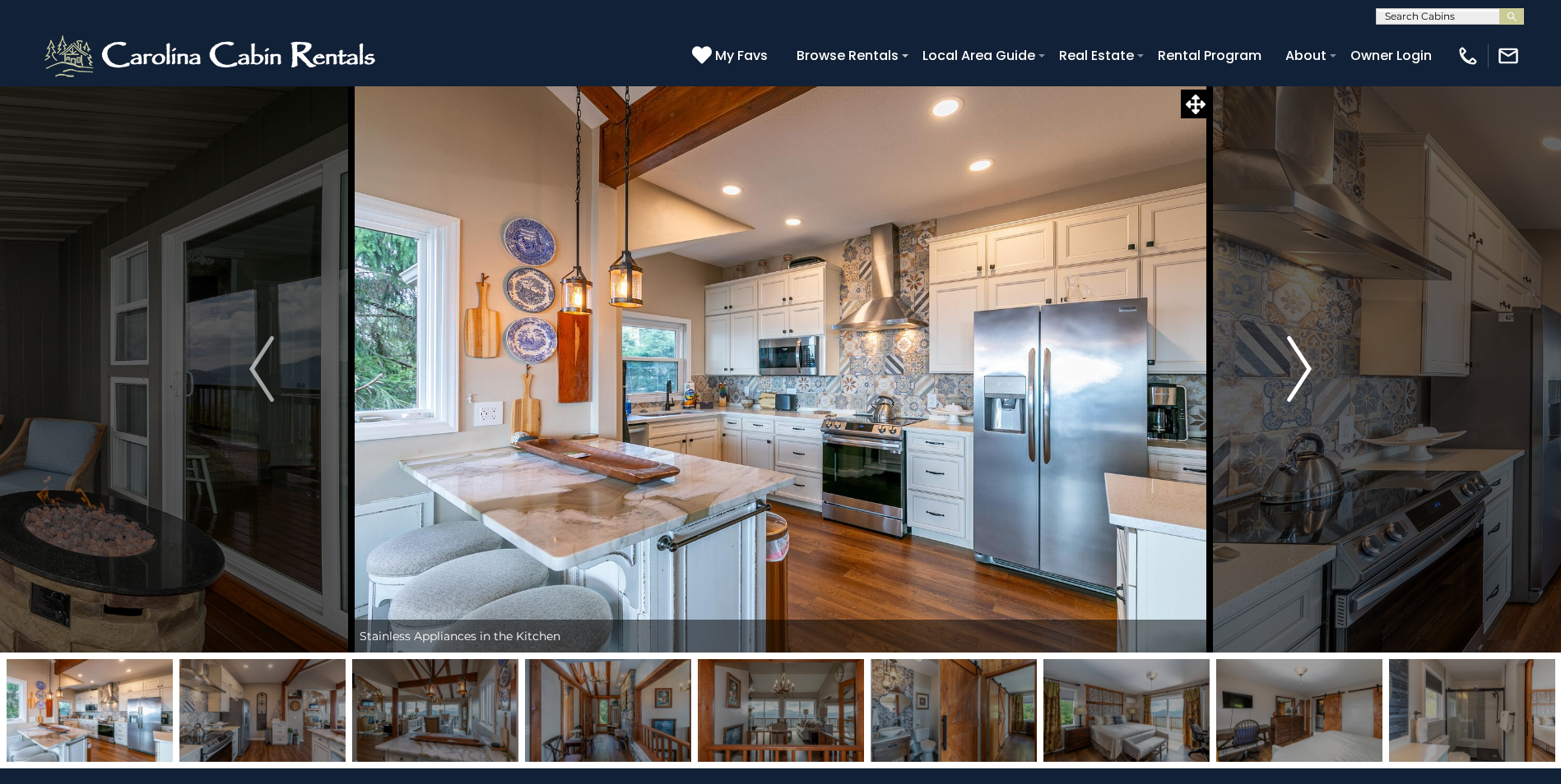
click at [1313, 380] on button "Next" at bounding box center [1299, 369] width 179 height 568
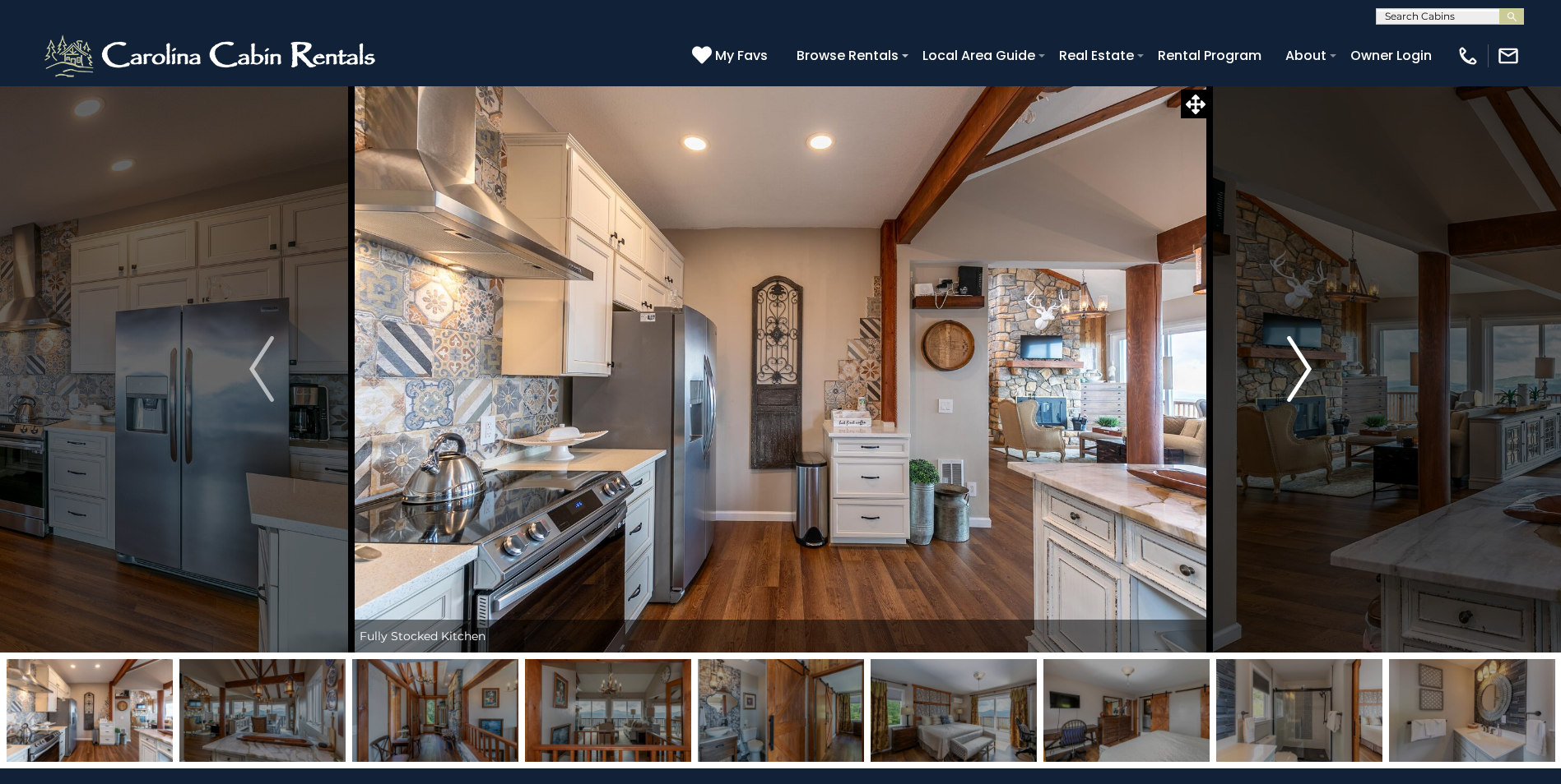
click at [1313, 380] on button "Next" at bounding box center [1299, 369] width 179 height 568
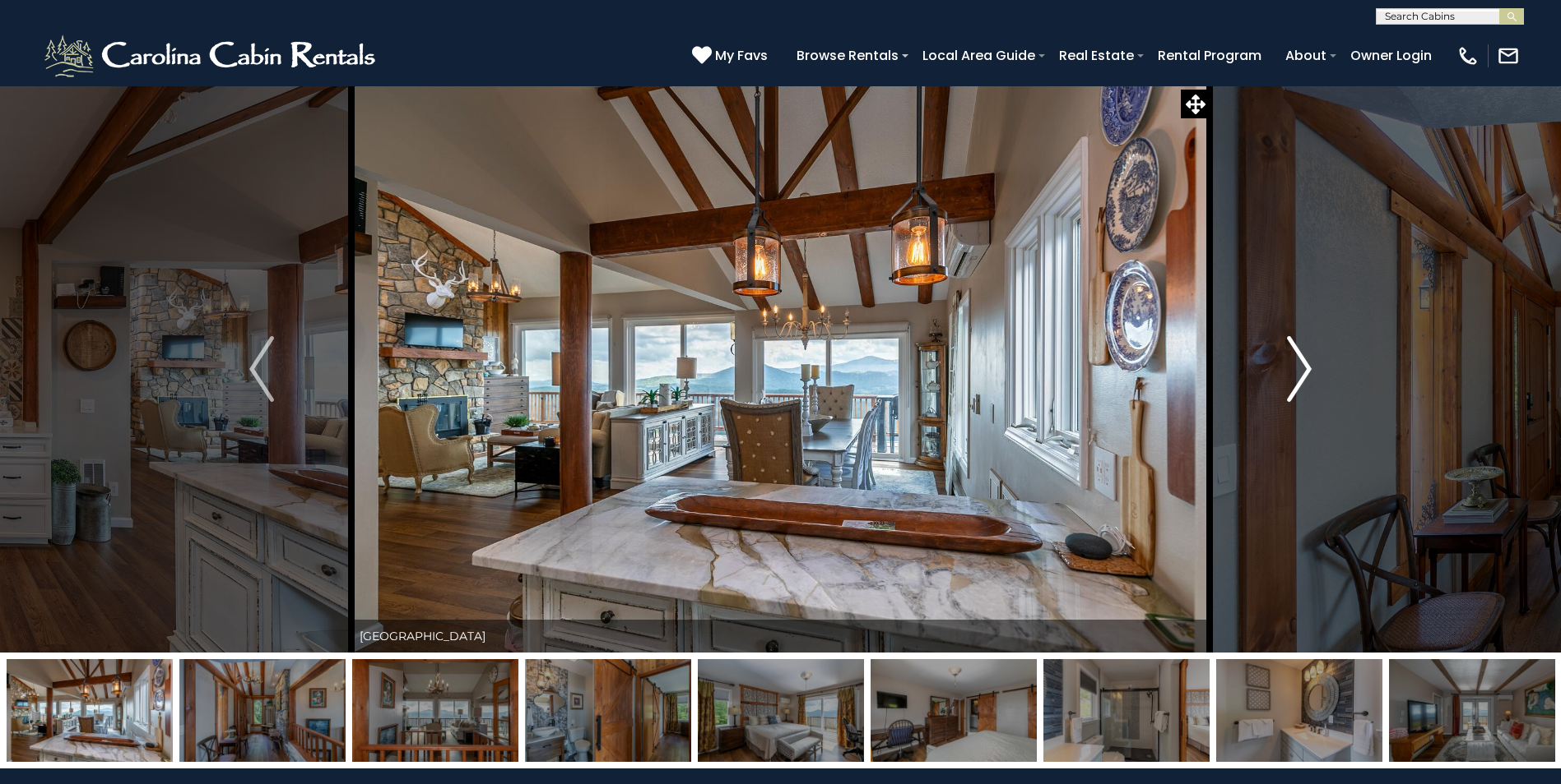
click at [1313, 380] on button "Next" at bounding box center [1299, 369] width 179 height 568
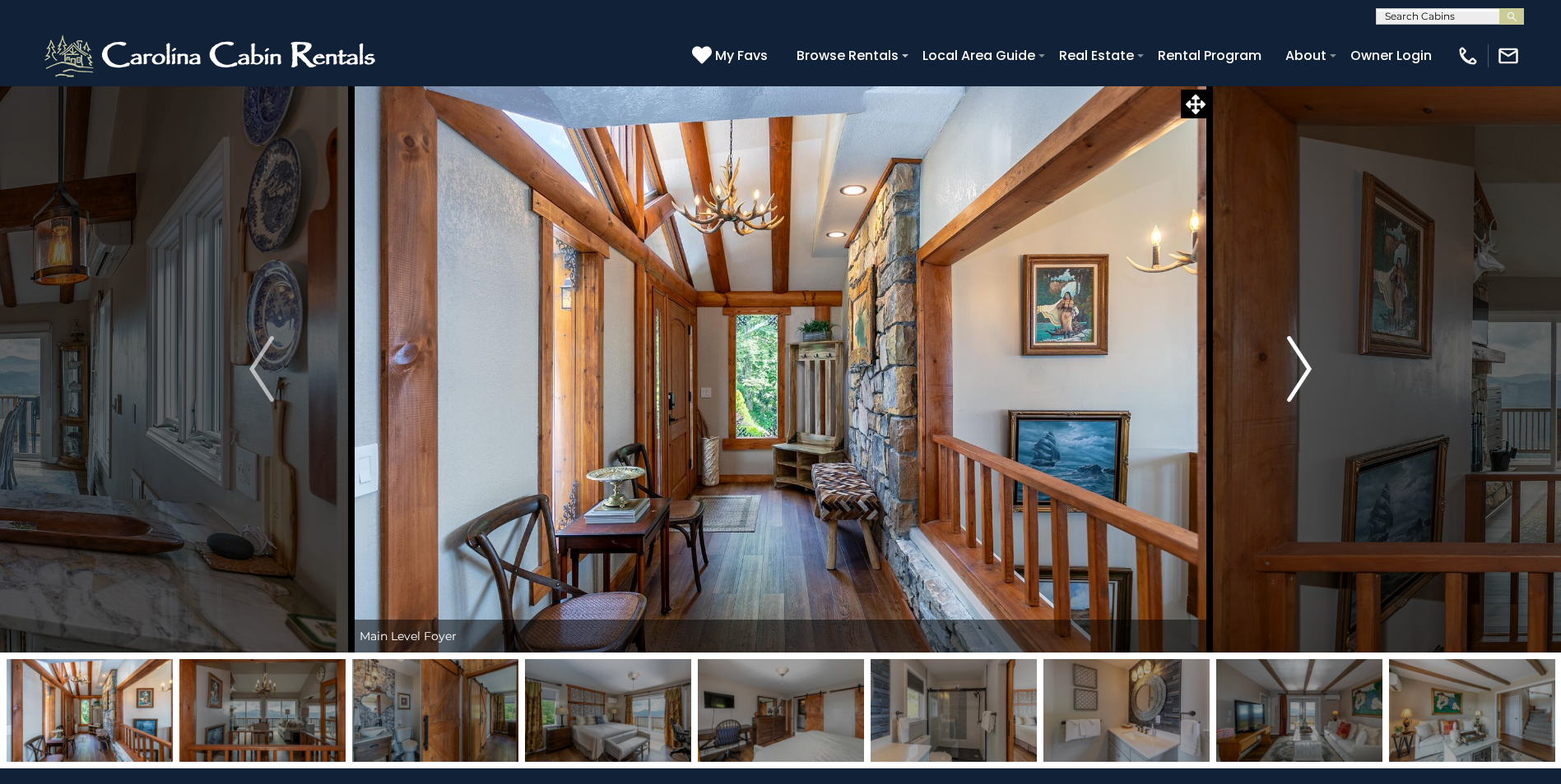
click at [1313, 380] on button "Next" at bounding box center [1299, 369] width 179 height 568
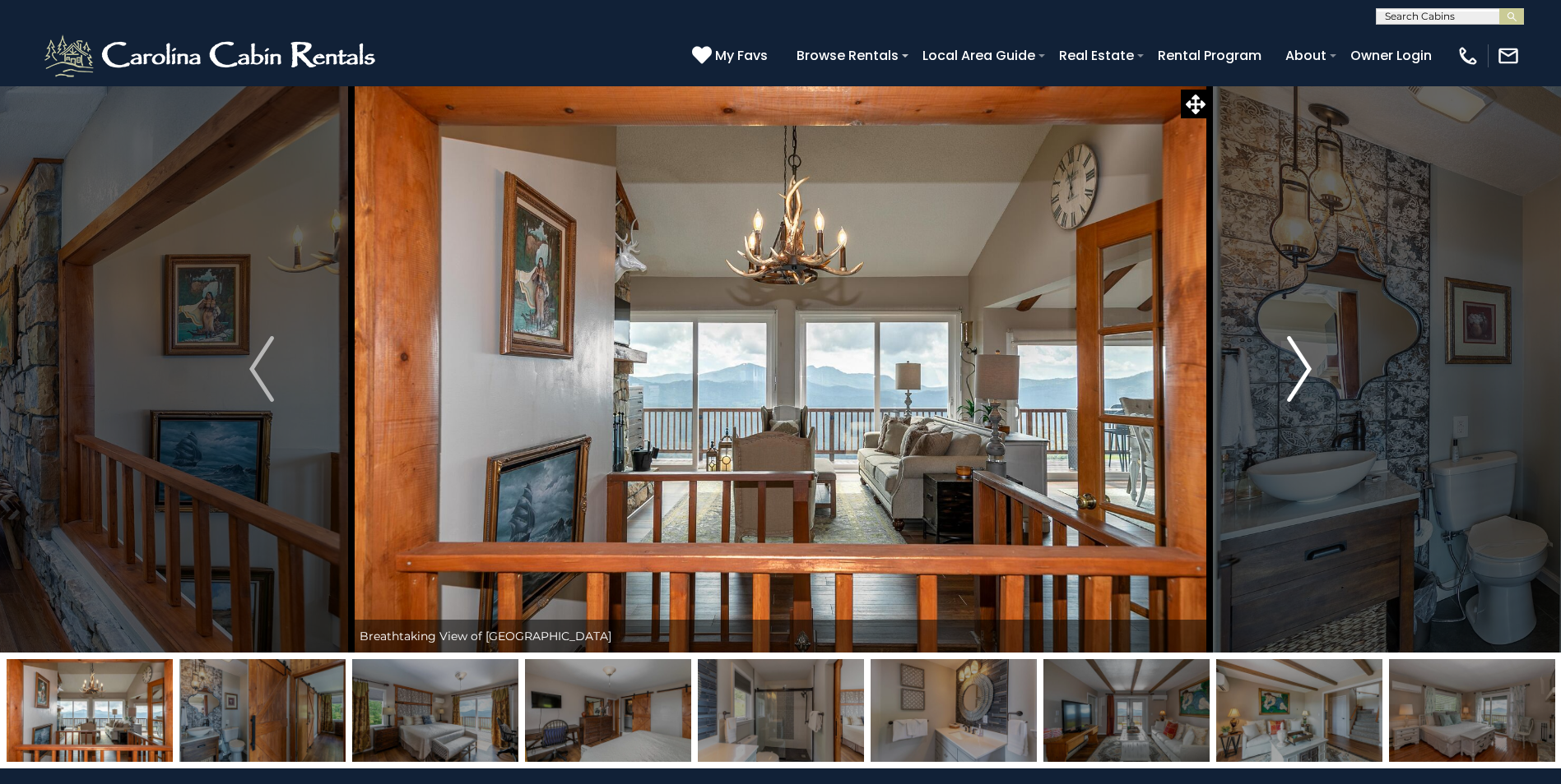
click at [1313, 380] on button "Next" at bounding box center [1299, 369] width 179 height 568
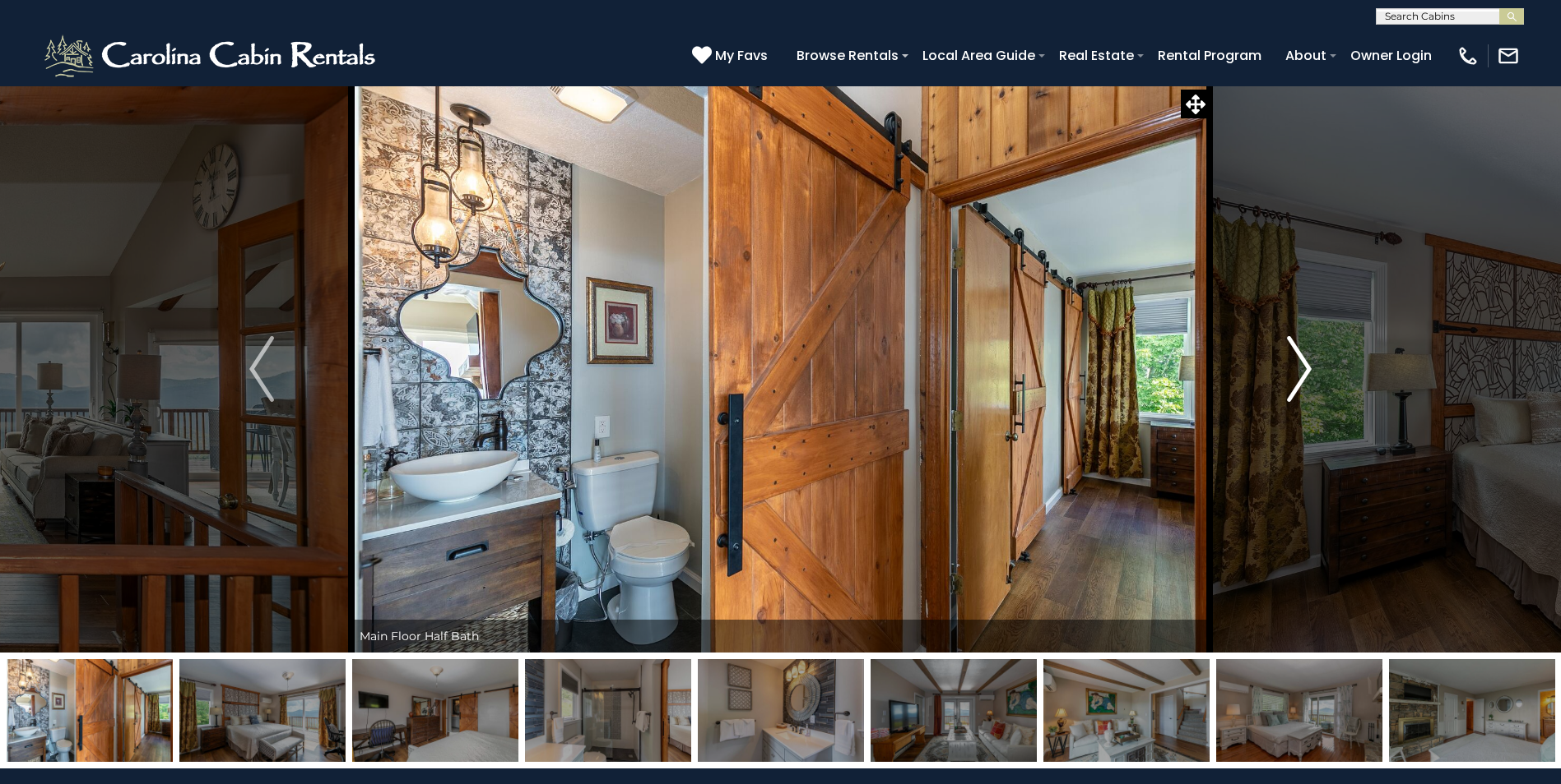
click at [1313, 380] on button "Next" at bounding box center [1299, 369] width 179 height 568
